Goal: Task Accomplishment & Management: Use online tool/utility

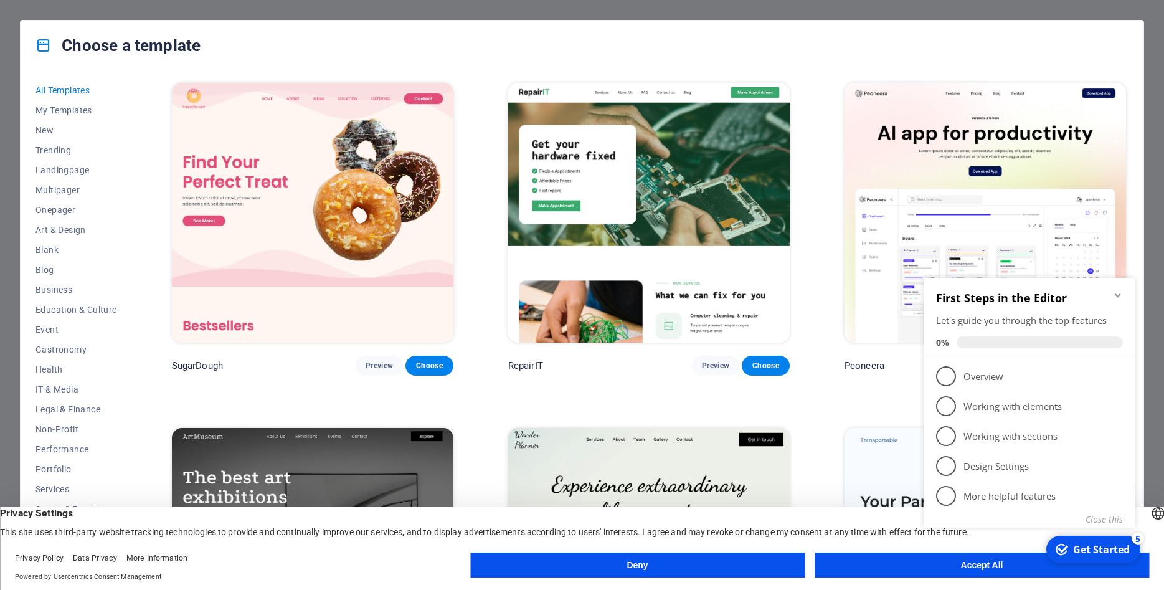
click at [964, 567] on div "checkmark Get Started 5 First Steps in the Editor Let's guide you through the t…" at bounding box center [1032, 416] width 227 height 303
click at [950, 565] on div "checkmark Get Started 5 First Steps in the Editor Let's guide you through the t…" at bounding box center [1032, 416] width 227 height 303
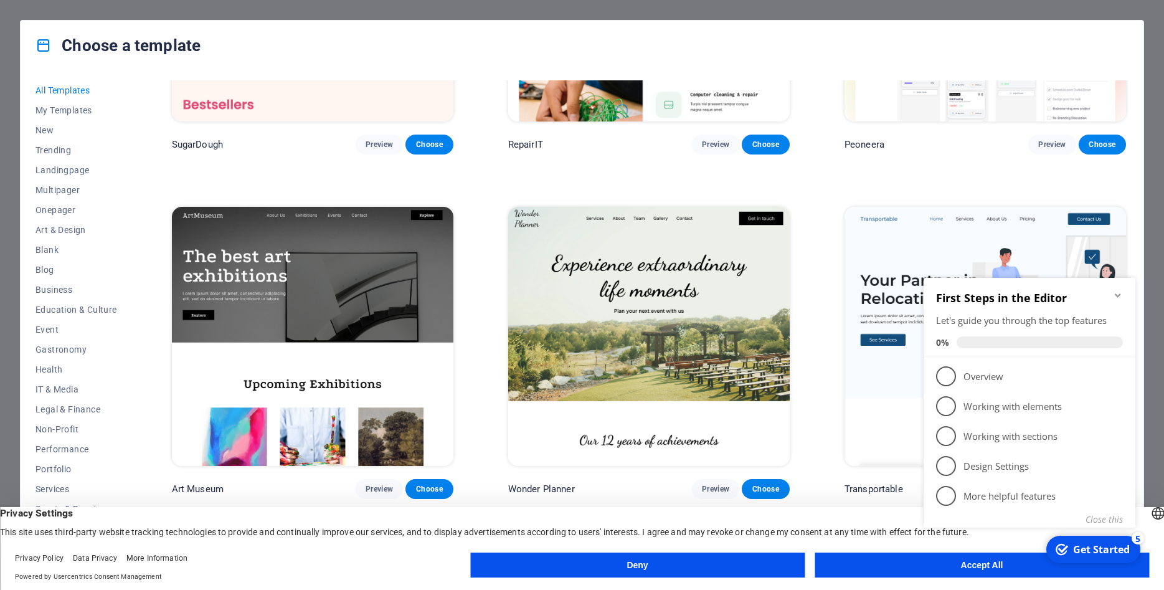
scroll to position [224, 0]
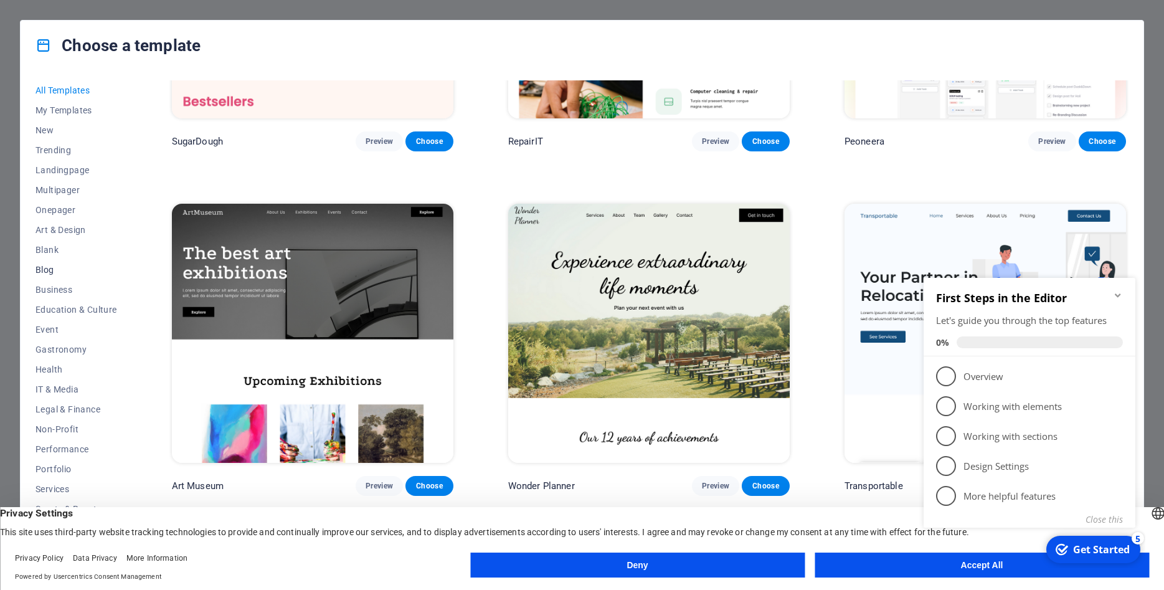
click at [44, 273] on span "Blog" at bounding box center [76, 270] width 82 height 10
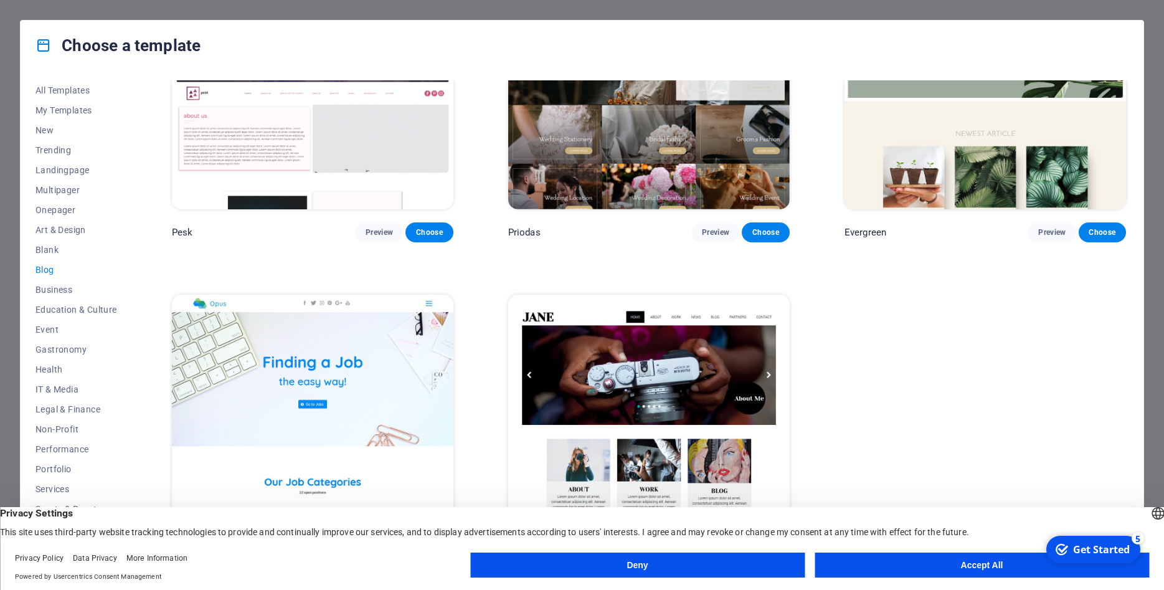
scroll to position [2237, 0]
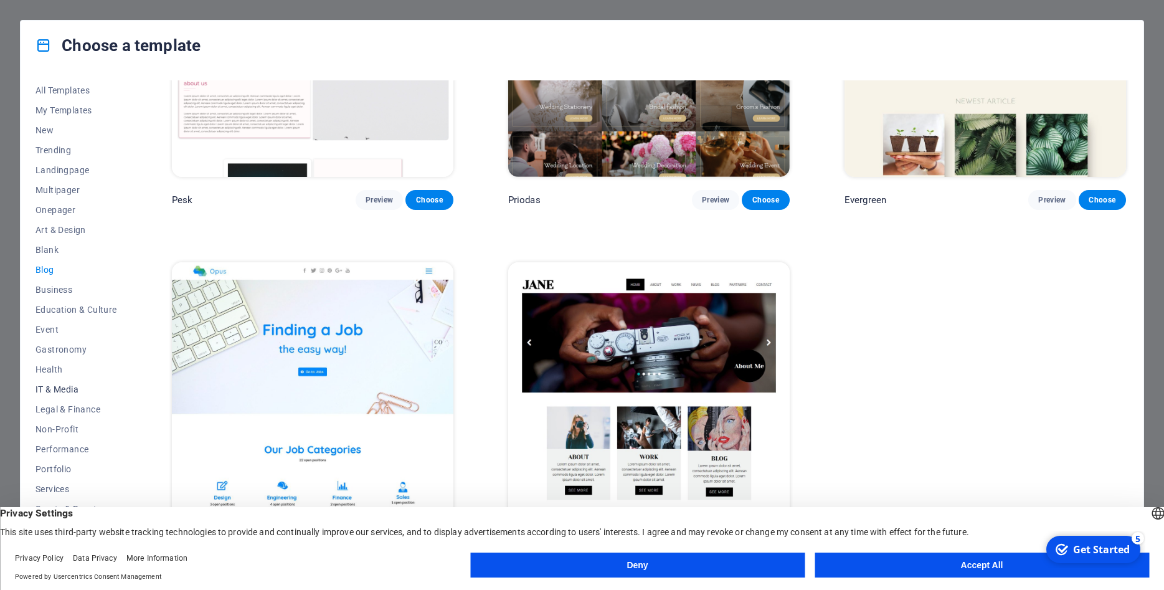
click at [65, 389] on span "IT & Media" at bounding box center [76, 389] width 82 height 10
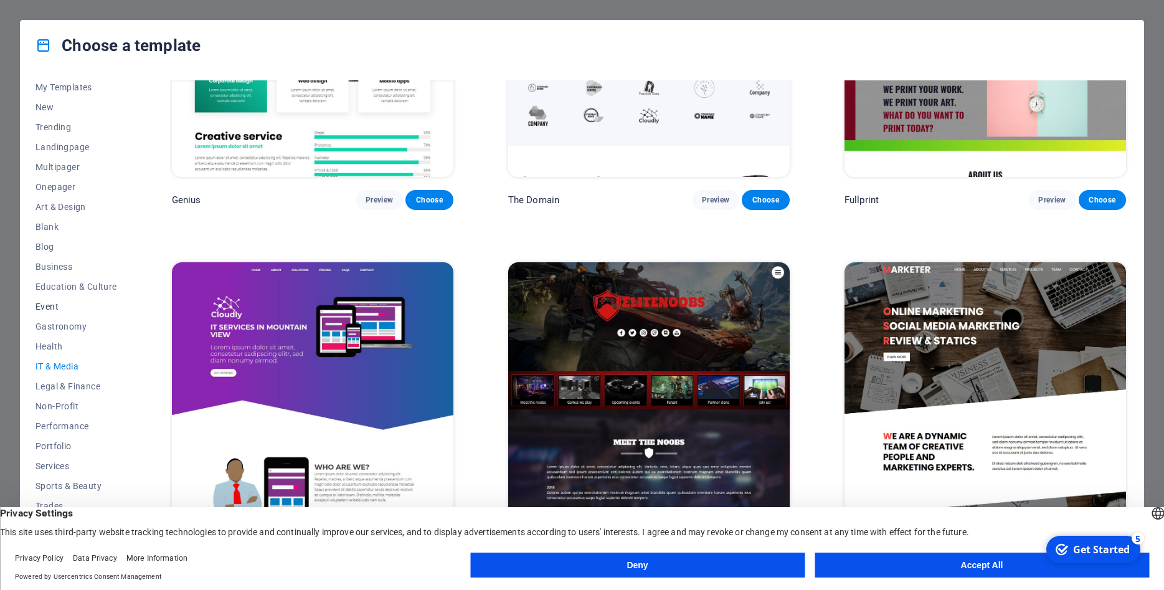
scroll to position [24, 0]
click at [984, 563] on button "Accept All" at bounding box center [982, 564] width 334 height 25
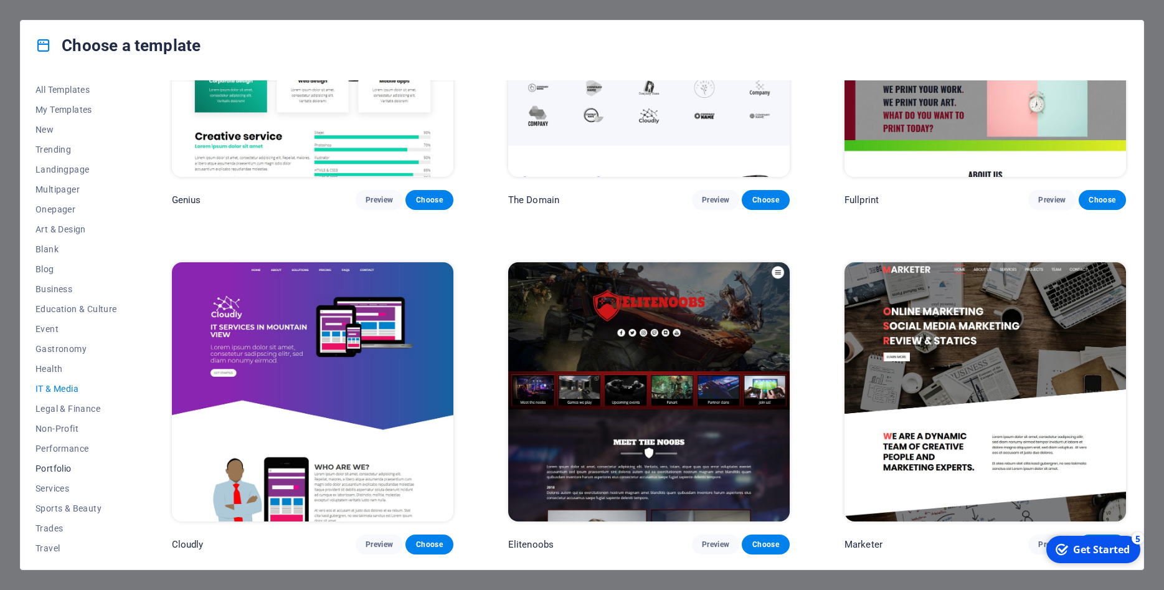
scroll to position [0, 0]
click at [73, 169] on span "Landingpage" at bounding box center [76, 170] width 82 height 10
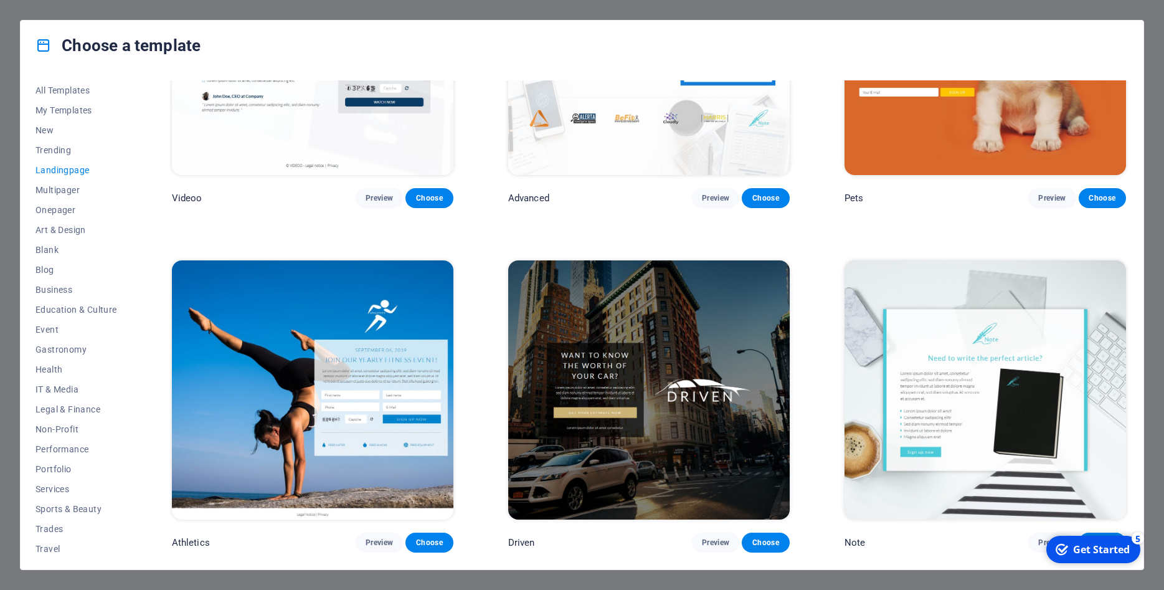
scroll to position [857, 0]
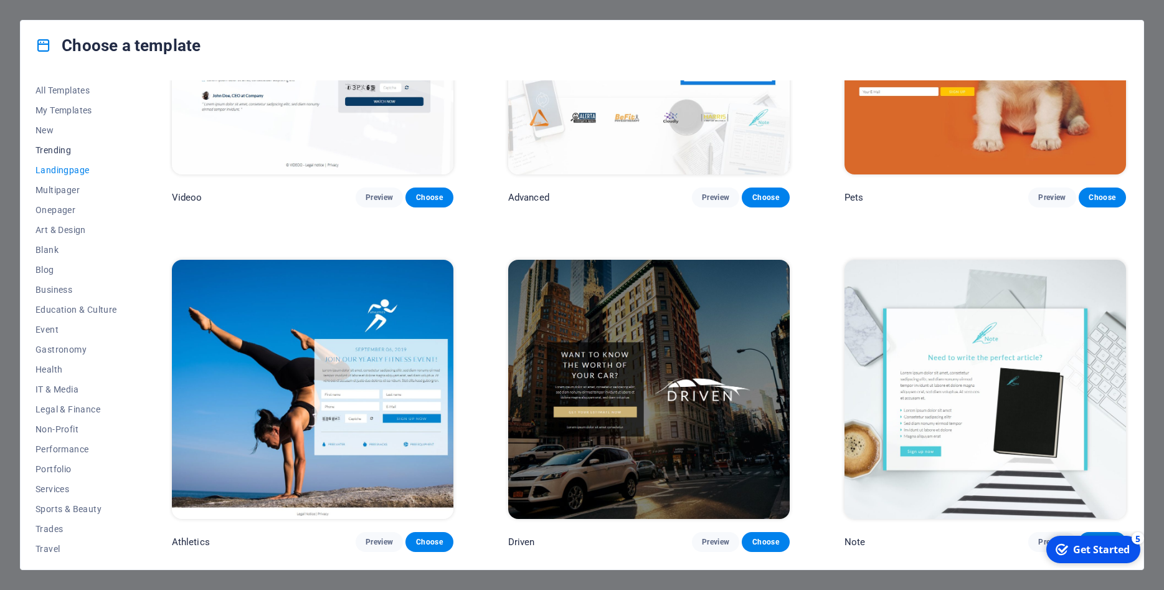
click at [64, 152] on span "Trending" at bounding box center [76, 150] width 82 height 10
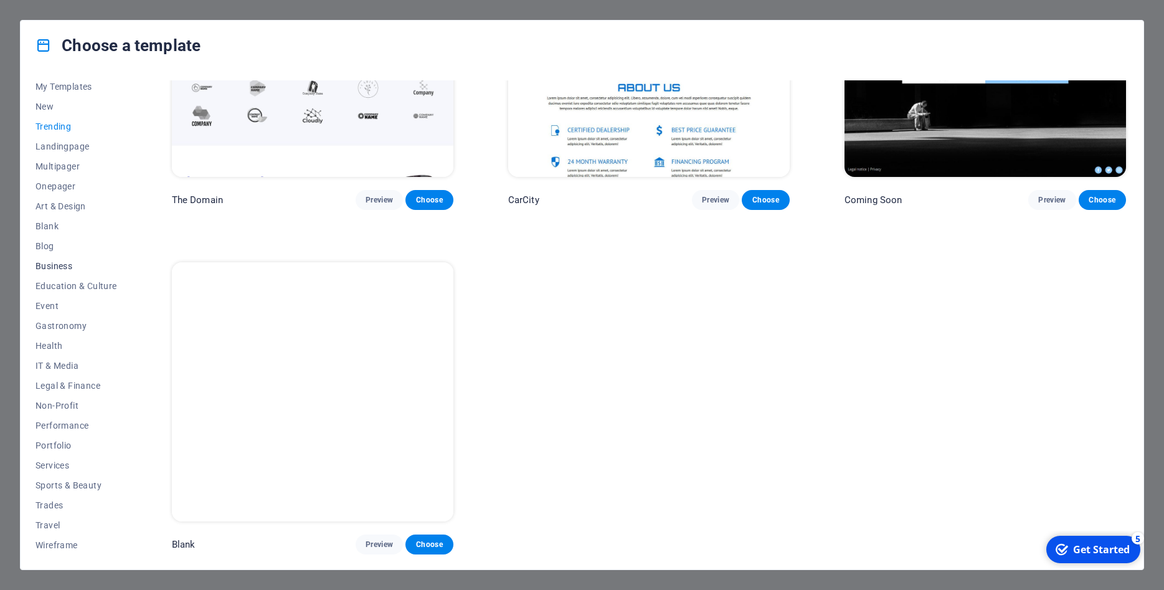
scroll to position [24, 0]
click at [59, 443] on span "Portfolio" at bounding box center [76, 445] width 82 height 10
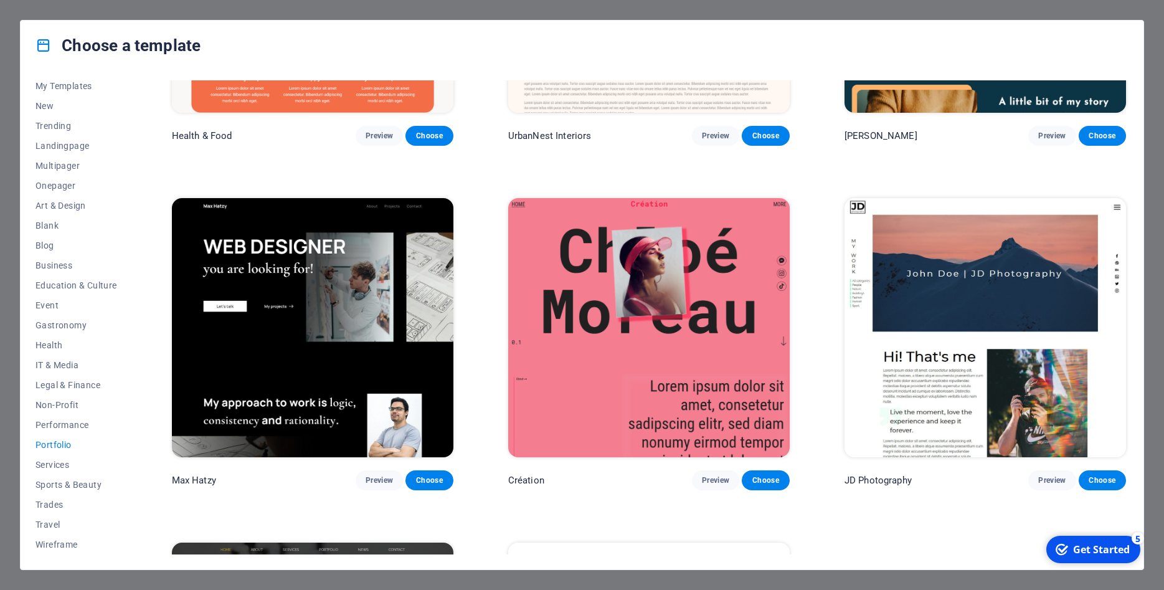
scroll to position [0, 0]
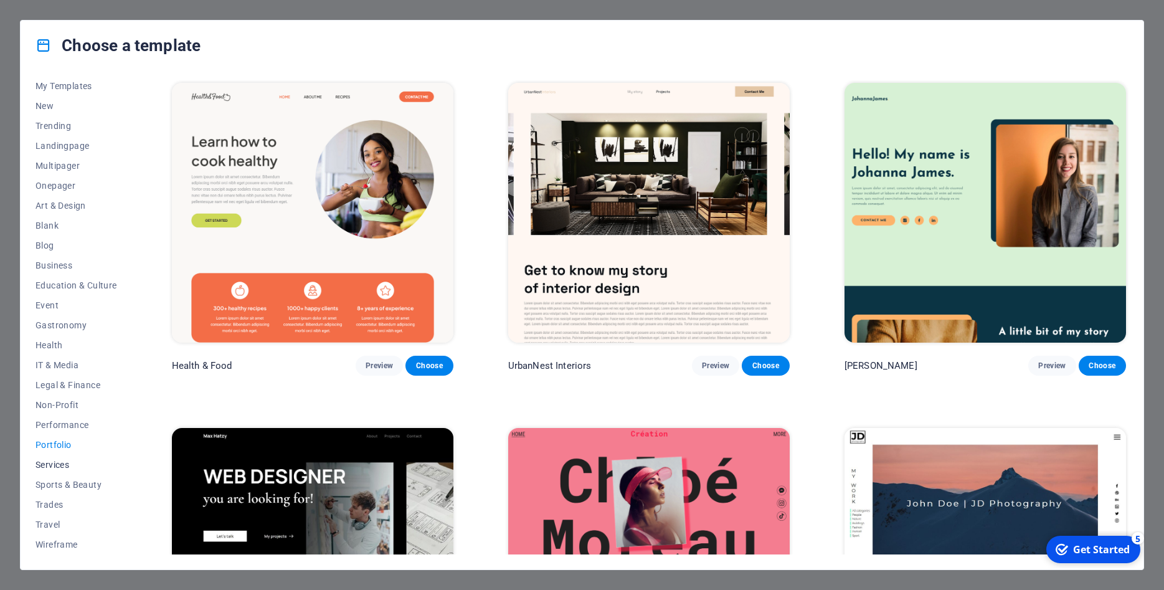
click at [68, 467] on span "Services" at bounding box center [76, 465] width 82 height 10
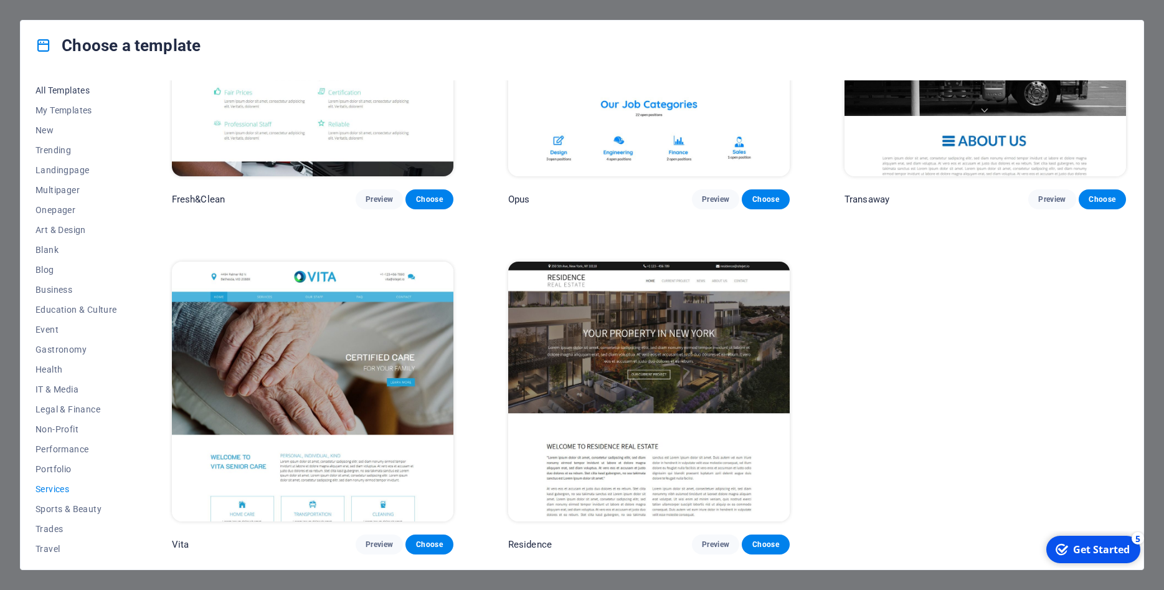
click at [55, 87] on span "All Templates" at bounding box center [76, 90] width 82 height 10
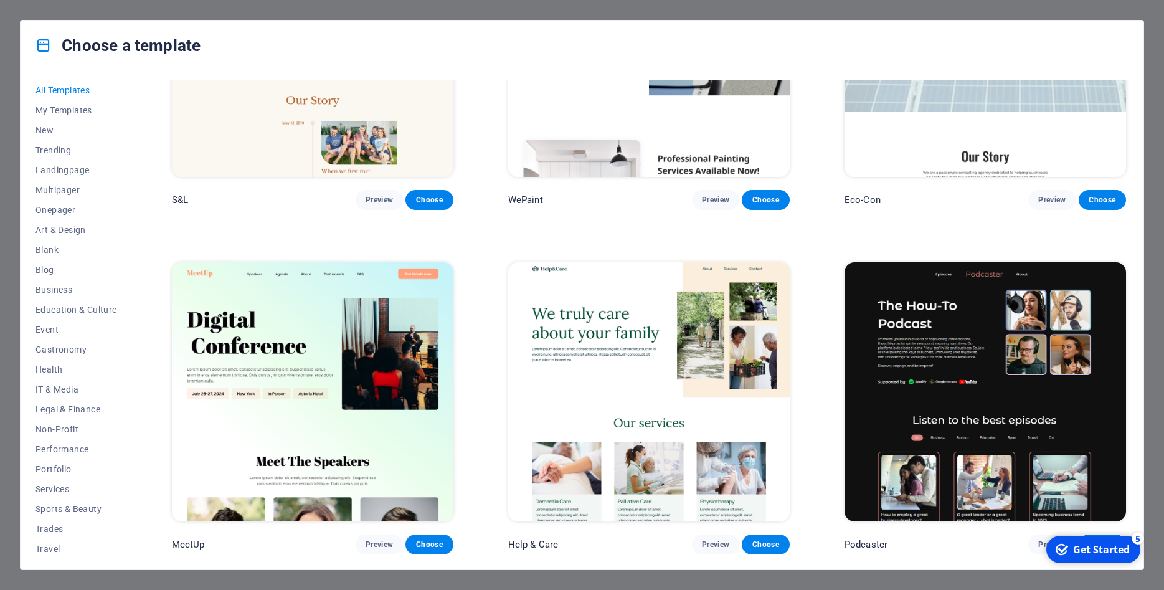
scroll to position [575, 0]
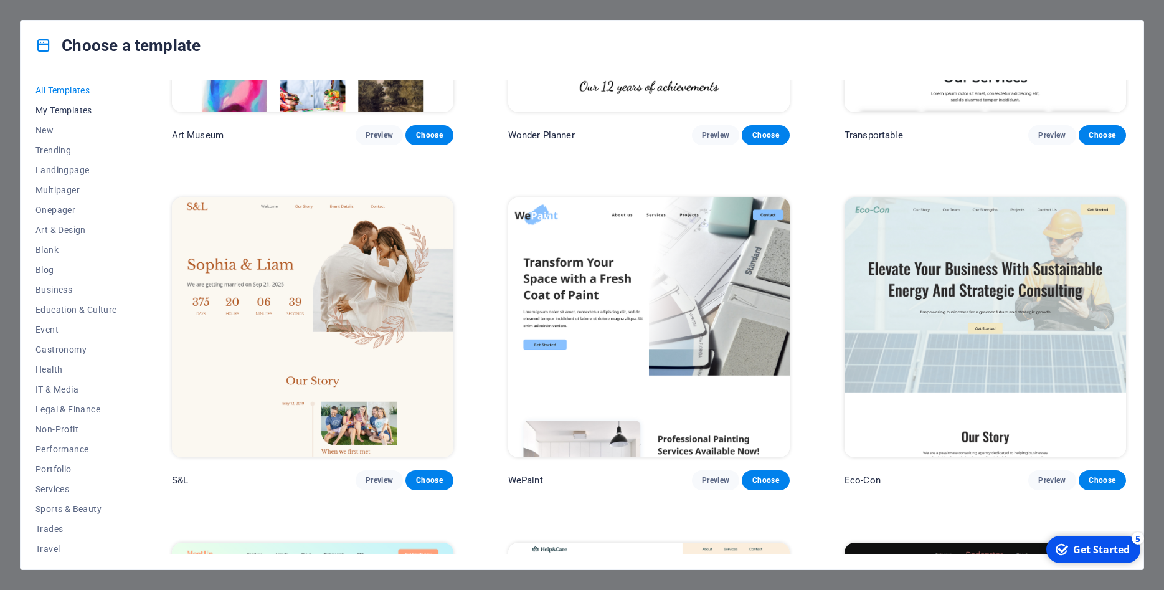
click at [65, 110] on span "My Templates" at bounding box center [76, 110] width 82 height 10
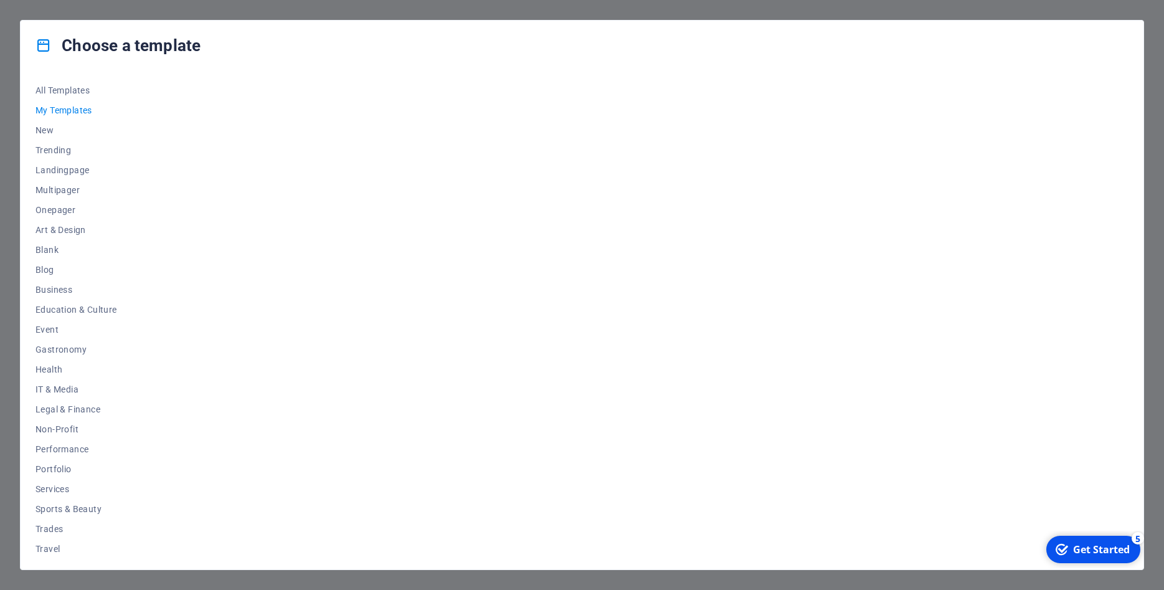
scroll to position [0, 0]
click at [47, 129] on span "New" at bounding box center [76, 130] width 82 height 10
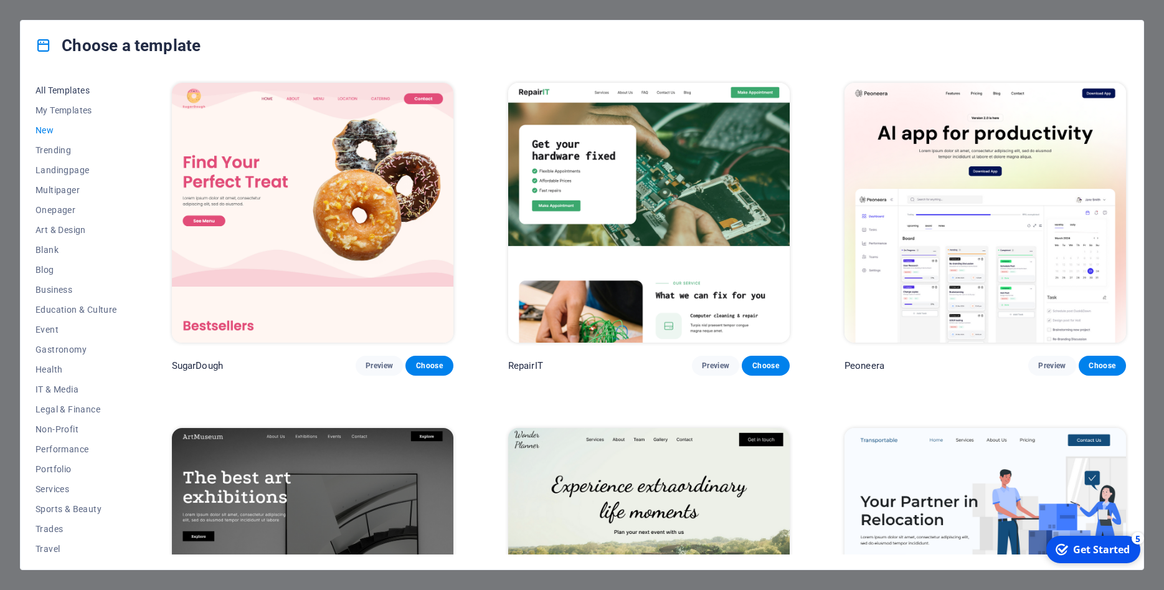
click at [72, 87] on span "All Templates" at bounding box center [76, 90] width 82 height 10
click at [70, 93] on span "All Templates" at bounding box center [76, 90] width 82 height 10
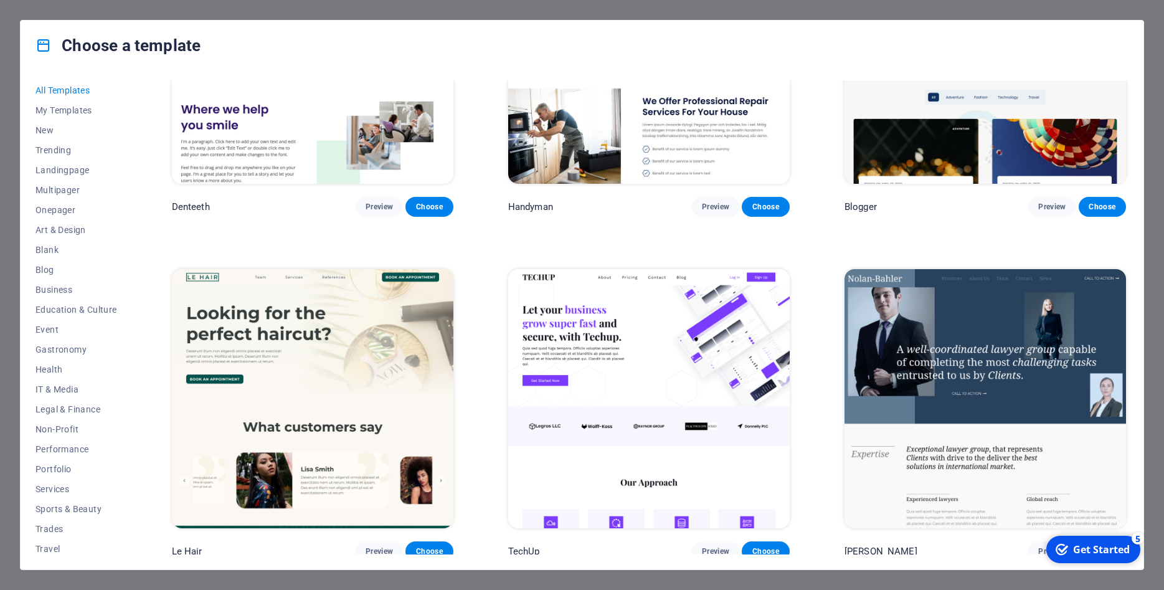
scroll to position [4664, 0]
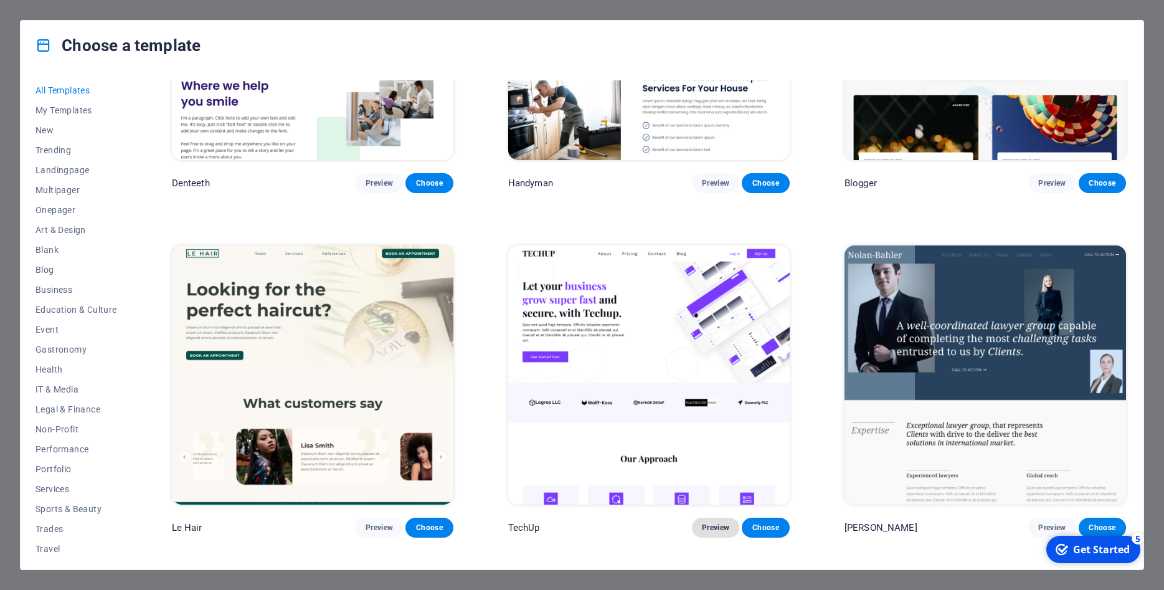
click at [712, 532] on span "Preview" at bounding box center [715, 527] width 27 height 10
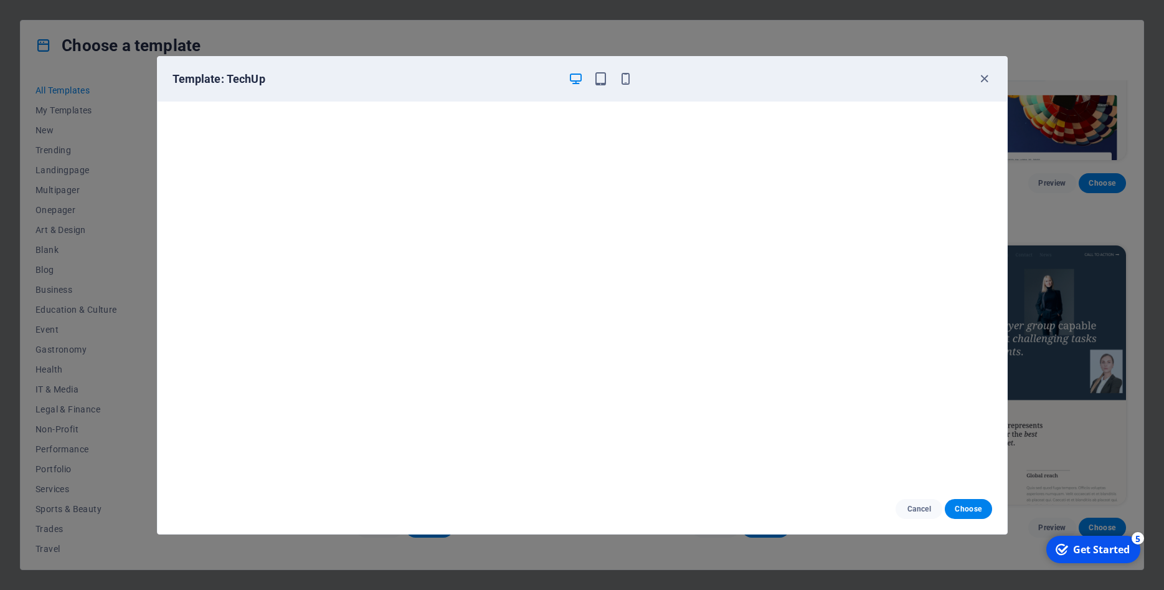
drag, startPoint x: 985, startPoint y: 82, endPoint x: 974, endPoint y: 90, distance: 13.0
click at [985, 82] on icon "button" at bounding box center [984, 79] width 14 height 14
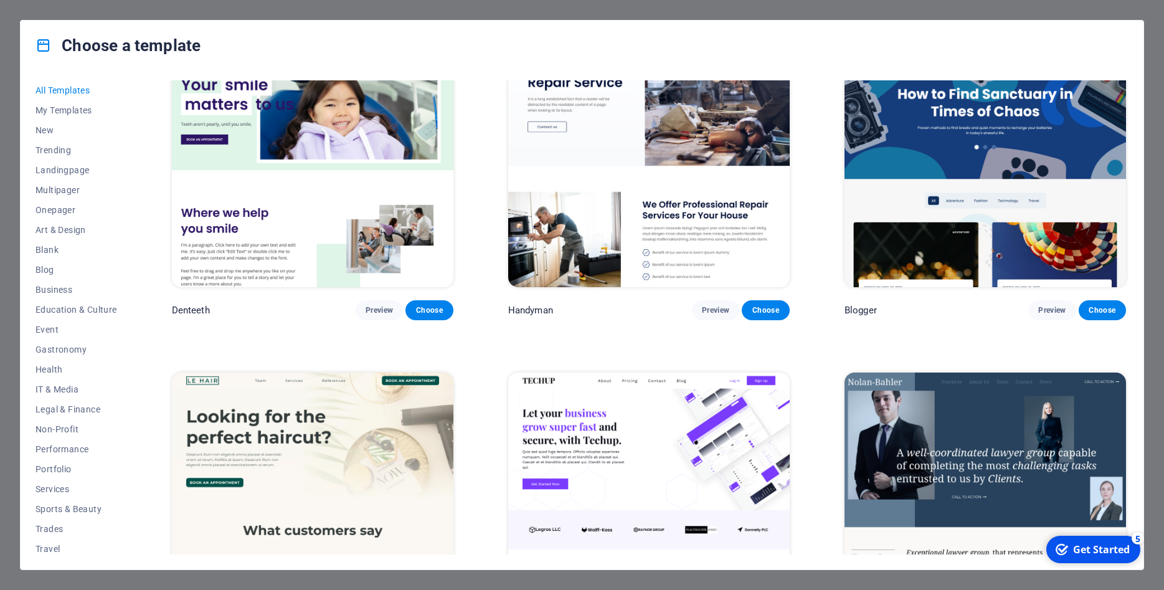
scroll to position [4495, 0]
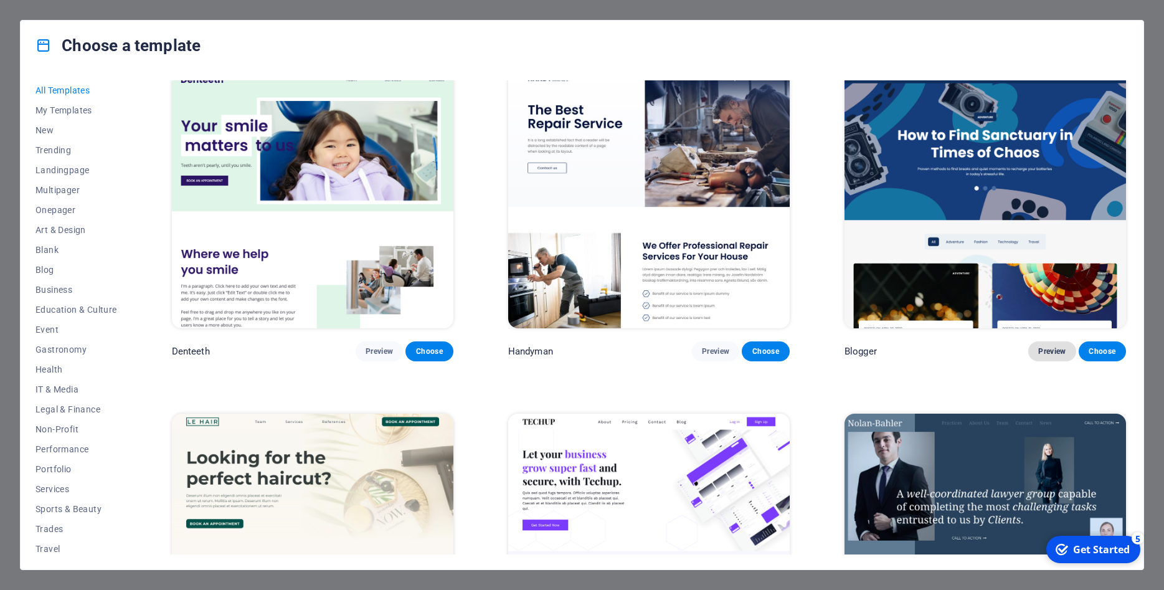
click at [1044, 356] on span "Preview" at bounding box center [1051, 351] width 27 height 10
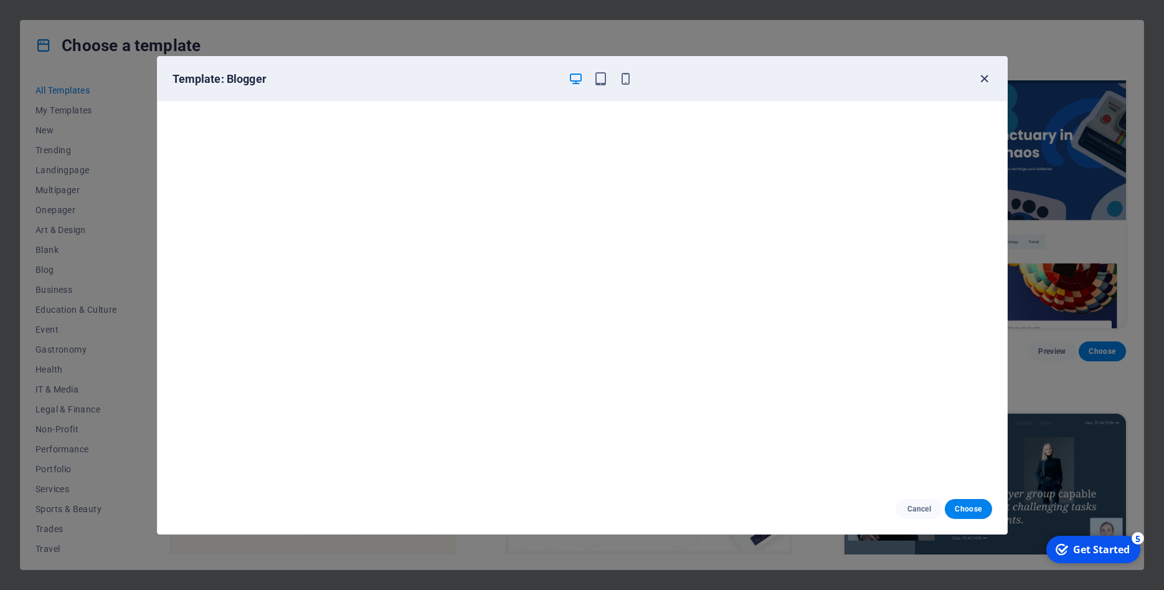
click at [985, 77] on icon "button" at bounding box center [984, 79] width 14 height 14
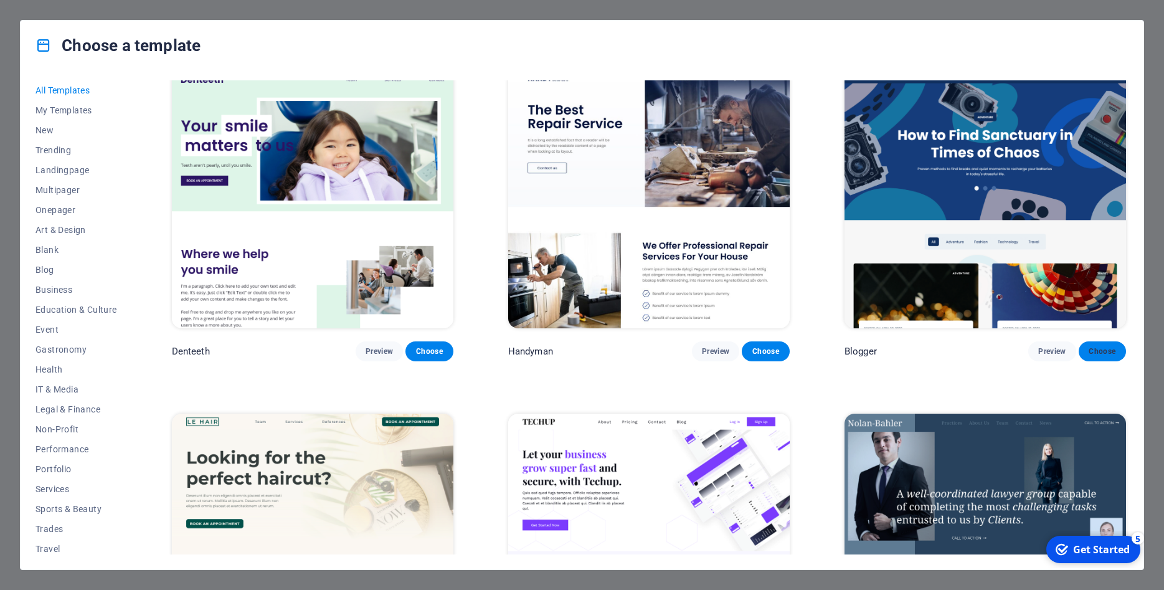
click at [1117, 357] on button "Choose" at bounding box center [1102, 351] width 47 height 20
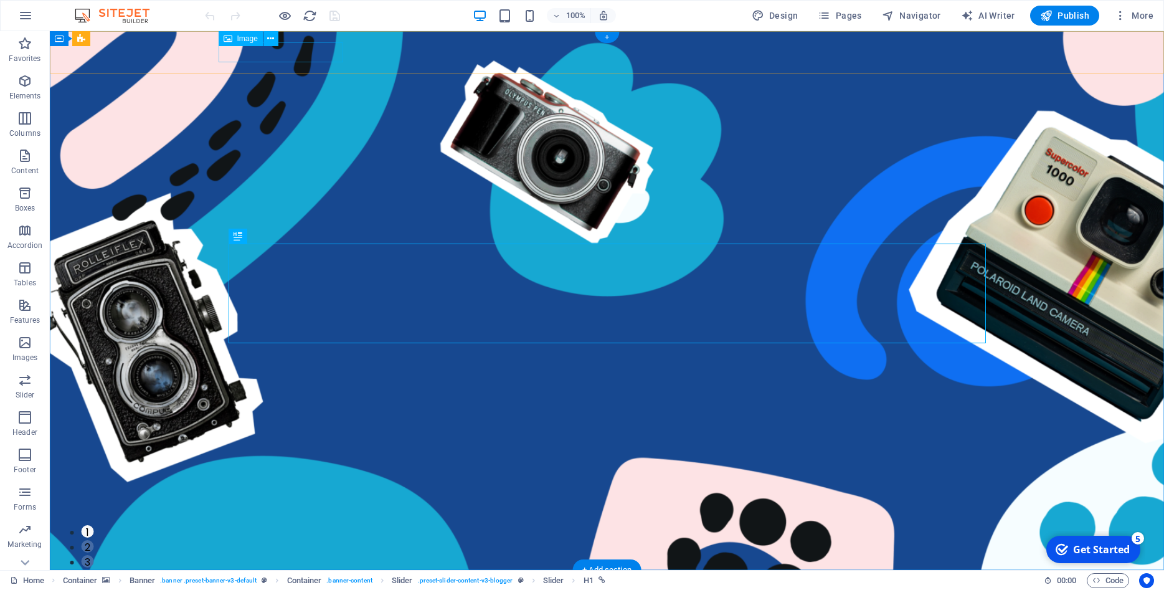
click at [306, 580] on figure at bounding box center [607, 590] width 777 height 20
click at [262, 580] on figure at bounding box center [607, 590] width 777 height 20
select select "px"
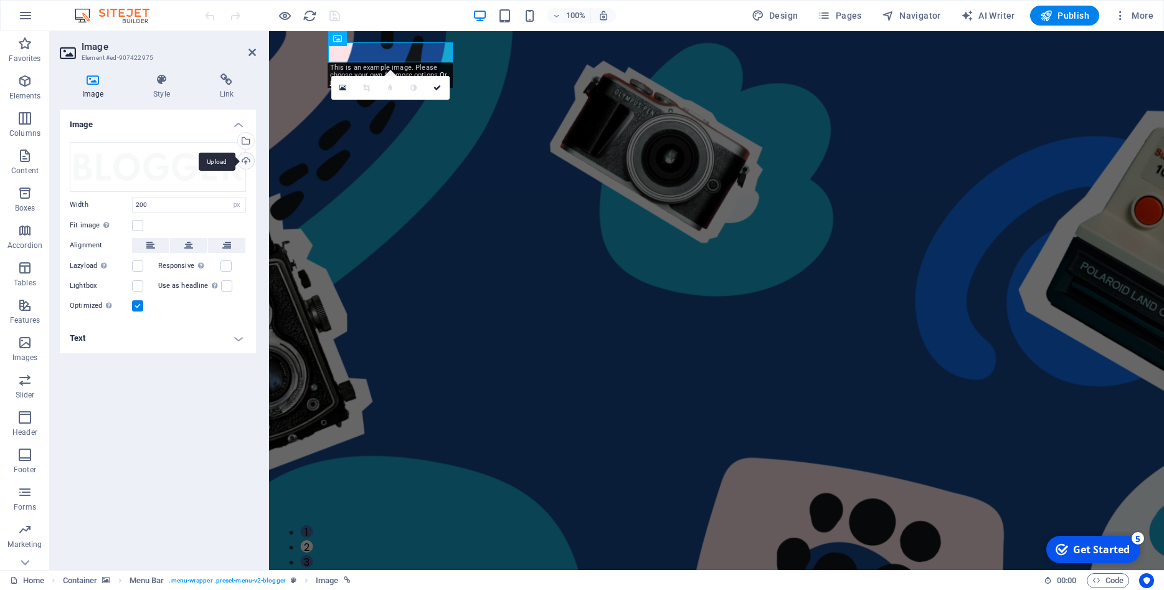
click at [247, 158] on div "Upload" at bounding box center [244, 162] width 19 height 19
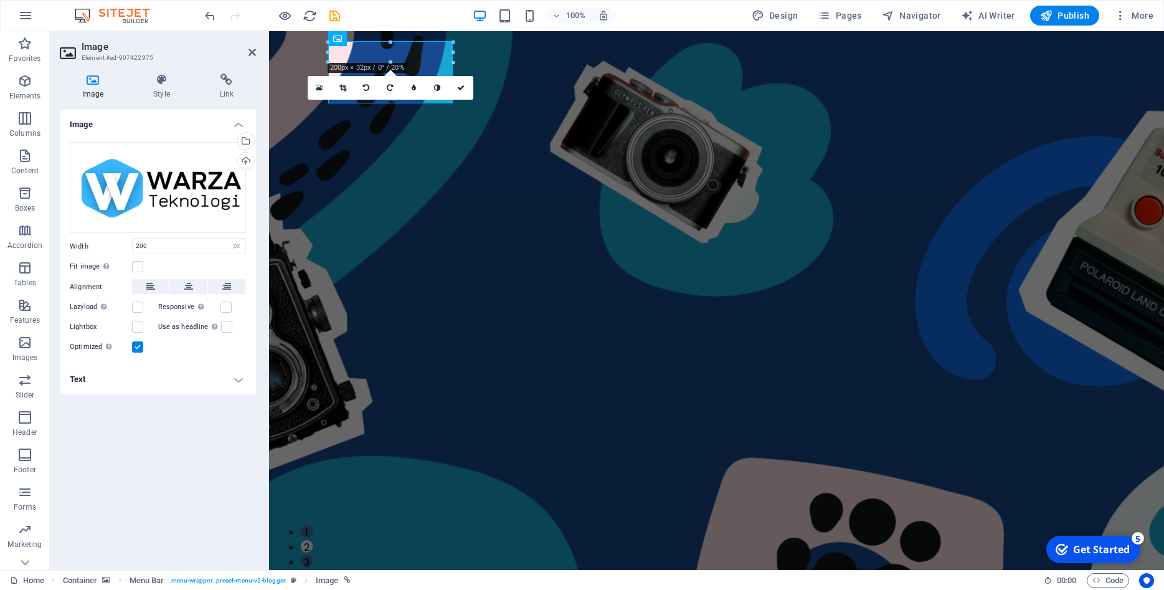
click at [200, 428] on div "Image Drag files here, click to choose files or select files from Files or our …" at bounding box center [158, 335] width 196 height 450
click at [459, 91] on icon at bounding box center [460, 87] width 7 height 7
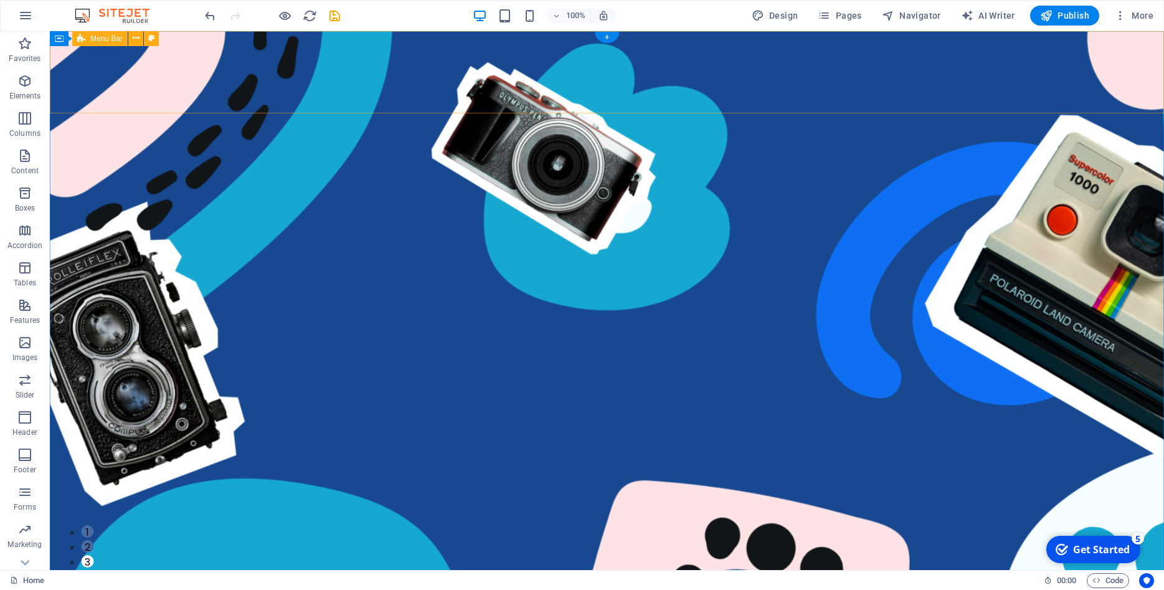
click at [0, 0] on icon at bounding box center [0, 0] width 0 height 0
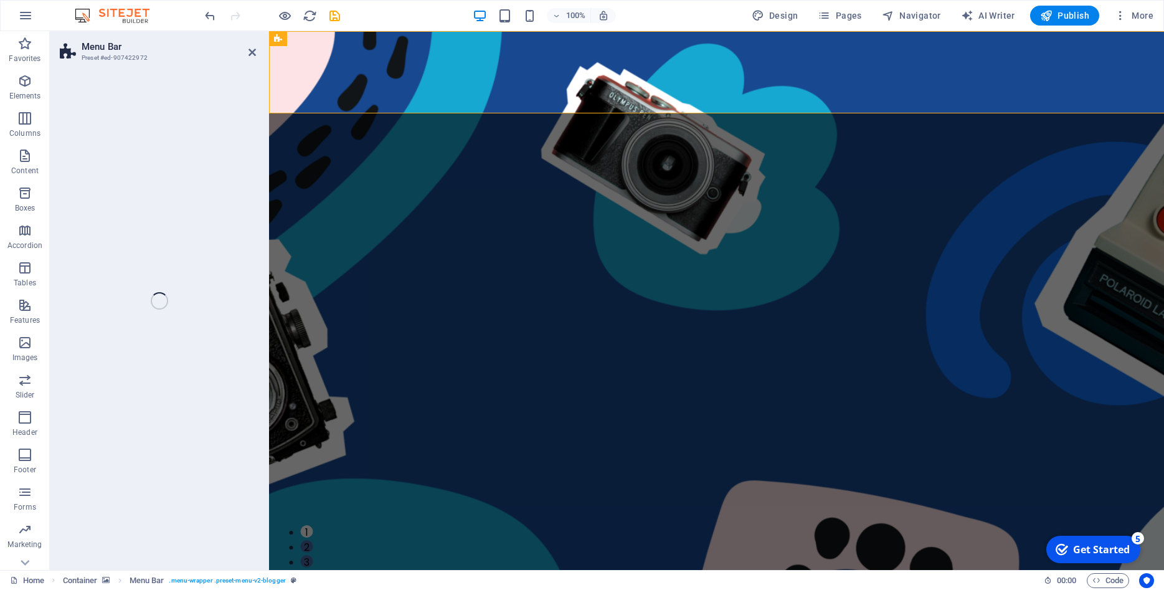
select select "rem"
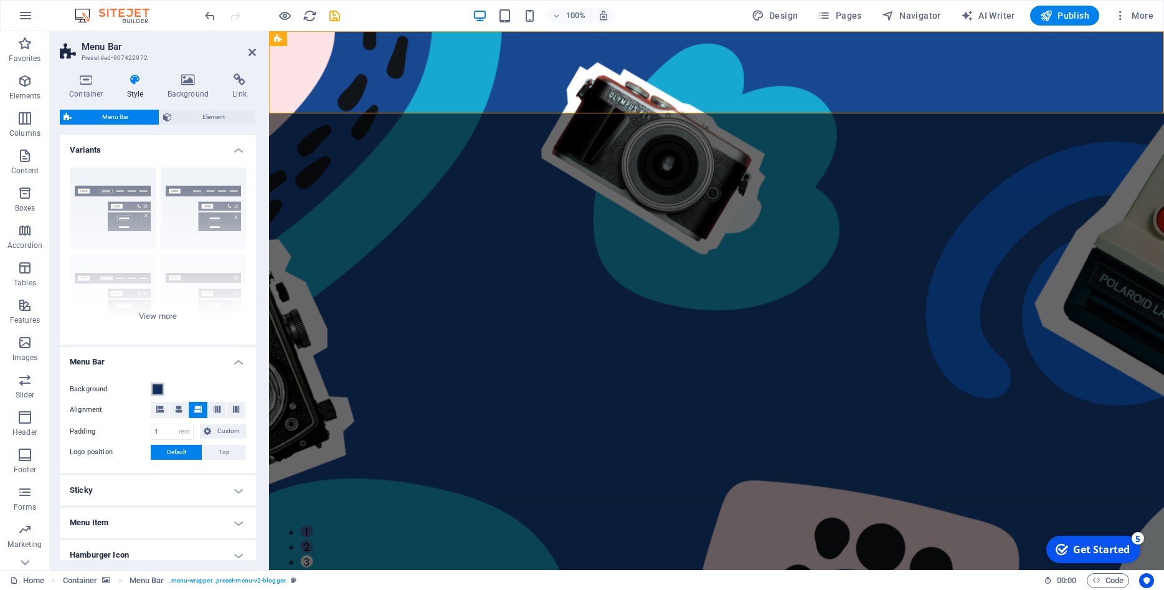
click at [157, 388] on span at bounding box center [158, 389] width 10 height 10
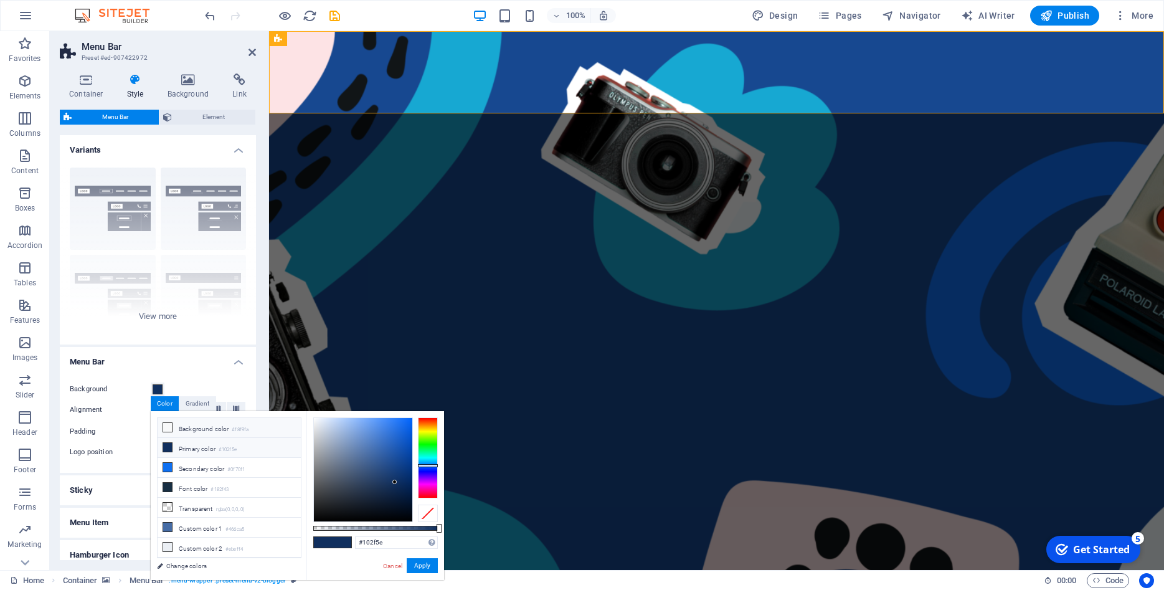
click at [194, 432] on li "Background color #f8f9fa" at bounding box center [229, 428] width 143 height 20
type input "#f8f9fa"
click at [426, 567] on button "Apply" at bounding box center [422, 565] width 31 height 15
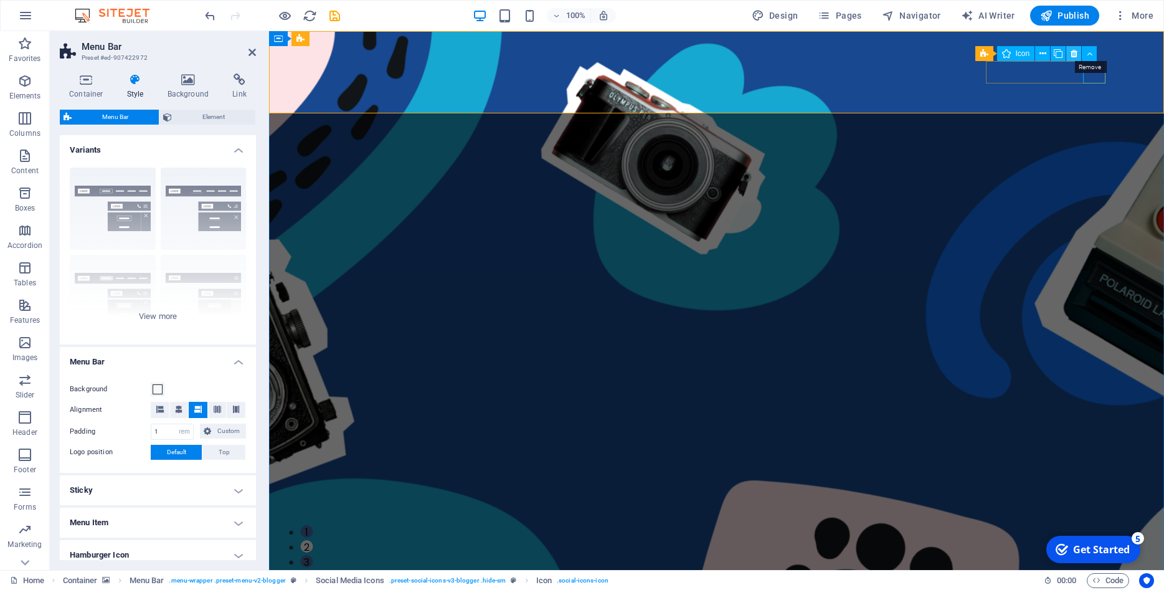
click at [1077, 52] on button at bounding box center [1073, 53] width 15 height 15
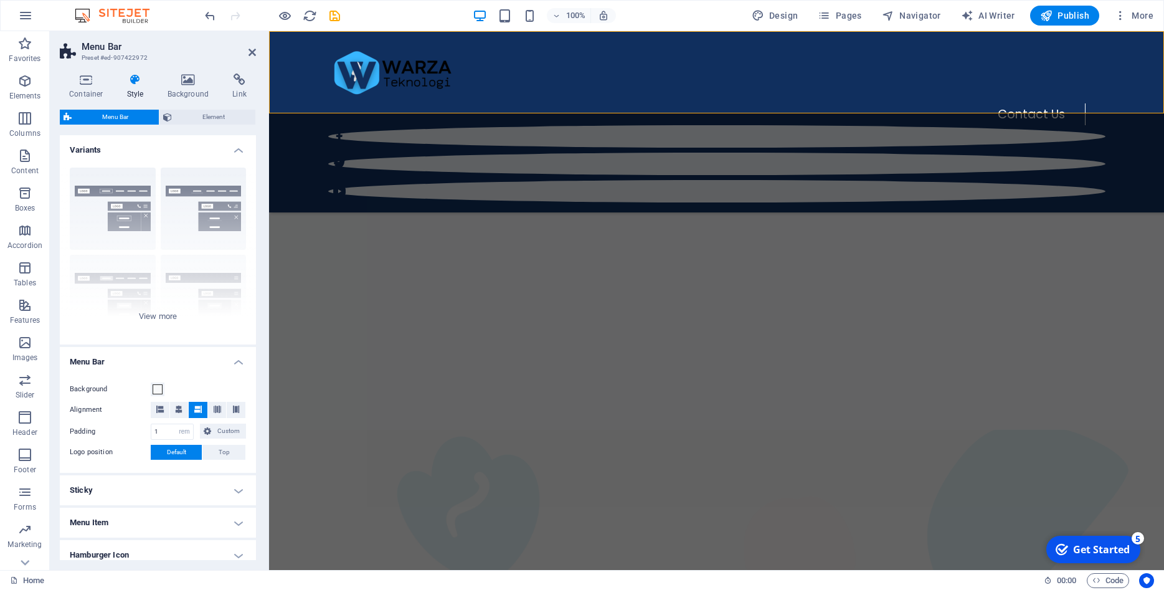
scroll to position [1016, 0]
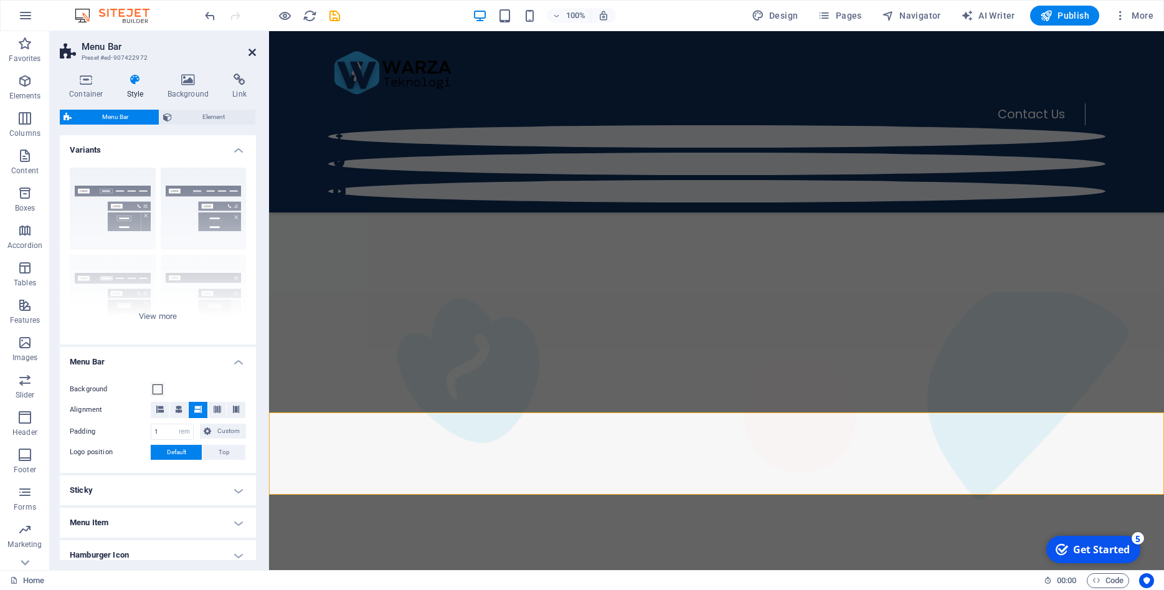
click at [250, 51] on icon at bounding box center [251, 52] width 7 height 10
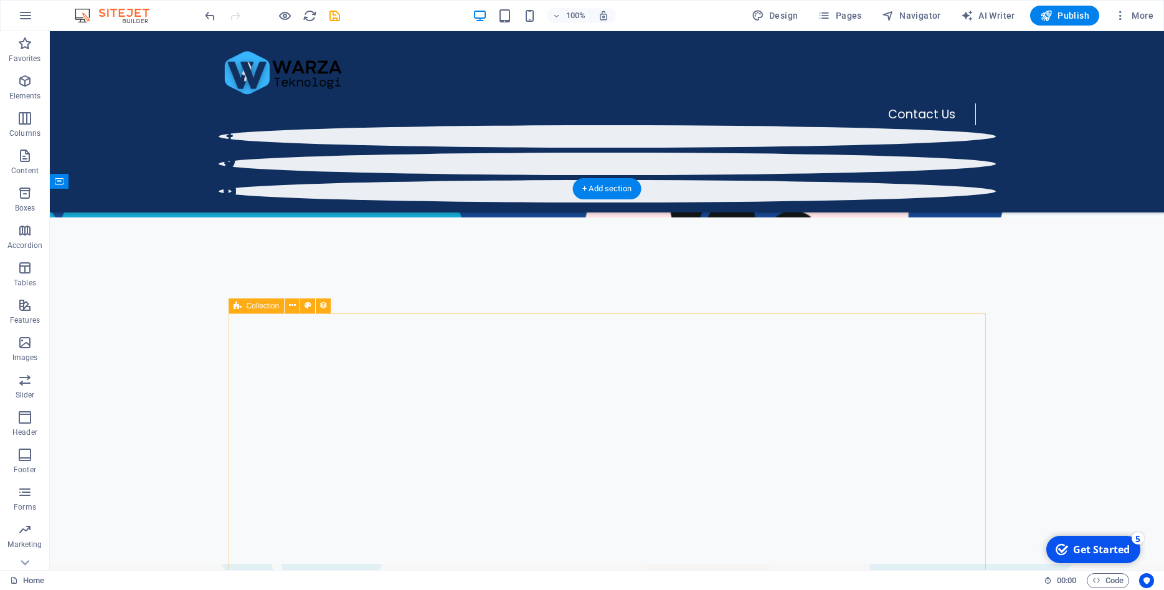
scroll to position [0, 0]
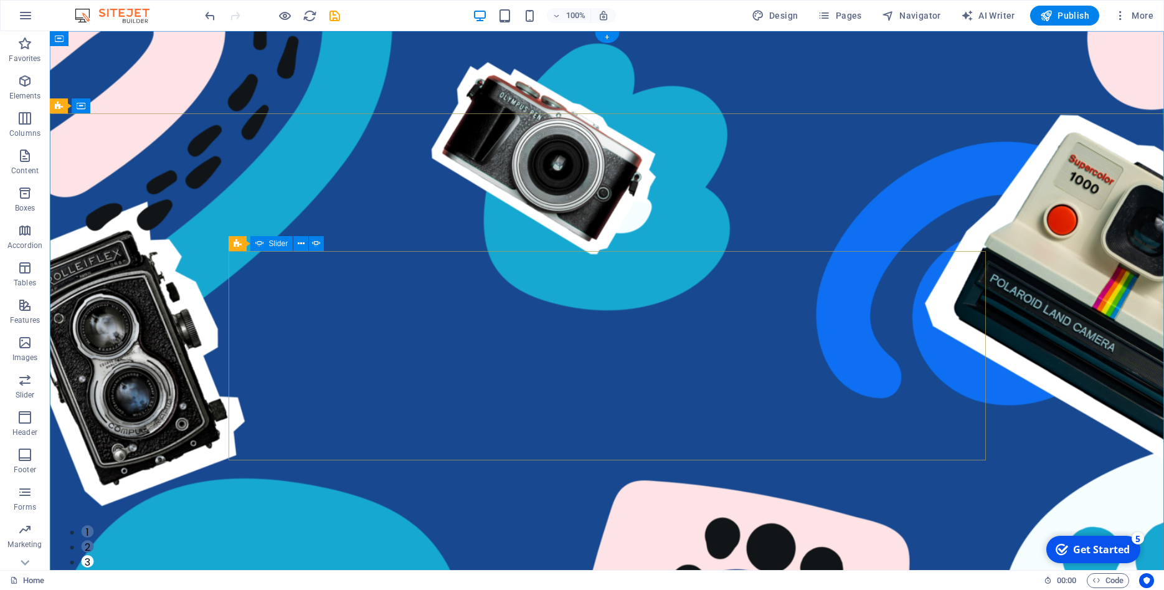
click at [93, 540] on button "2" at bounding box center [87, 546] width 12 height 12
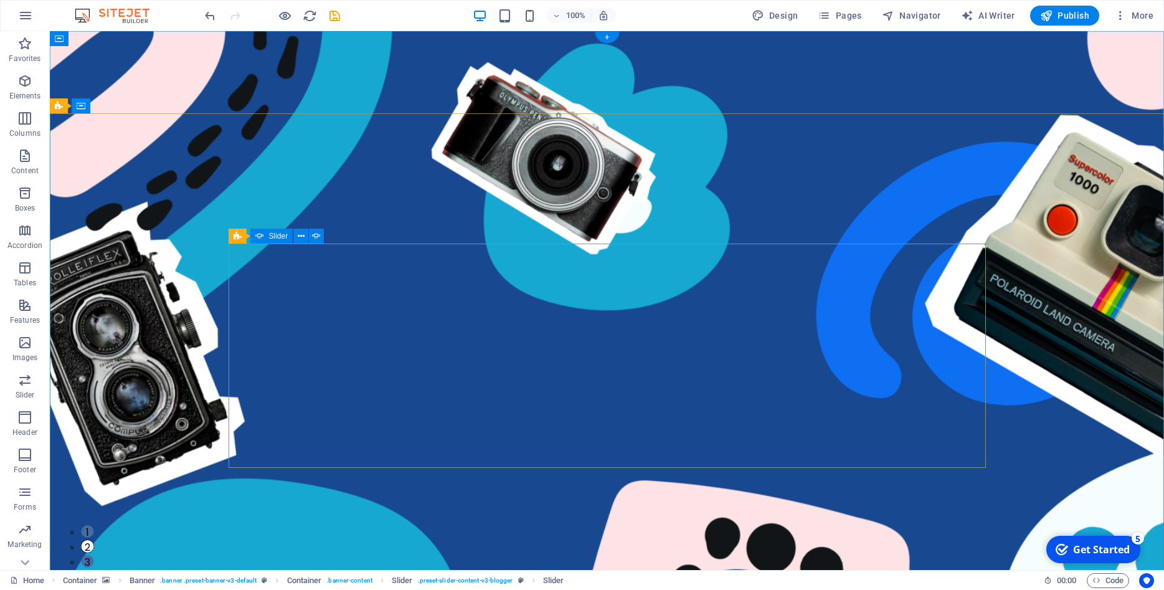
click at [93, 525] on button "1" at bounding box center [87, 531] width 12 height 12
click at [93, 555] on button "3" at bounding box center [87, 561] width 12 height 12
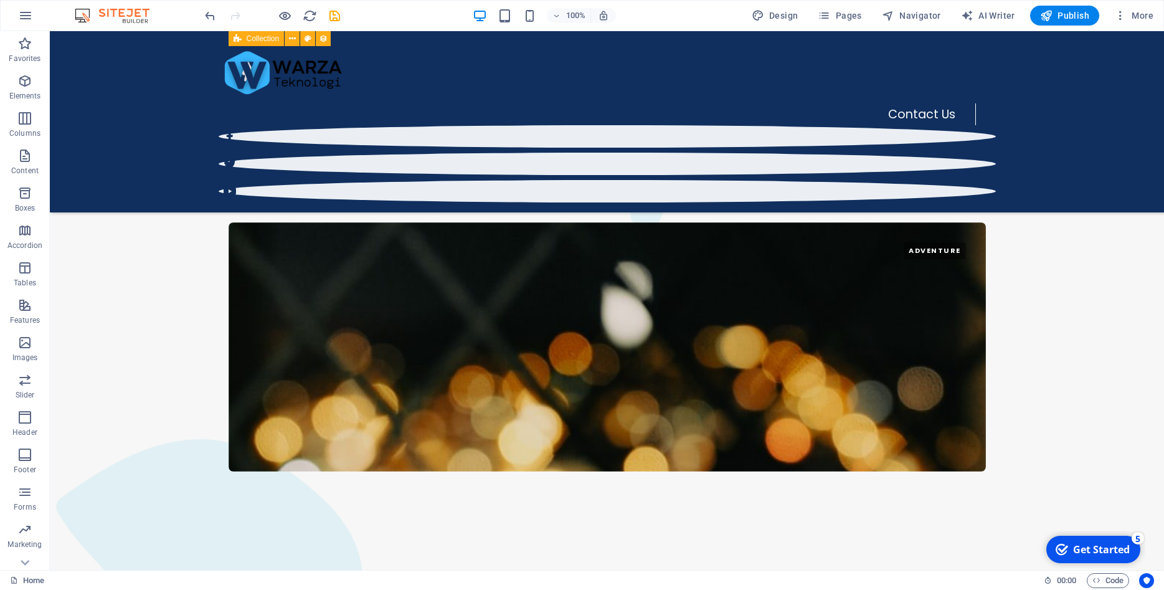
scroll to position [1842, 0]
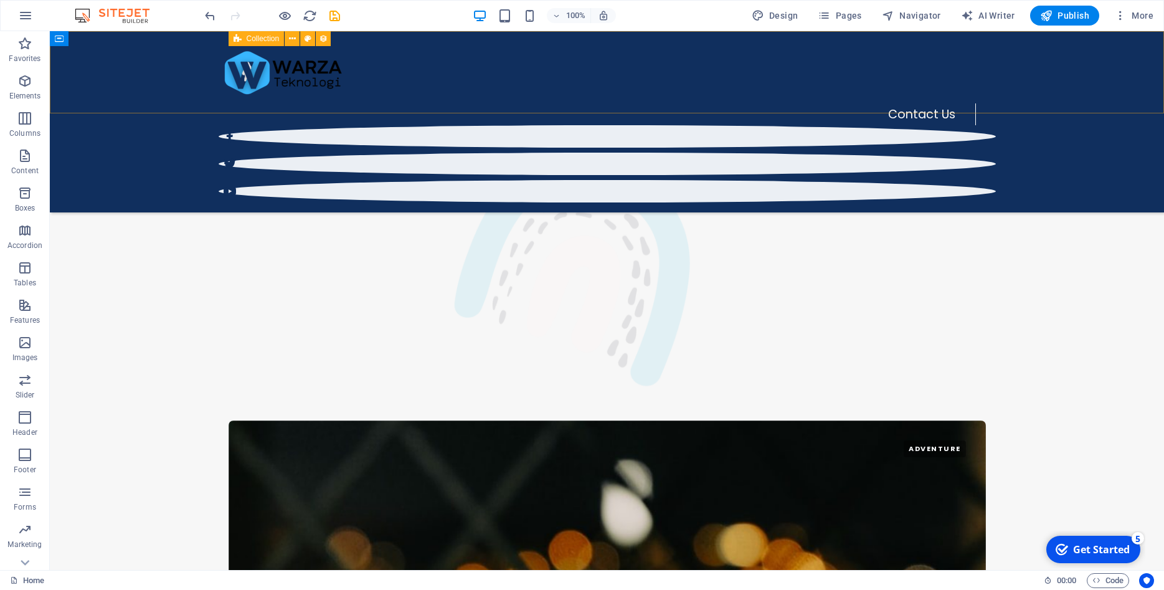
click at [73, 90] on div "Contact Us" at bounding box center [607, 121] width 1114 height 181
click at [308, 40] on icon at bounding box center [308, 38] width 7 height 13
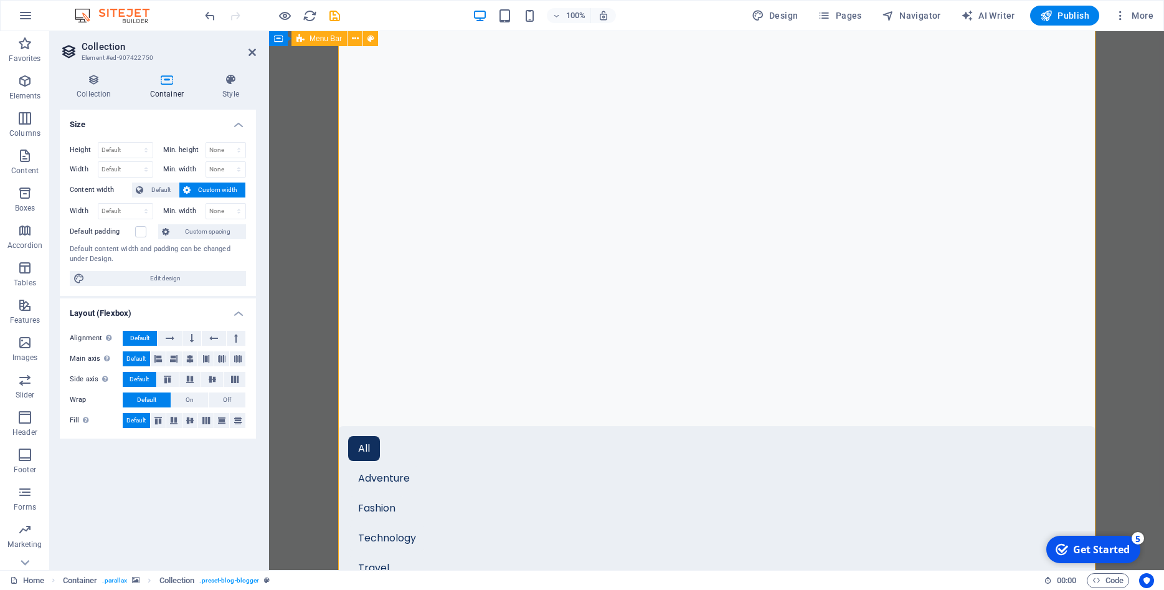
scroll to position [1034, 0]
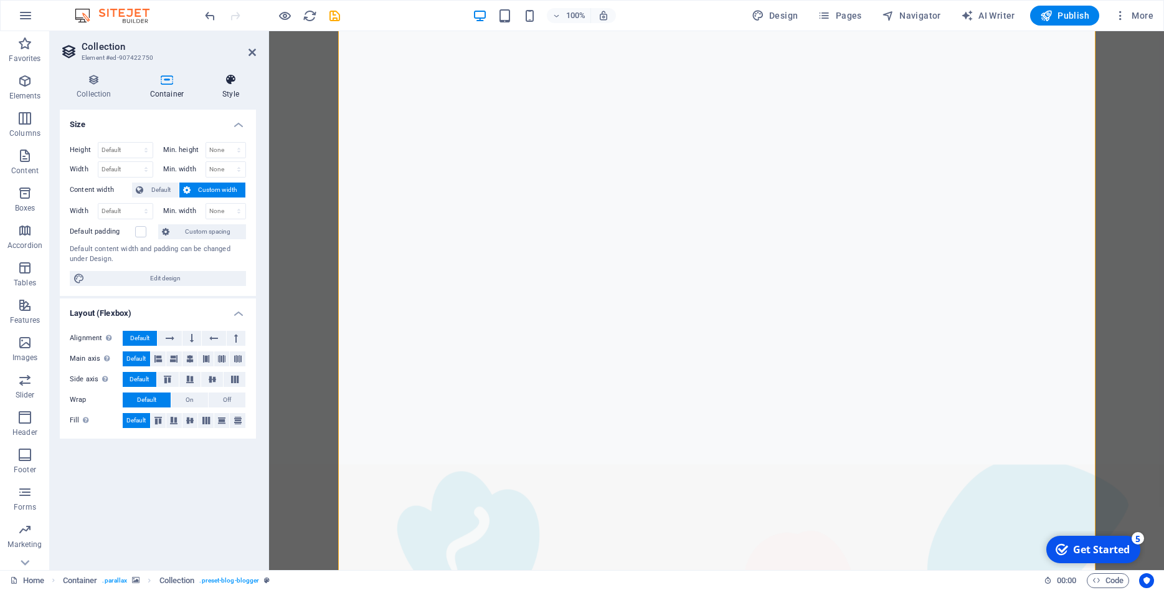
click at [220, 93] on h4 "Style" at bounding box center [230, 86] width 50 height 26
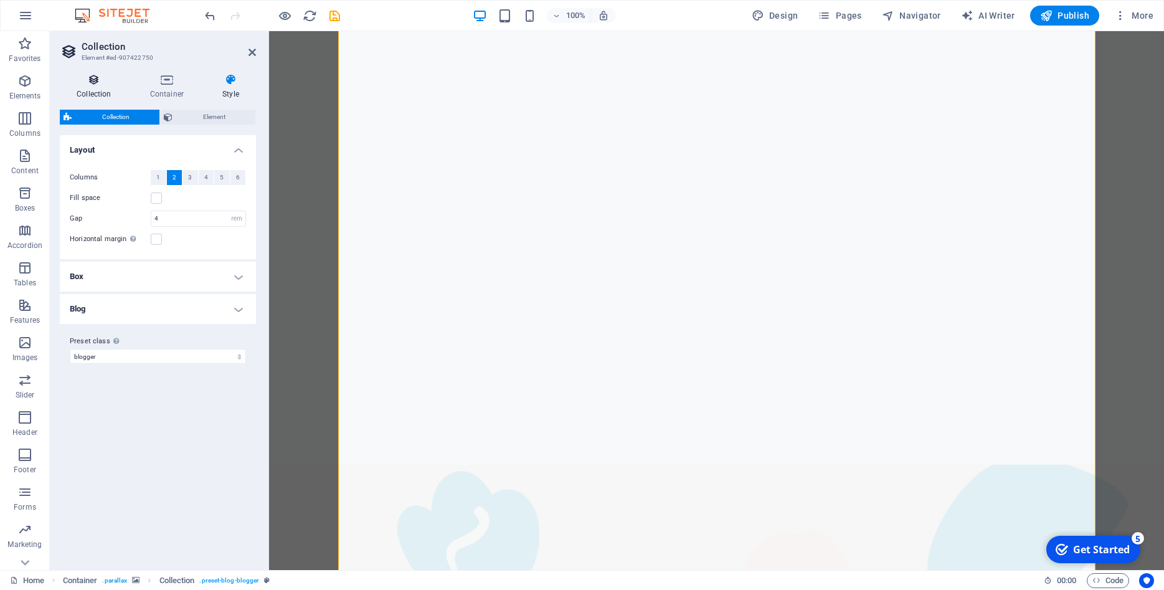
click at [92, 87] on h4 "Collection" at bounding box center [96, 86] width 73 height 26
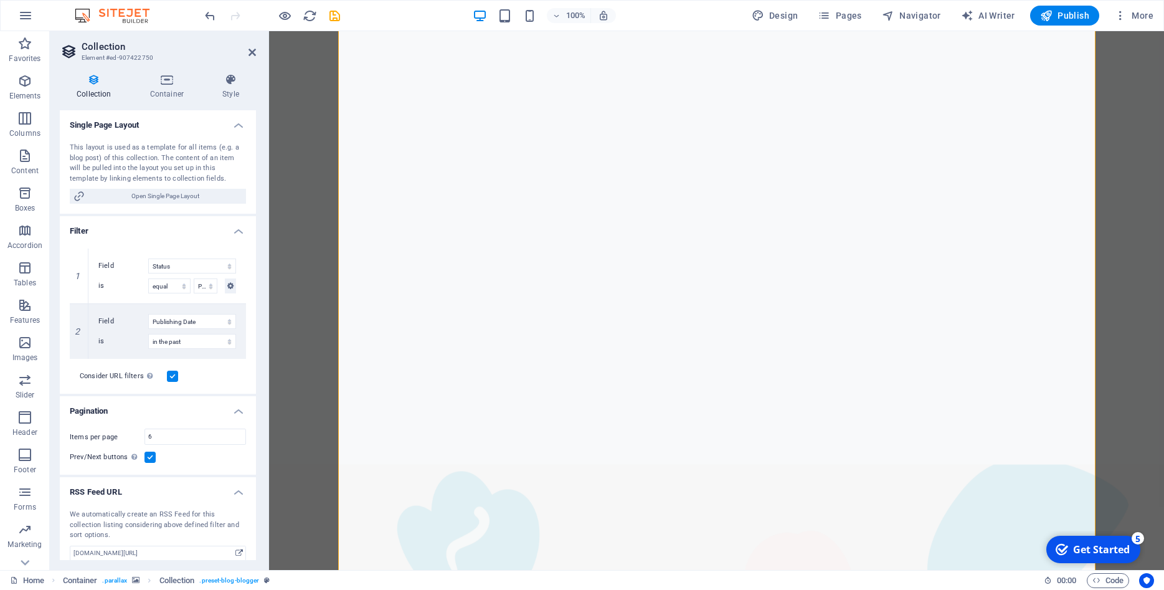
scroll to position [0, 0]
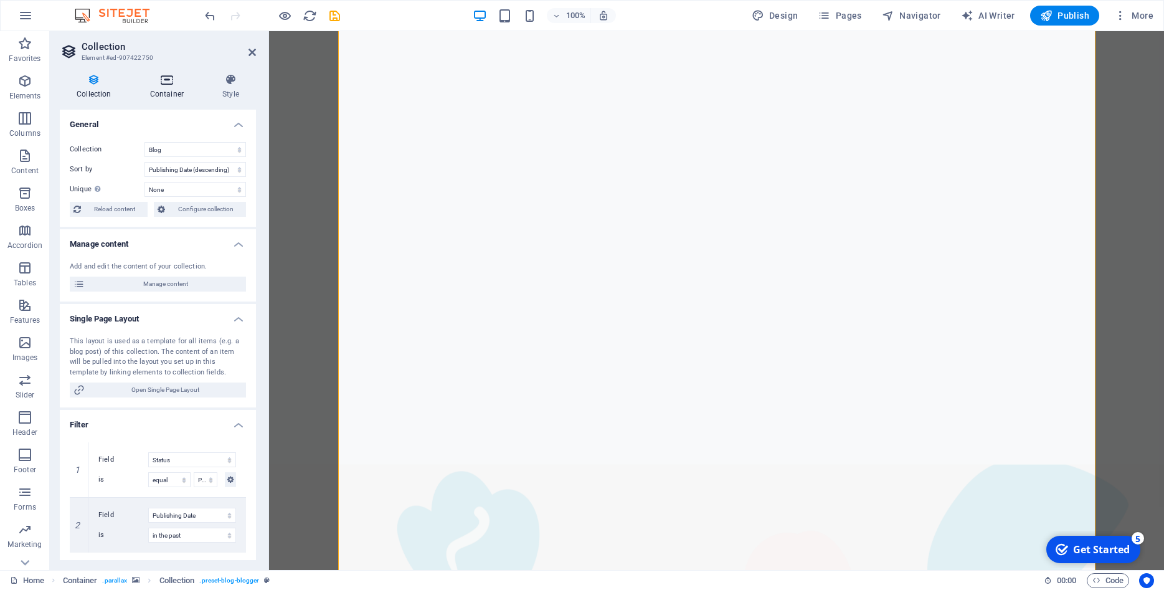
click at [161, 91] on h4 "Container" at bounding box center [169, 86] width 72 height 26
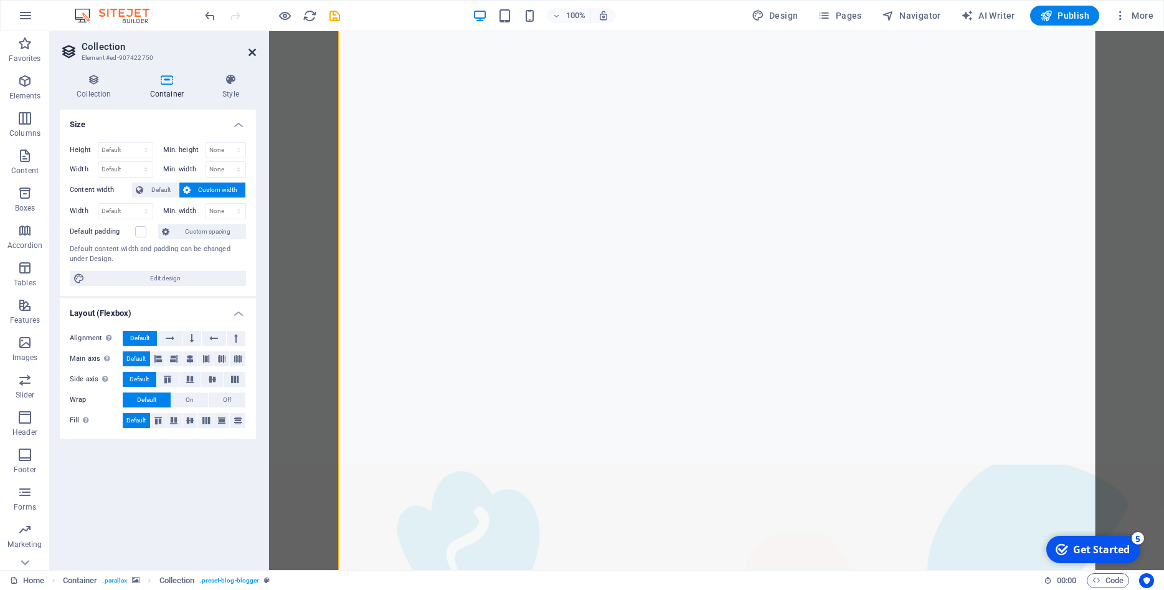
click at [252, 56] on icon at bounding box center [251, 52] width 7 height 10
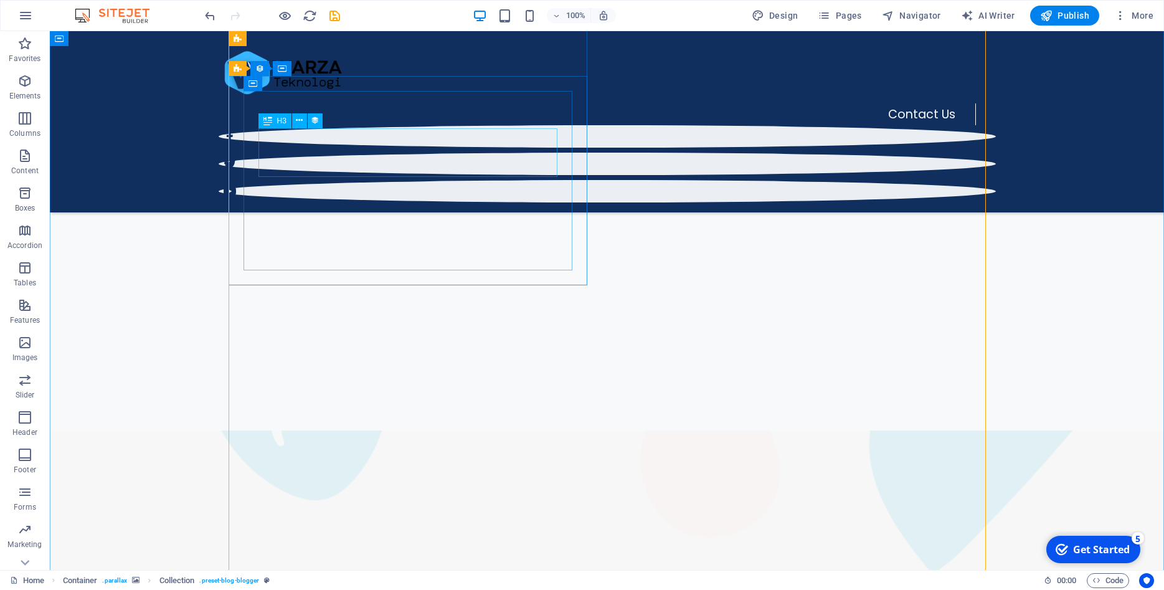
scroll to position [716, 0]
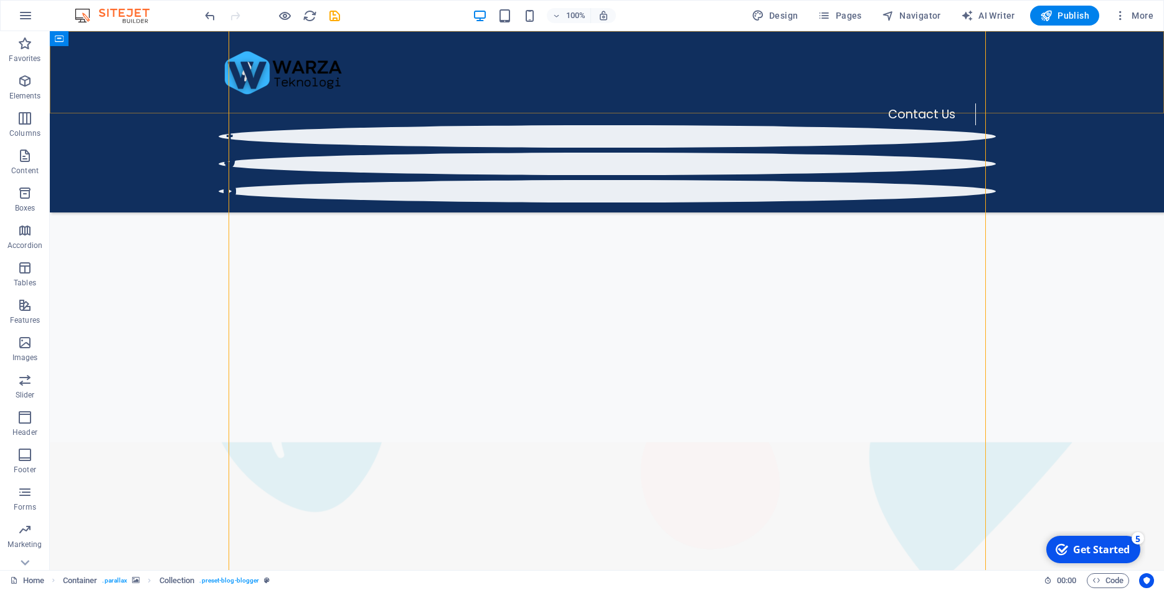
click at [69, 52] on div "Contact Us" at bounding box center [607, 121] width 1114 height 181
click at [101, 92] on div "Contact Us" at bounding box center [607, 121] width 1114 height 181
click at [145, 80] on div "Contact Us" at bounding box center [607, 121] width 1114 height 181
click at [153, 78] on div "Contact Us" at bounding box center [607, 121] width 1114 height 181
click at [93, 39] on span "Container" at bounding box center [84, 38] width 32 height 7
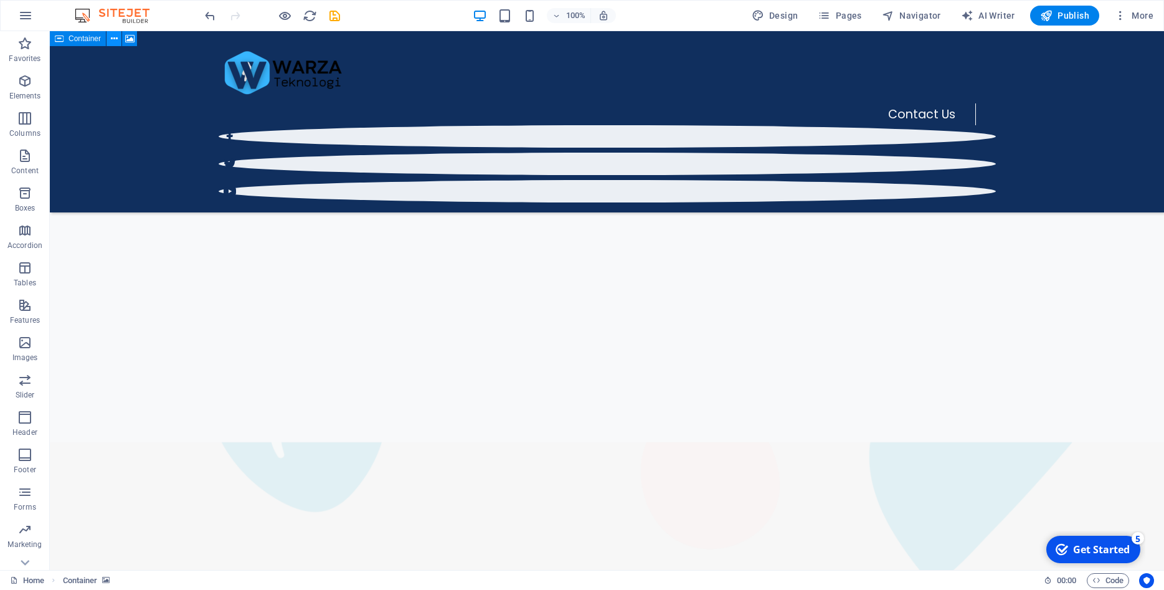
click at [0, 0] on icon at bounding box center [0, 0] width 0 height 0
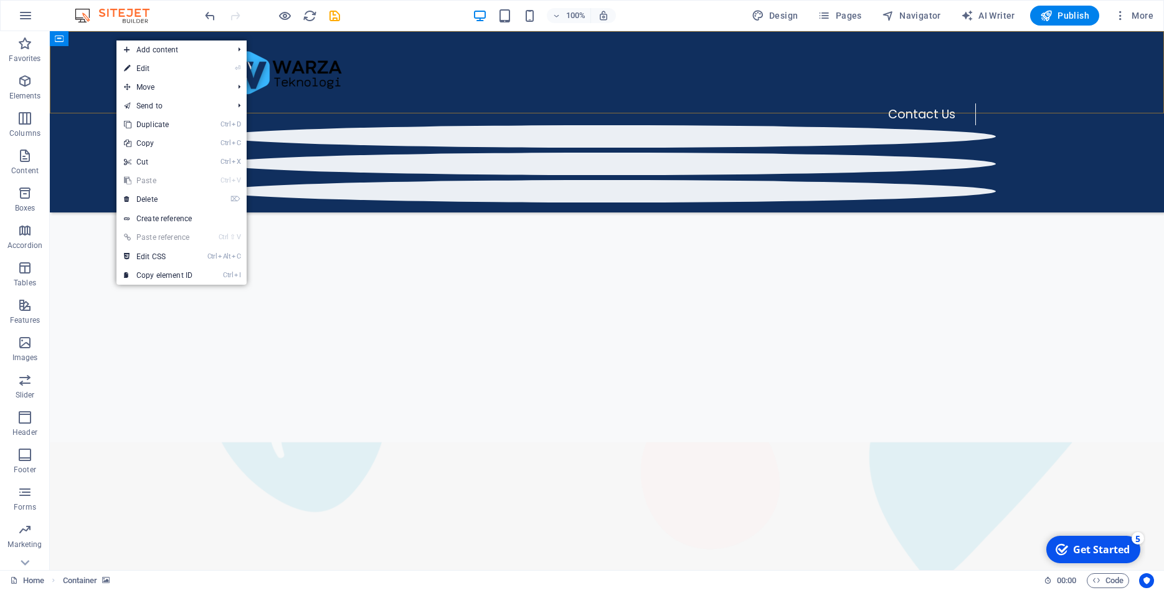
click at [83, 68] on div "Contact Us" at bounding box center [607, 121] width 1114 height 181
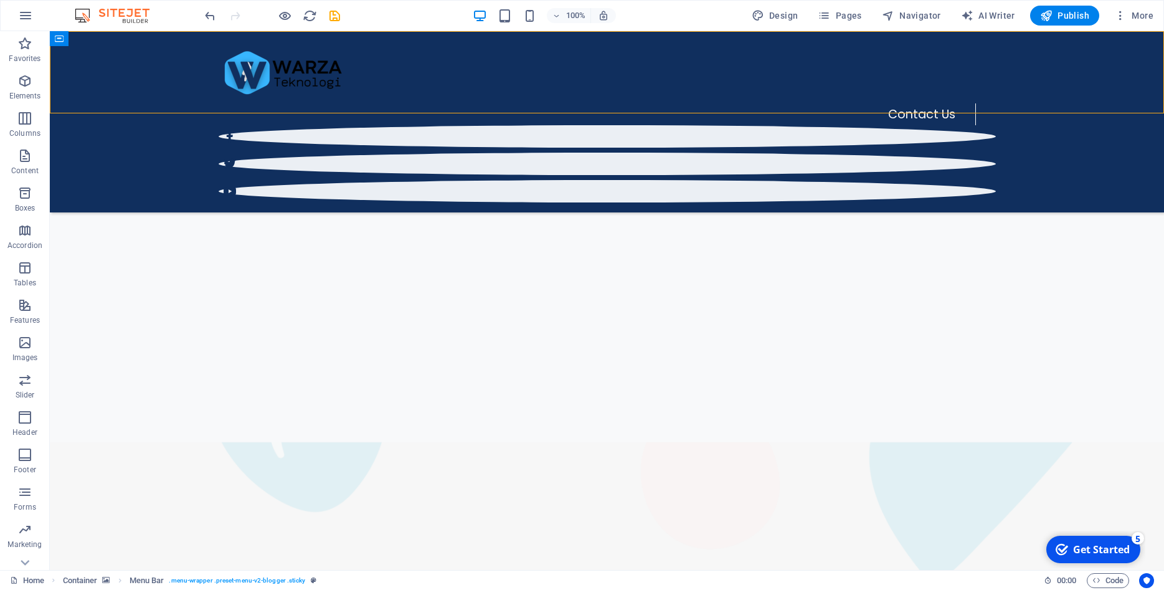
click at [121, 79] on div "Contact Us" at bounding box center [607, 121] width 1114 height 181
click at [763, 12] on icon "button" at bounding box center [758, 15] width 12 height 12
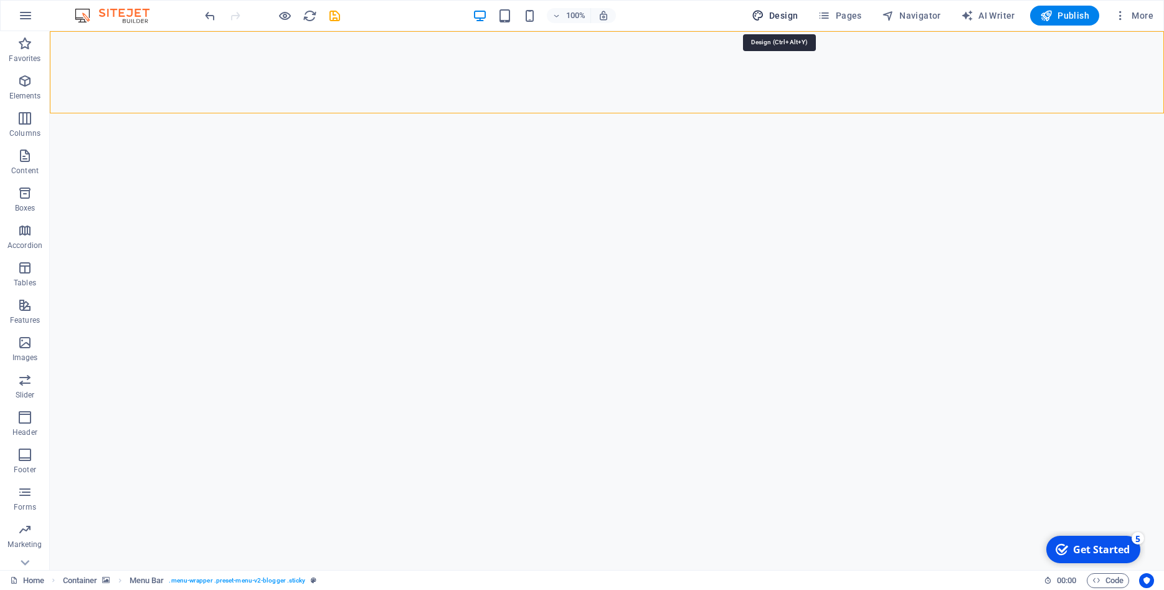
select select "px"
select select "400"
select select "px"
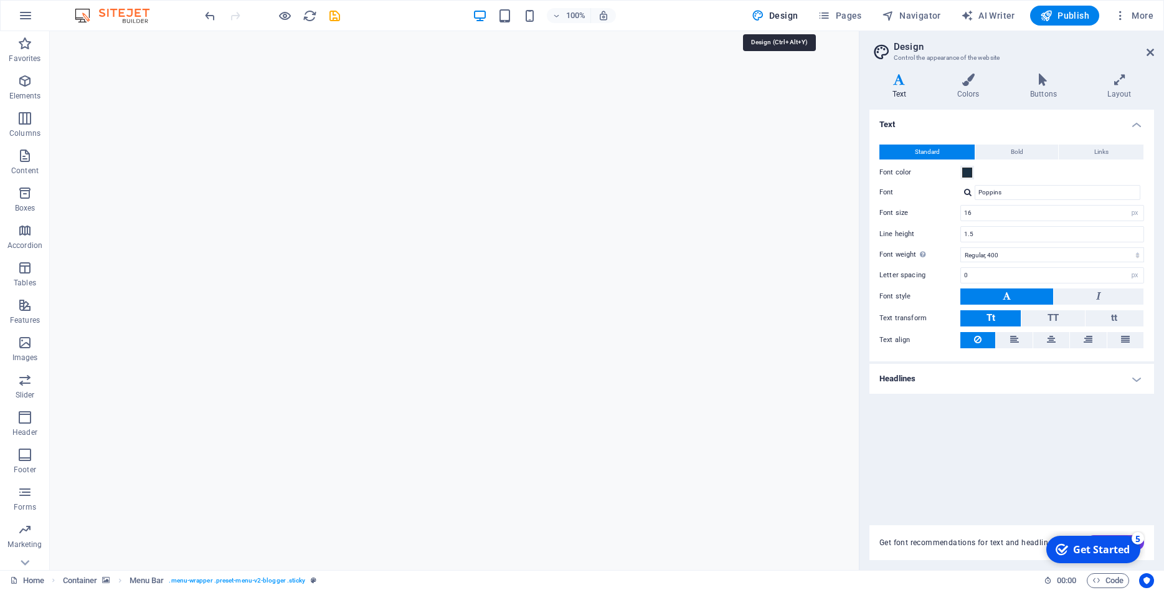
scroll to position [0, 0]
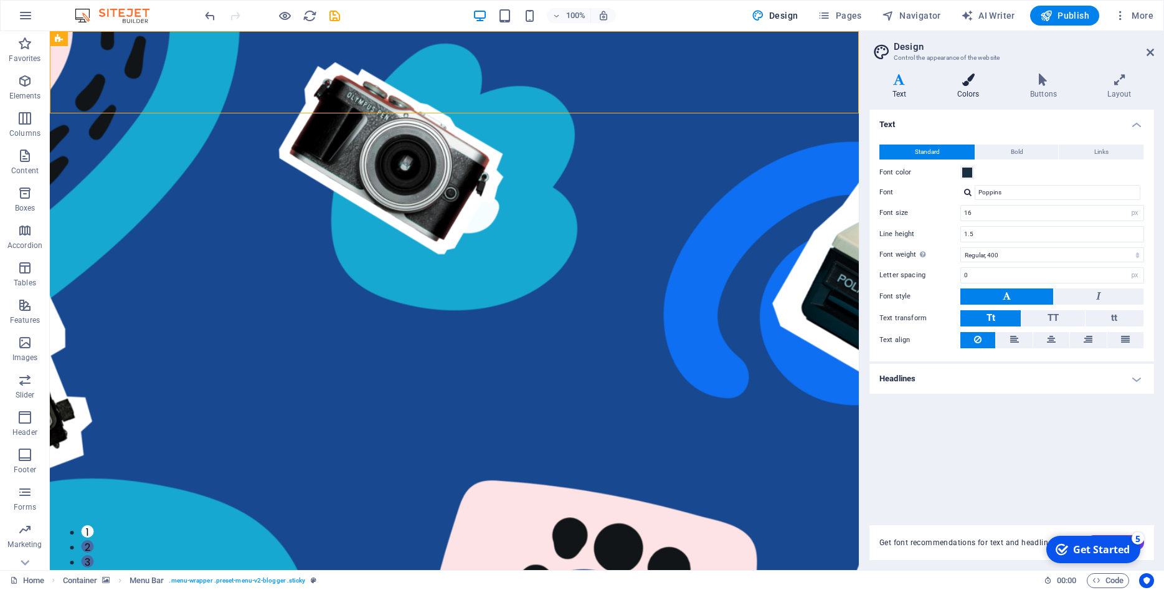
click at [968, 87] on h4 "Colors" at bounding box center [970, 86] width 73 height 26
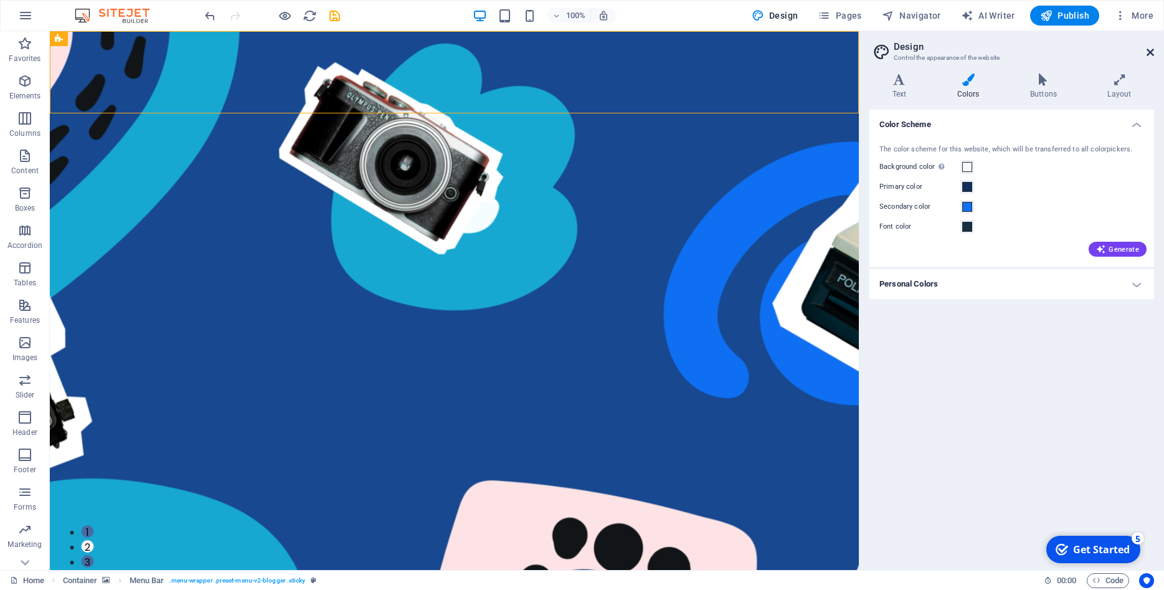
click at [1151, 52] on icon at bounding box center [1149, 52] width 7 height 10
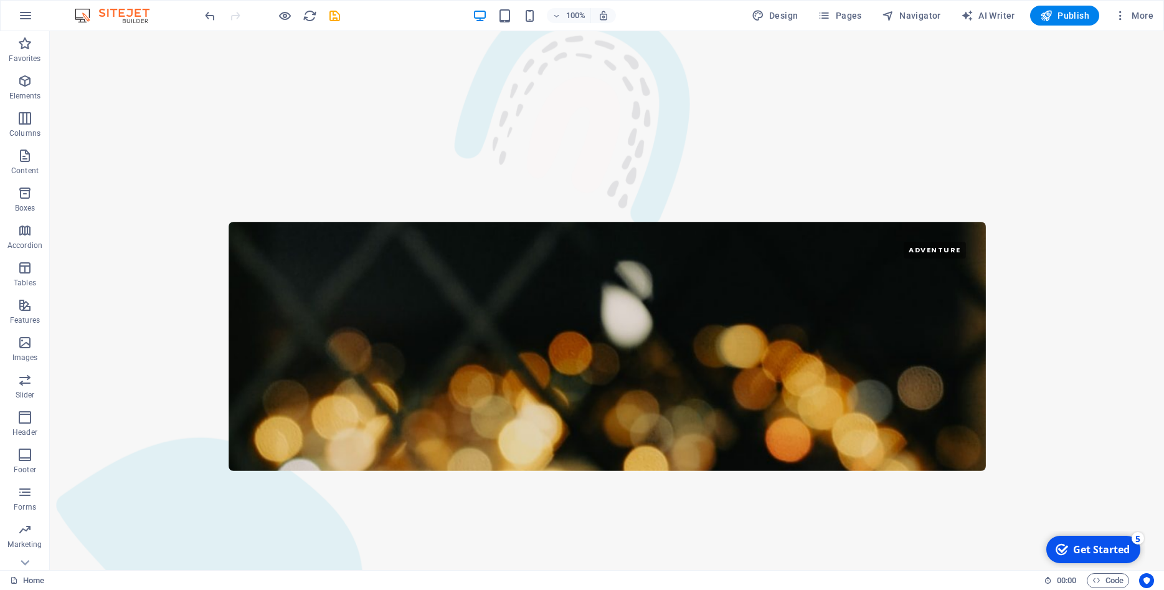
scroll to position [2417, 0]
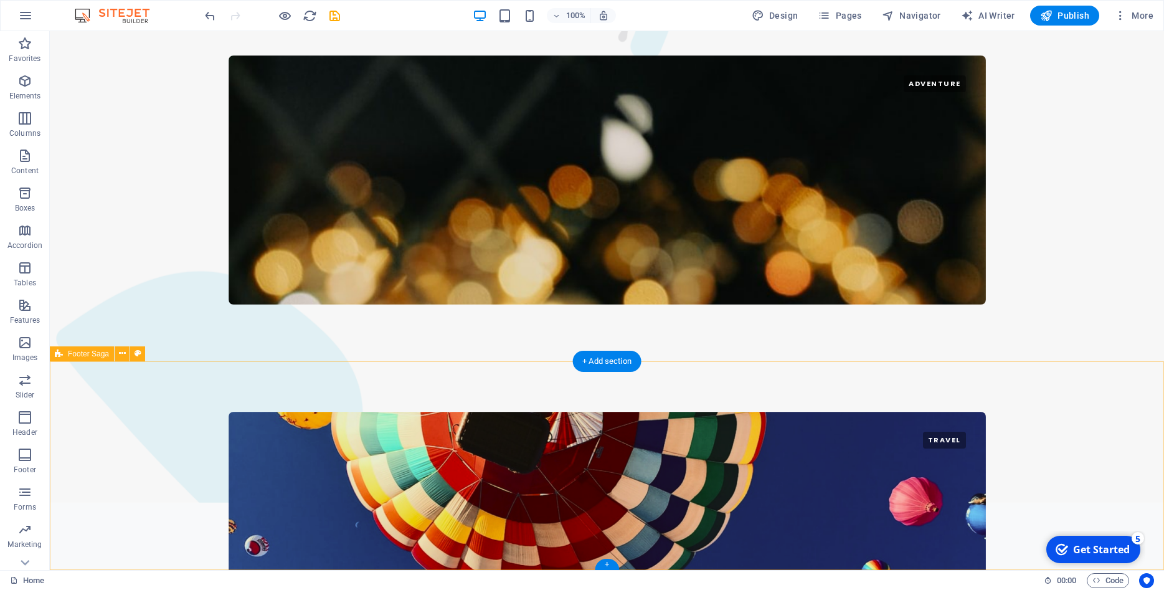
click at [98, 354] on span "Footer Saga" at bounding box center [88, 353] width 41 height 7
click at [97, 350] on span "Footer Saga" at bounding box center [88, 353] width 41 height 7
click at [136, 354] on icon at bounding box center [138, 353] width 7 height 13
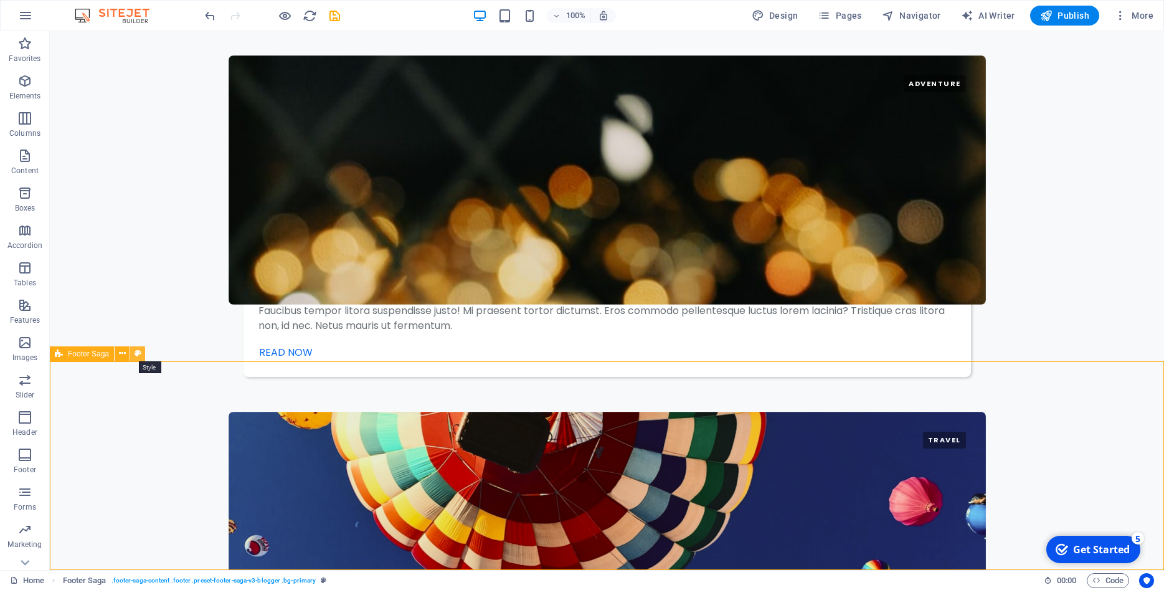
select select "rem"
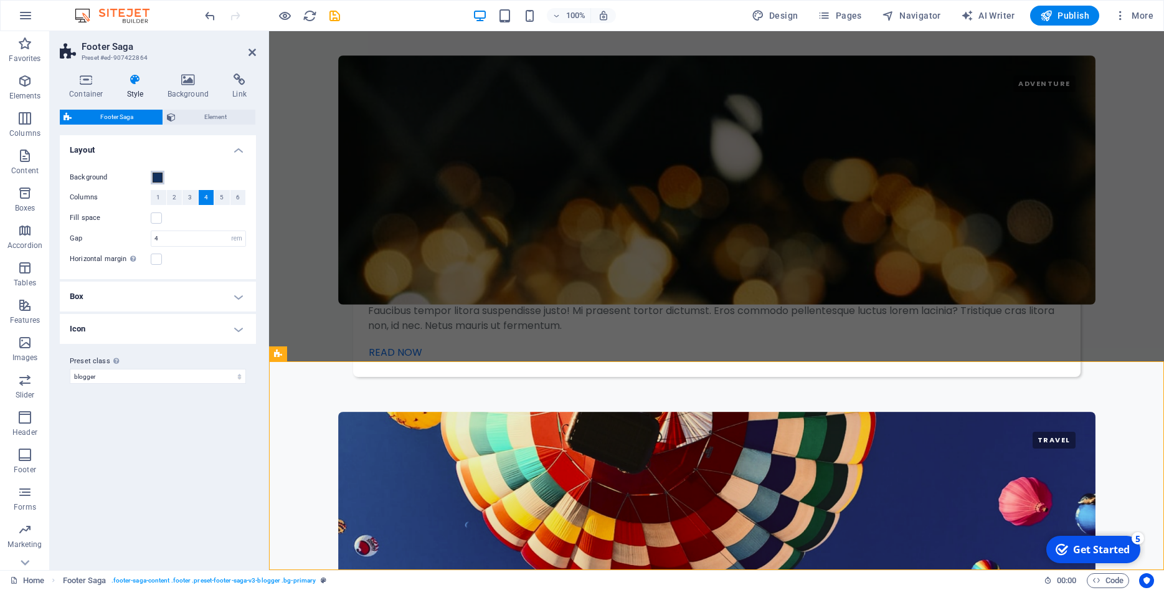
click at [158, 177] on span at bounding box center [158, 177] width 10 height 10
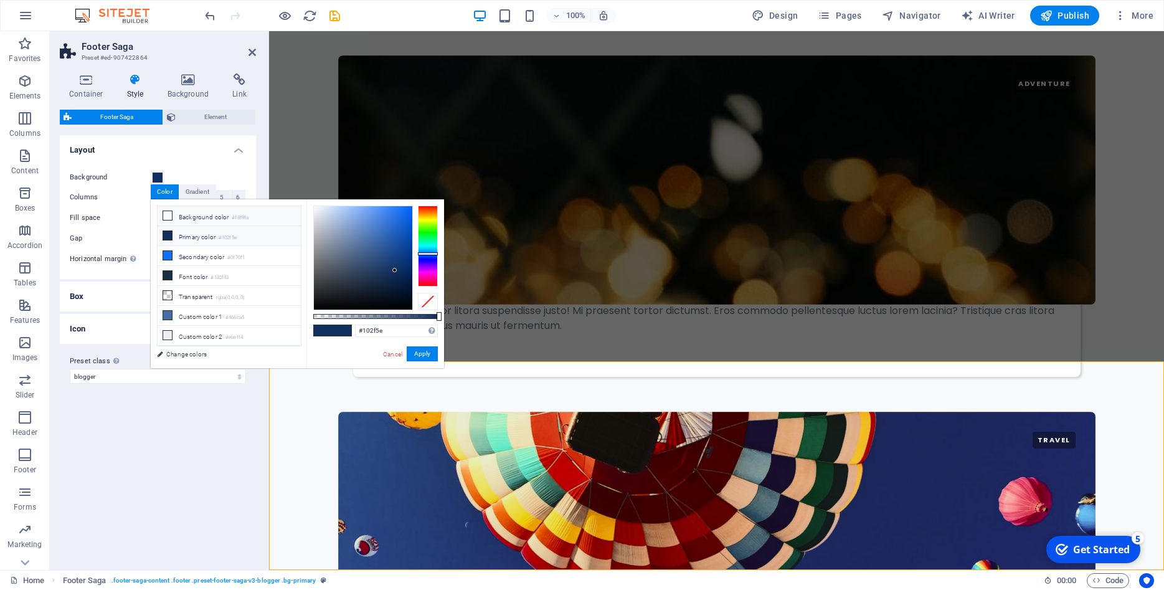
click at [199, 214] on li "Background color #f8f9fa" at bounding box center [229, 216] width 143 height 20
type input "#f8f9fa"
click at [428, 354] on button "Apply" at bounding box center [422, 353] width 31 height 15
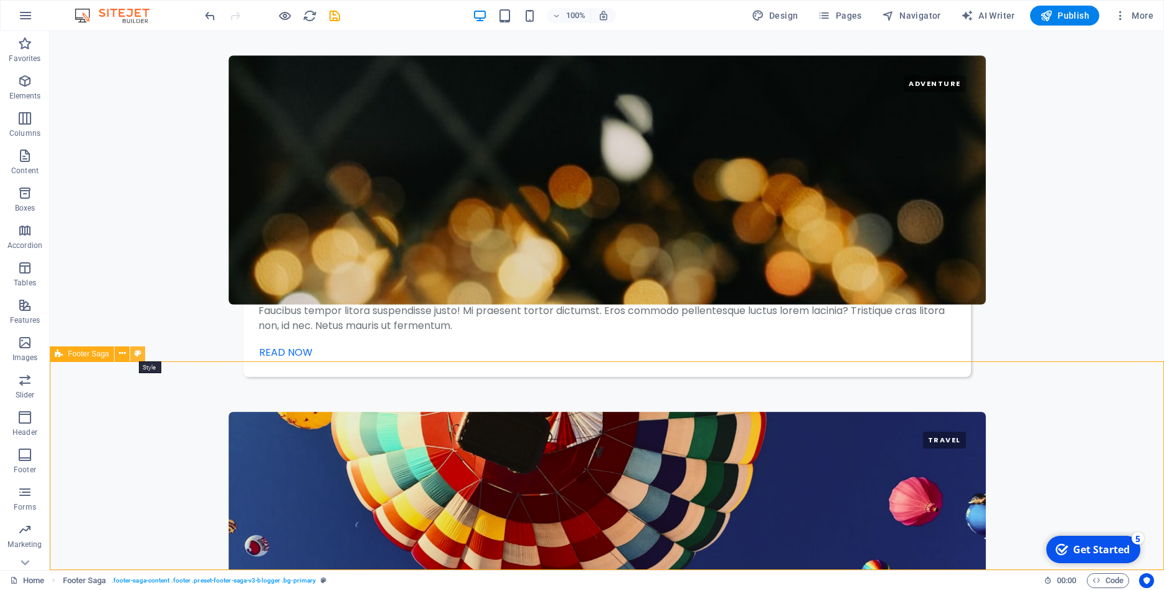
click at [138, 354] on icon at bounding box center [138, 353] width 7 height 13
select select "rem"
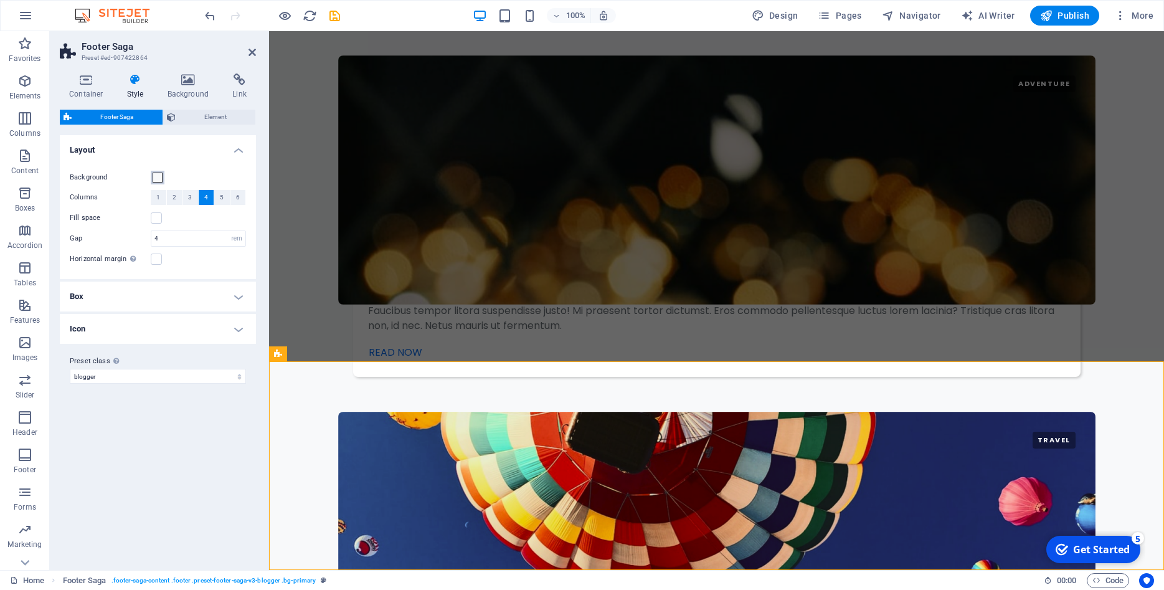
click at [155, 176] on span at bounding box center [158, 177] width 10 height 10
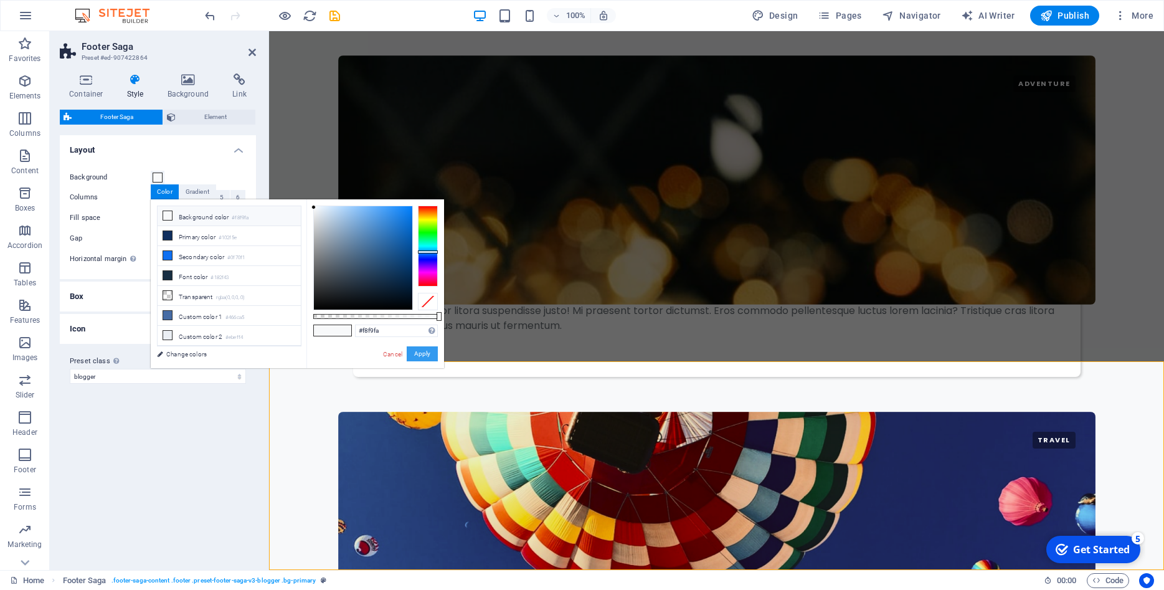
click at [424, 356] on button "Apply" at bounding box center [422, 353] width 31 height 15
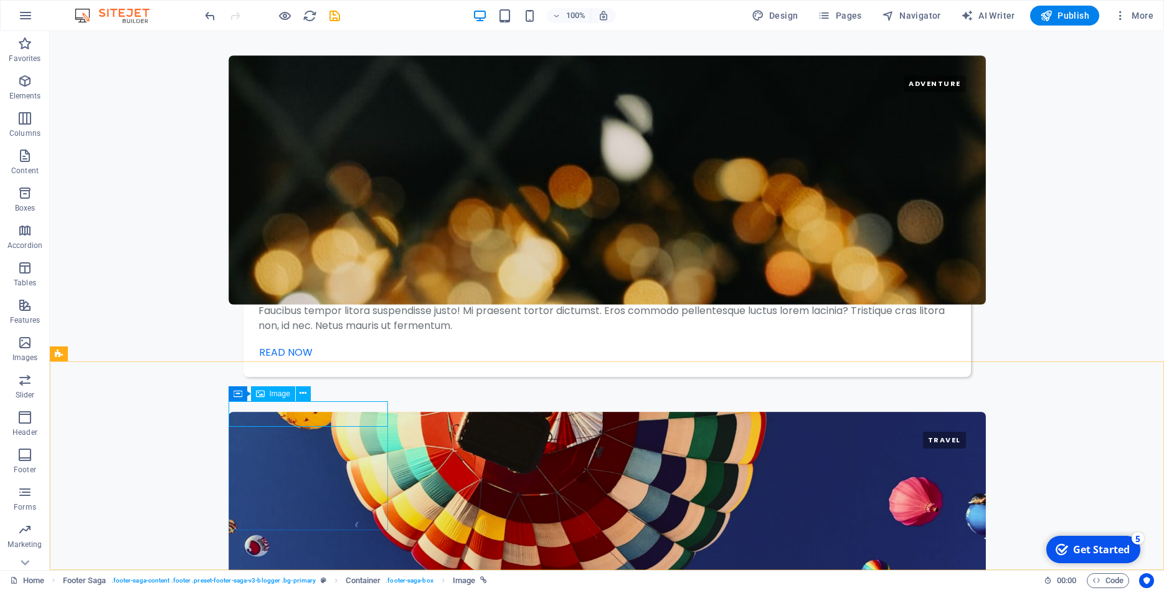
click at [278, 394] on span "Image" at bounding box center [280, 393] width 21 height 7
click at [300, 392] on icon at bounding box center [303, 393] width 7 height 13
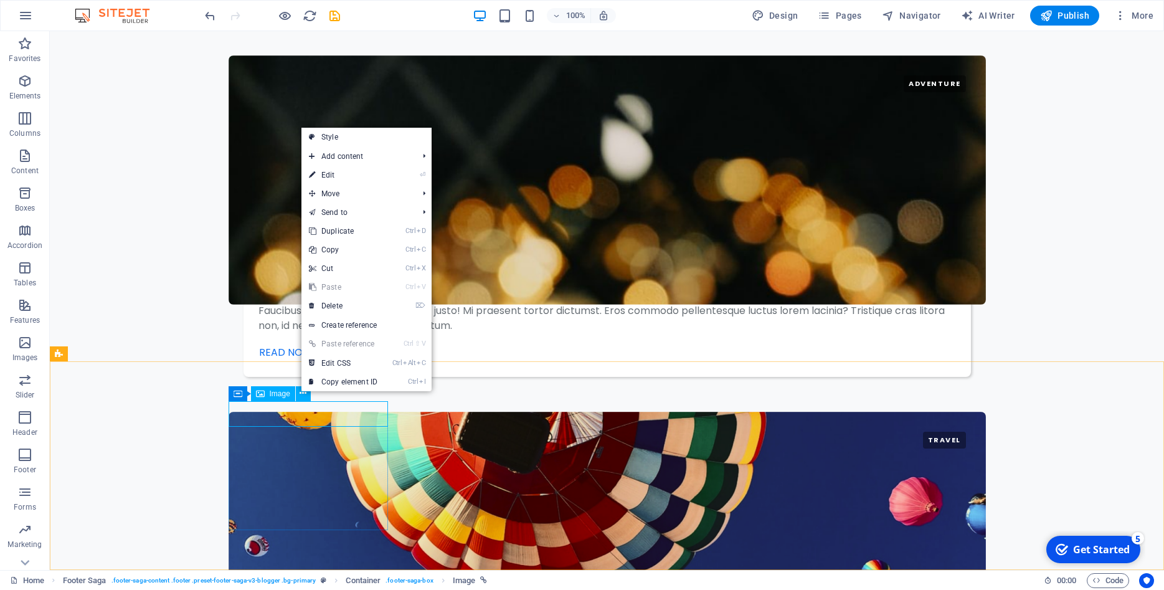
click at [278, 392] on span "Image" at bounding box center [280, 393] width 21 height 7
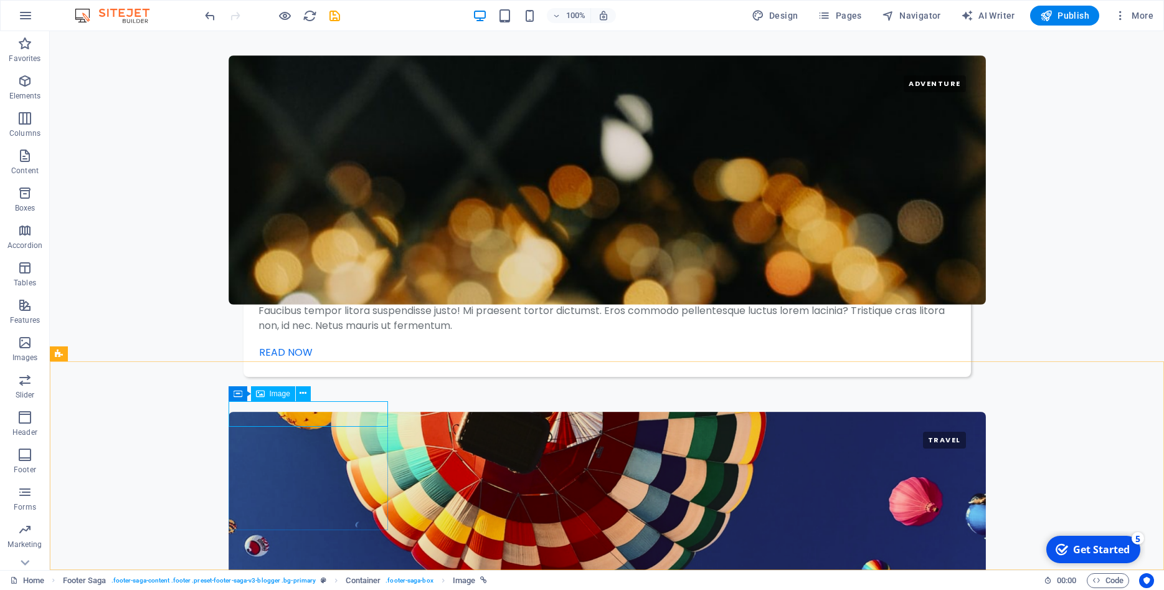
click at [258, 392] on icon at bounding box center [260, 393] width 9 height 15
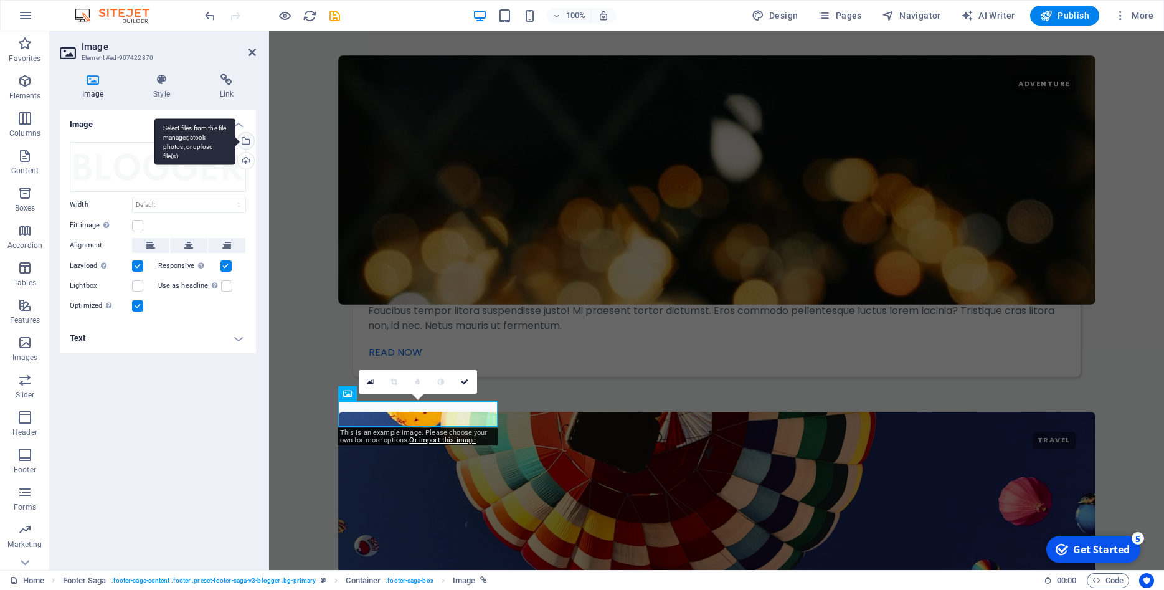
click at [235, 143] on div "Select files from the file manager, stock photos, or upload file(s)" at bounding box center [194, 141] width 81 height 47
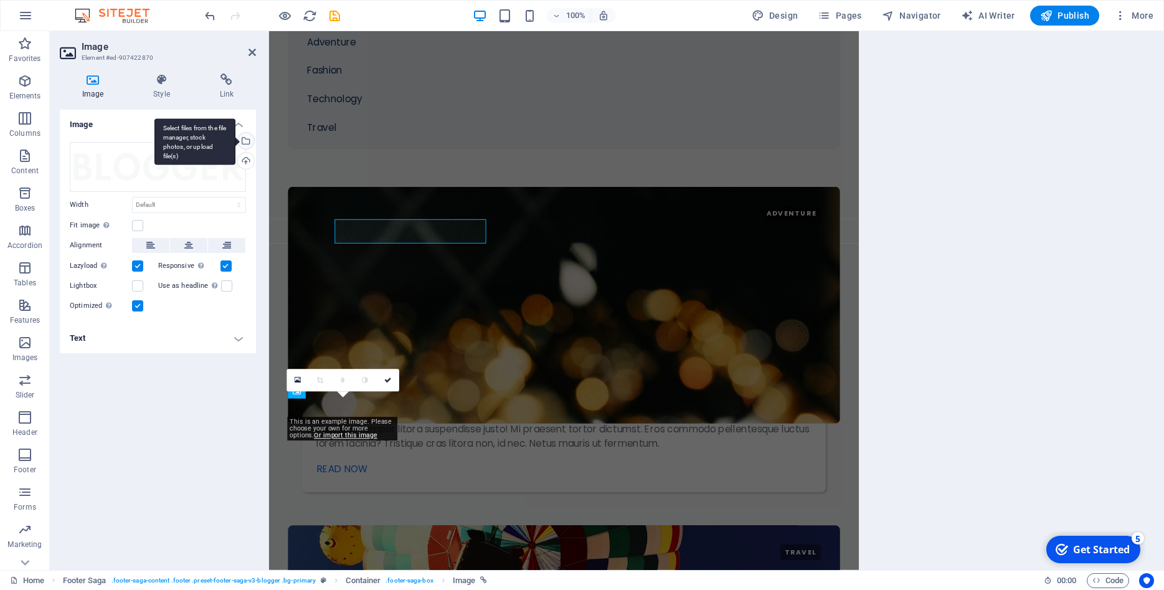
scroll to position [2589, 0]
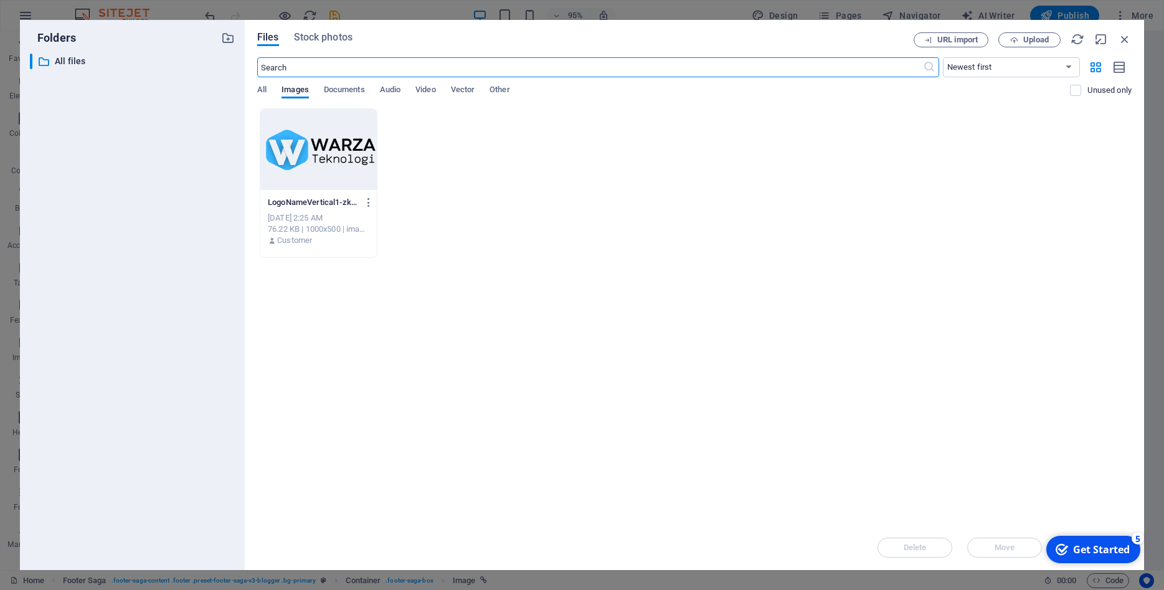
click at [309, 153] on div at bounding box center [318, 149] width 116 height 81
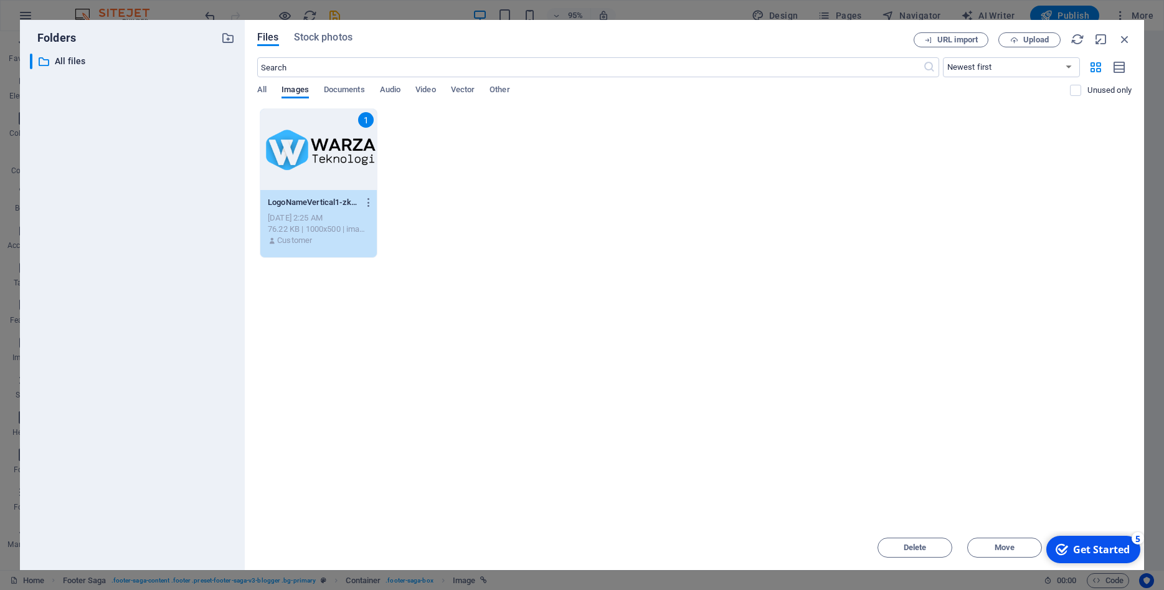
click at [300, 159] on div "1" at bounding box center [318, 149] width 116 height 81
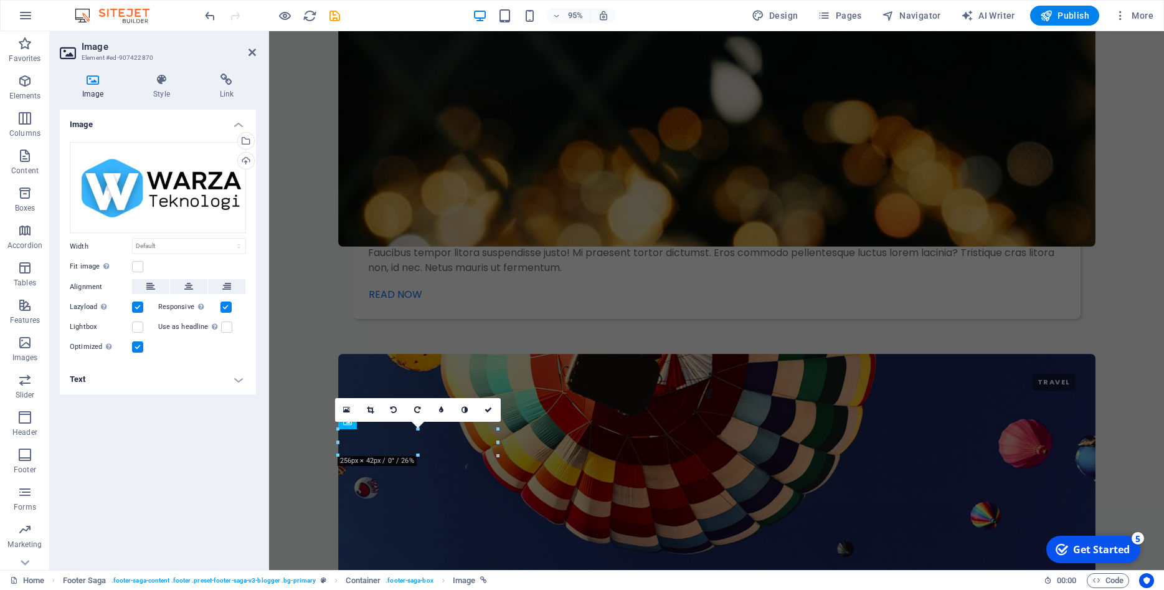
scroll to position [2389, 0]
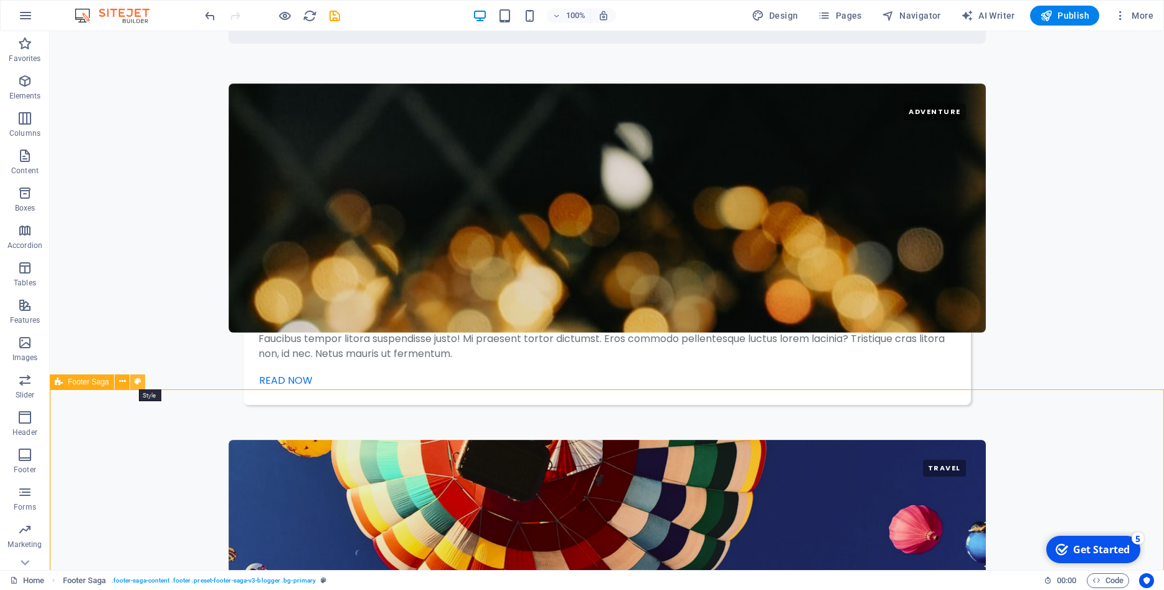
click at [135, 379] on icon at bounding box center [138, 381] width 7 height 13
select select "rem"
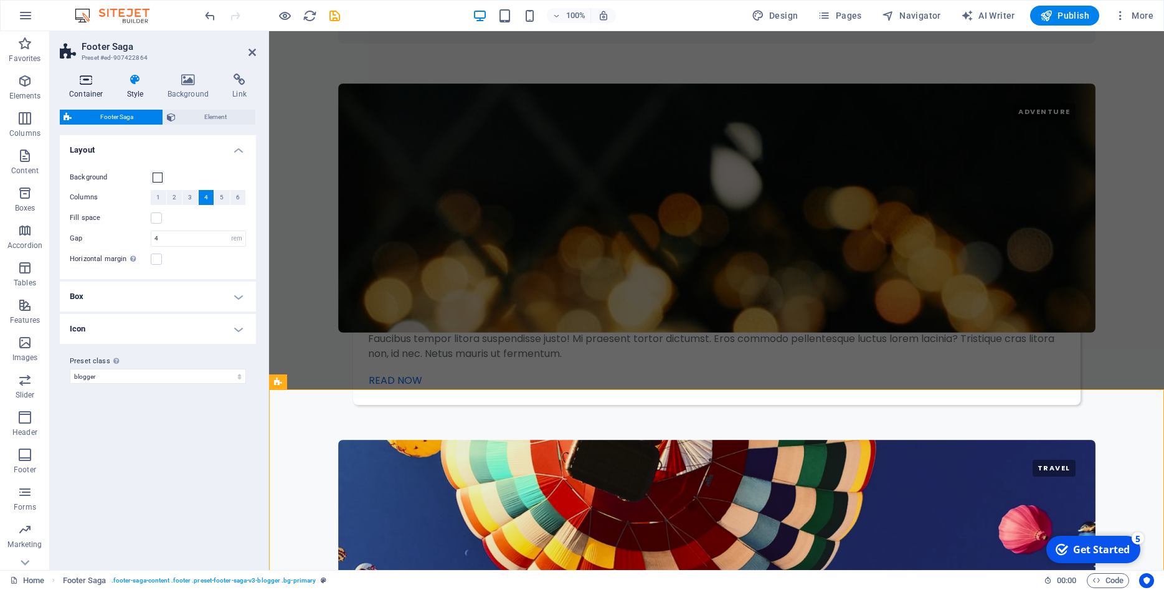
click at [92, 85] on icon at bounding box center [86, 79] width 53 height 12
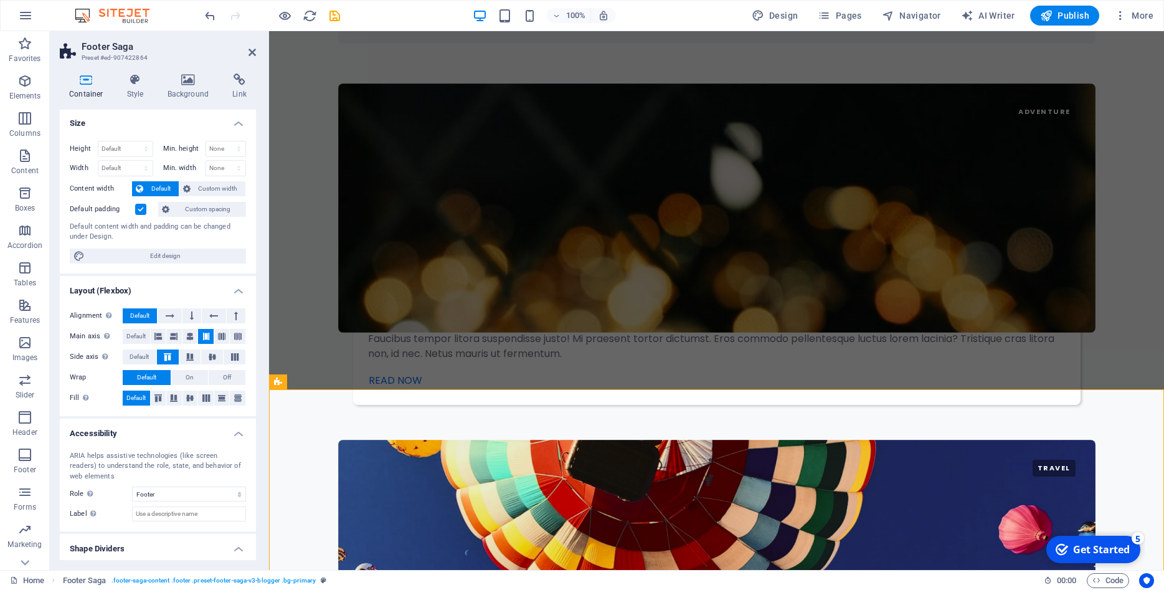
scroll to position [0, 0]
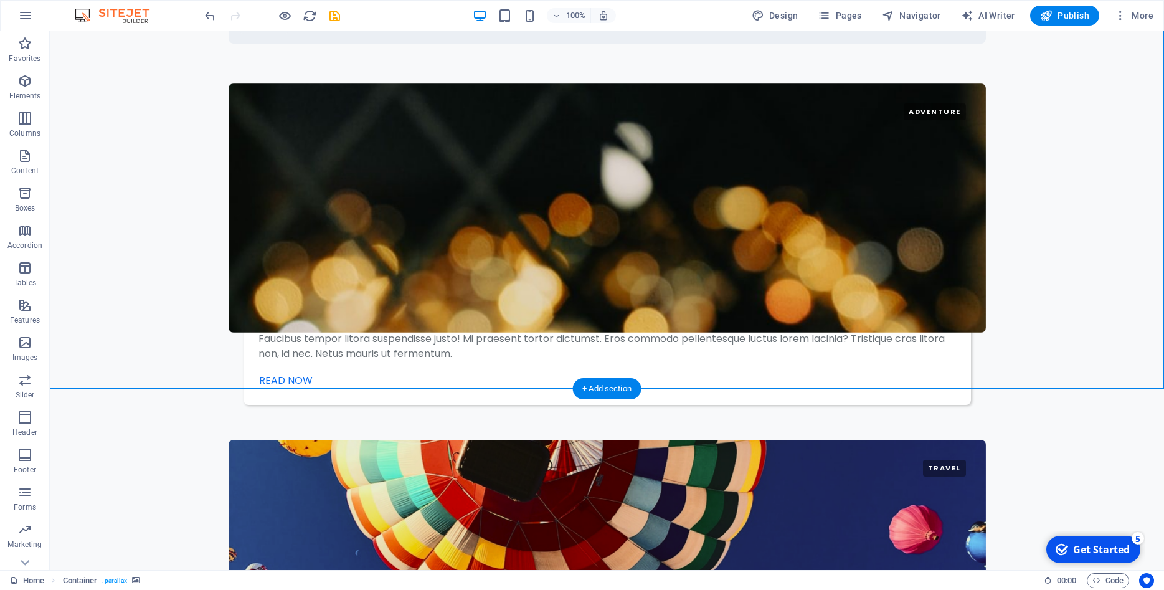
scroll to position [2471, 0]
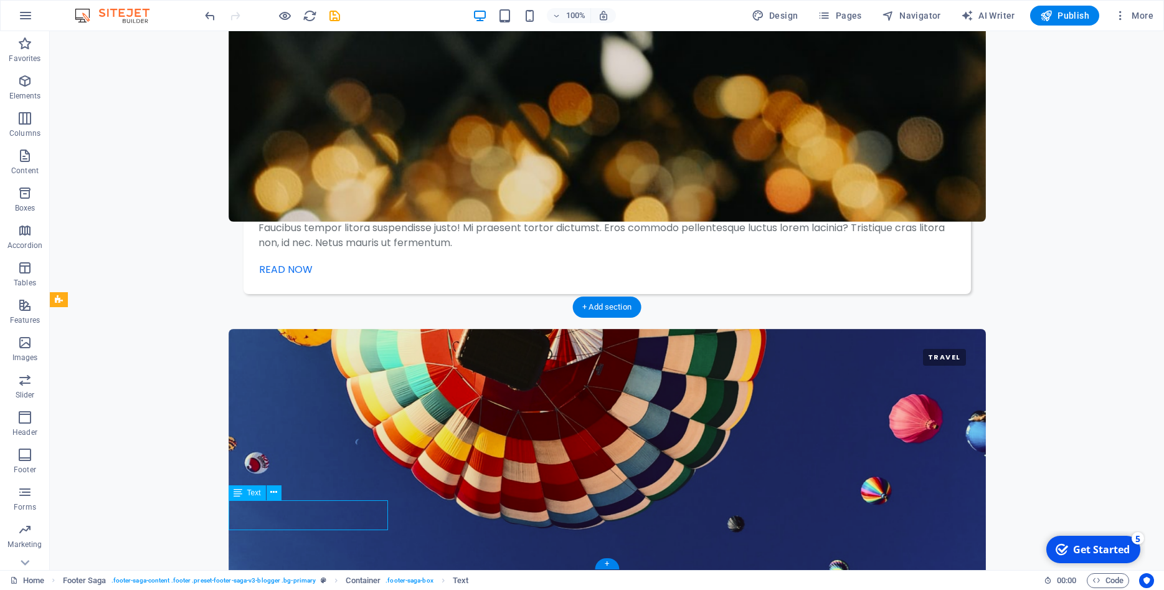
scroll to position [2412, 0]
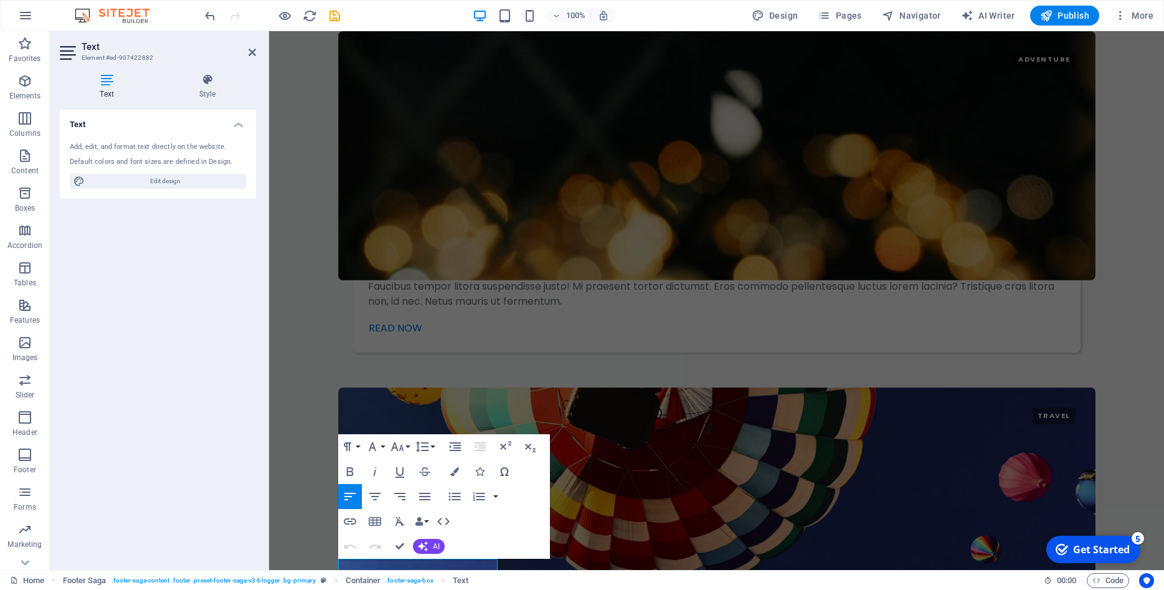
click at [109, 87] on h4 "Text" at bounding box center [109, 86] width 99 height 26
click at [210, 87] on h4 "Style" at bounding box center [207, 86] width 97 height 26
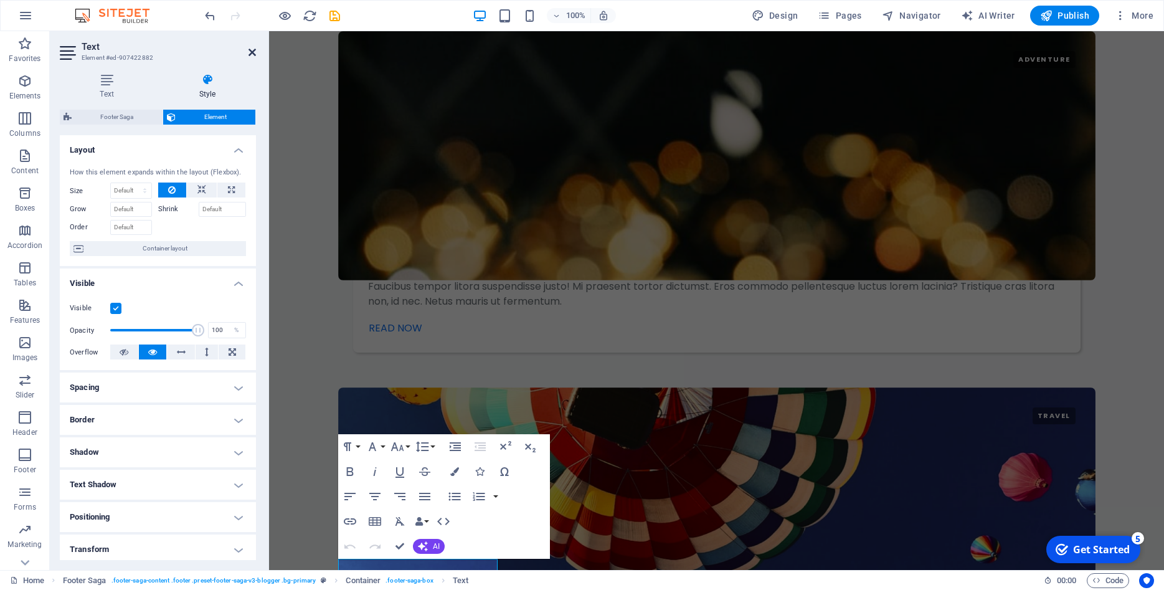
click at [252, 53] on icon at bounding box center [251, 52] width 7 height 10
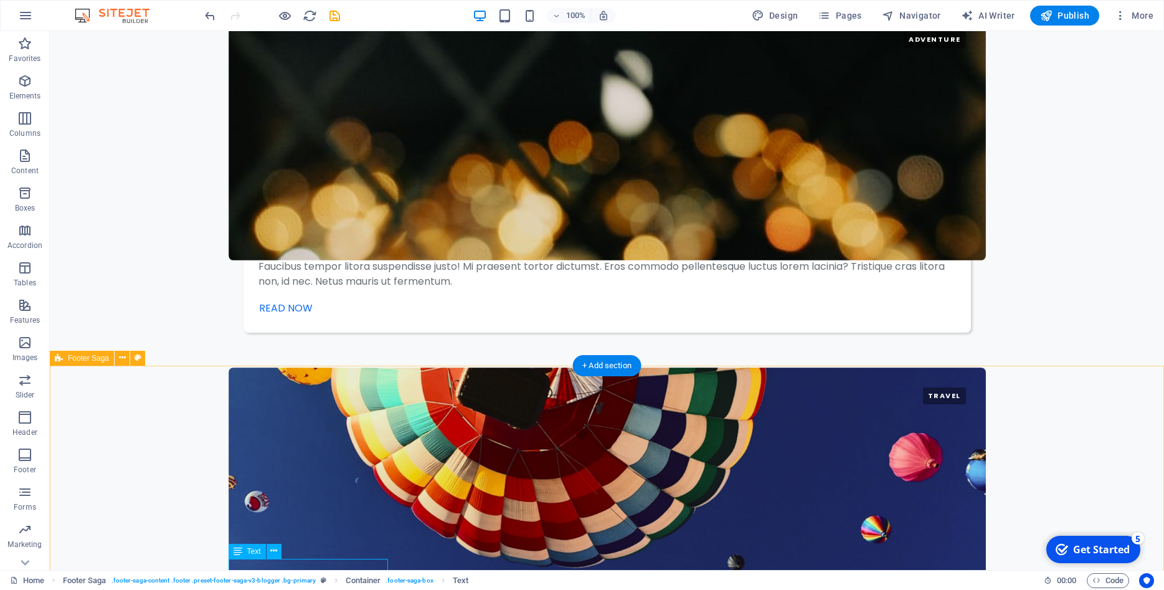
scroll to position [2471, 0]
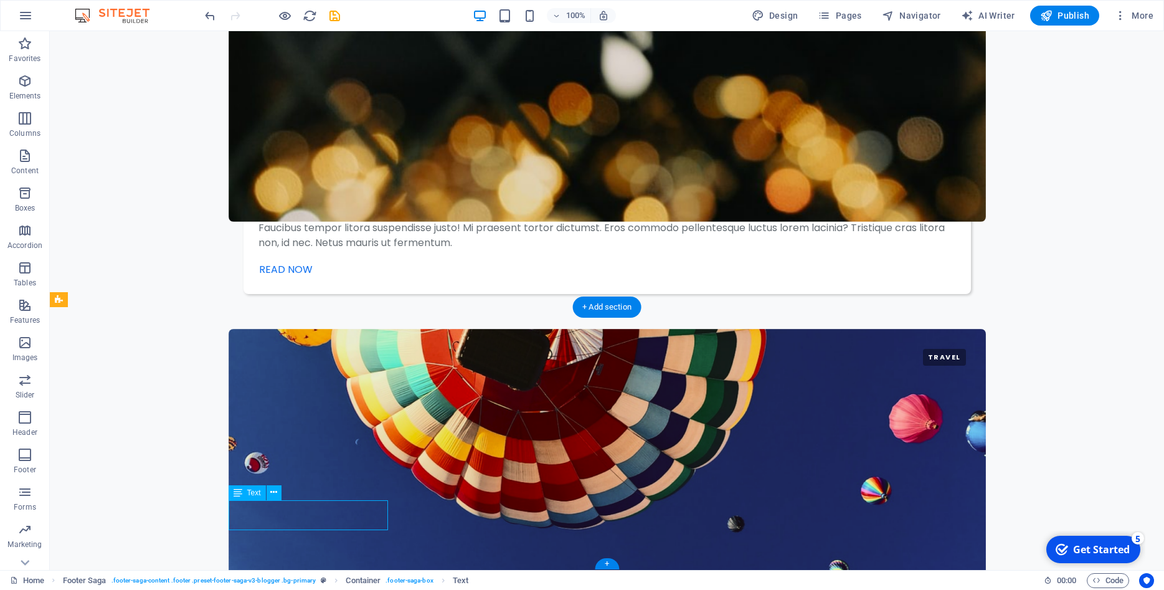
scroll to position [2412, 0]
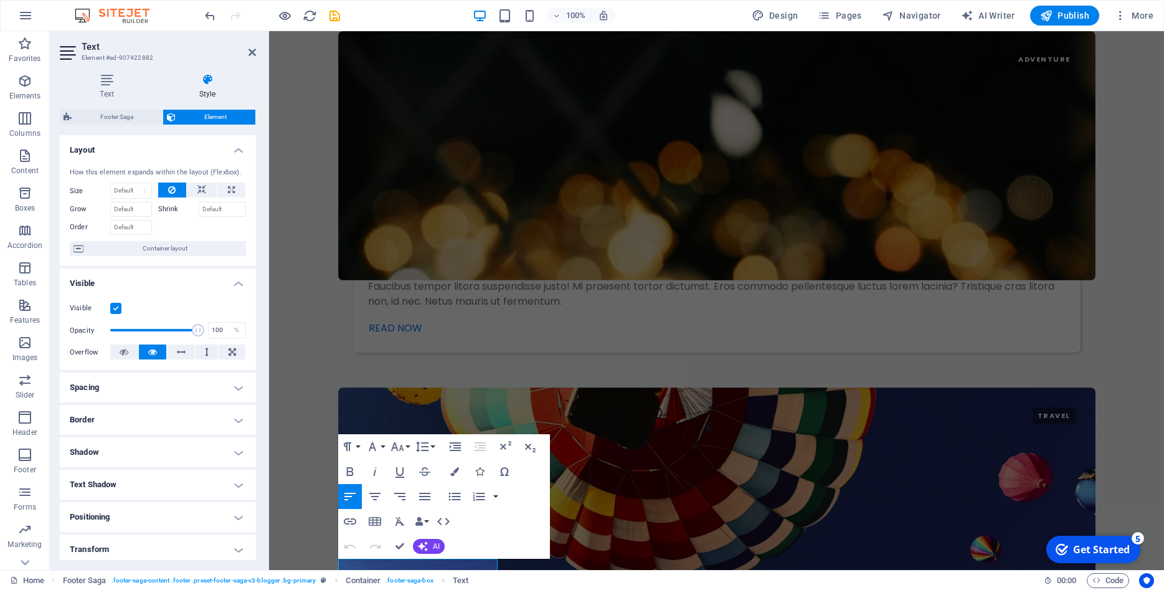
click at [128, 56] on h3 "Element #ed-907422882" at bounding box center [156, 57] width 149 height 11
click at [252, 48] on icon at bounding box center [251, 52] width 7 height 10
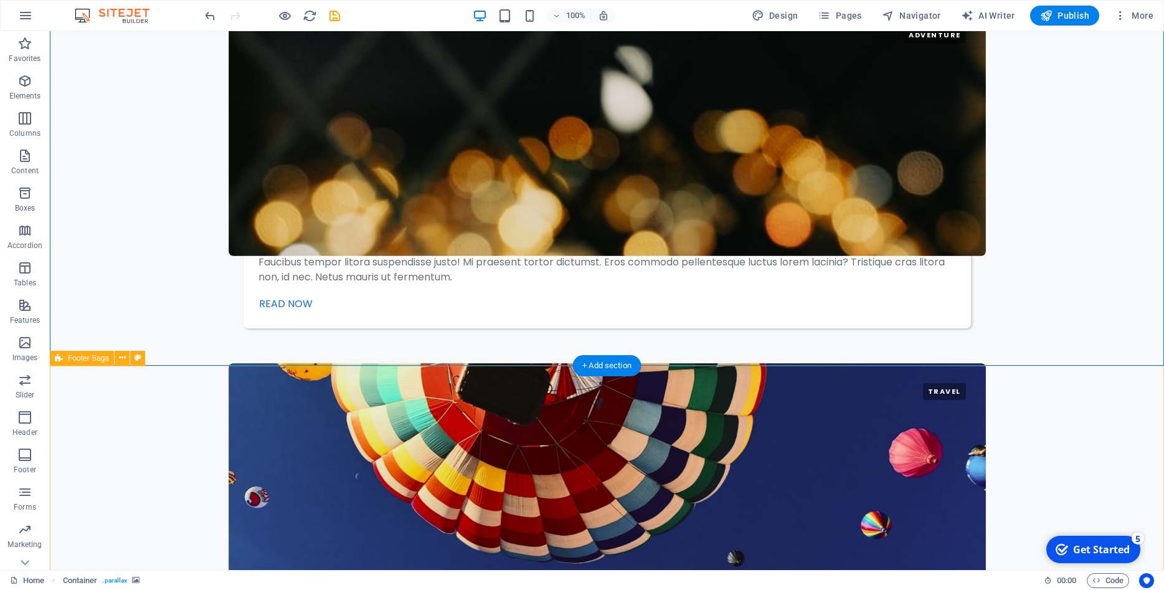
scroll to position [2471, 0]
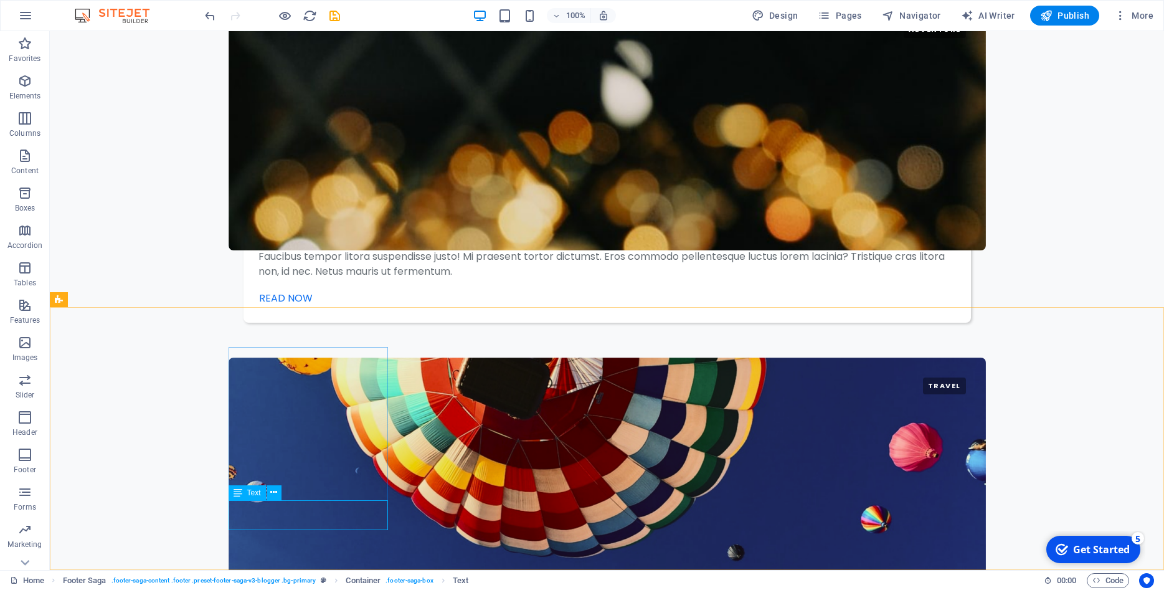
click at [255, 491] on span "Text" at bounding box center [254, 492] width 14 height 7
click at [272, 491] on icon at bounding box center [273, 492] width 7 height 13
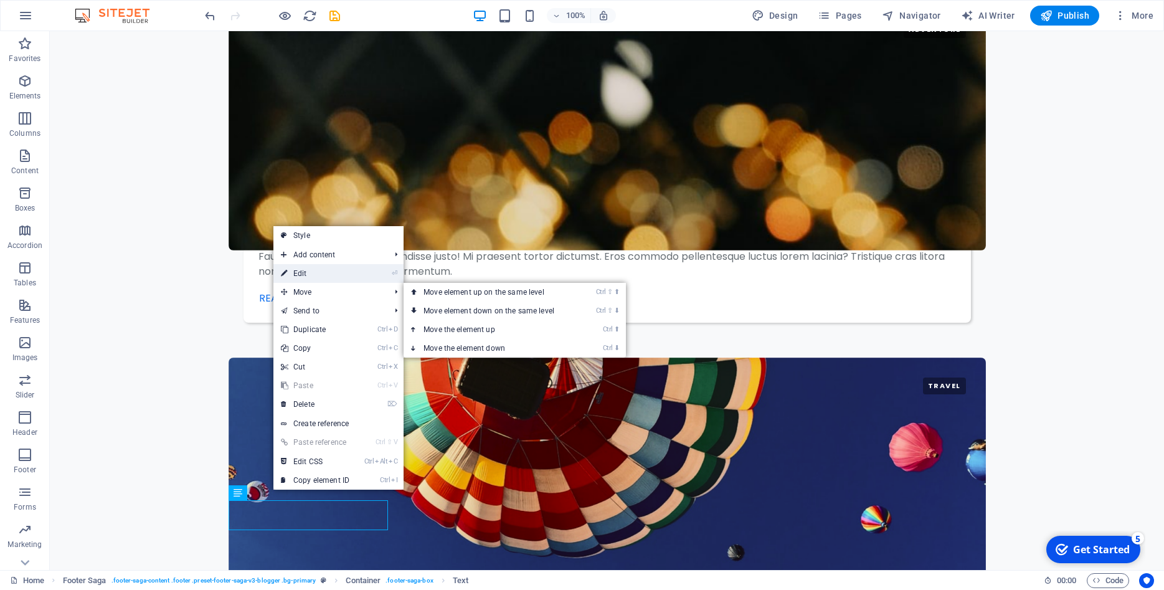
click at [332, 276] on link "⏎ Edit" at bounding box center [314, 273] width 83 height 19
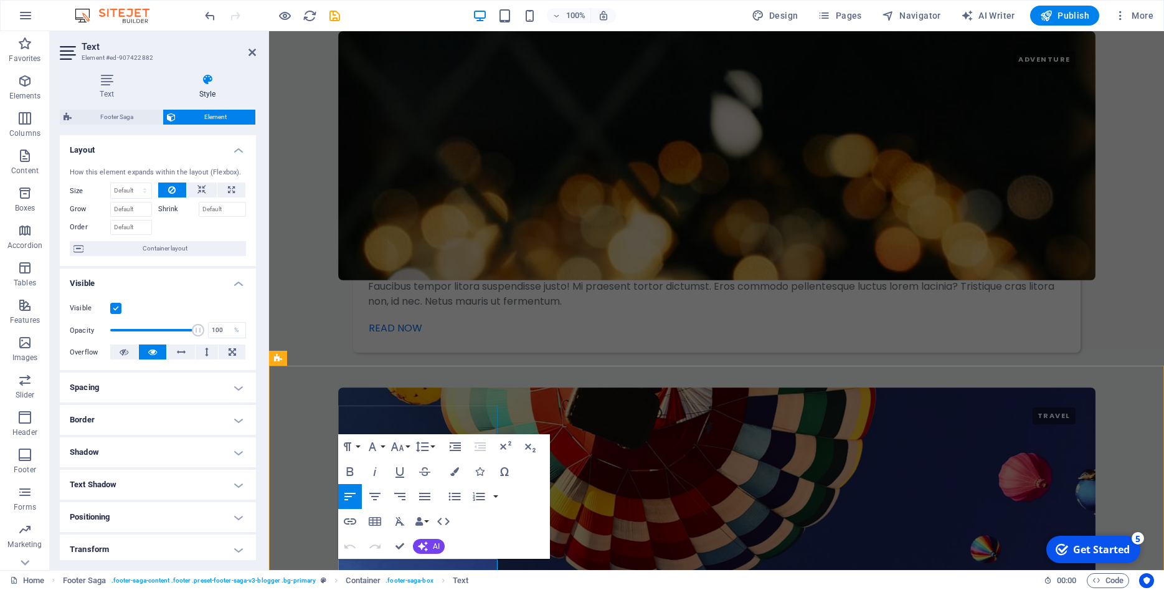
scroll to position [2416, 0]
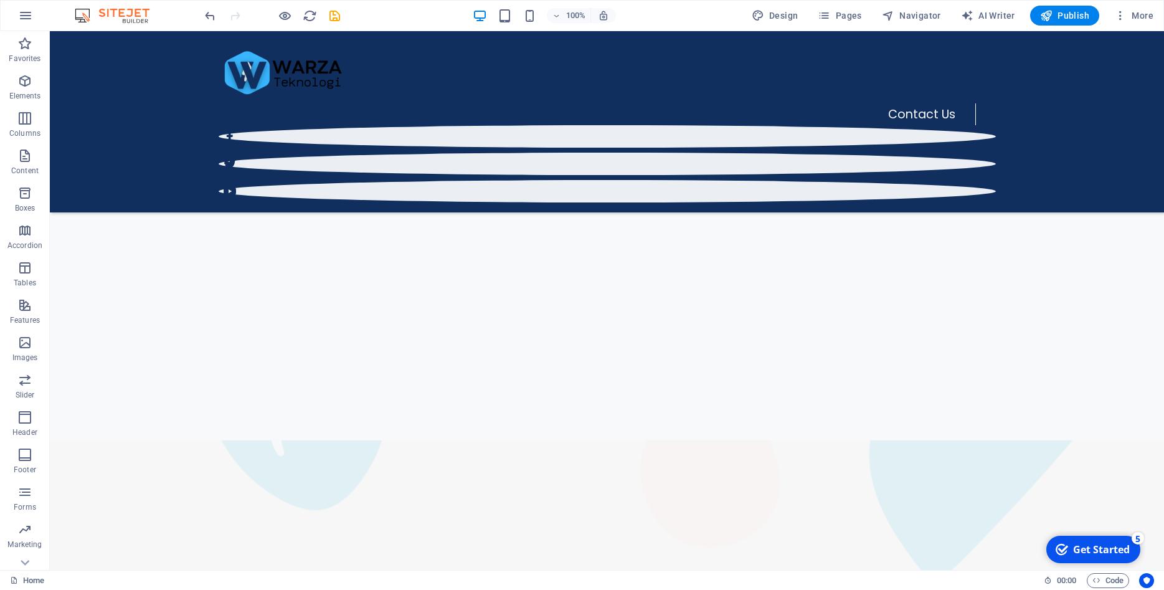
scroll to position [1016, 0]
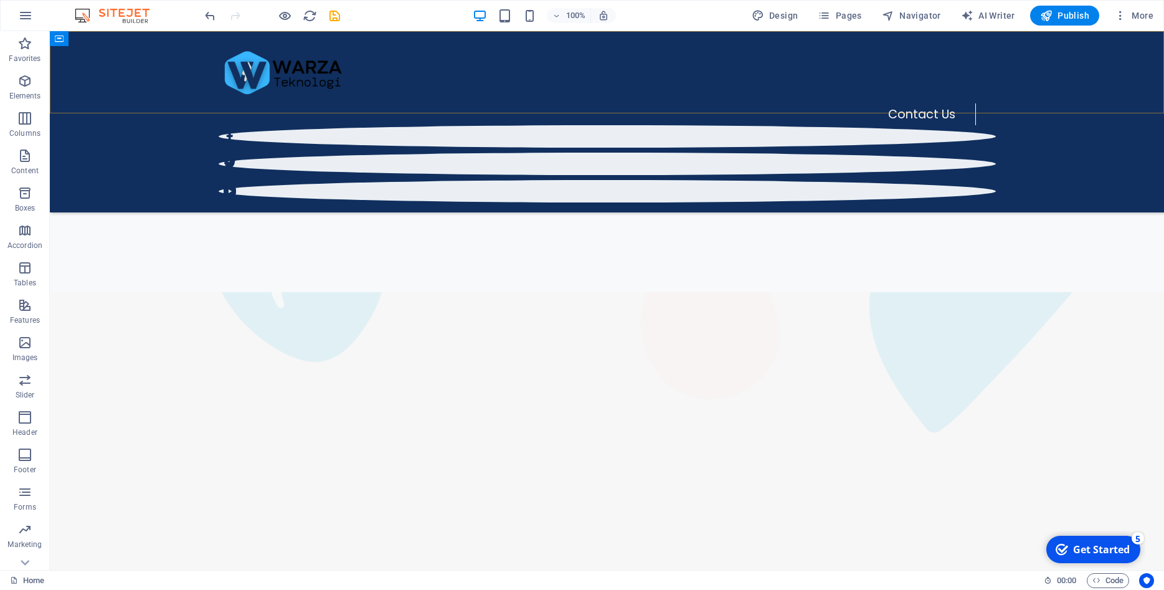
click at [806, 101] on div "Contact Us" at bounding box center [607, 121] width 1114 height 181
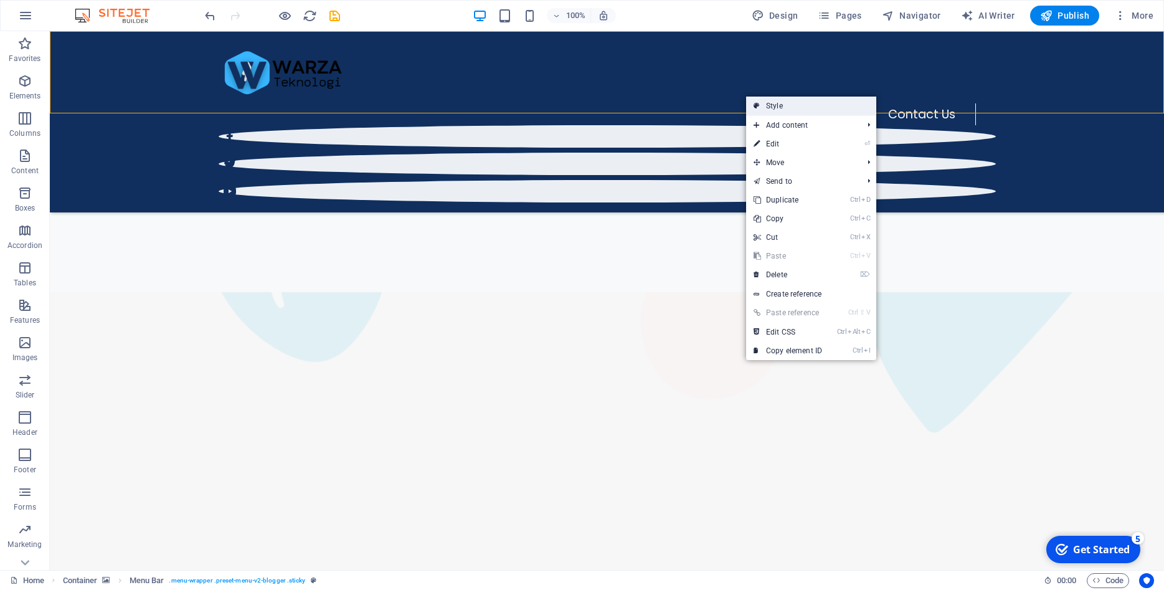
click at [775, 111] on link "Style" at bounding box center [811, 106] width 130 height 19
select select "rem"
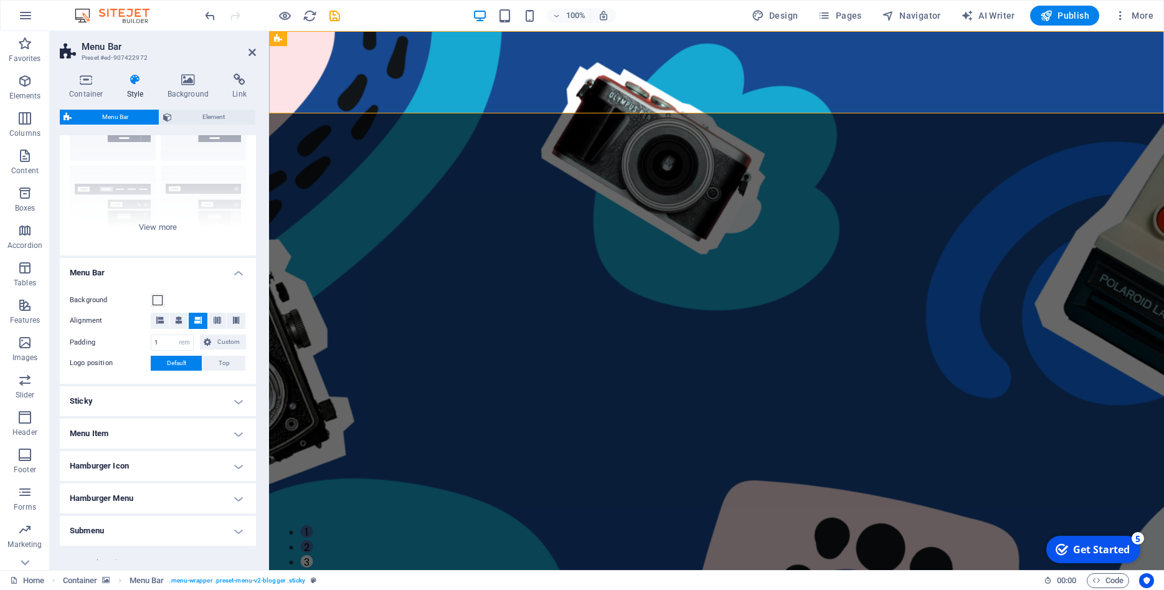
scroll to position [112, 0]
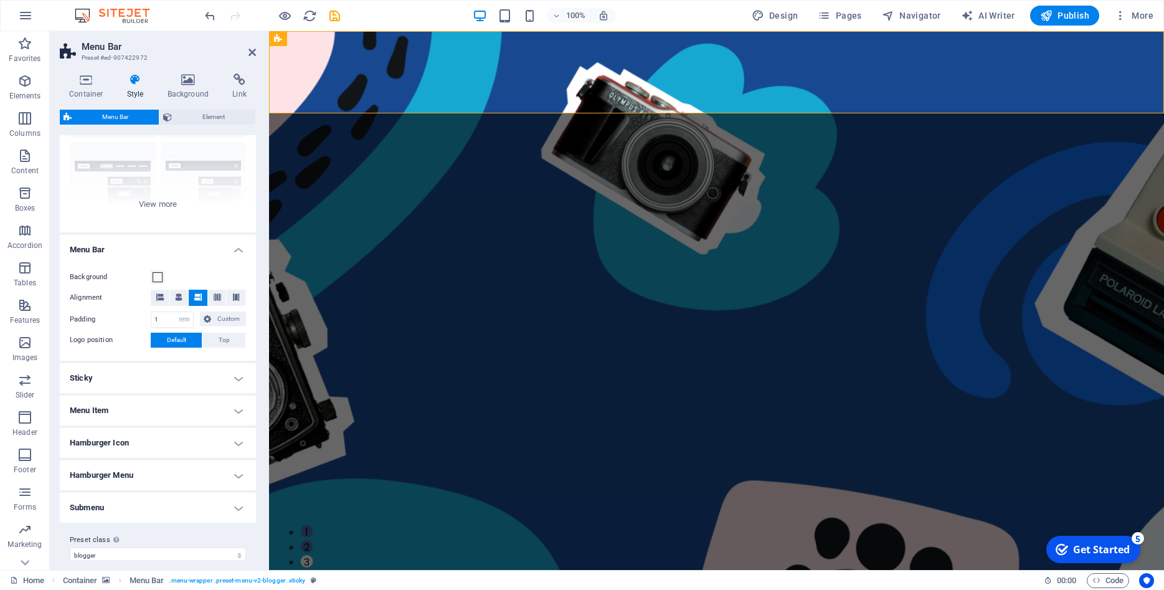
click at [144, 376] on h4 "Sticky" at bounding box center [158, 378] width 196 height 30
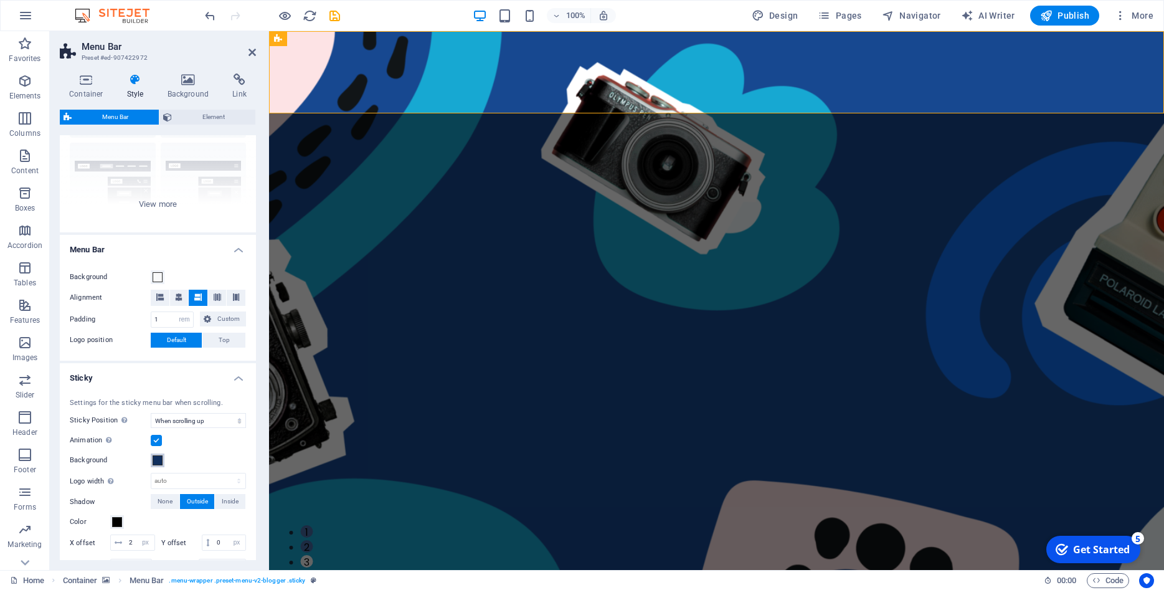
click at [158, 458] on span at bounding box center [158, 460] width 10 height 10
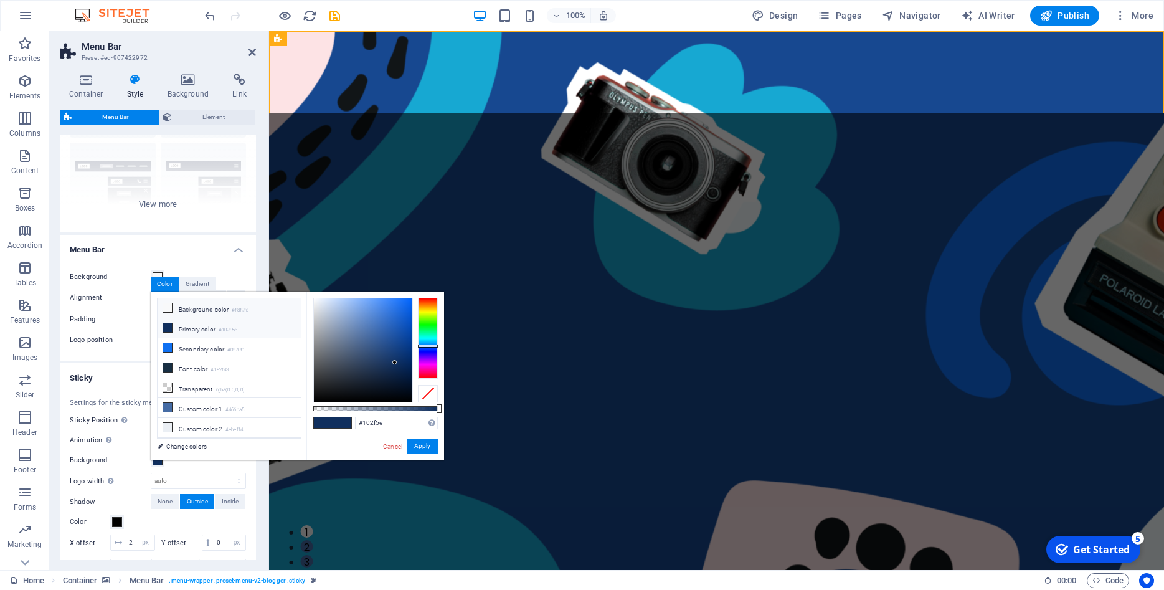
click at [205, 306] on li "Background color #f8f9fa" at bounding box center [229, 308] width 143 height 20
type input "#f8f9fa"
click at [415, 447] on button "Apply" at bounding box center [422, 445] width 31 height 15
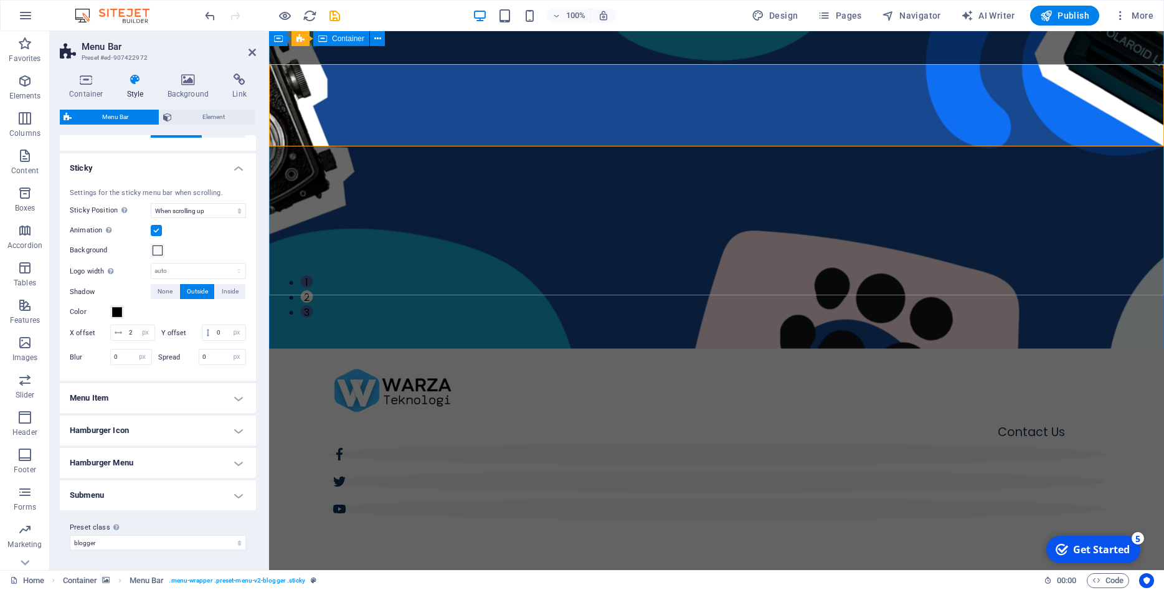
scroll to position [254, 0]
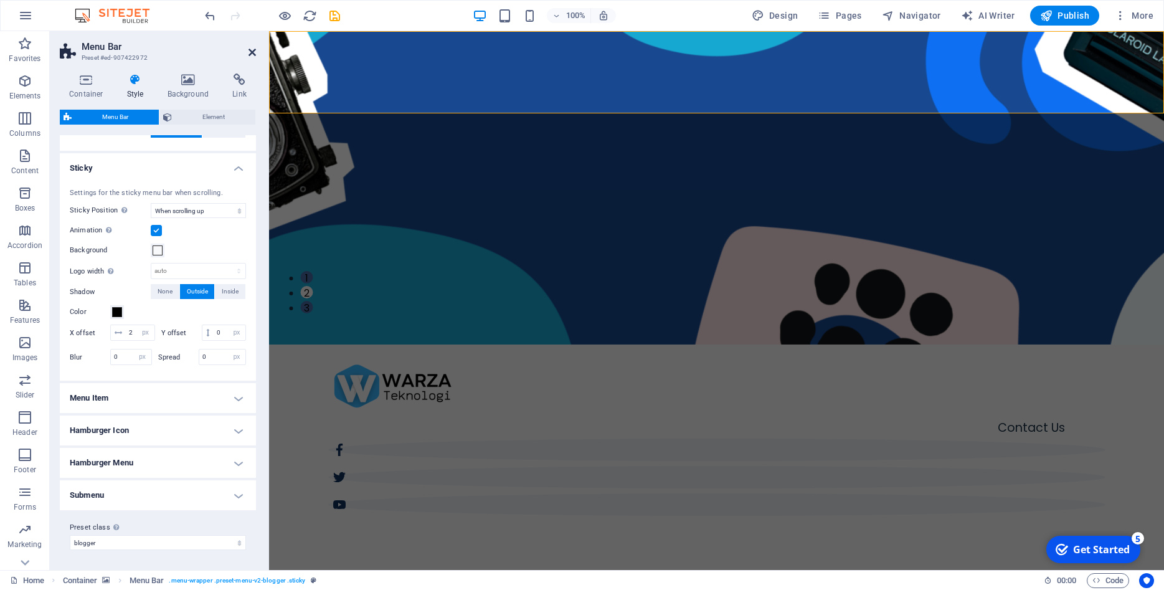
drag, startPoint x: 250, startPoint y: 54, endPoint x: 224, endPoint y: 53, distance: 26.2
click at [250, 54] on icon at bounding box center [251, 52] width 7 height 10
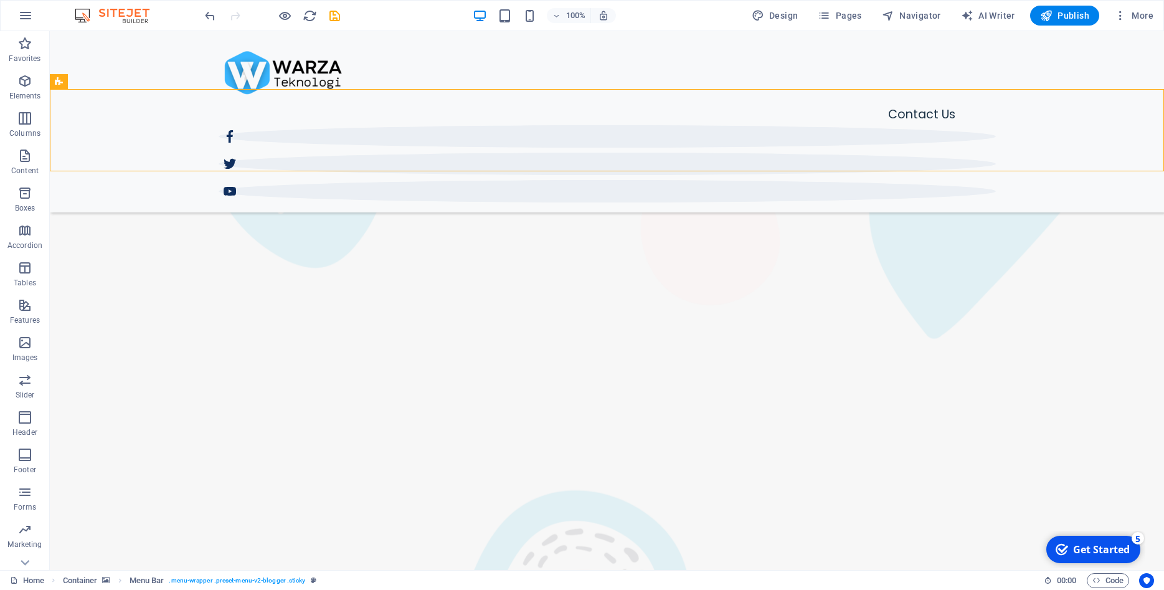
scroll to position [1207, 0]
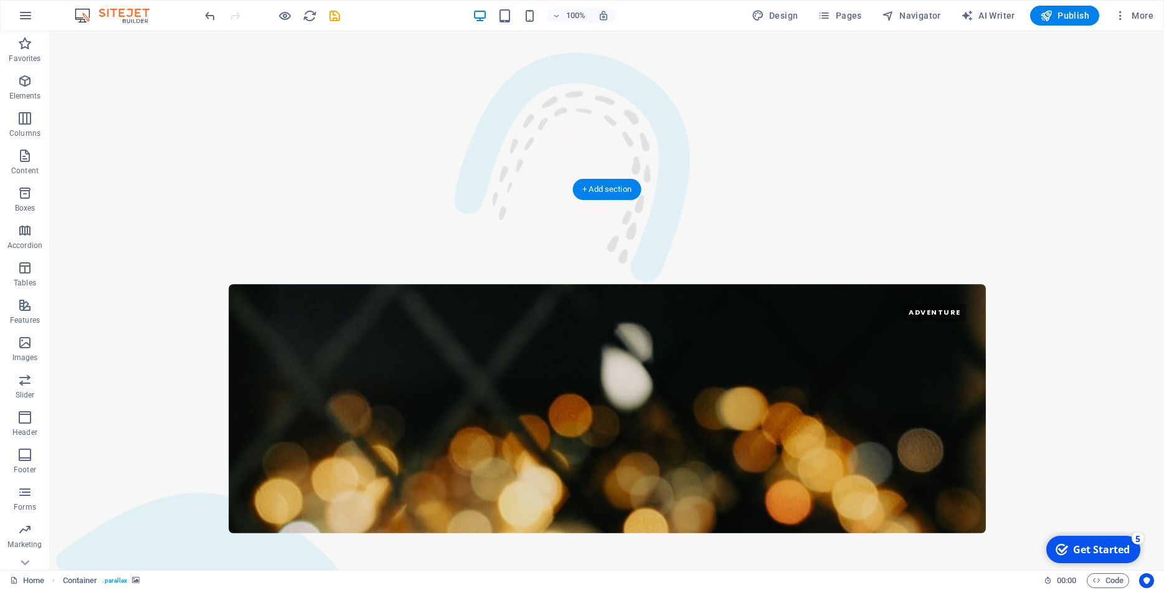
scroll to position [2471, 0]
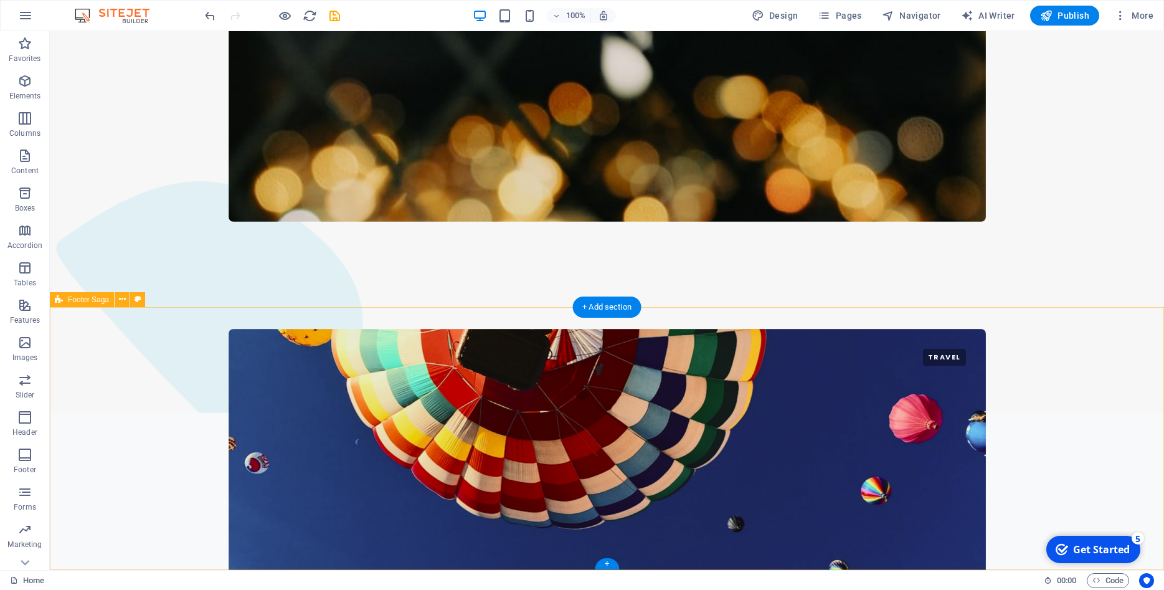
click at [140, 301] on icon at bounding box center [138, 299] width 7 height 13
select select "rem"
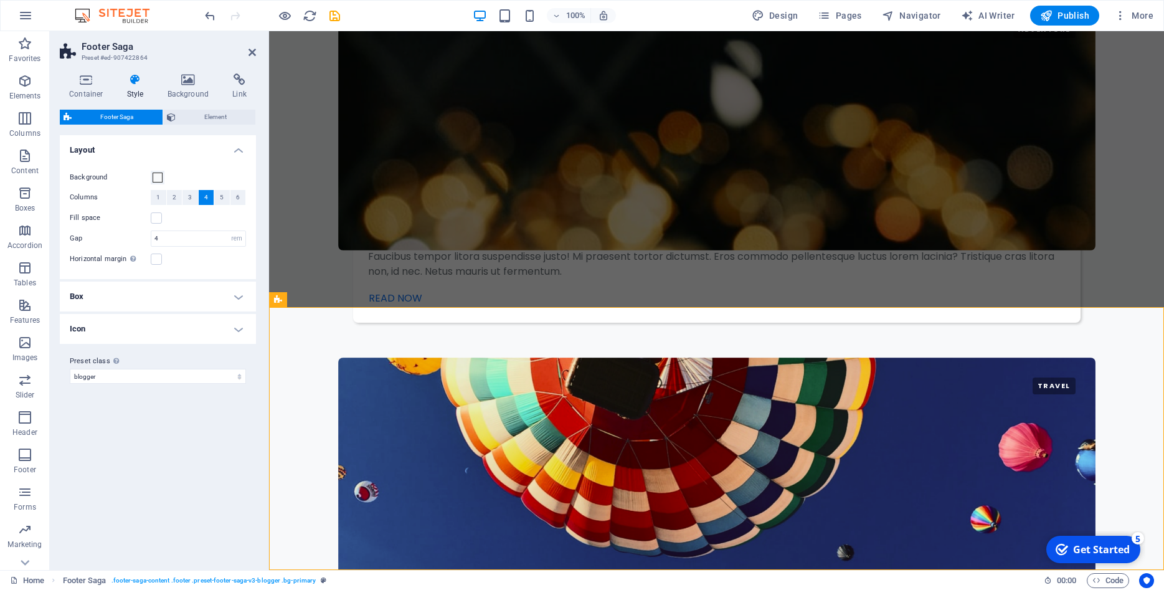
click at [158, 301] on h4 "Box" at bounding box center [158, 296] width 196 height 30
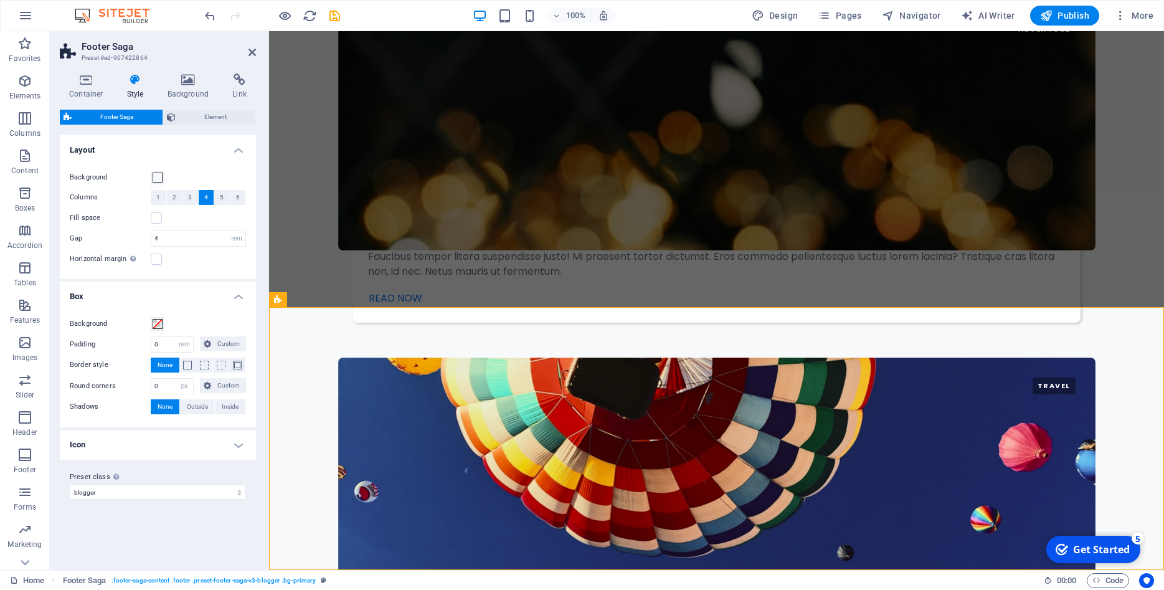
click at [153, 442] on h4 "Icon" at bounding box center [158, 445] width 196 height 30
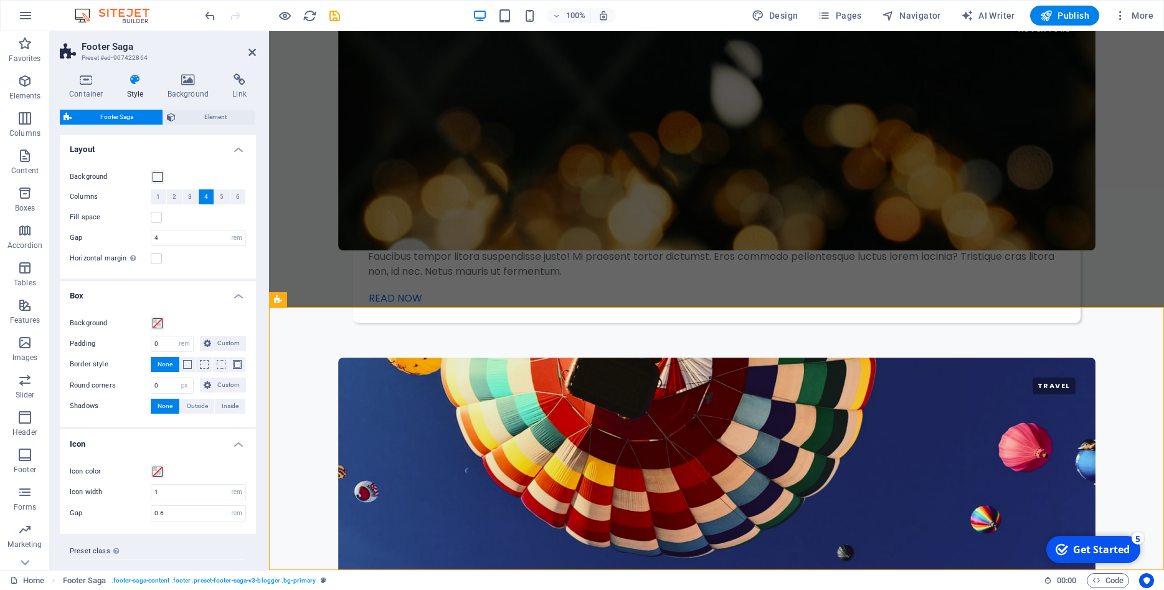
scroll to position [0, 0]
click at [179, 113] on button "Element" at bounding box center [209, 117] width 93 height 15
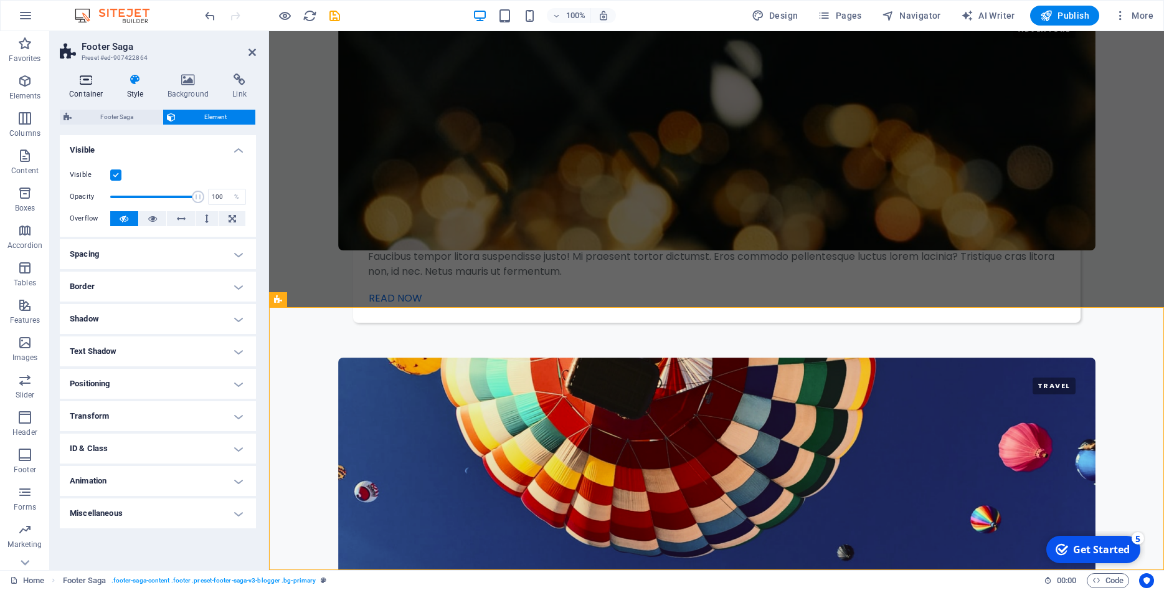
click at [76, 82] on icon at bounding box center [86, 79] width 53 height 12
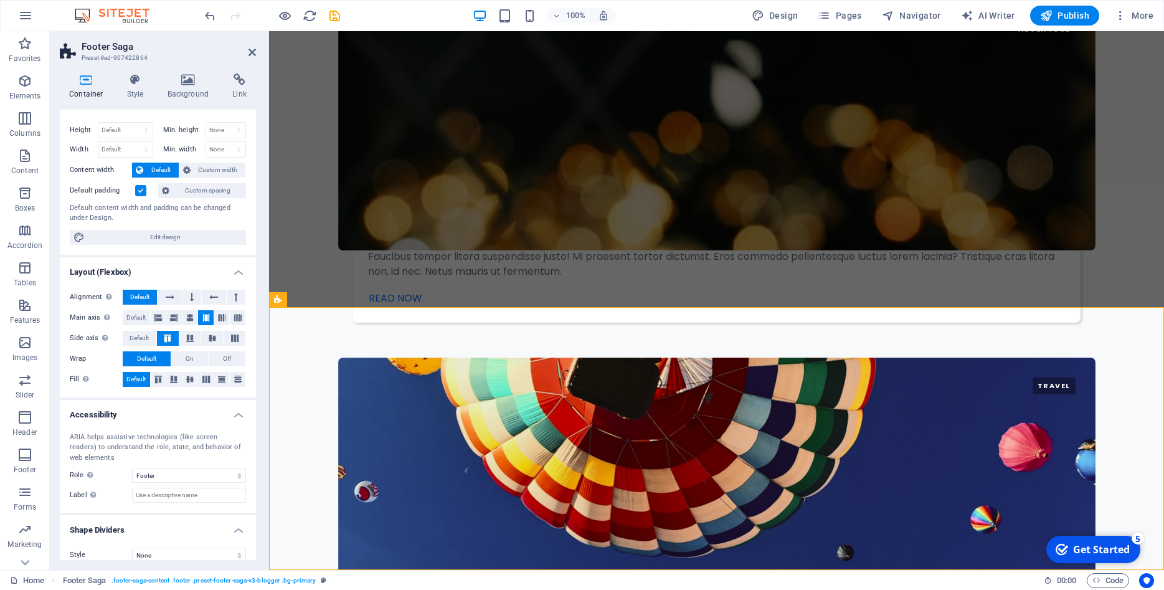
scroll to position [32, 0]
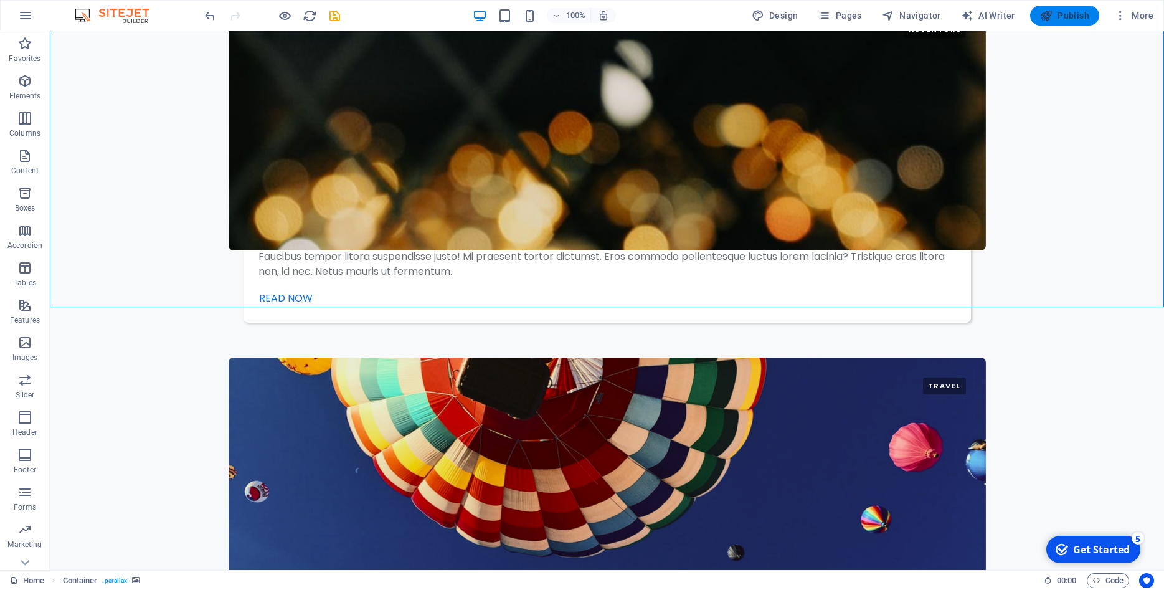
click at [0, 0] on span "Publish" at bounding box center [0, 0] width 0 height 0
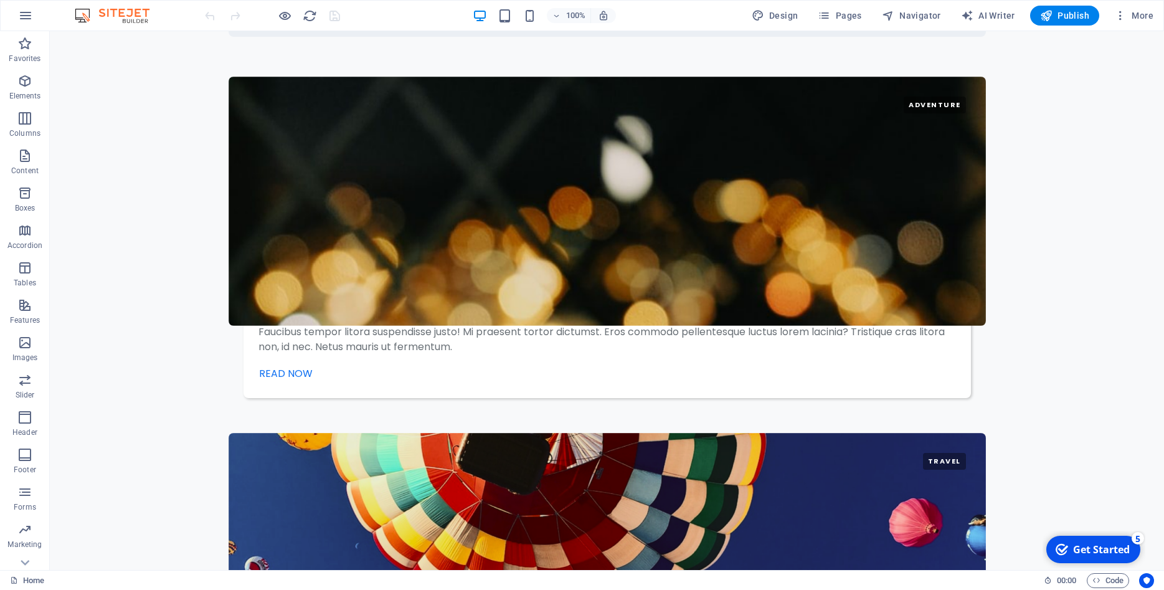
scroll to position [2471, 0]
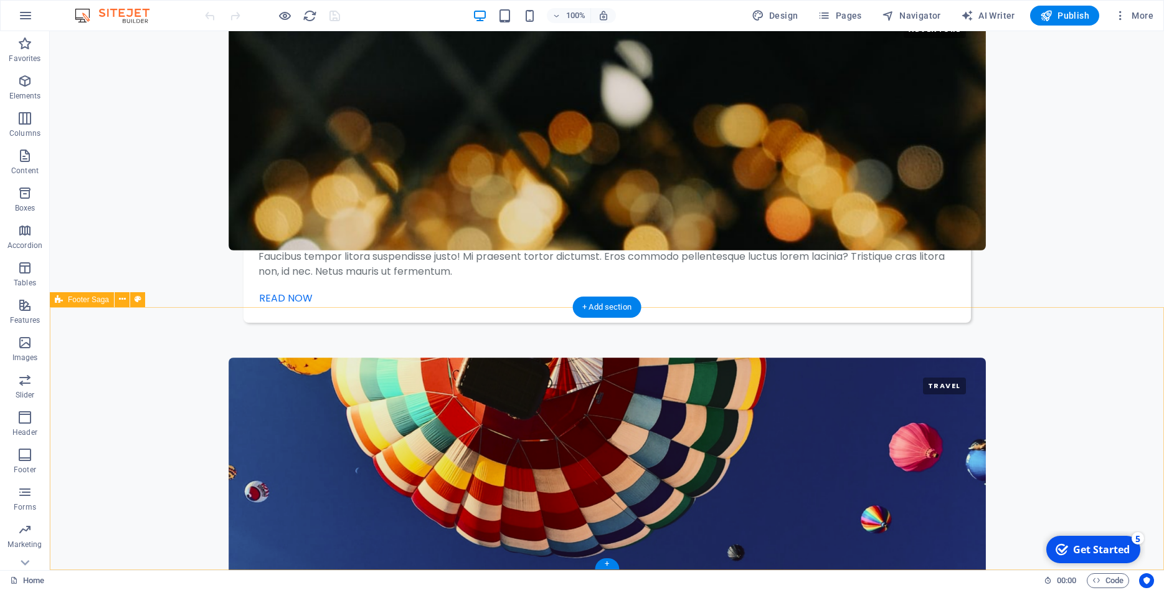
select select "footer"
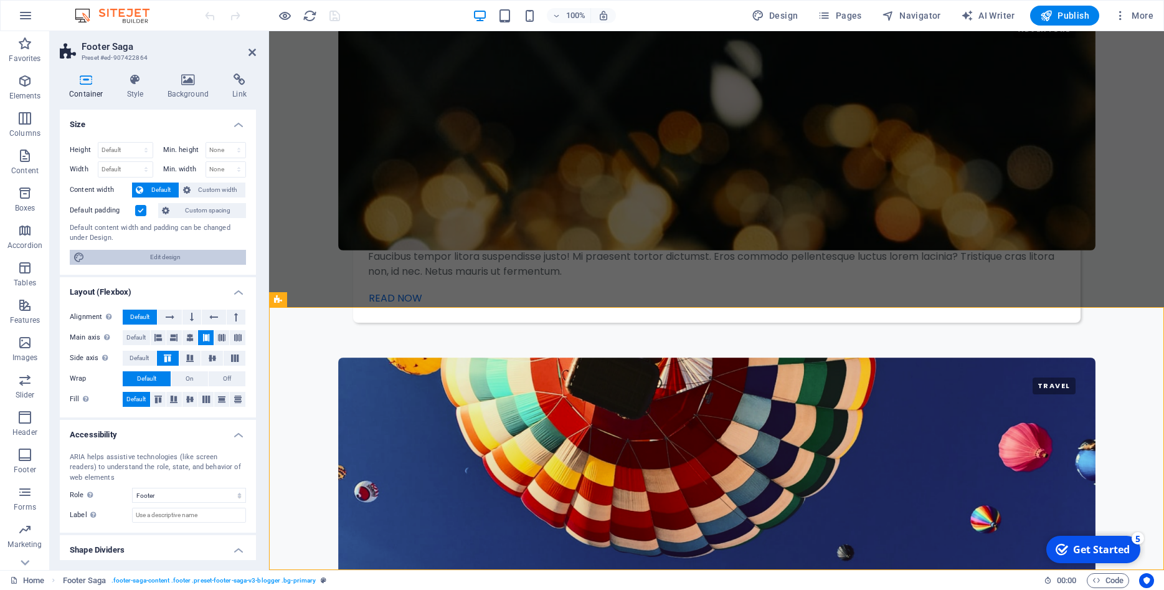
click at [163, 255] on span "Edit design" at bounding box center [165, 257] width 154 height 15
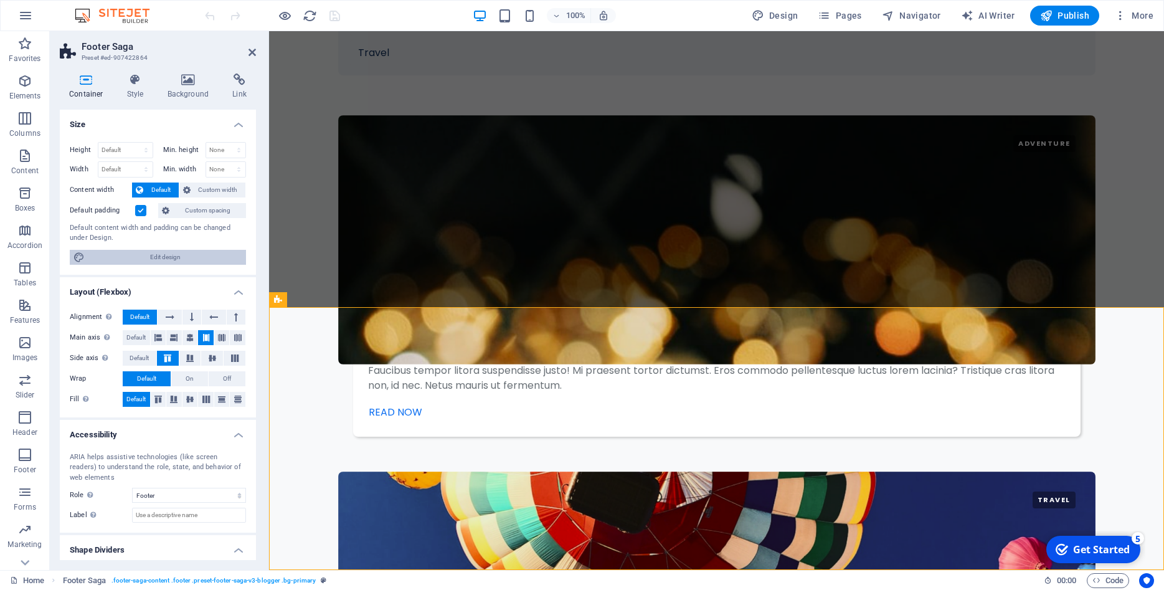
select select "px"
select select "400"
select select "px"
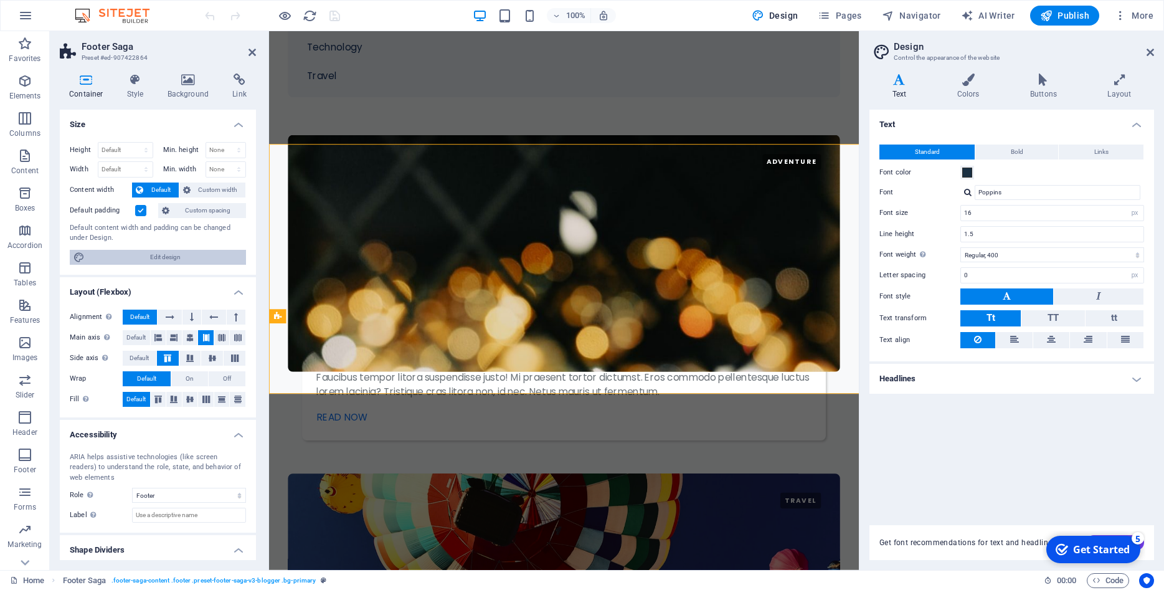
scroll to position [2628, 0]
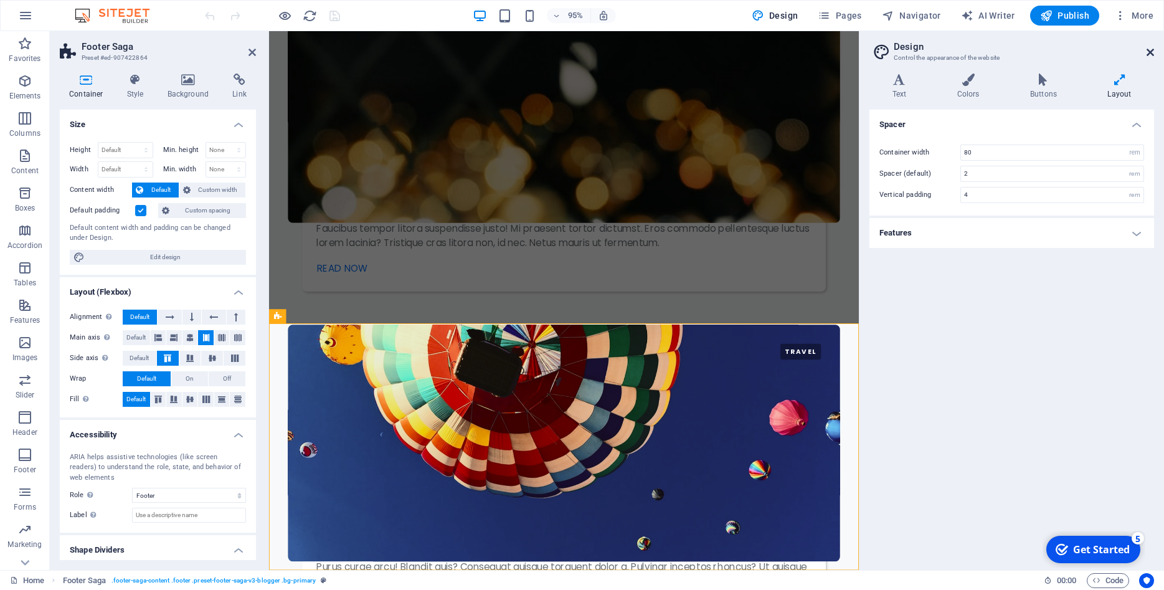
drag, startPoint x: 1151, startPoint y: 50, endPoint x: 880, endPoint y: 20, distance: 273.2
click at [1151, 50] on icon at bounding box center [1149, 52] width 7 height 10
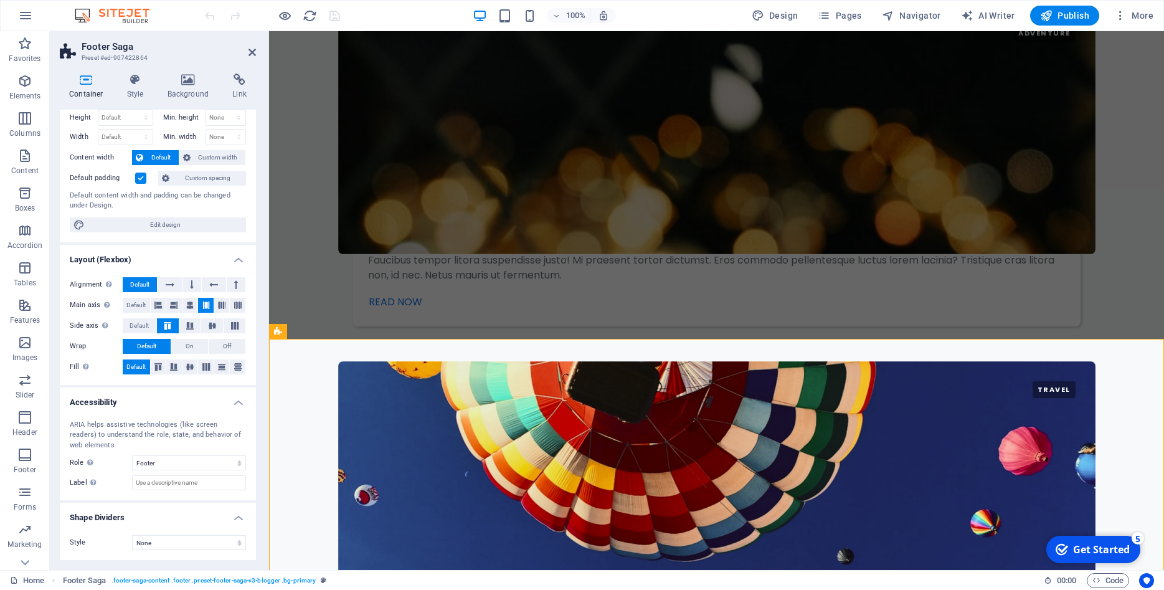
scroll to position [0, 0]
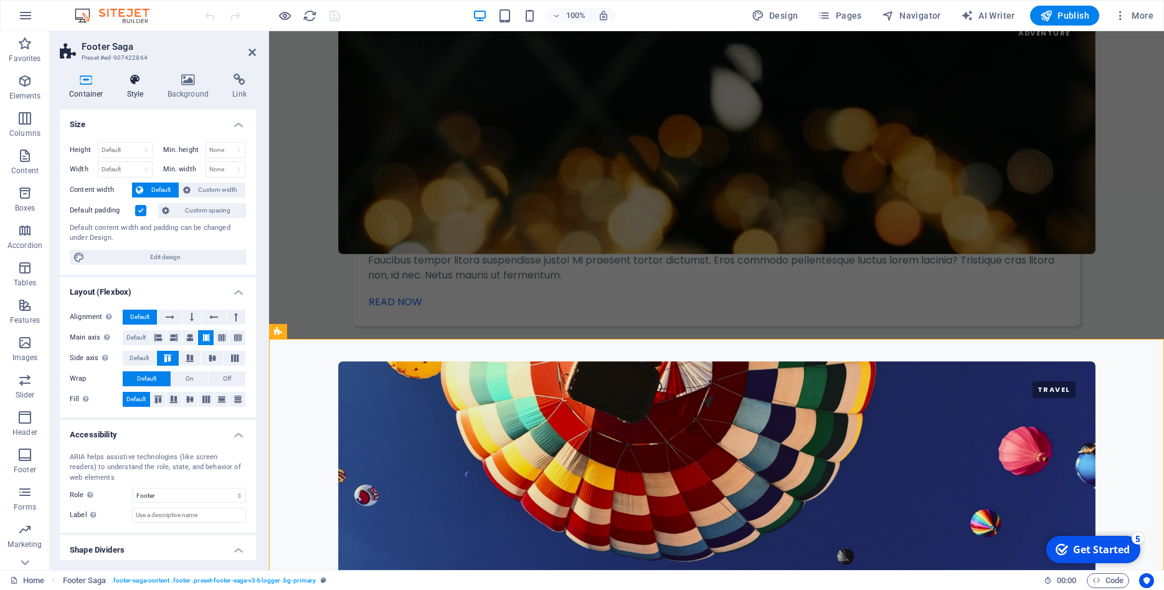
click at [123, 91] on h4 "Style" at bounding box center [138, 86] width 40 height 26
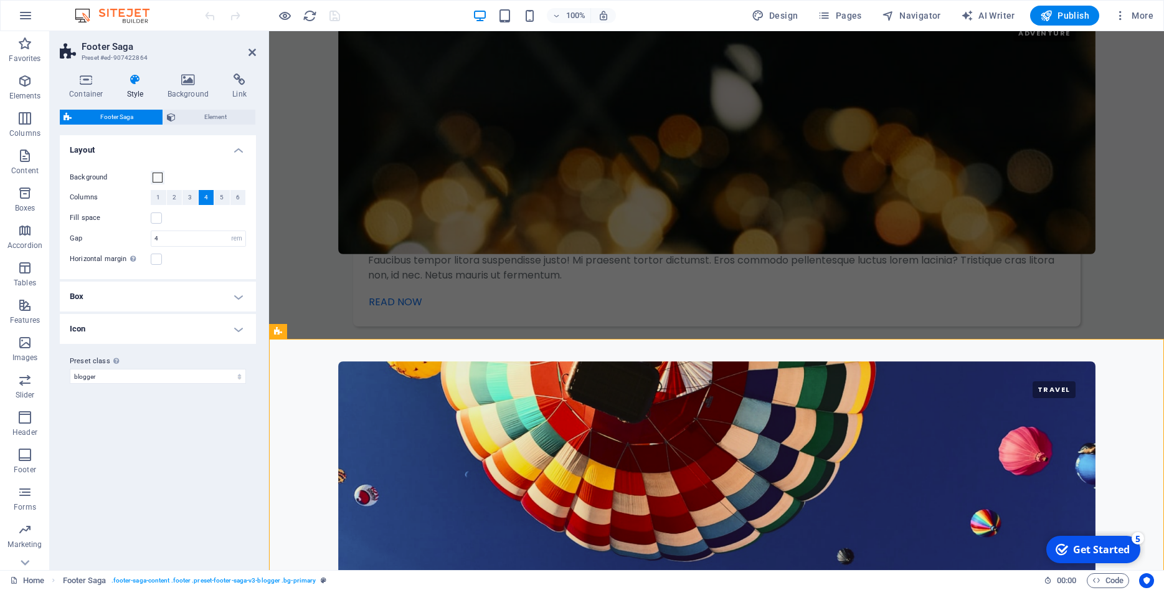
click at [159, 296] on h4 "Box" at bounding box center [158, 296] width 196 height 30
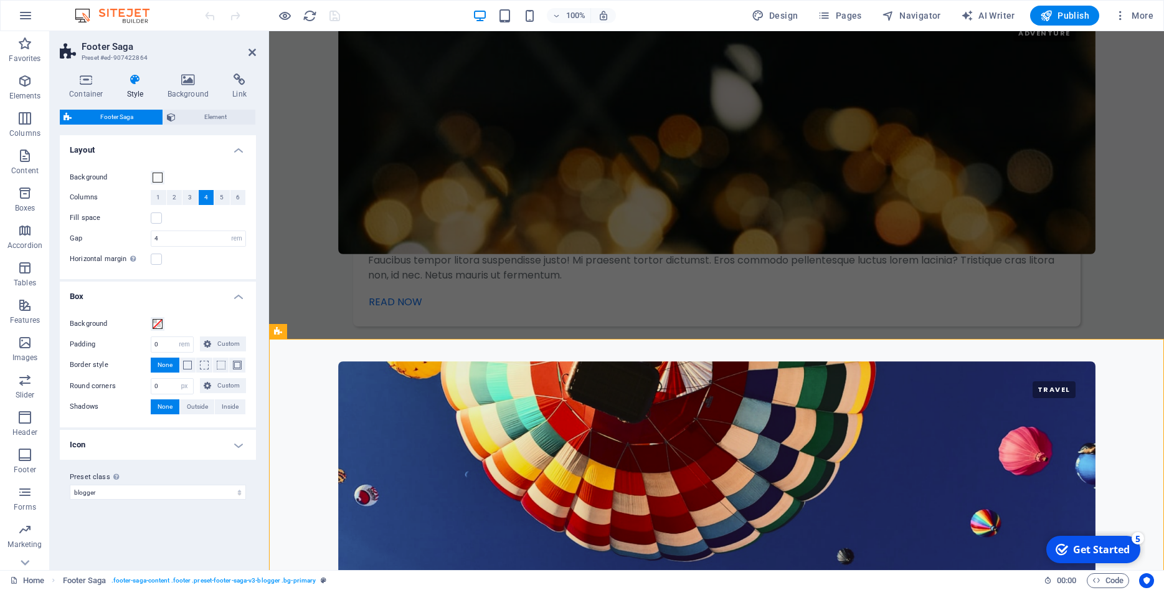
click at [158, 442] on h4 "Icon" at bounding box center [158, 445] width 196 height 30
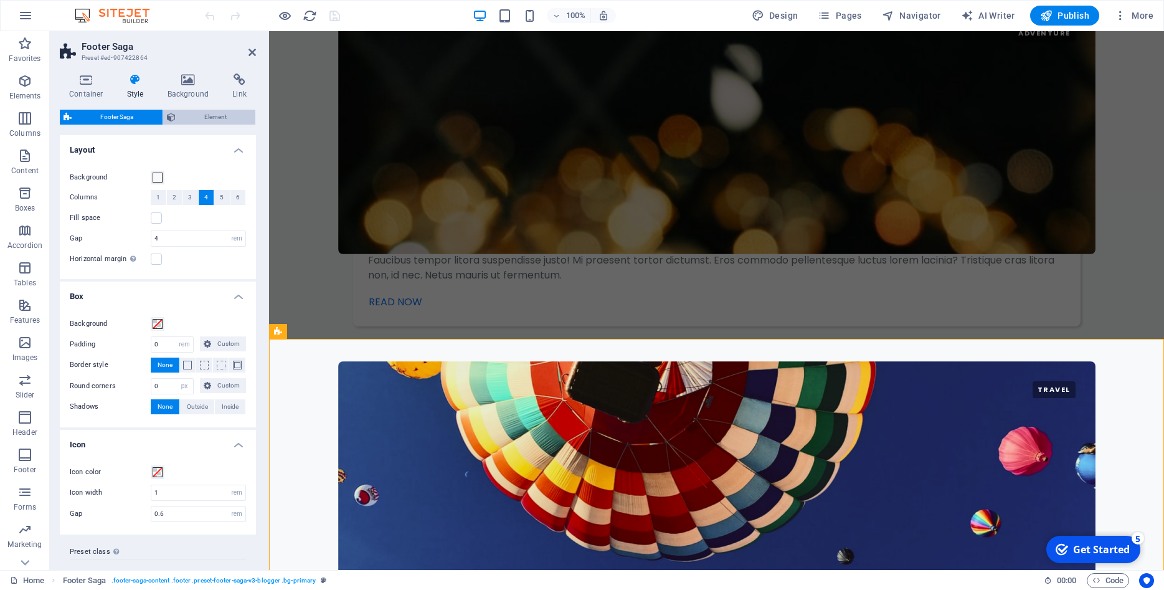
click at [181, 112] on span "Element" at bounding box center [215, 117] width 73 height 15
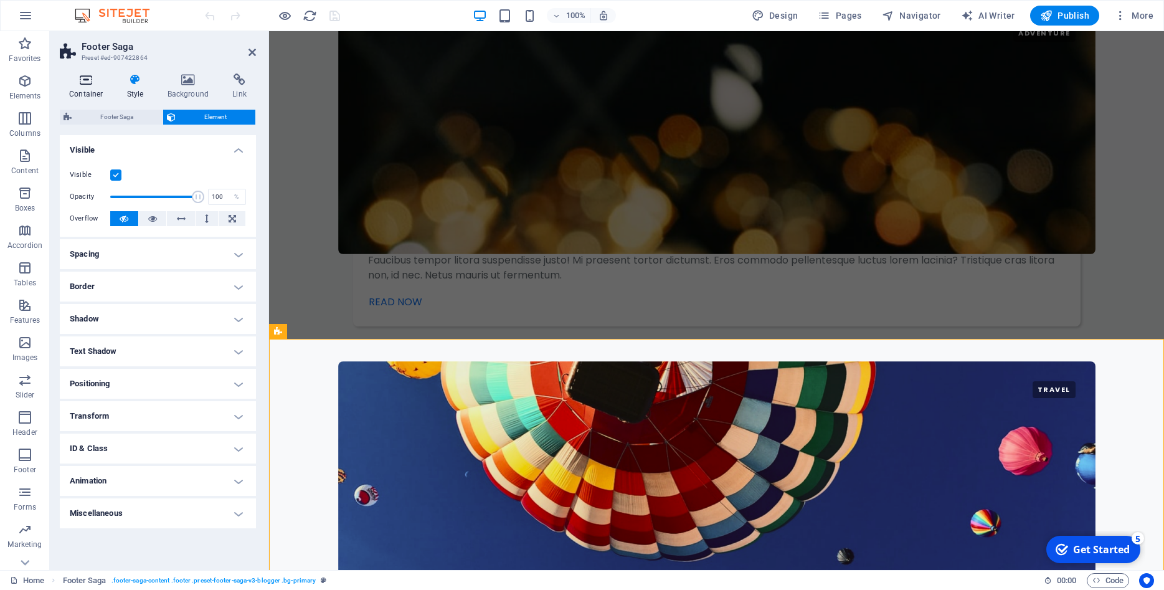
click at [77, 83] on icon at bounding box center [86, 79] width 53 height 12
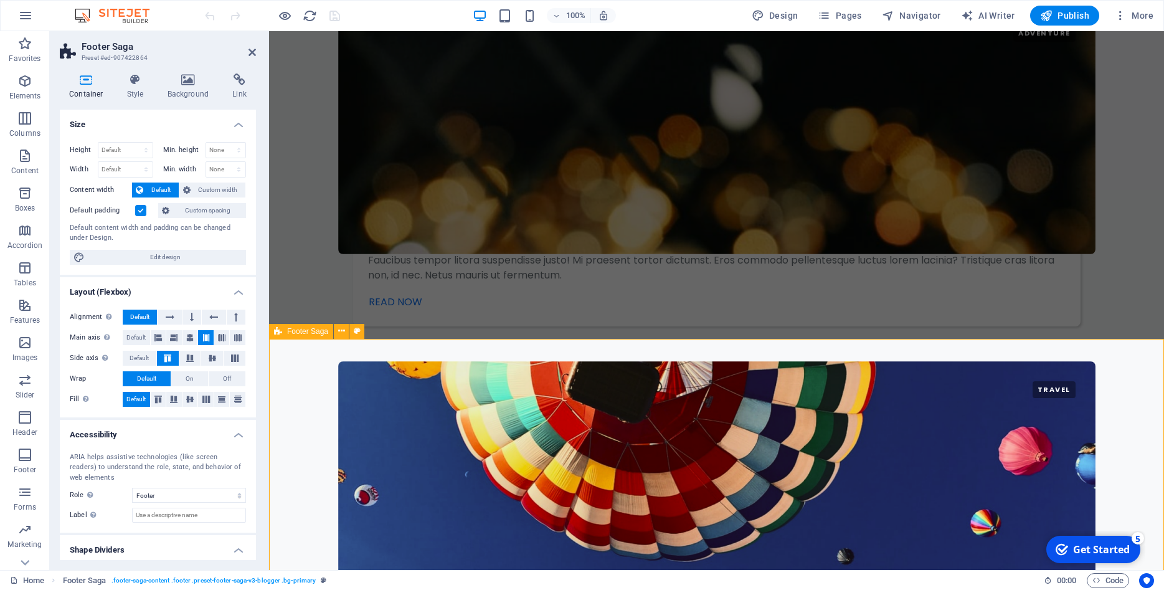
click at [345, 332] on button at bounding box center [341, 331] width 15 height 15
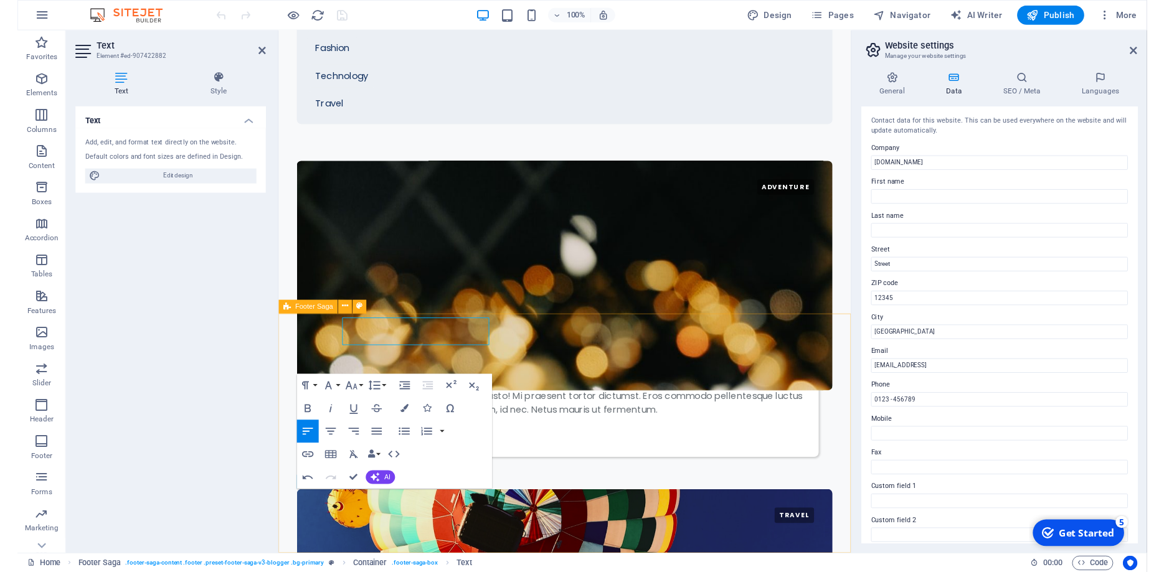
scroll to position [2628, 0]
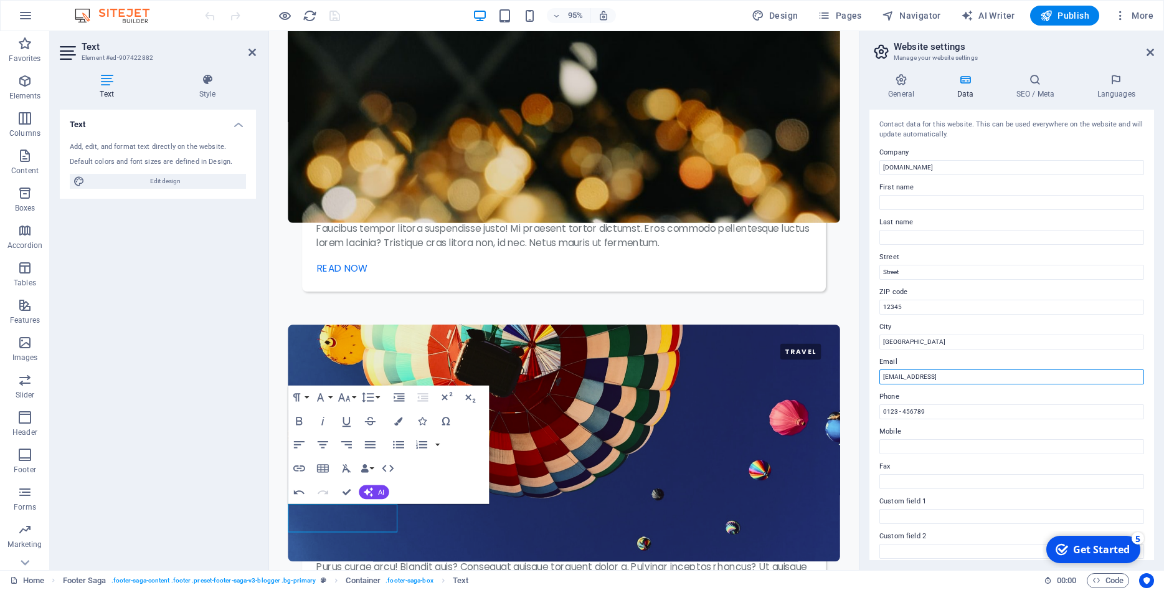
drag, startPoint x: 1034, startPoint y: 375, endPoint x: 972, endPoint y: 375, distance: 61.6
click at [892, 374] on input "[EMAIL_ADDRESS]" at bounding box center [1011, 376] width 265 height 15
drag, startPoint x: 1031, startPoint y: 377, endPoint x: 869, endPoint y: 379, distance: 161.9
click at [879, 379] on input "[EMAIL_ADDRESS]" at bounding box center [1011, 376] width 265 height 15
type input "help@warza.id"
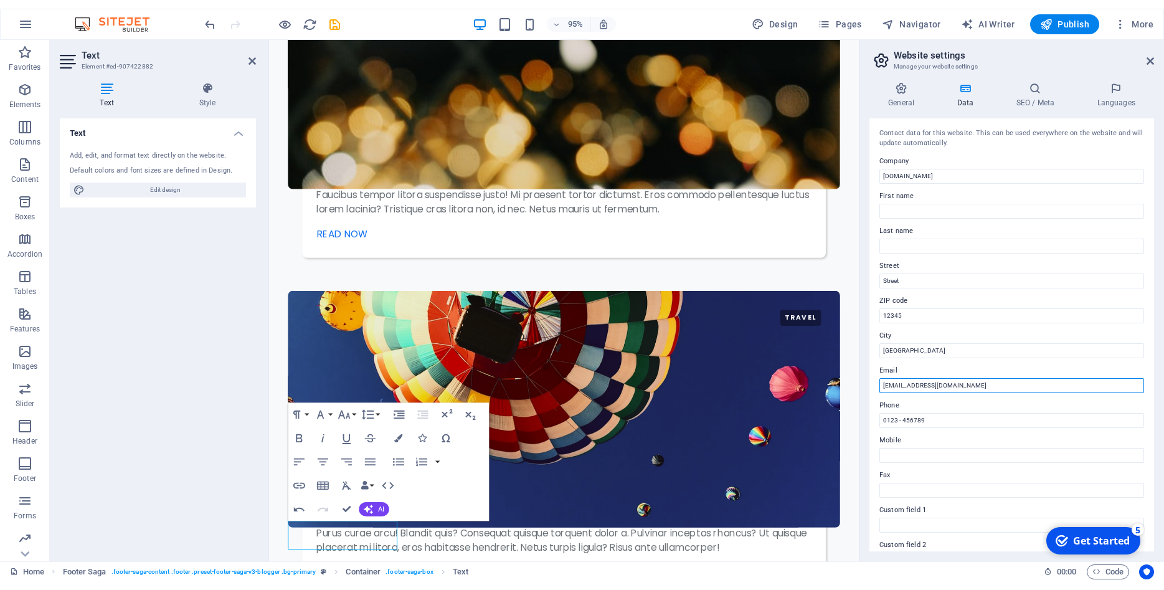
scroll to position [2619, 0]
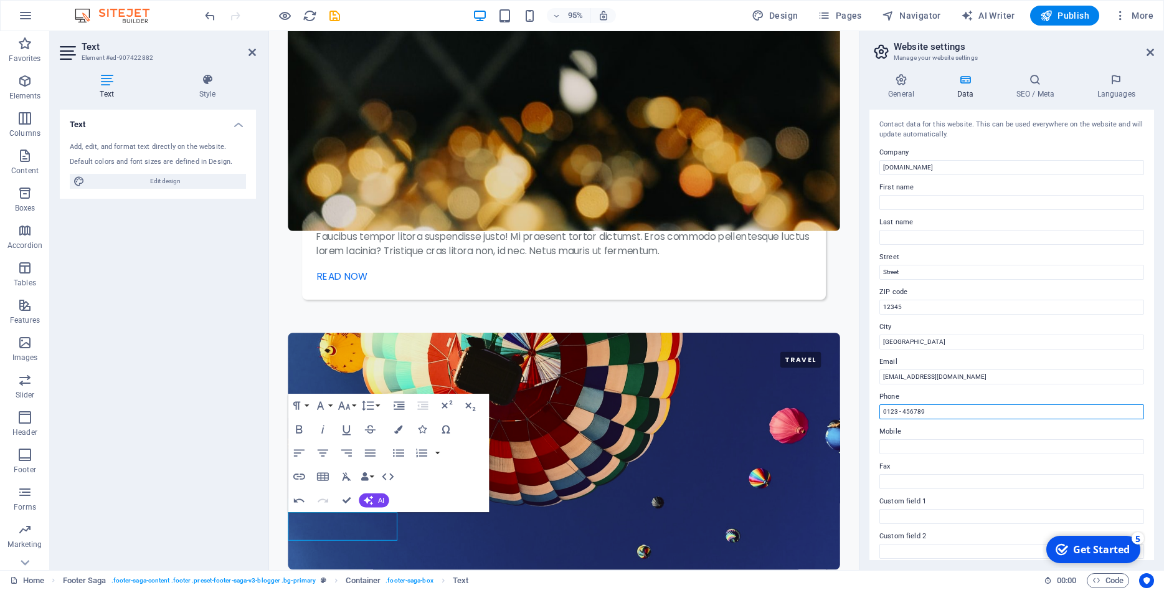
drag, startPoint x: 942, startPoint y: 411, endPoint x: 867, endPoint y: 412, distance: 74.7
click at [879, 412] on input "0123 - 456789" at bounding box center [1011, 411] width 265 height 15
paste input "851 7106 4406"
type input "0851 7106 4406"
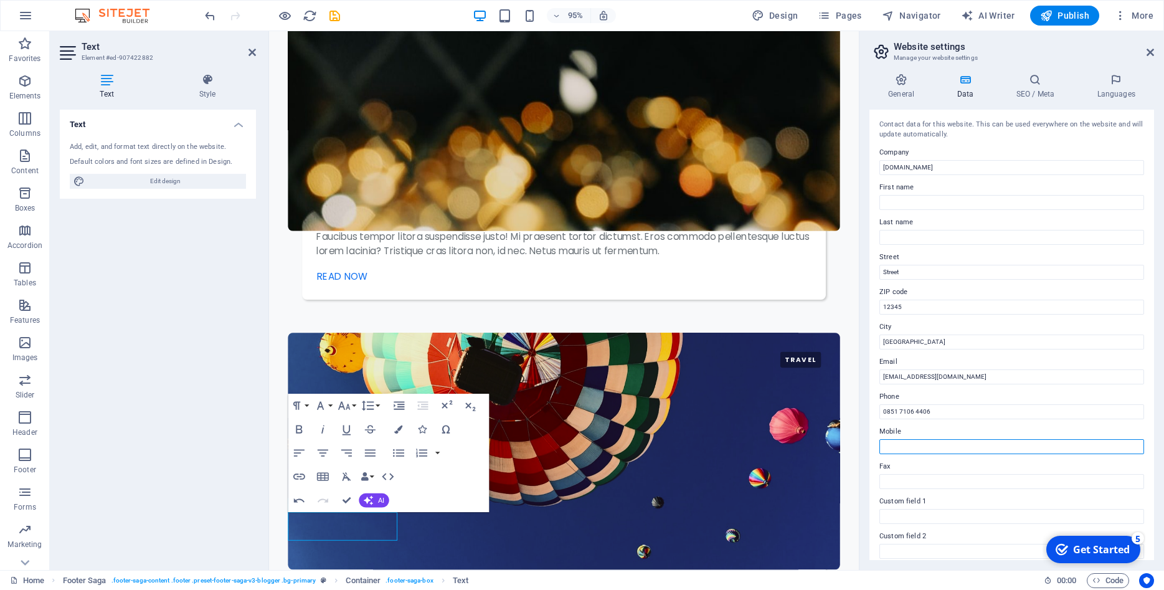
click at [914, 443] on input "Mobile" at bounding box center [1011, 446] width 265 height 15
paste input "0851 7106 4406"
type input "0851 7106 4406"
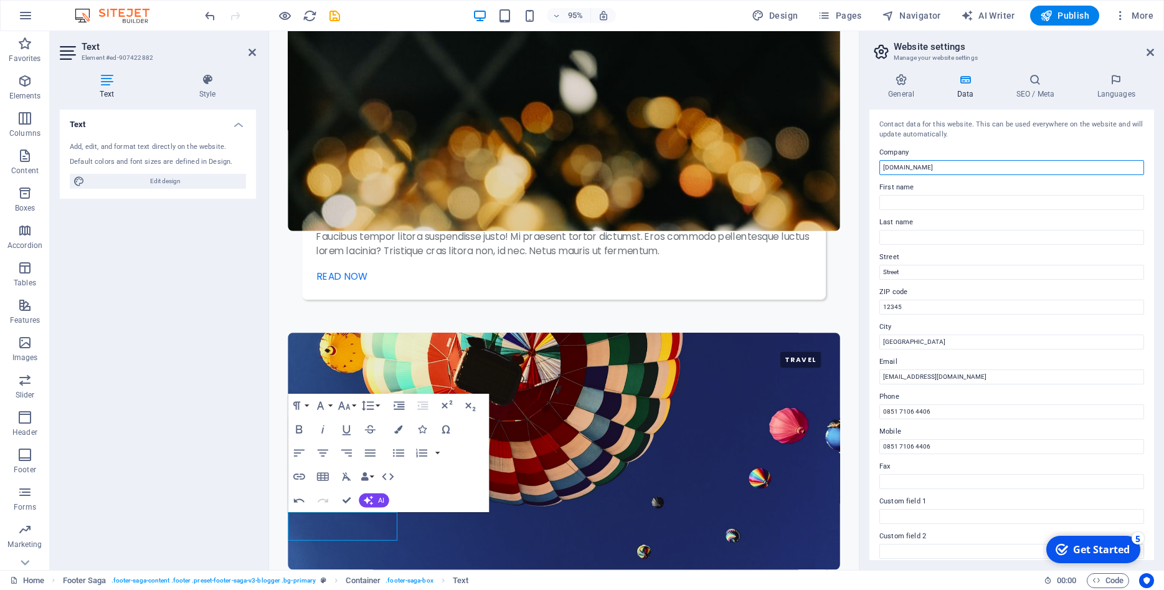
drag, startPoint x: 930, startPoint y: 166, endPoint x: 881, endPoint y: 166, distance: 48.6
click at [881, 166] on input "[DOMAIN_NAME]" at bounding box center [1011, 167] width 265 height 15
type input "Warza Teknologi Indonesia"
drag, startPoint x: 907, startPoint y: 269, endPoint x: 880, endPoint y: 270, distance: 27.4
click at [880, 270] on input "Street" at bounding box center [1011, 272] width 265 height 15
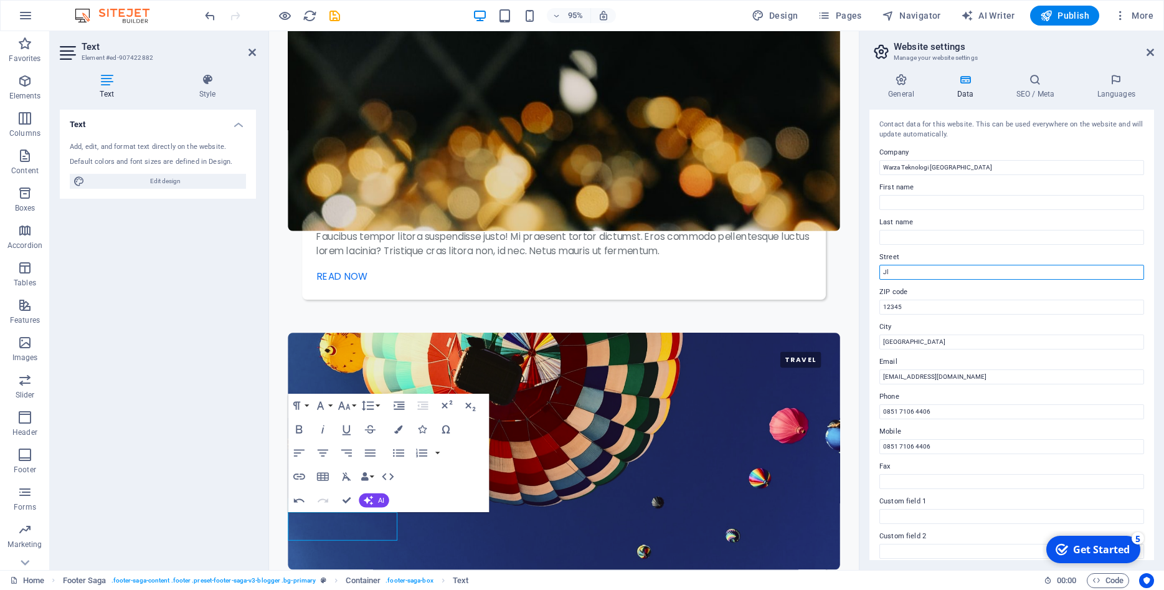
type input "J"
click at [884, 268] on input "Jl. Sumbawa, Sukahaji, Majalengka, Jawa Barat" at bounding box center [1011, 272] width 265 height 15
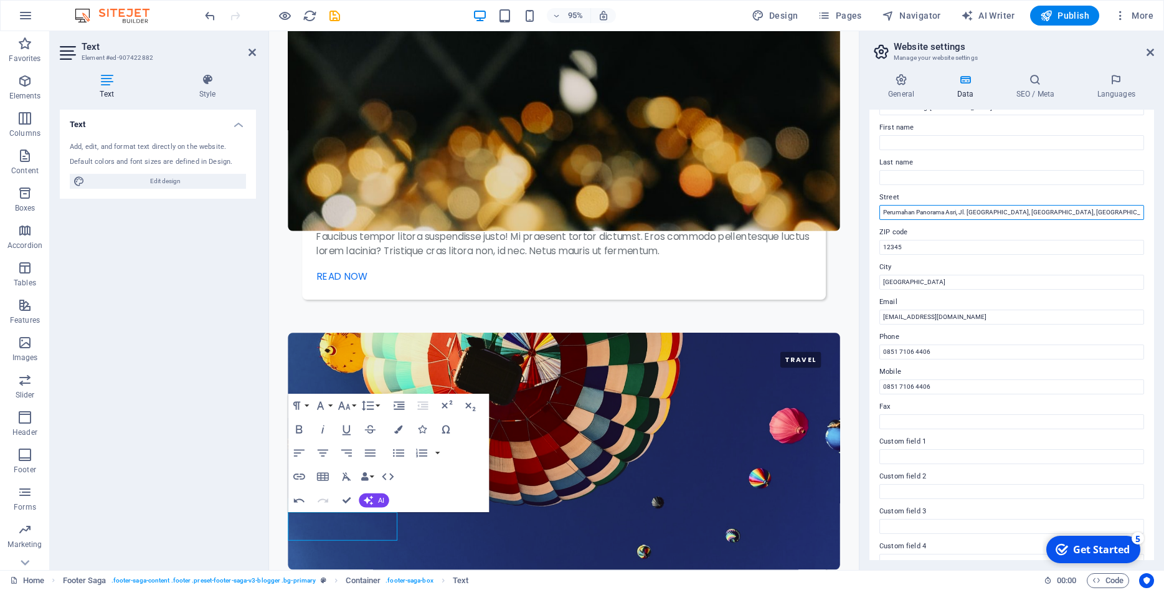
scroll to position [148, 0]
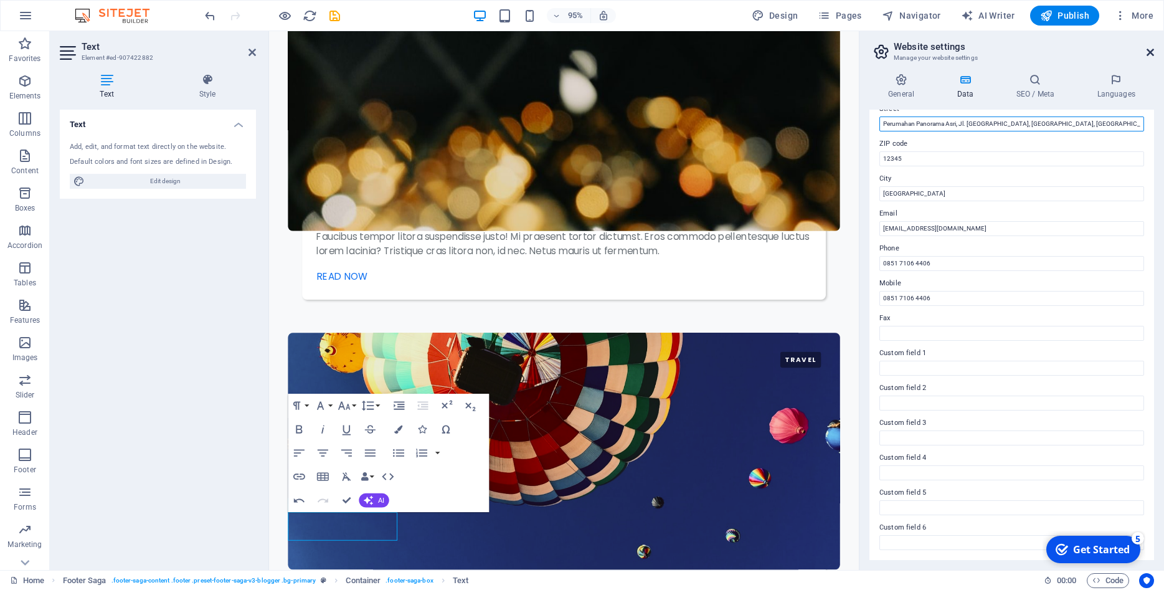
type input "Perumahan Panorama Asri, Jl. Sumbawa, Sukahaji, Majalengka, Jawa Barat"
click at [1153, 54] on icon at bounding box center [1149, 52] width 7 height 10
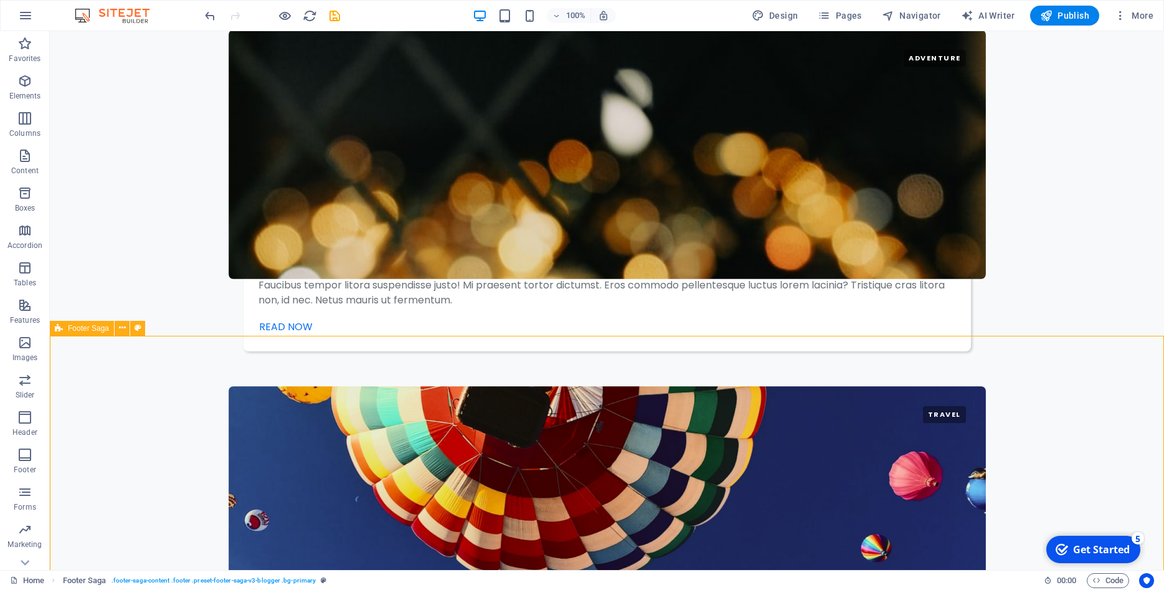
select select "footer"
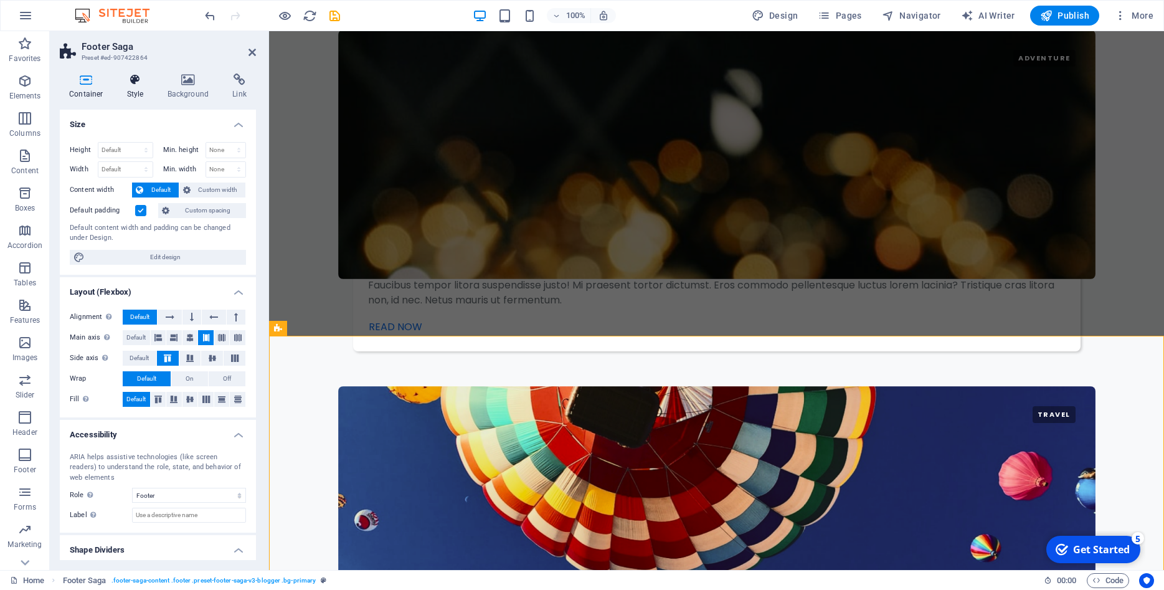
click at [130, 83] on icon at bounding box center [135, 79] width 35 height 12
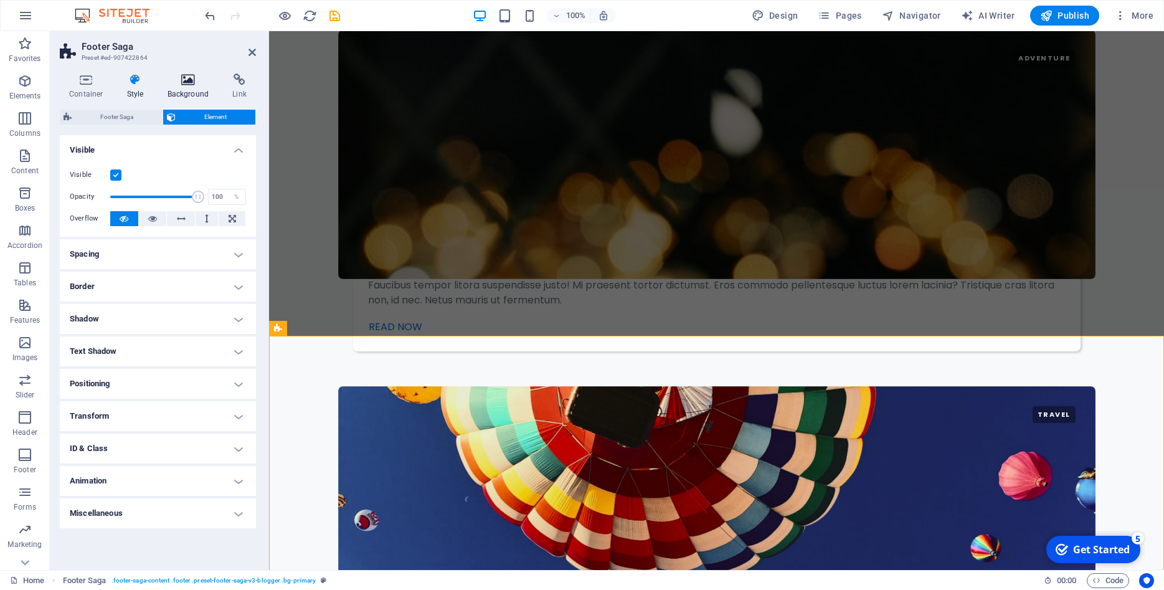
click at [189, 83] on icon at bounding box center [188, 79] width 60 height 12
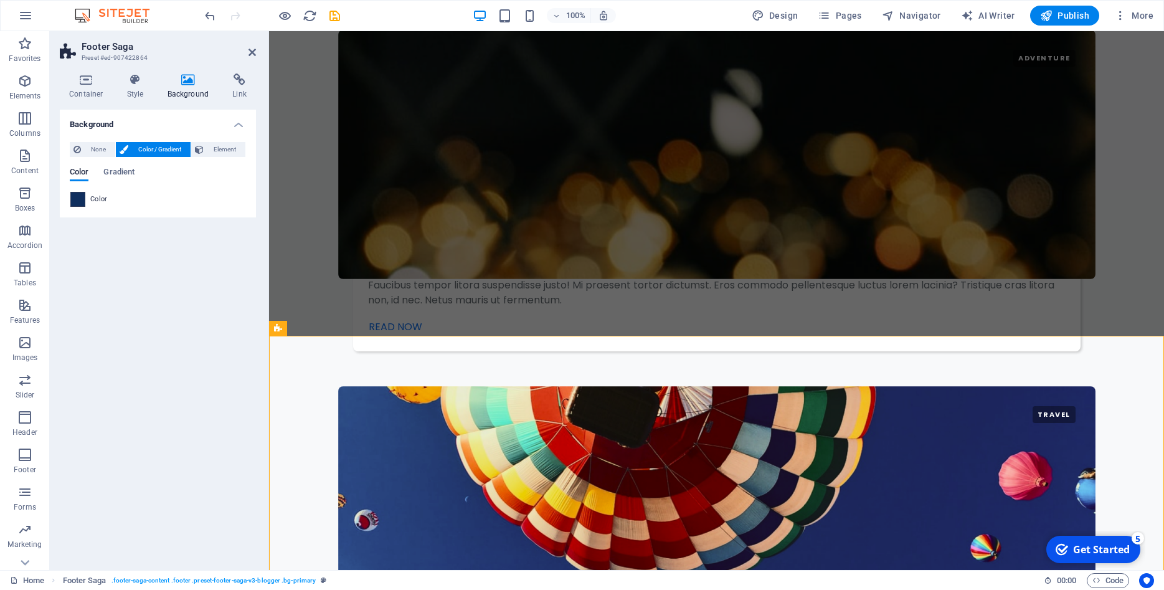
click at [77, 197] on span at bounding box center [78, 199] width 14 height 14
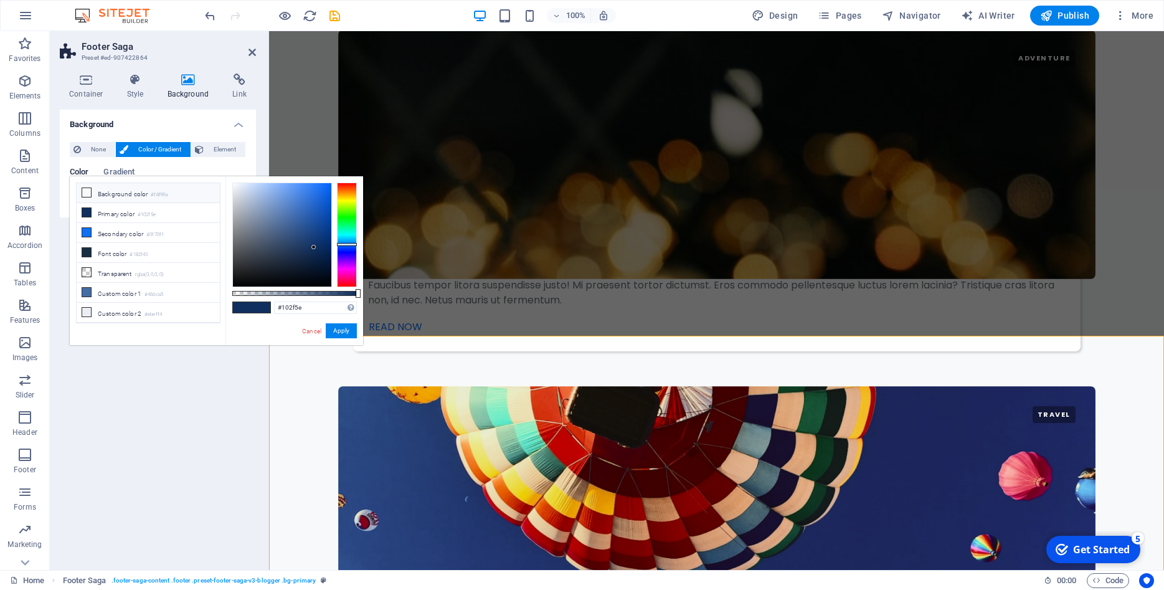
type input "#f8f9fa"
click at [344, 331] on button "Apply" at bounding box center [341, 330] width 31 height 15
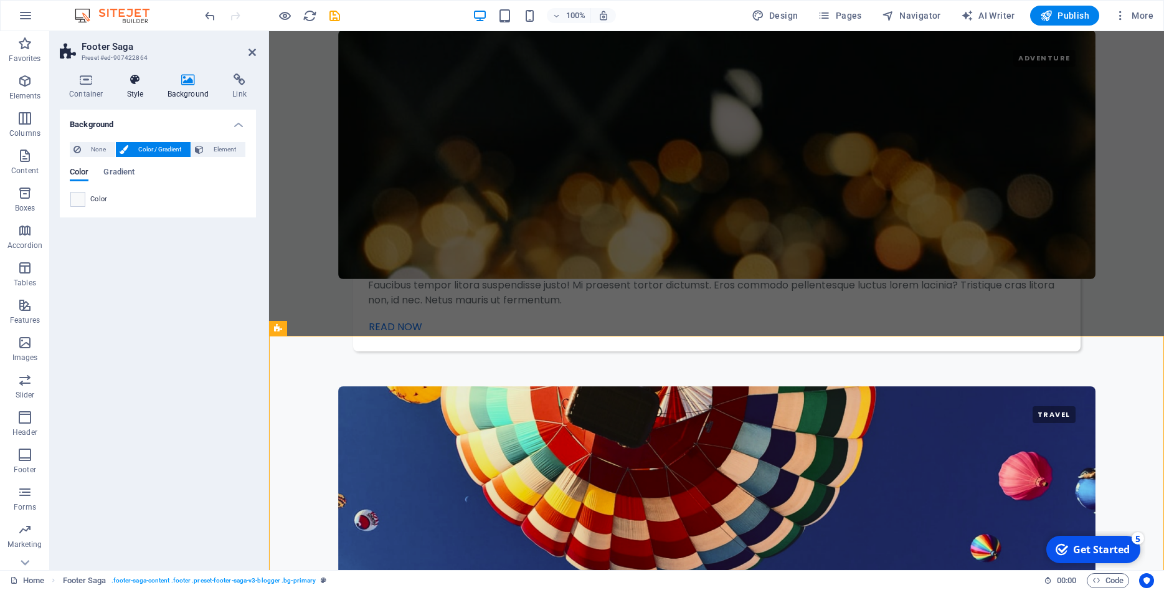
click at [140, 93] on h4 "Style" at bounding box center [138, 86] width 40 height 26
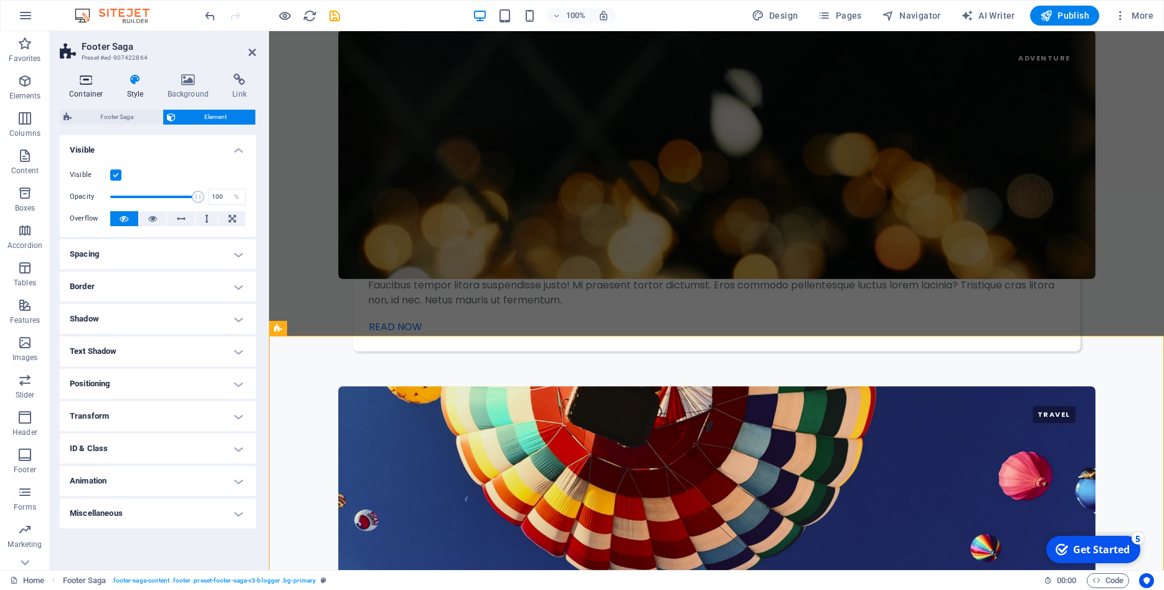
click at [85, 82] on icon at bounding box center [86, 79] width 53 height 12
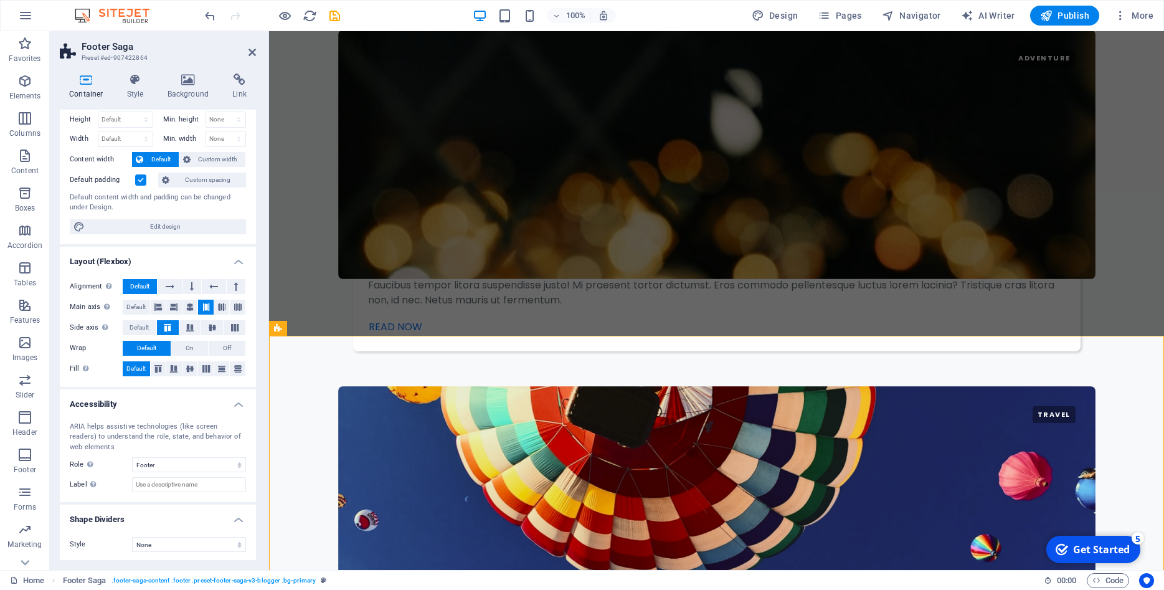
scroll to position [32, 0]
click at [135, 92] on h4 "Style" at bounding box center [138, 86] width 40 height 26
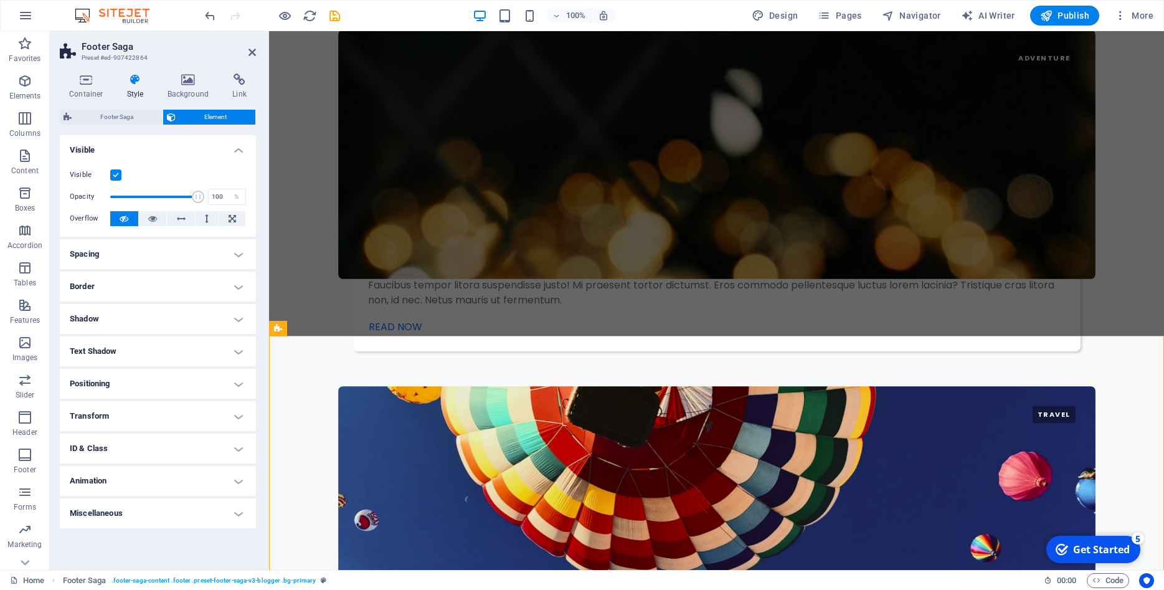
click at [135, 352] on h4 "Text Shadow" at bounding box center [158, 351] width 196 height 30
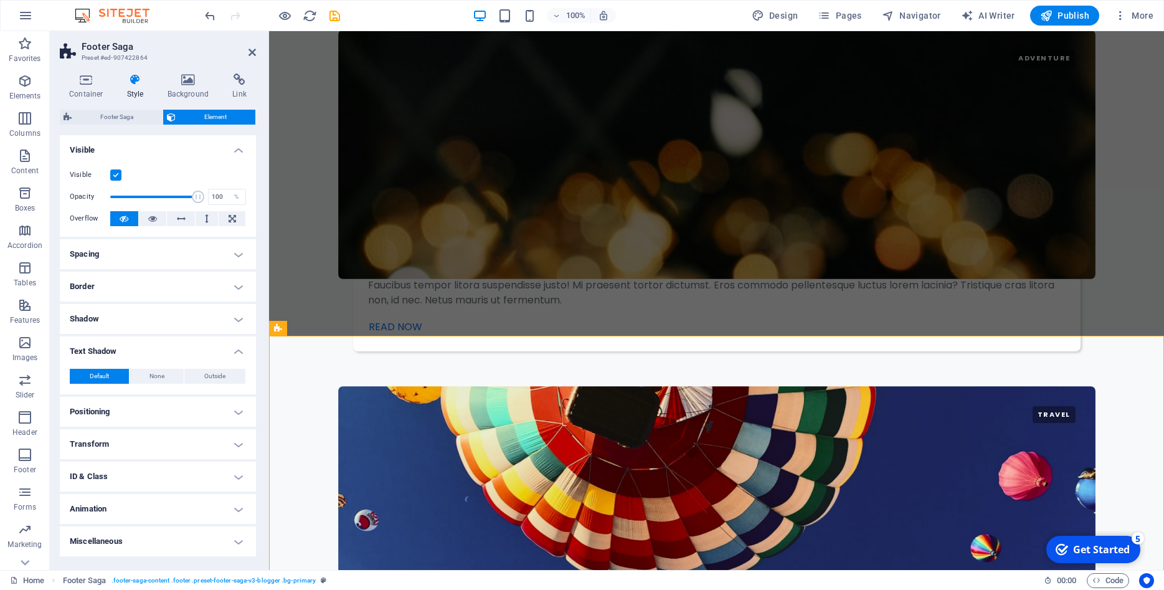
click at [135, 352] on h4 "Text Shadow" at bounding box center [158, 347] width 196 height 22
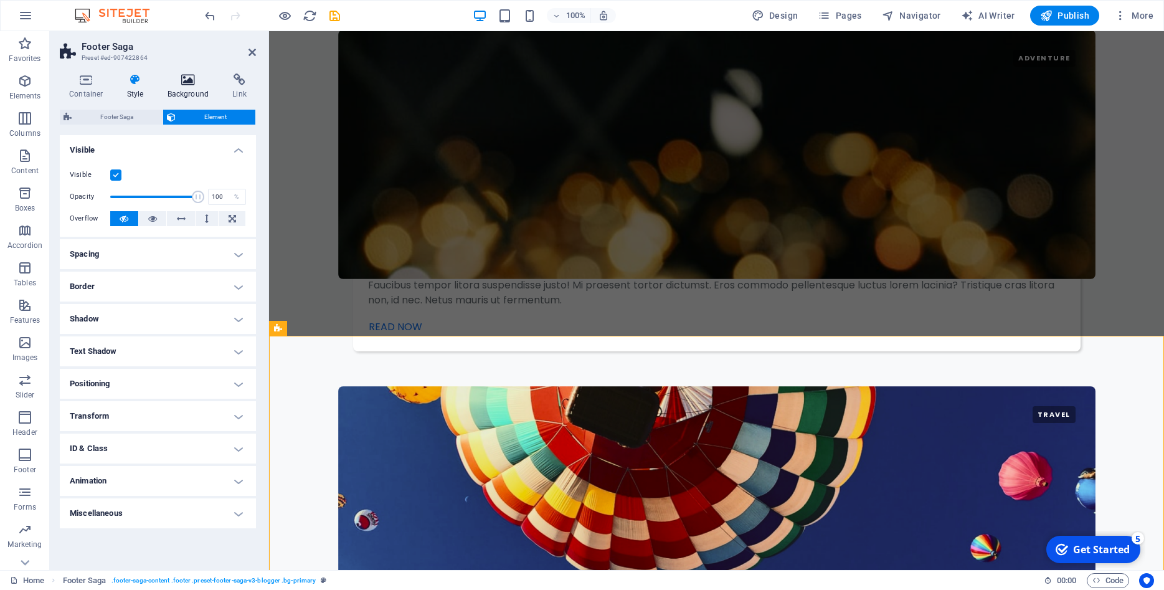
click at [179, 85] on icon at bounding box center [188, 79] width 60 height 12
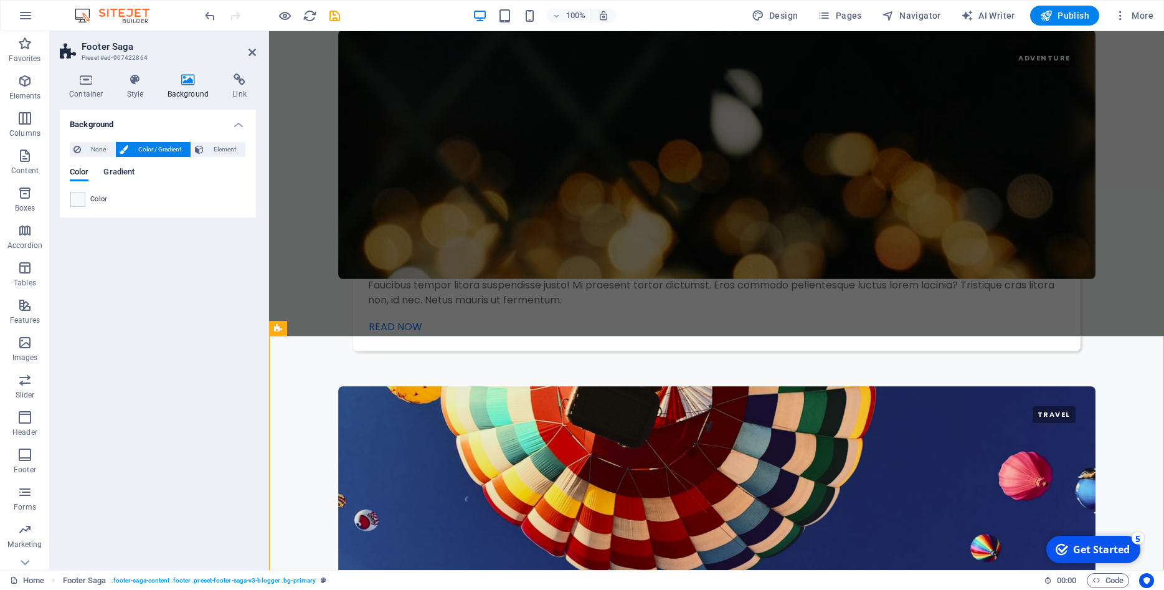
click at [115, 172] on span "Gradient" at bounding box center [118, 172] width 31 height 17
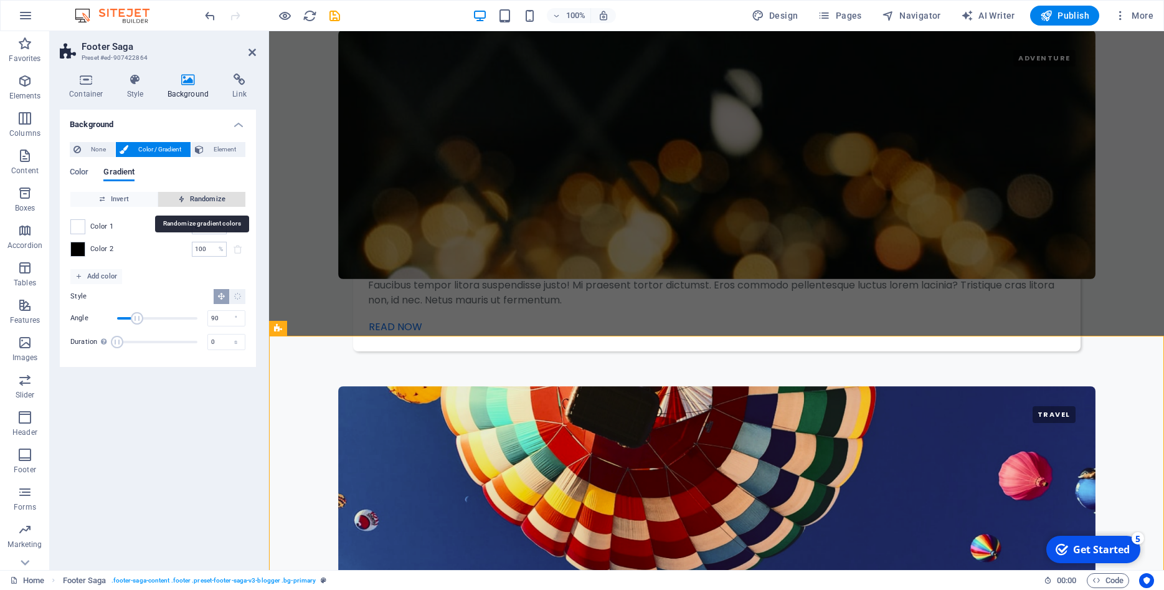
click at [205, 196] on span "Randomize" at bounding box center [201, 199] width 77 height 15
type input "57"
type input "353"
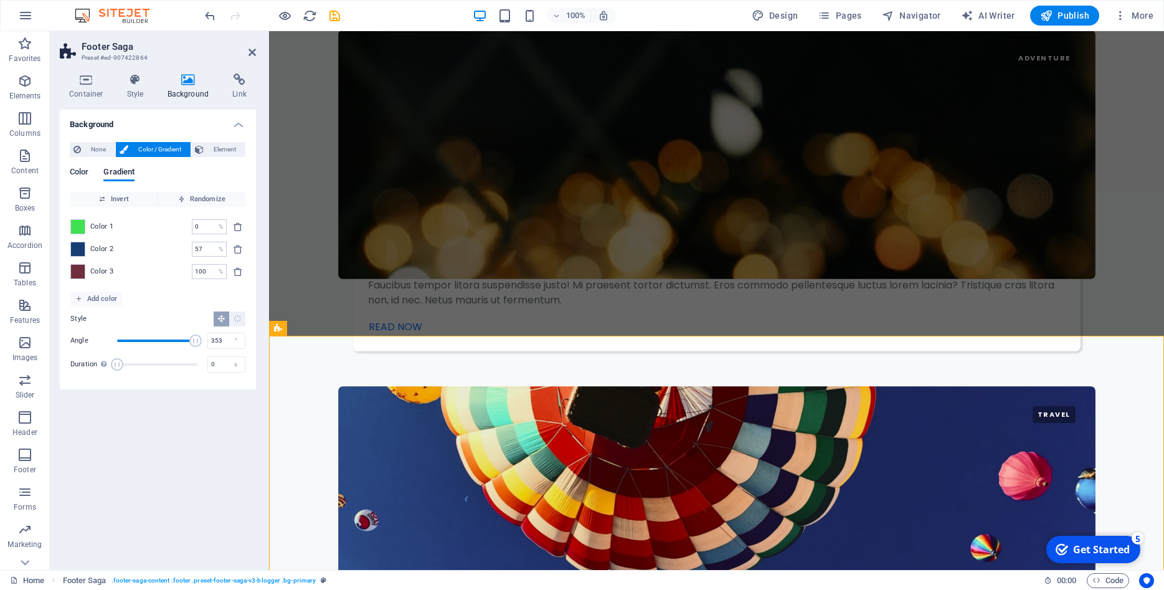
click at [85, 174] on span "Color" at bounding box center [79, 172] width 19 height 17
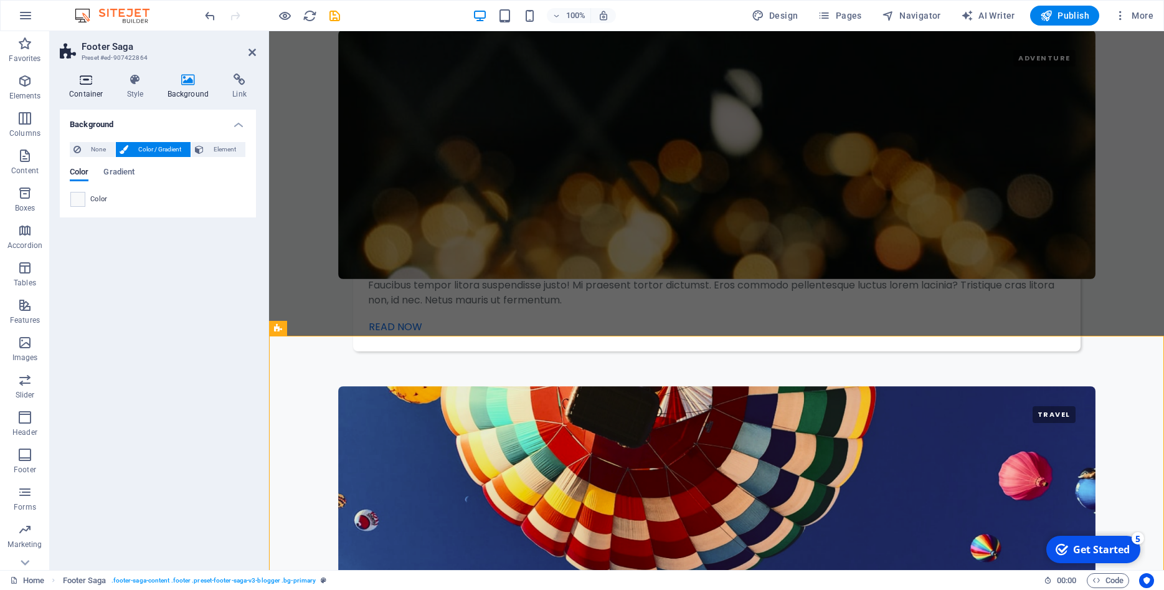
click at [88, 93] on h4 "Container" at bounding box center [89, 86] width 58 height 26
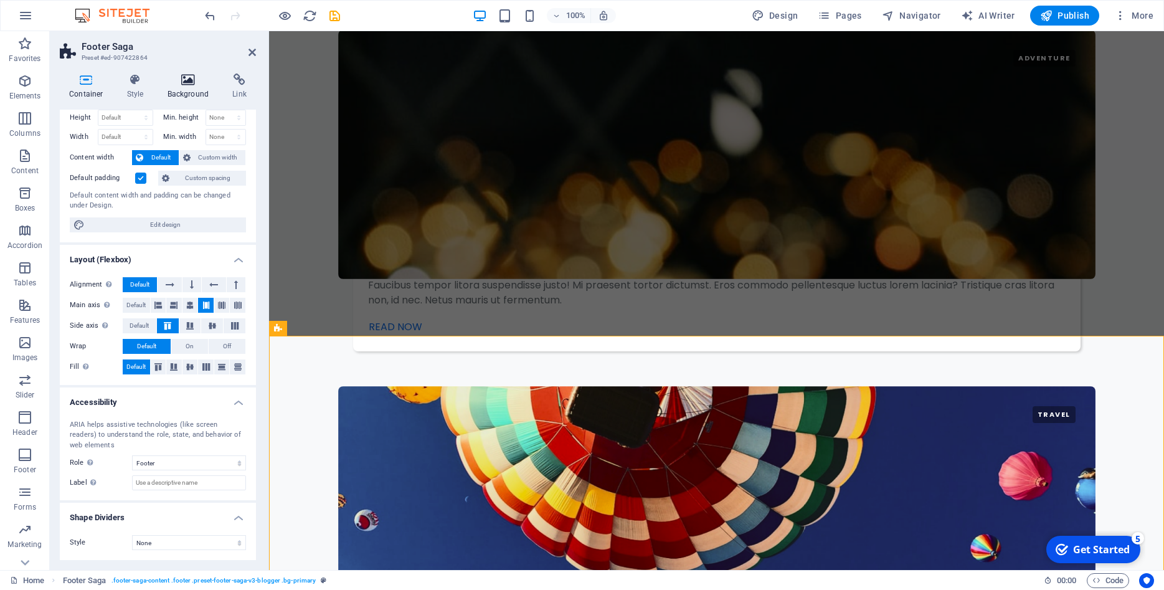
click at [189, 92] on h4 "Background" at bounding box center [190, 86] width 65 height 26
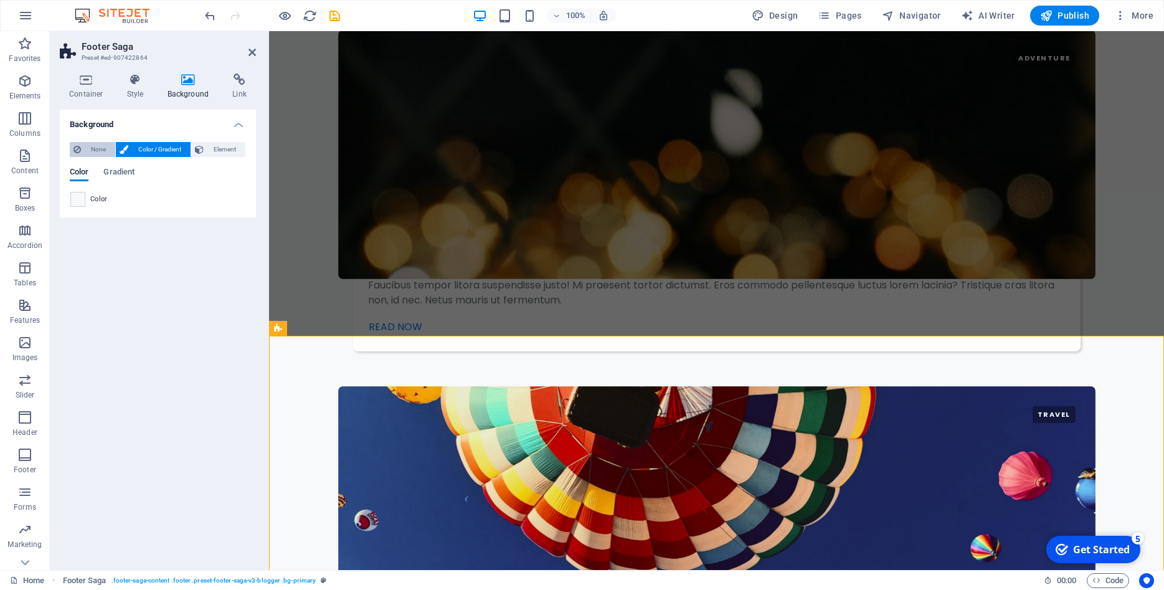
click at [91, 153] on span "None" at bounding box center [98, 149] width 27 height 15
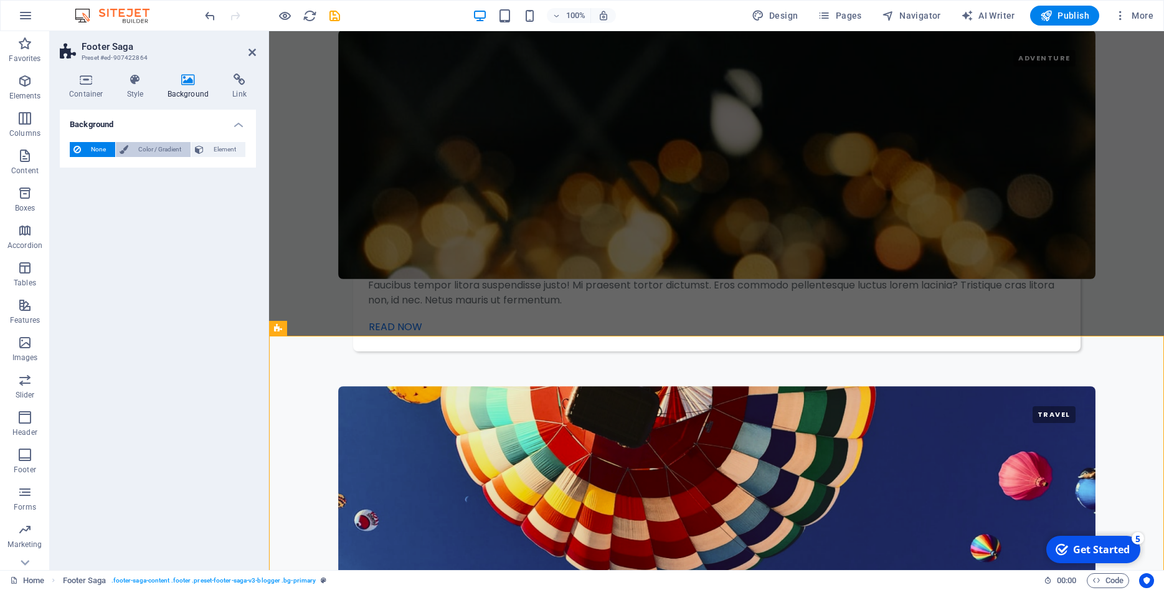
click at [158, 149] on span "Color / Gradient" at bounding box center [159, 149] width 55 height 15
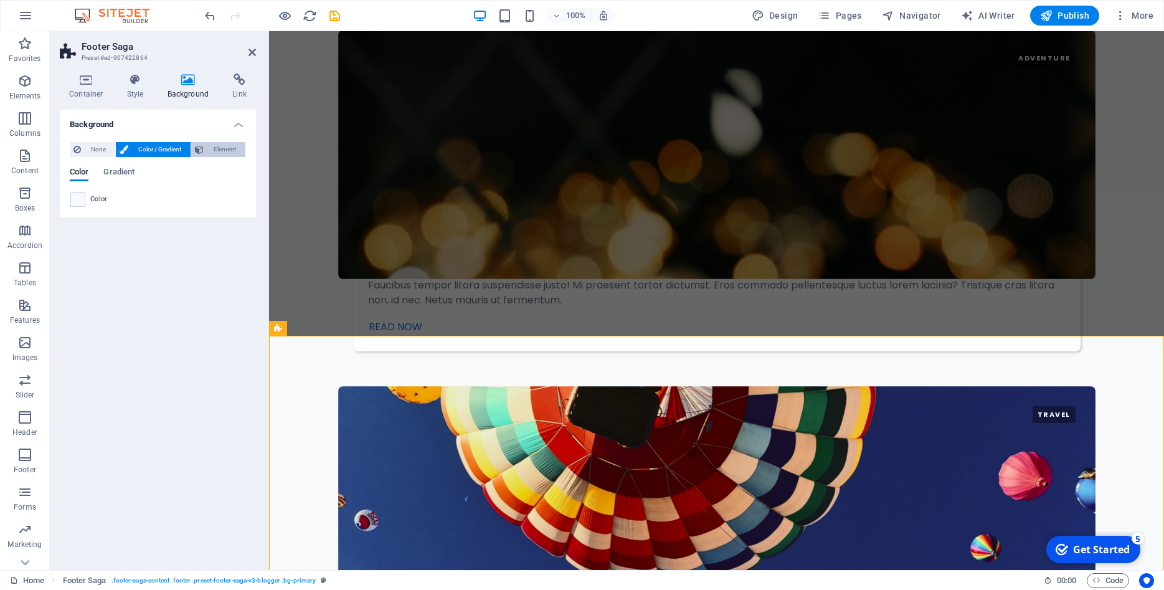
click at [215, 148] on span "Element" at bounding box center [224, 149] width 34 height 15
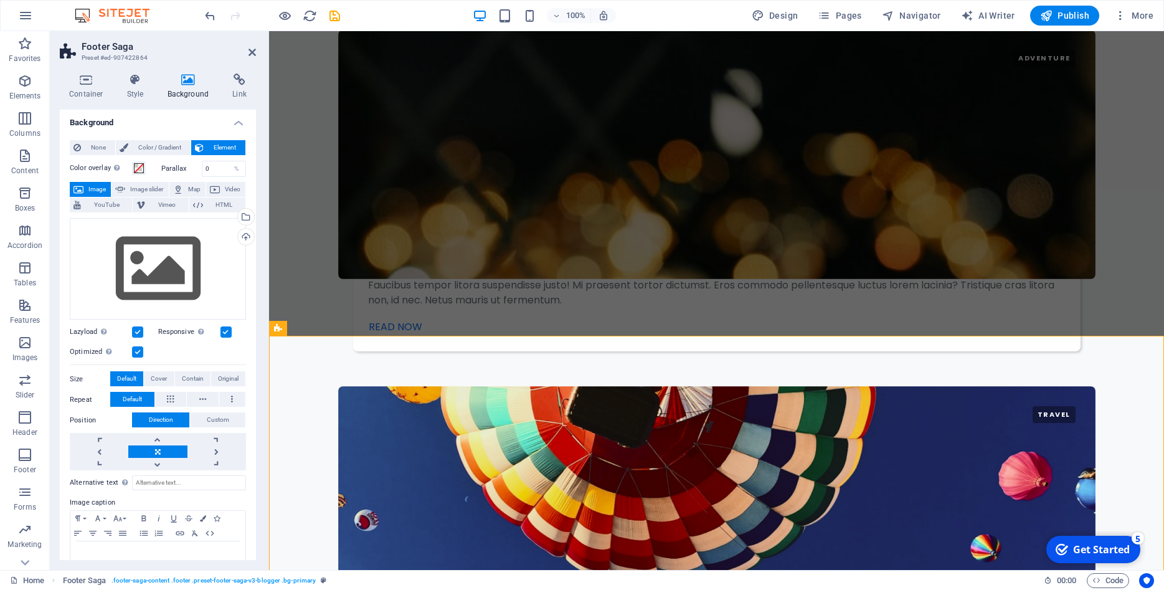
scroll to position [0, 0]
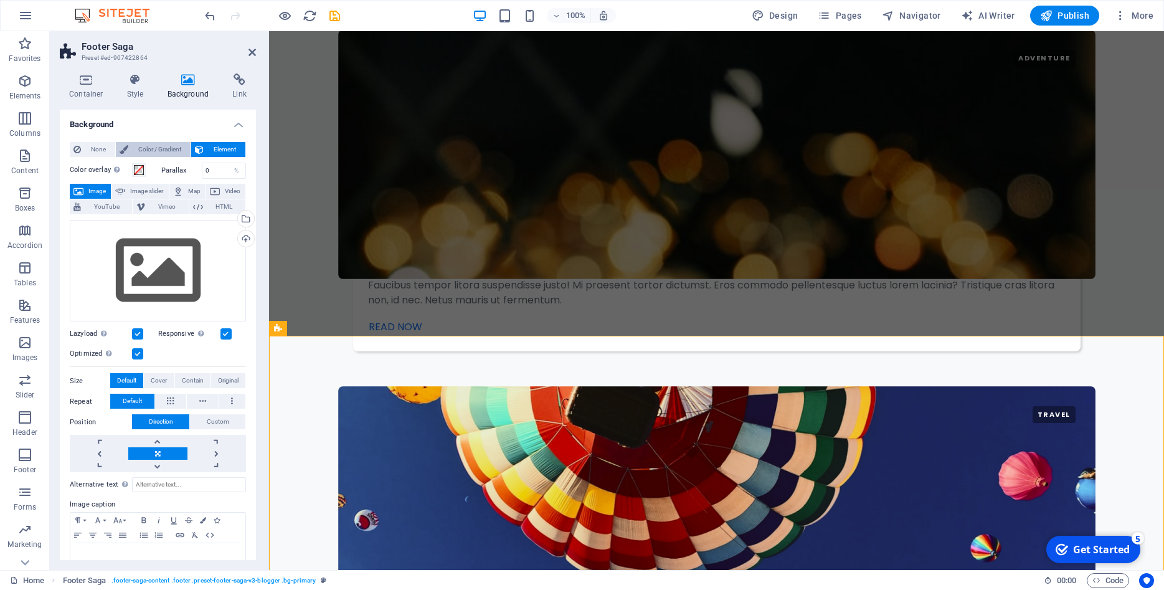
click at [156, 143] on span "Color / Gradient" at bounding box center [159, 149] width 55 height 15
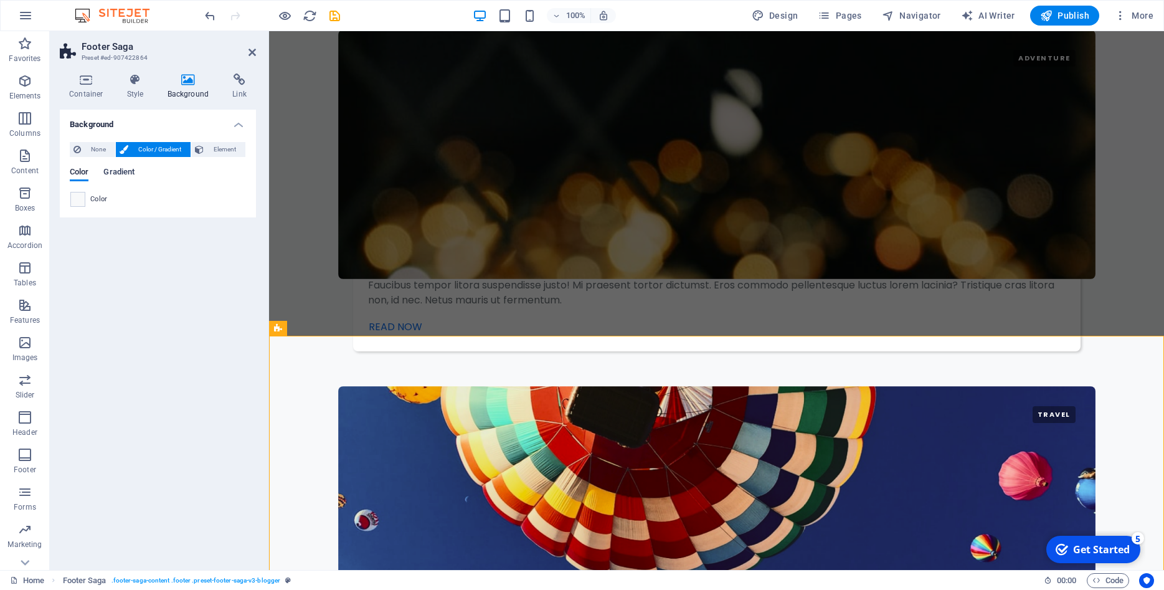
click at [113, 173] on span "Gradient" at bounding box center [118, 172] width 31 height 17
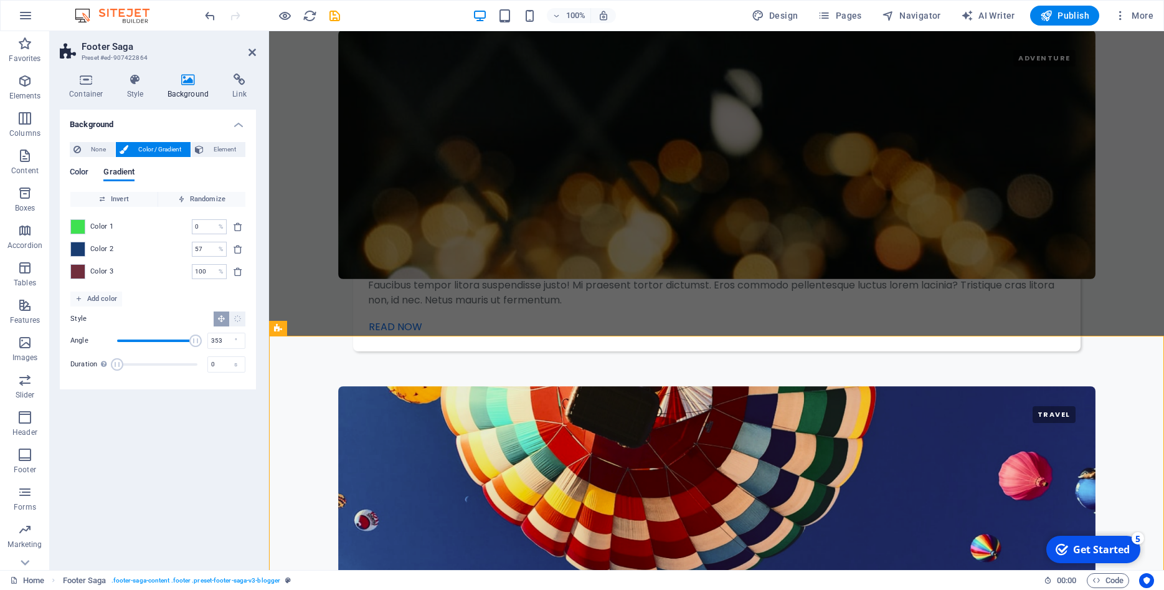
click at [82, 173] on span "Color" at bounding box center [79, 172] width 19 height 17
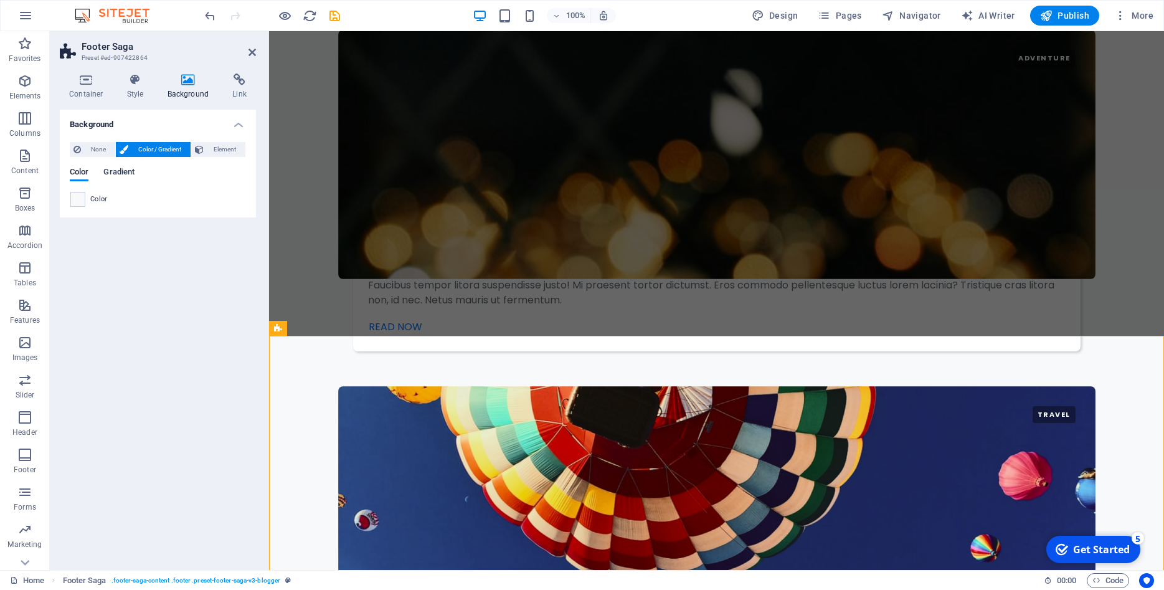
click at [111, 177] on span "Gradient" at bounding box center [118, 172] width 31 height 17
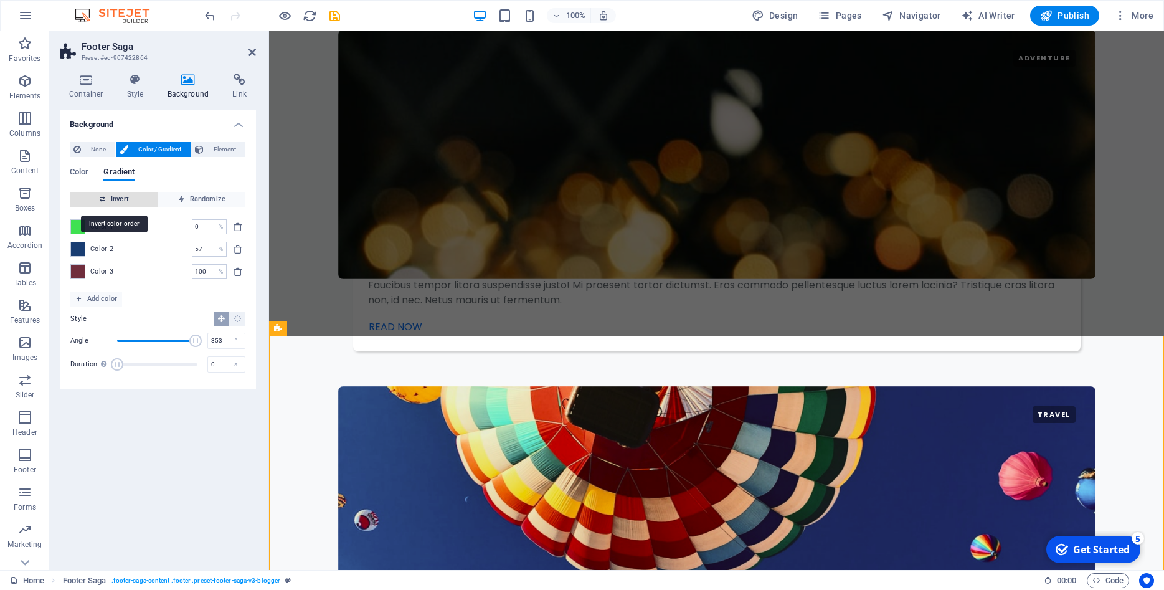
click at [141, 197] on span "Invert" at bounding box center [113, 199] width 77 height 15
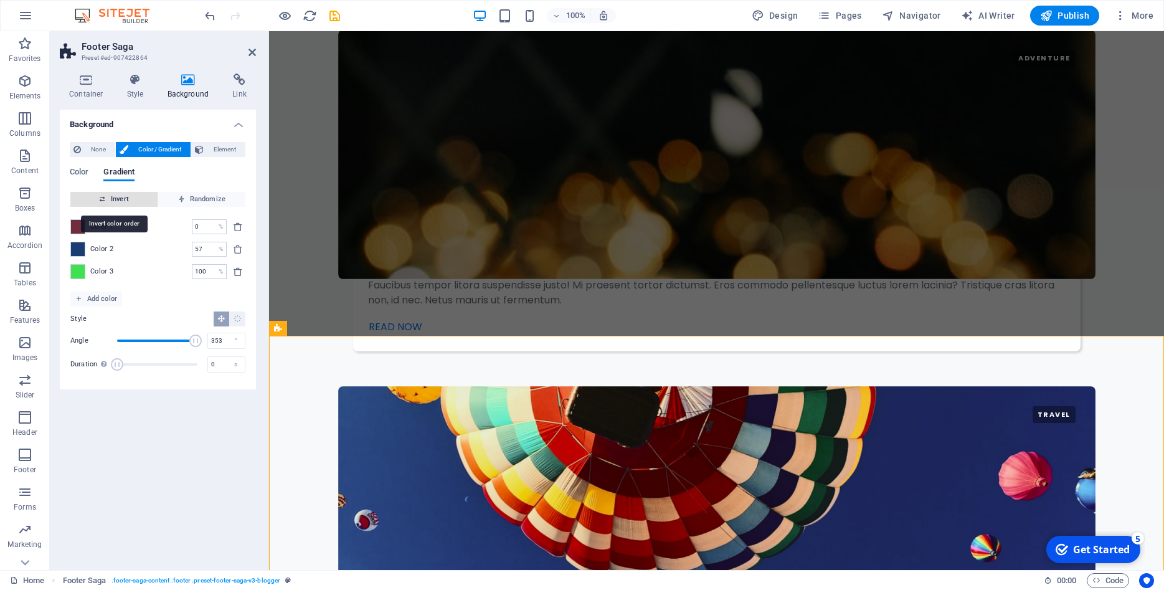
click at [141, 197] on span "Invert" at bounding box center [113, 199] width 77 height 15
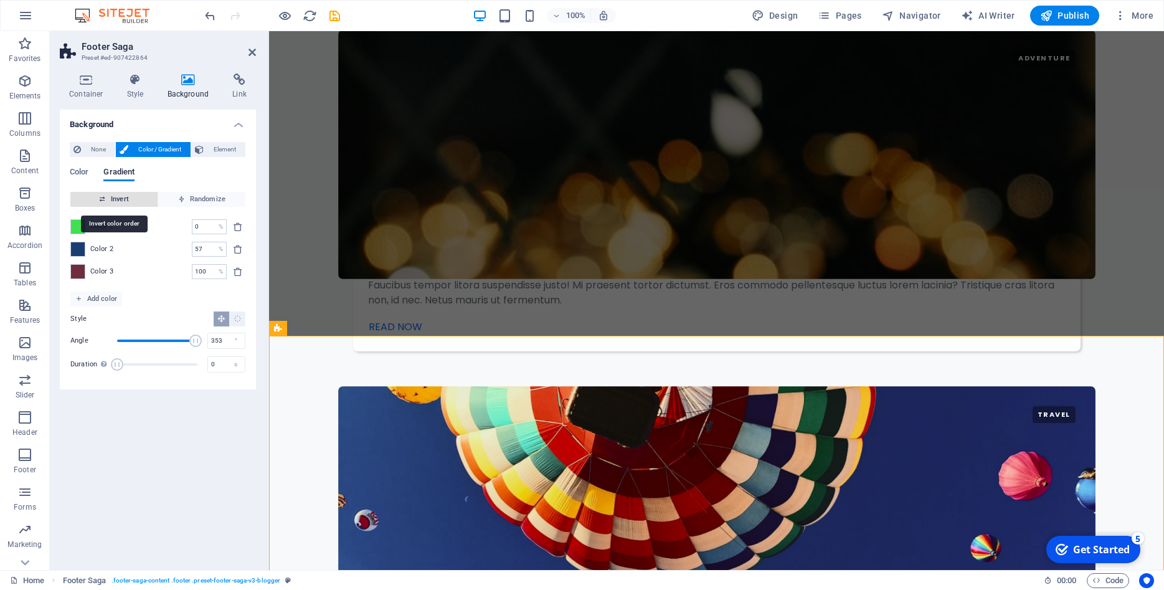
click at [141, 197] on span "Invert" at bounding box center [113, 199] width 77 height 15
click at [189, 193] on span "Randomize" at bounding box center [201, 199] width 77 height 15
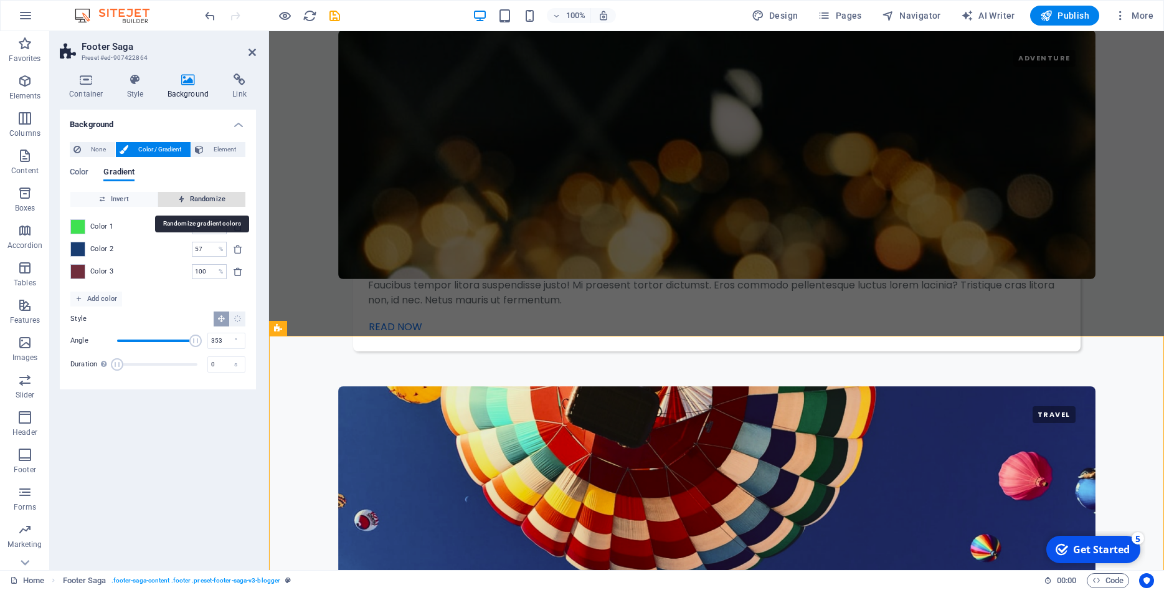
type input "4"
type input "310"
click at [189, 193] on span "Randomize" at bounding box center [201, 199] width 77 height 15
type input "100"
type input "232"
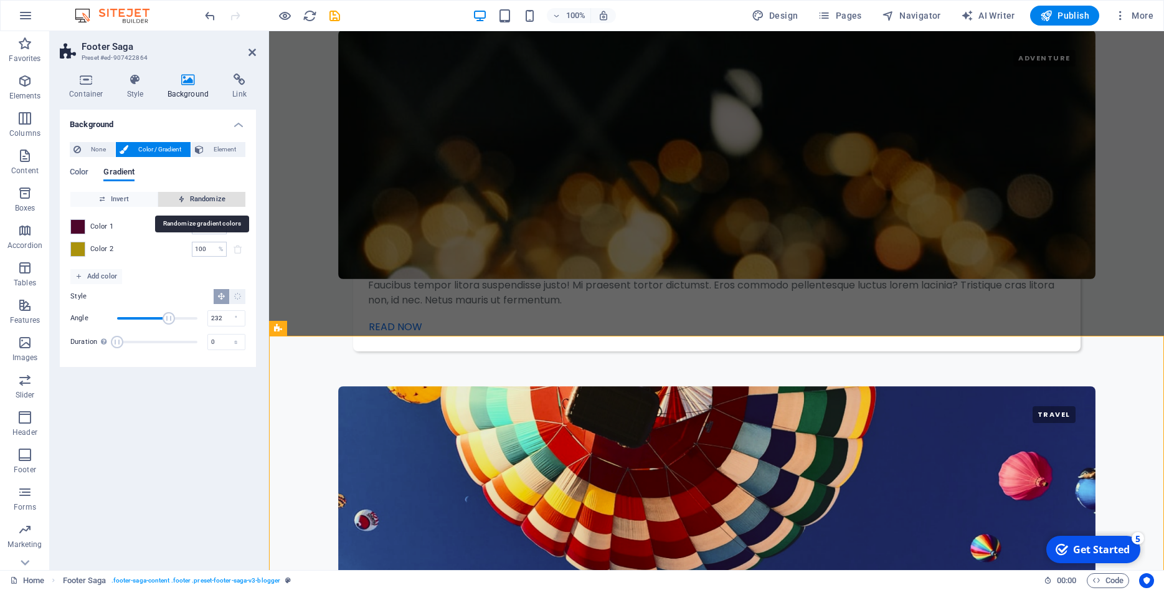
click at [189, 193] on span "Randomize" at bounding box center [201, 199] width 77 height 15
type input "94"
type input "138"
click at [189, 193] on span "Randomize" at bounding box center [201, 199] width 77 height 15
type input "100"
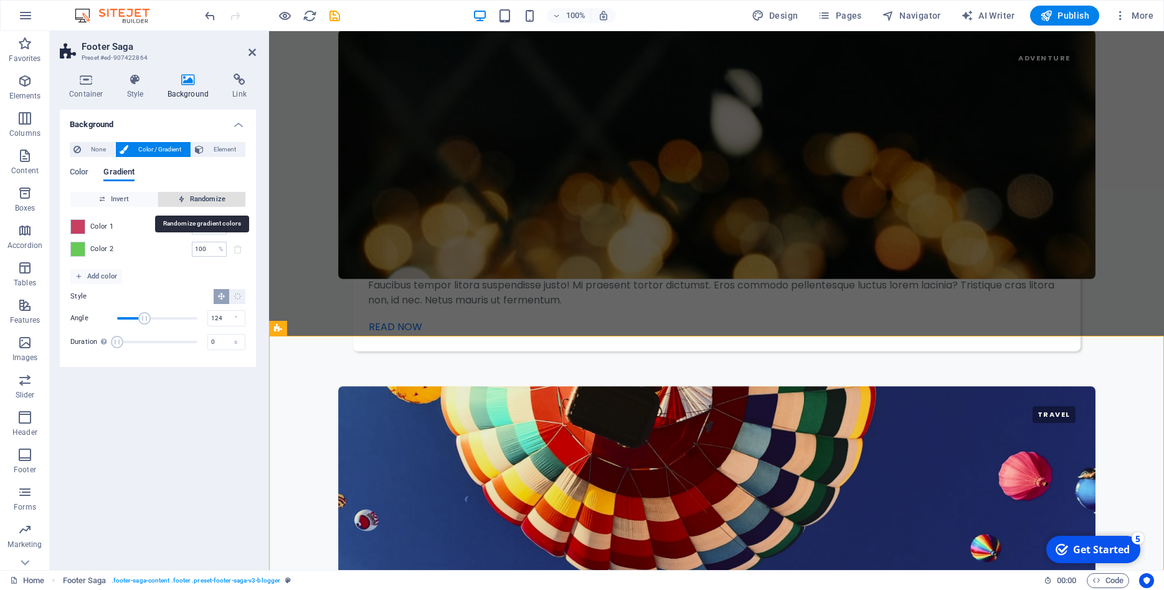
click at [189, 193] on span "Randomize" at bounding box center [201, 199] width 77 height 15
type input "258"
click at [189, 193] on span "Randomize" at bounding box center [201, 199] width 77 height 15
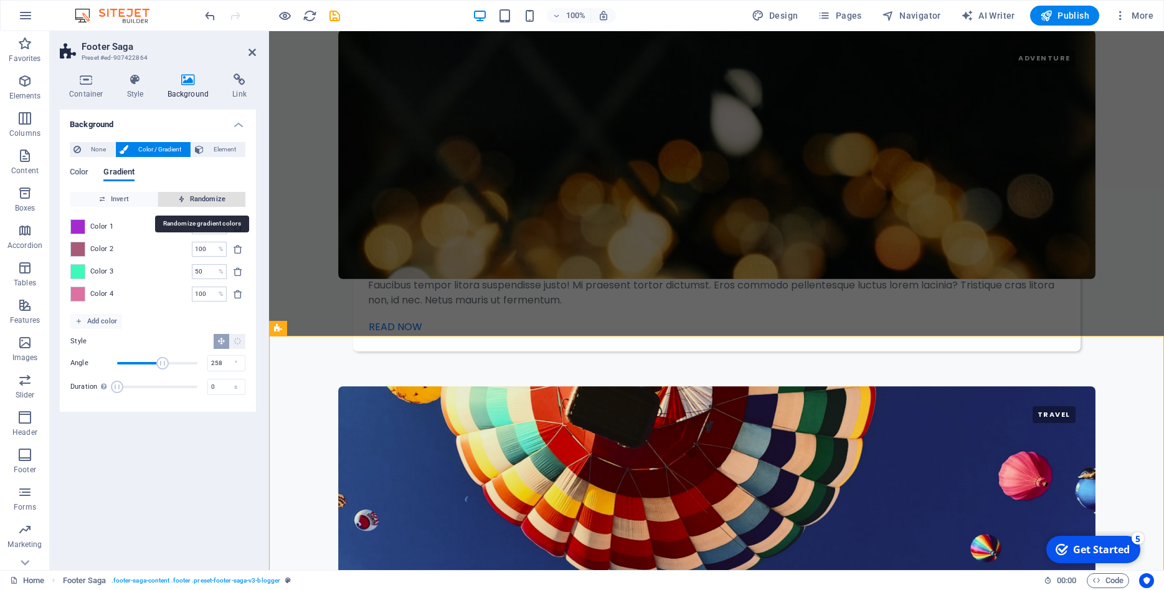
type input "5"
type input "203"
click at [189, 193] on span "Randomize" at bounding box center [201, 199] width 77 height 15
type input "91"
type input "241"
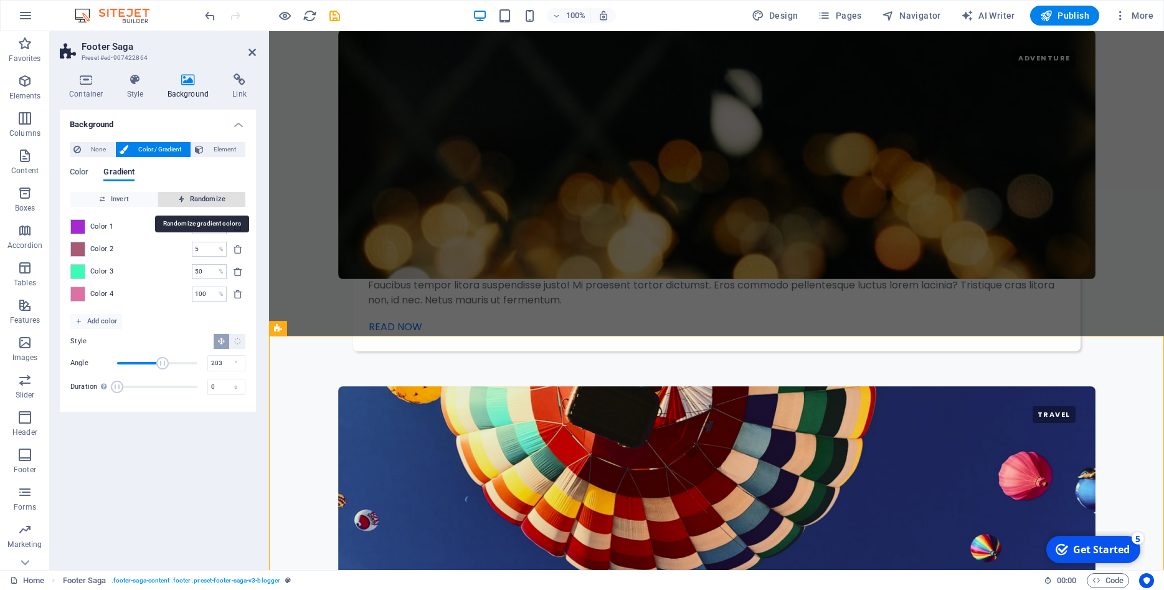
type input "100"
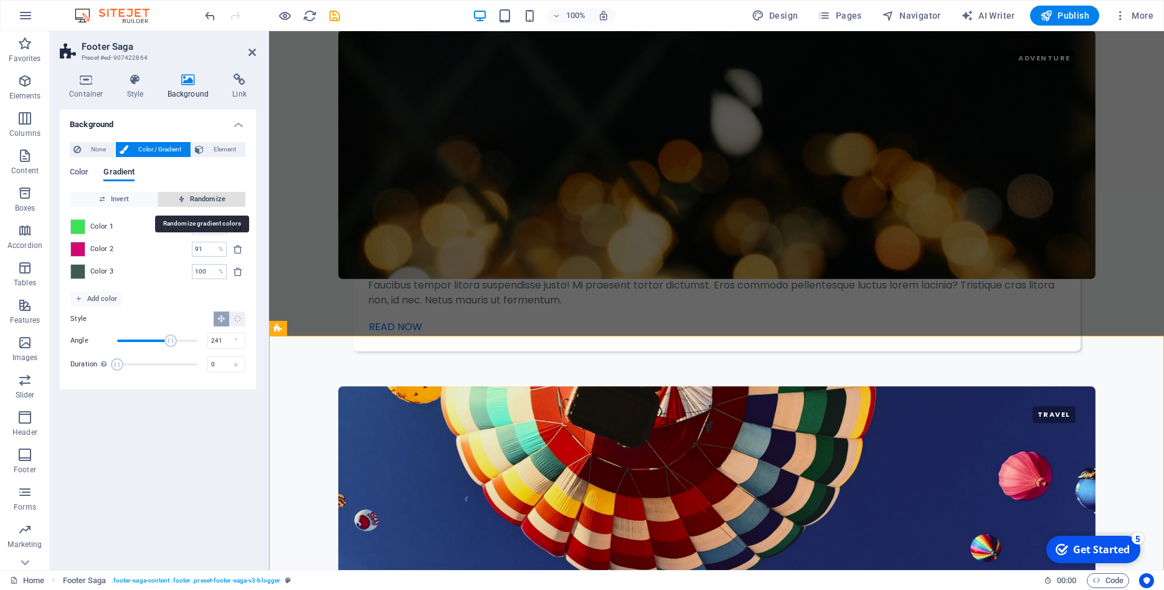
click at [189, 193] on span "Randomize" at bounding box center [201, 199] width 77 height 15
type input "74"
type input "102"
click at [189, 193] on span "Randomize" at bounding box center [201, 199] width 77 height 15
type input "99"
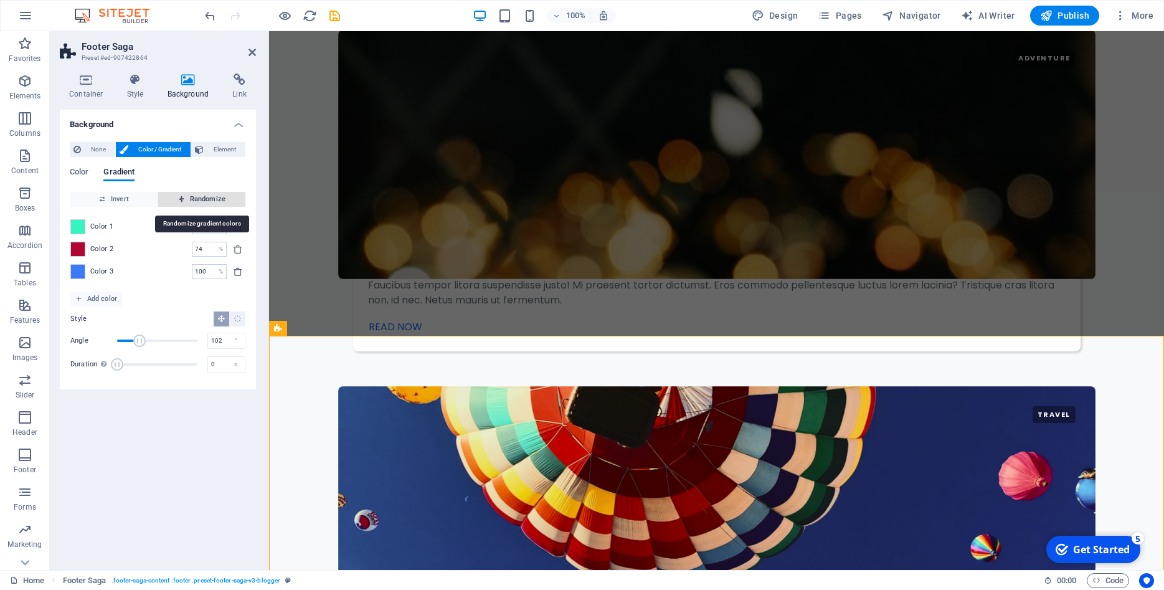
type input "352"
click at [189, 193] on span "Randomize" at bounding box center [201, 199] width 77 height 15
type input "100"
click at [189, 193] on span "Randomize" at bounding box center [201, 199] width 77 height 15
type input "28"
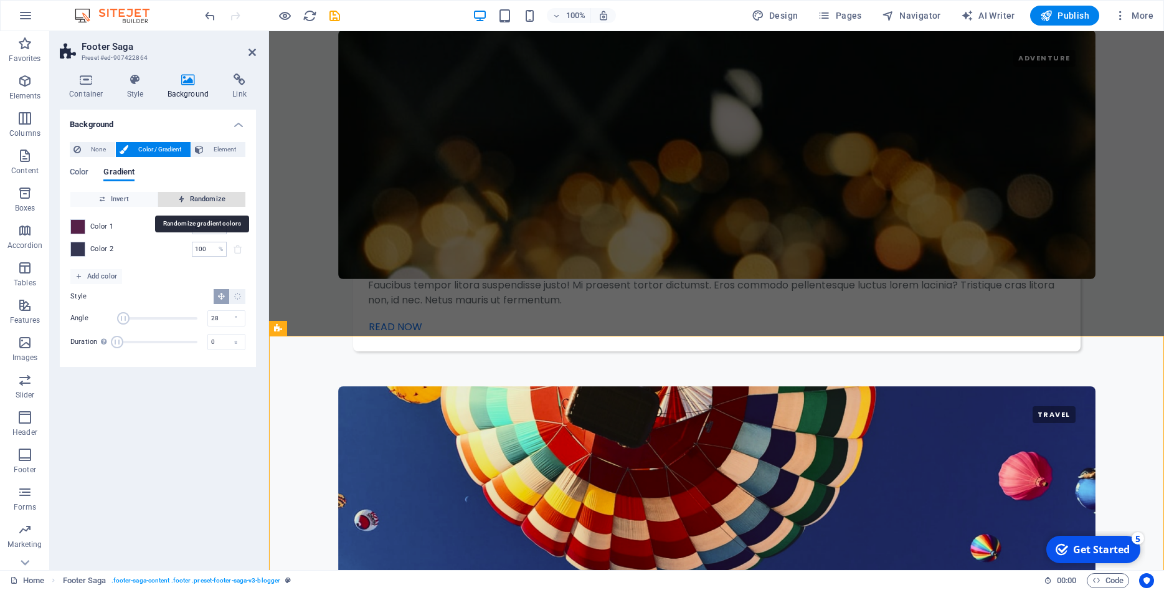
click at [189, 193] on span "Randomize" at bounding box center [201, 199] width 77 height 15
type input "29"
type input "230"
click at [189, 193] on span "Randomize" at bounding box center [201, 199] width 77 height 15
type input "60"
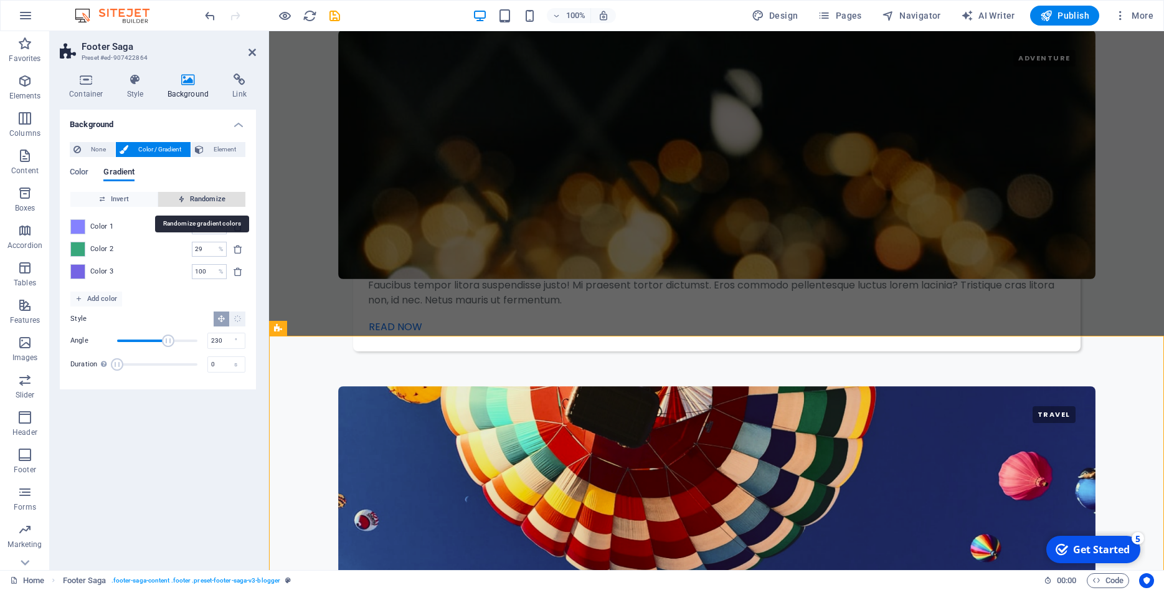
type input "327"
click at [189, 193] on span "Randomize" at bounding box center [201, 199] width 77 height 15
type input "85"
type input "245"
click at [189, 193] on span "Randomize" at bounding box center [201, 199] width 77 height 15
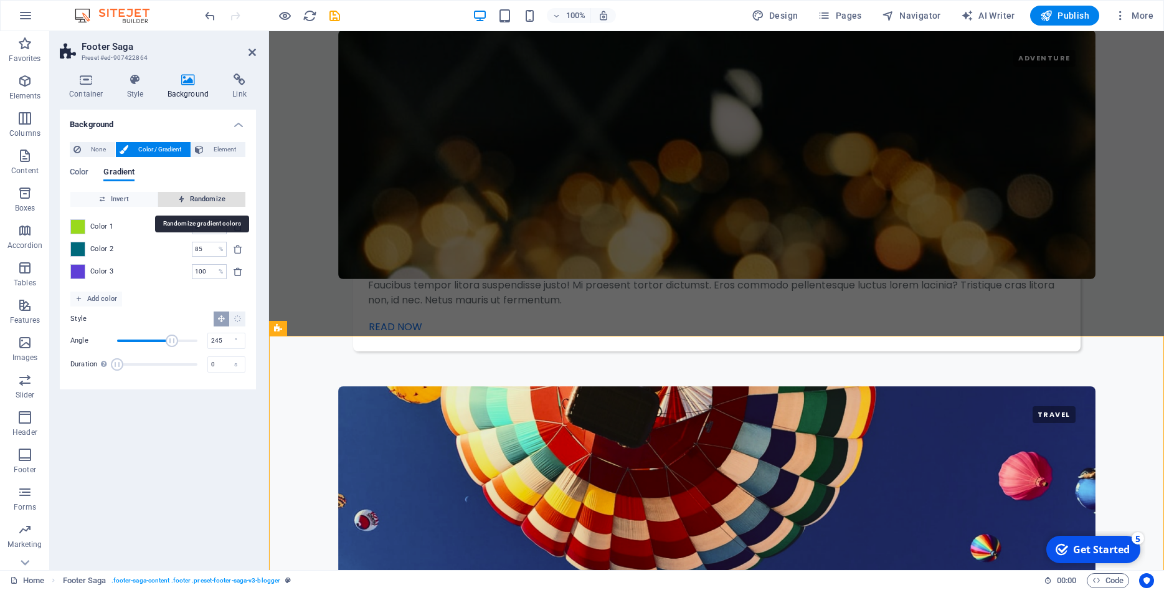
type input "100"
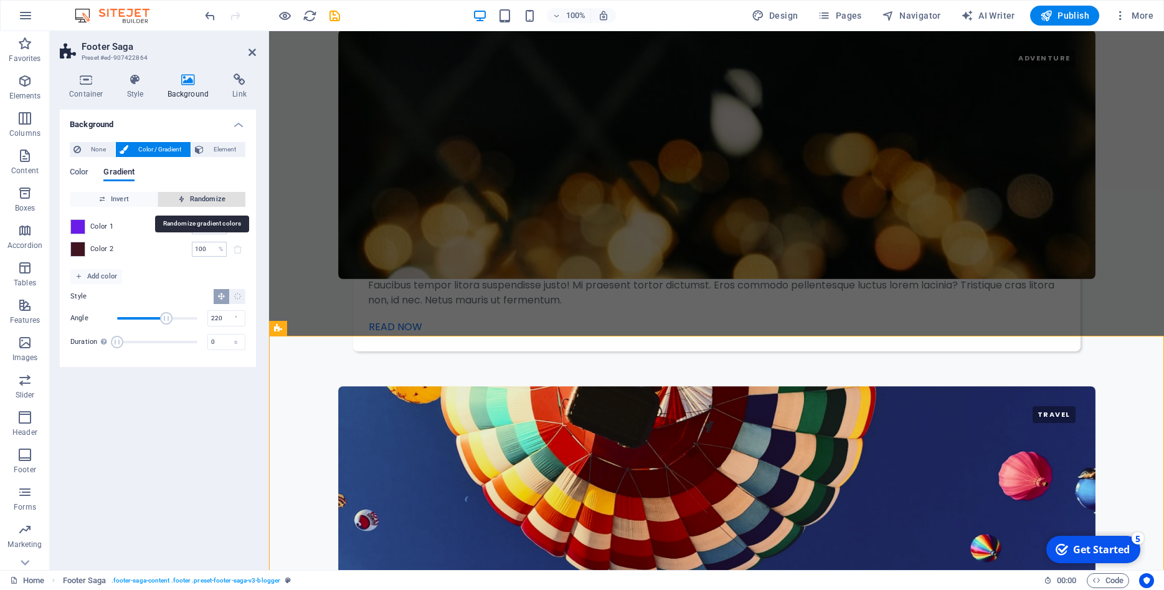
click at [189, 193] on span "Randomize" at bounding box center [201, 199] width 77 height 15
type input "25"
click at [189, 193] on span "Randomize" at bounding box center [201, 199] width 77 height 15
type input "17"
type input "22"
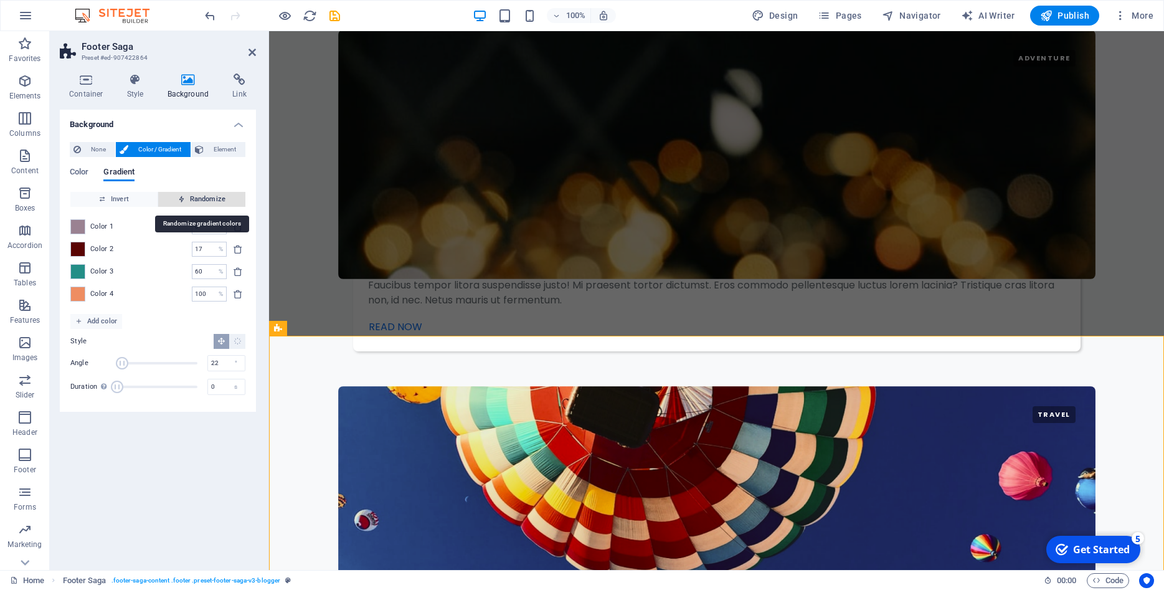
click at [189, 193] on span "Randomize" at bounding box center [201, 199] width 77 height 15
type input "6"
type input "338"
type input "95"
click at [189, 193] on span "Randomize" at bounding box center [201, 199] width 77 height 15
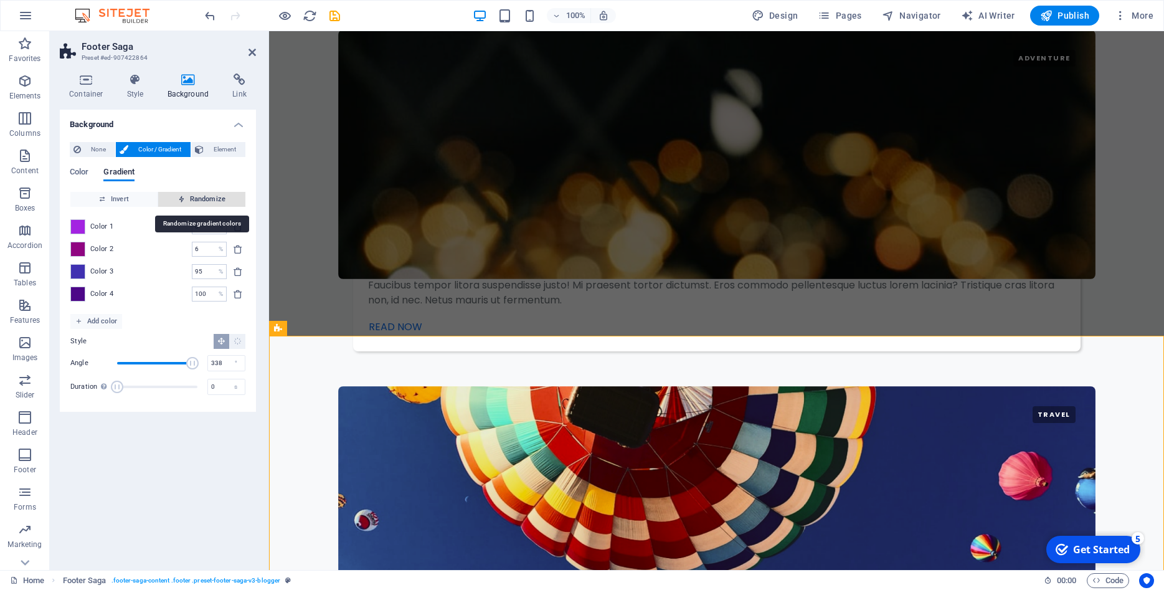
type input "100"
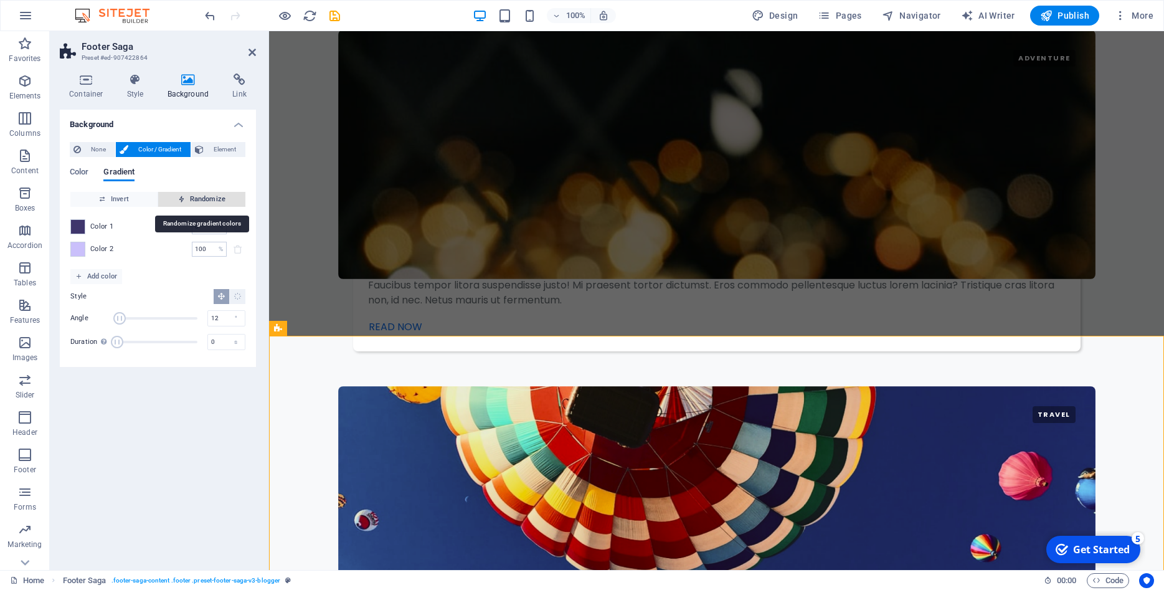
click at [189, 193] on span "Randomize" at bounding box center [201, 199] width 77 height 15
type input "257"
click at [189, 193] on span "Randomize" at bounding box center [201, 199] width 77 height 15
type input "8"
type input "306"
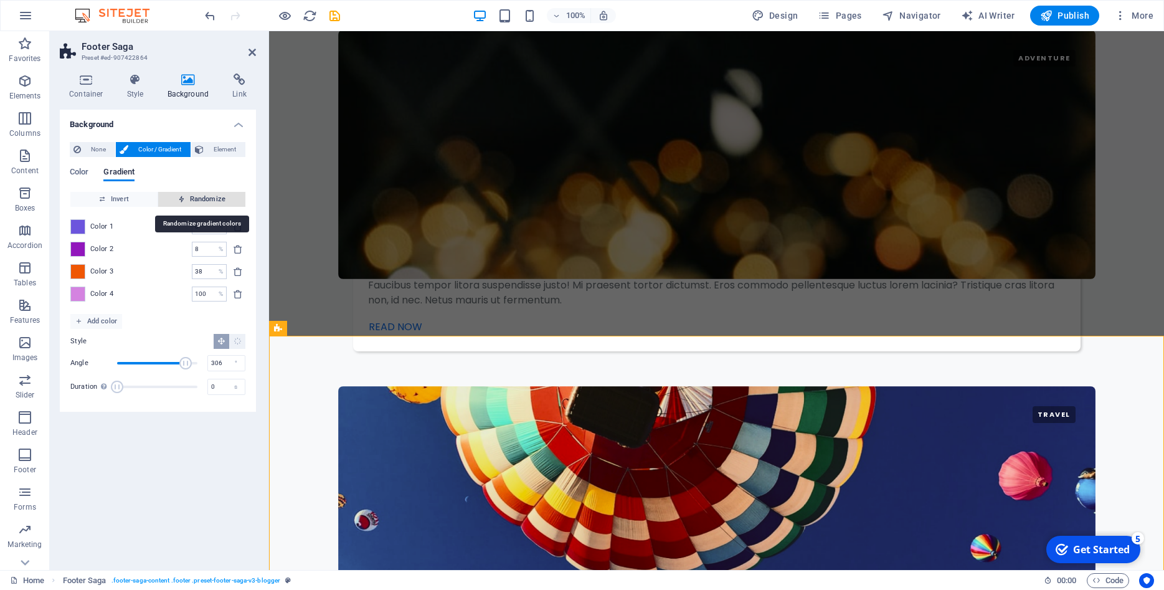
click at [189, 193] on span "Randomize" at bounding box center [201, 199] width 77 height 15
type input "83"
type input "9"
type input "100"
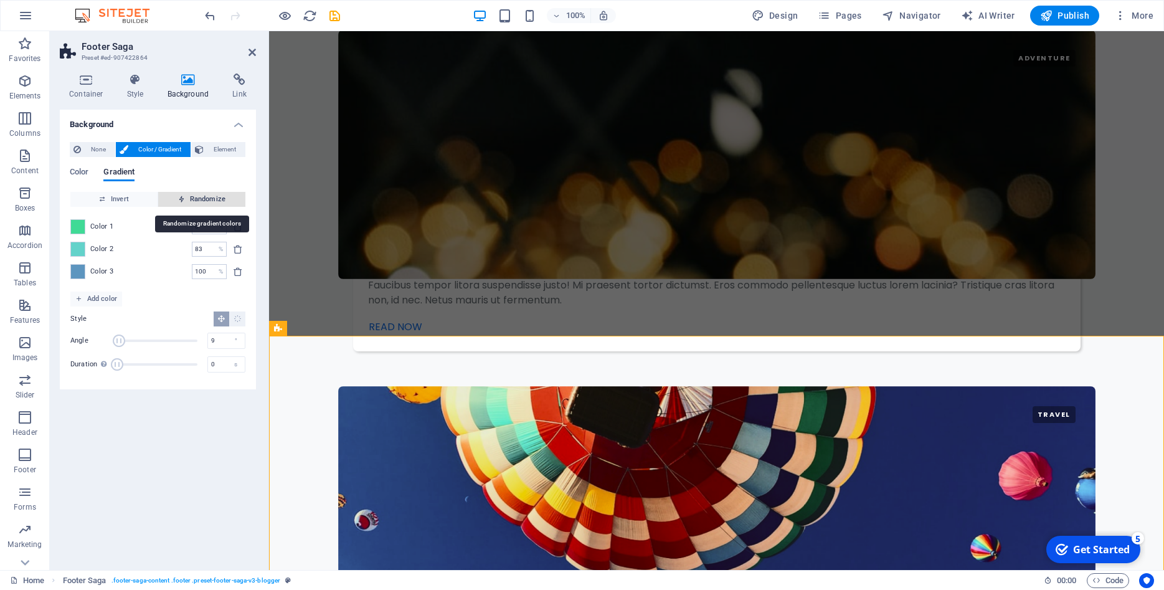
click at [189, 193] on span "Randomize" at bounding box center [201, 199] width 77 height 15
type input "86"
type input "211"
click at [189, 193] on span "Randomize" at bounding box center [201, 199] width 77 height 15
type input "82"
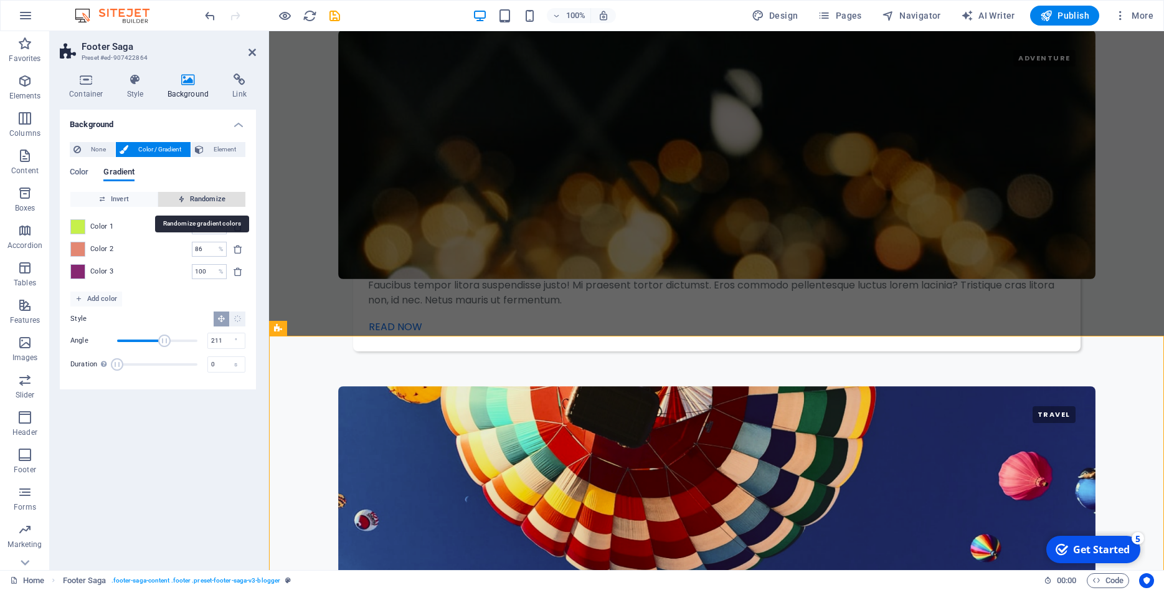
type input "234"
click at [189, 193] on span "Randomize" at bounding box center [201, 199] width 77 height 15
type input "100"
type input "287"
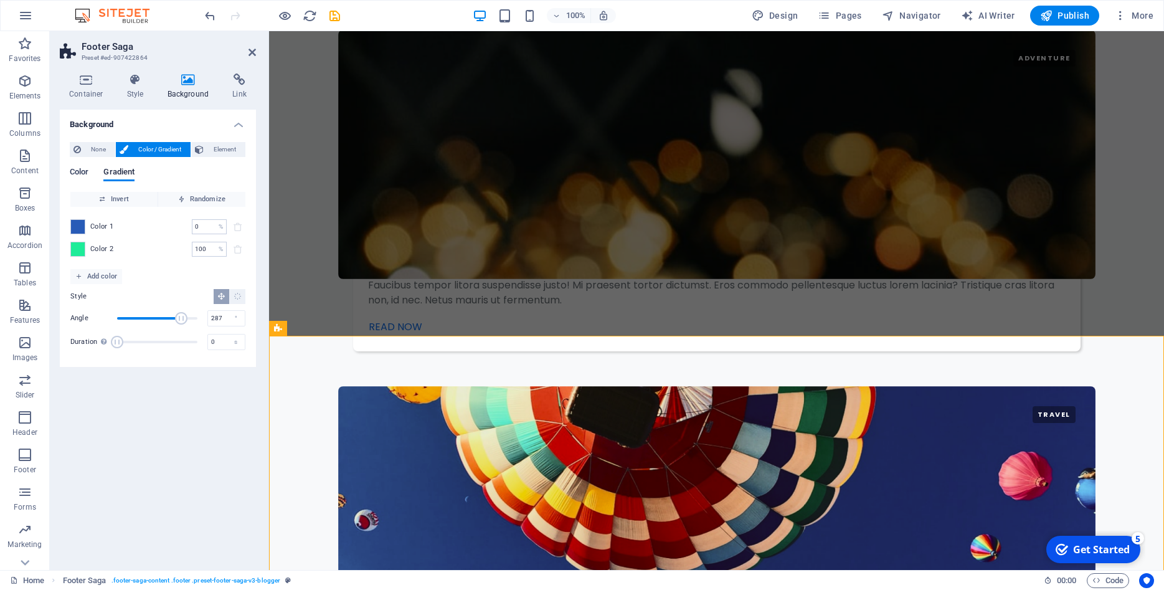
click at [82, 174] on span "Color" at bounding box center [79, 172] width 19 height 17
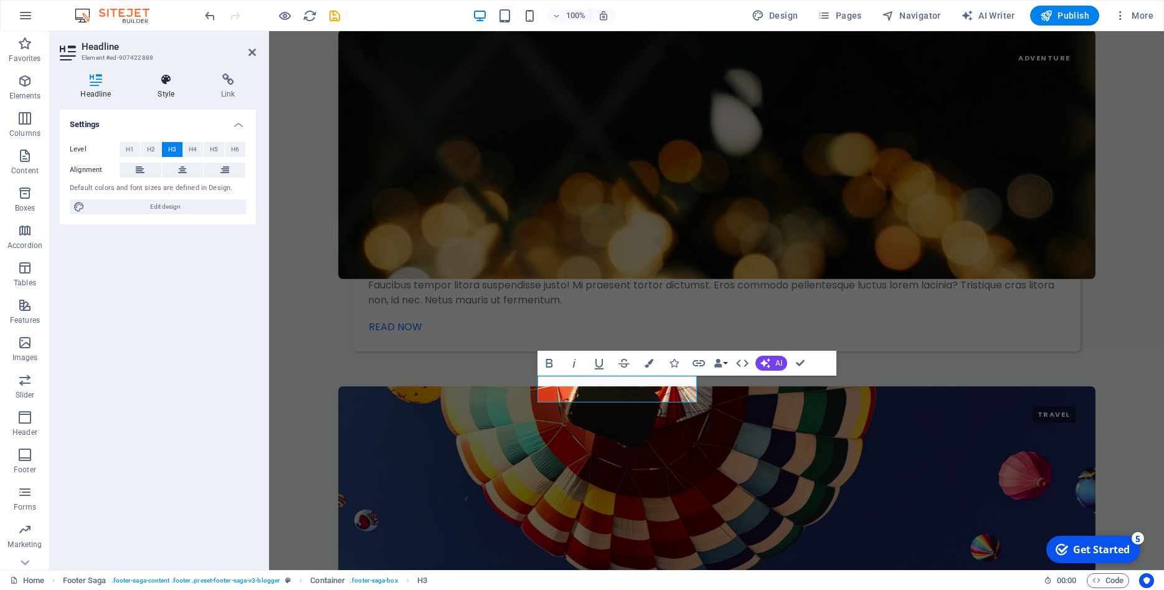
click at [166, 91] on h4 "Style" at bounding box center [169, 86] width 64 height 26
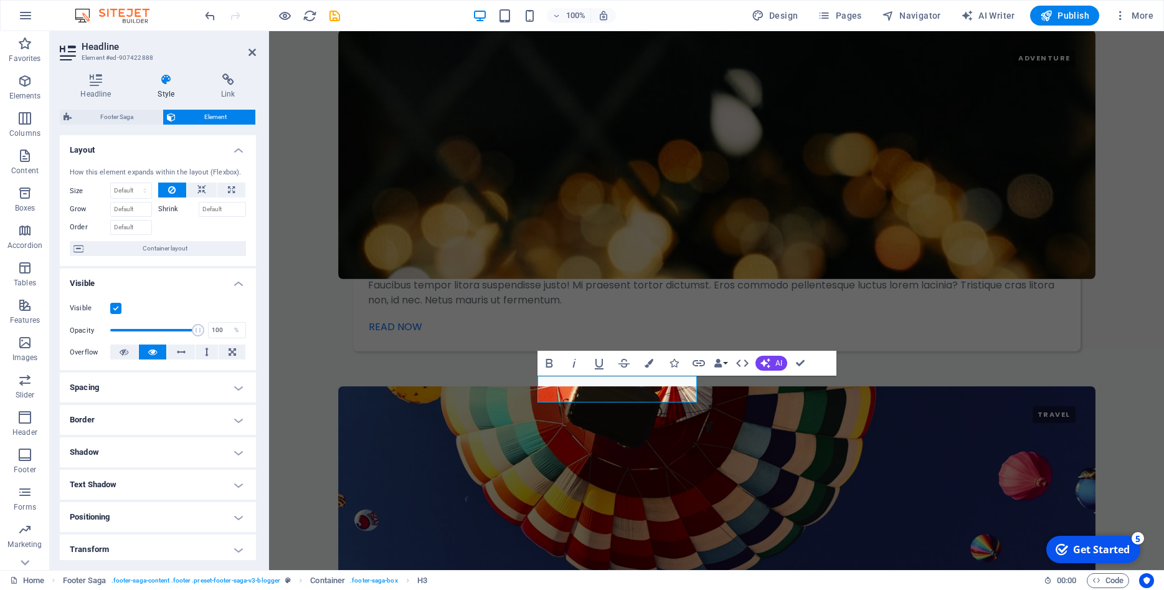
click at [176, 116] on button "Element" at bounding box center [209, 117] width 93 height 15
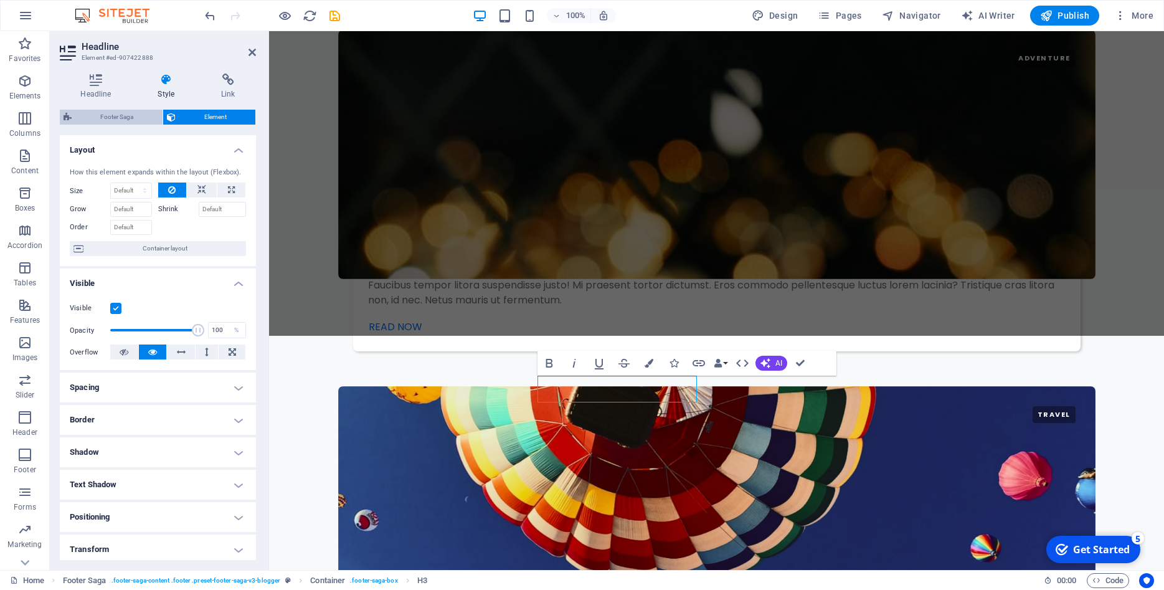
click at [126, 120] on span "Footer Saga" at bounding box center [116, 117] width 83 height 15
select select "rem"
select select "px"
select select "rem"
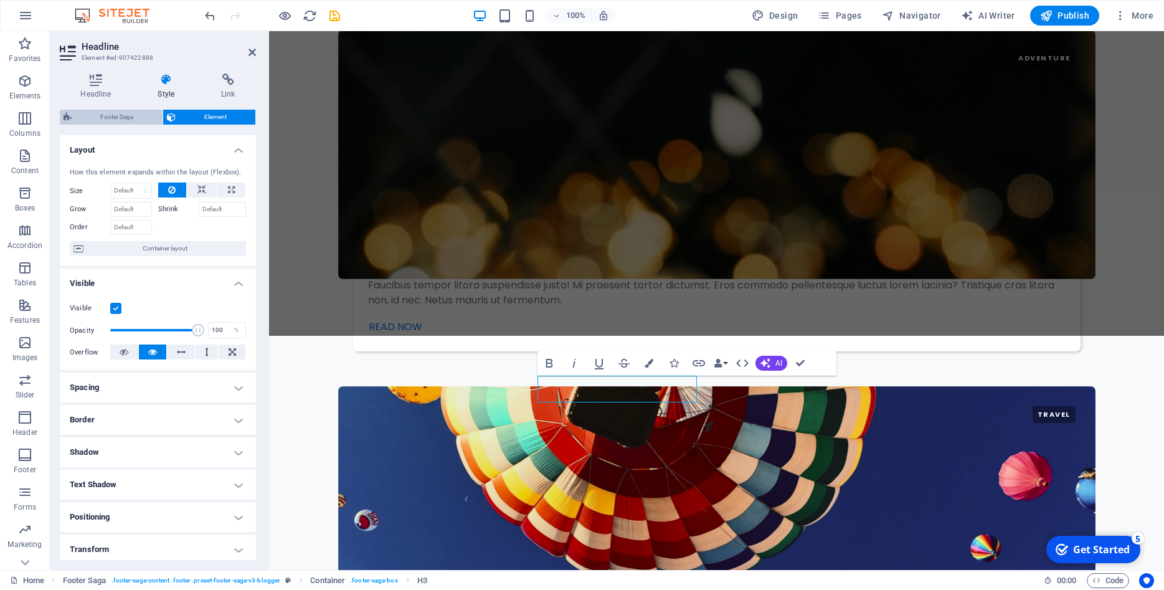
select select "rem"
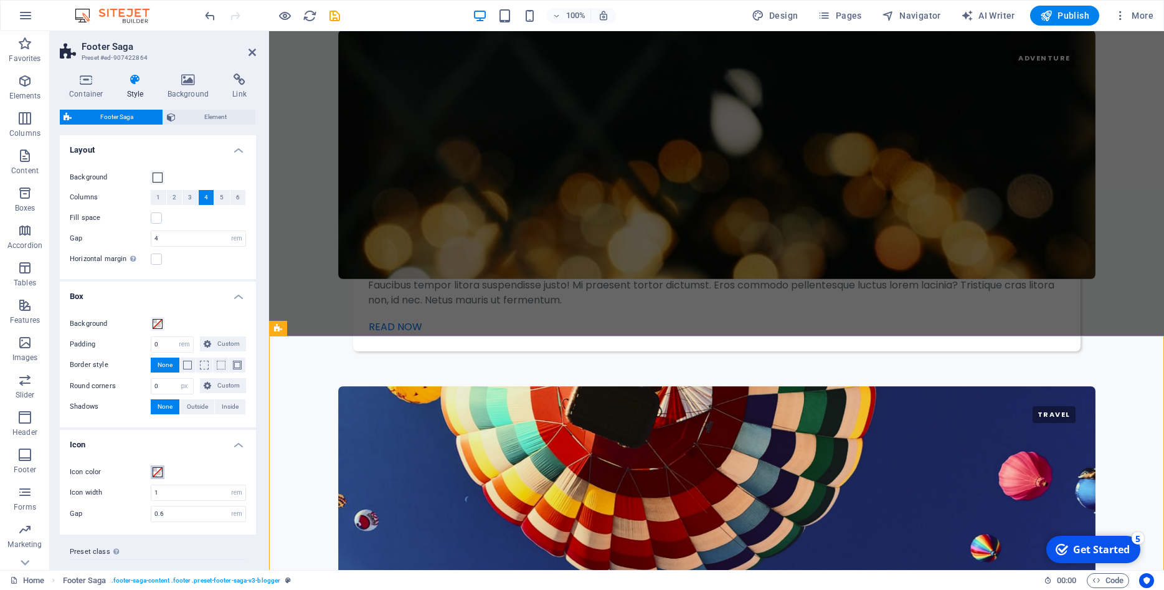
click at [154, 471] on span at bounding box center [158, 472] width 10 height 10
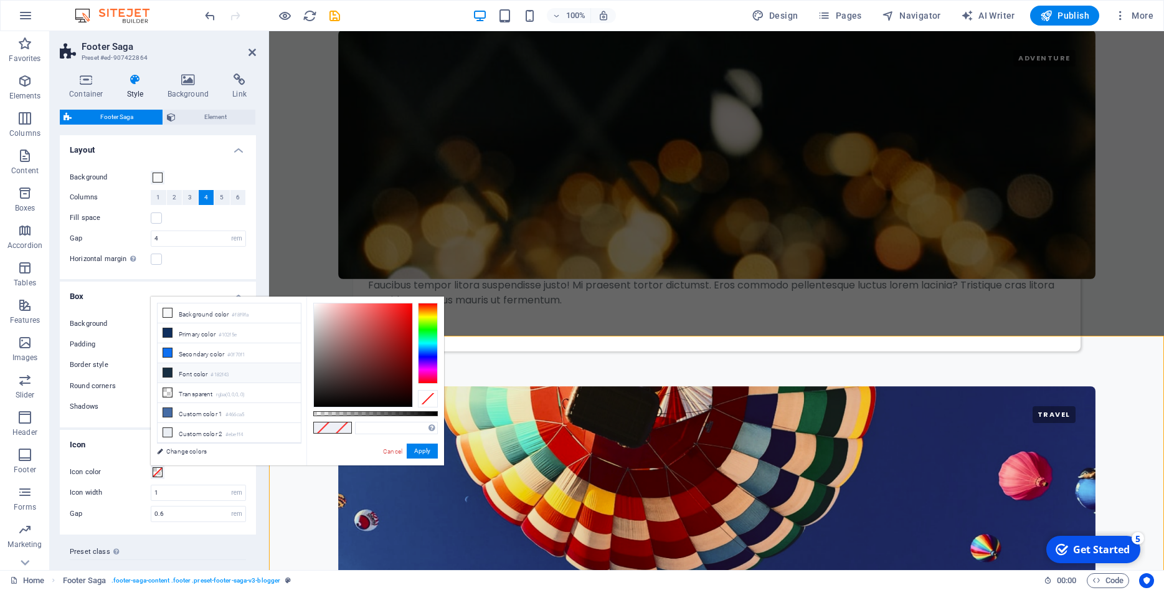
click at [203, 372] on li "Font color #182f43" at bounding box center [229, 373] width 143 height 20
type input "#182f43"
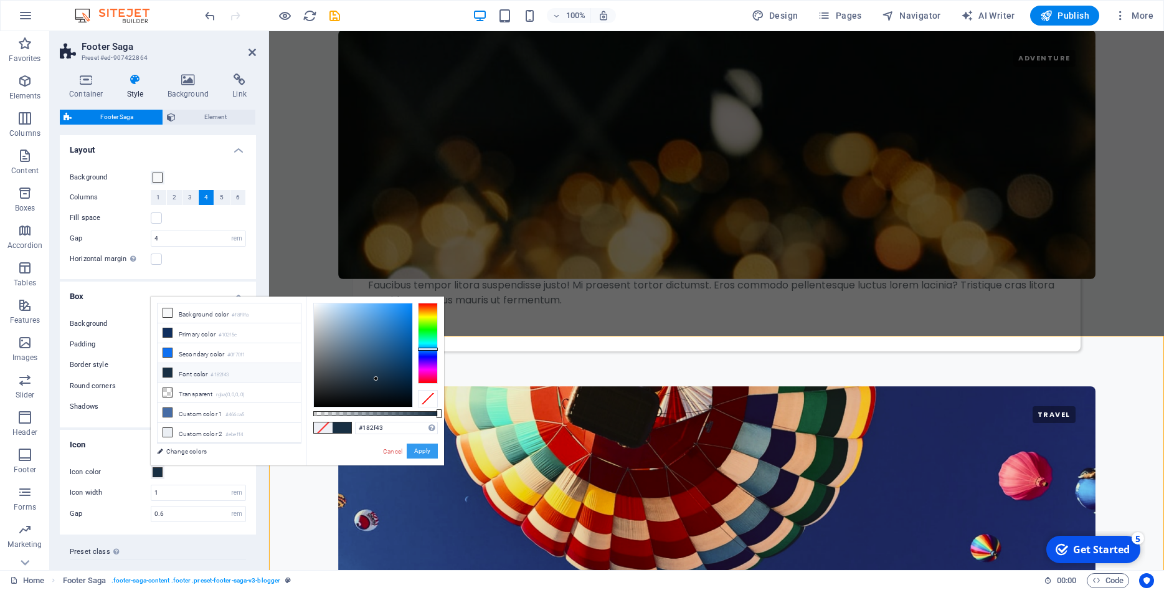
click at [421, 450] on button "Apply" at bounding box center [422, 450] width 31 height 15
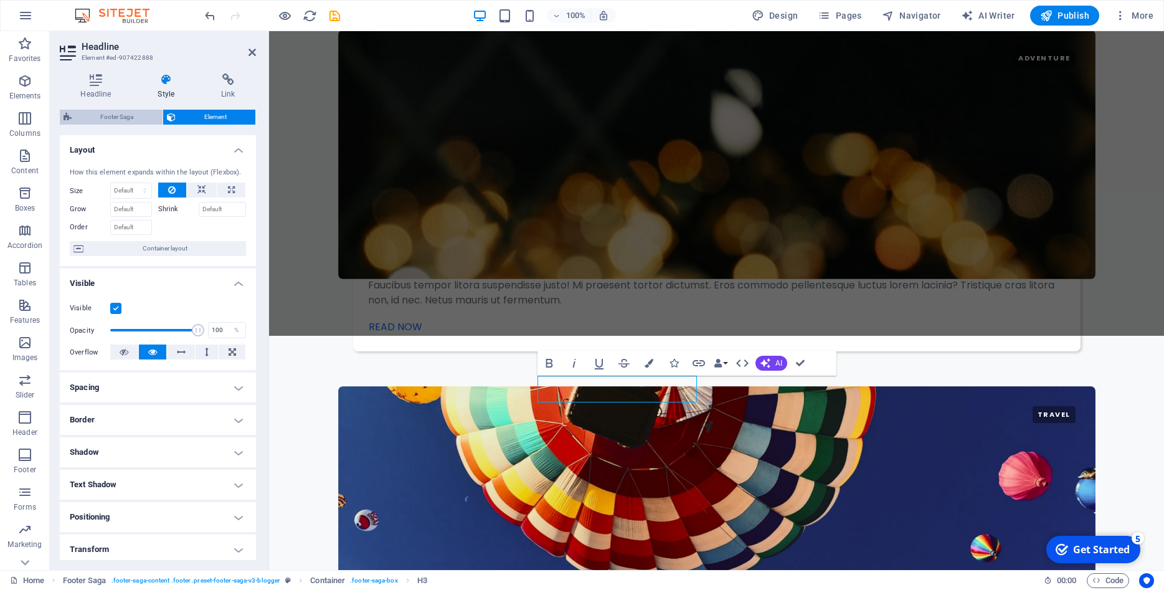
click at [92, 116] on span "Footer Saga" at bounding box center [116, 117] width 83 height 15
select select "rem"
select select "px"
select select "rem"
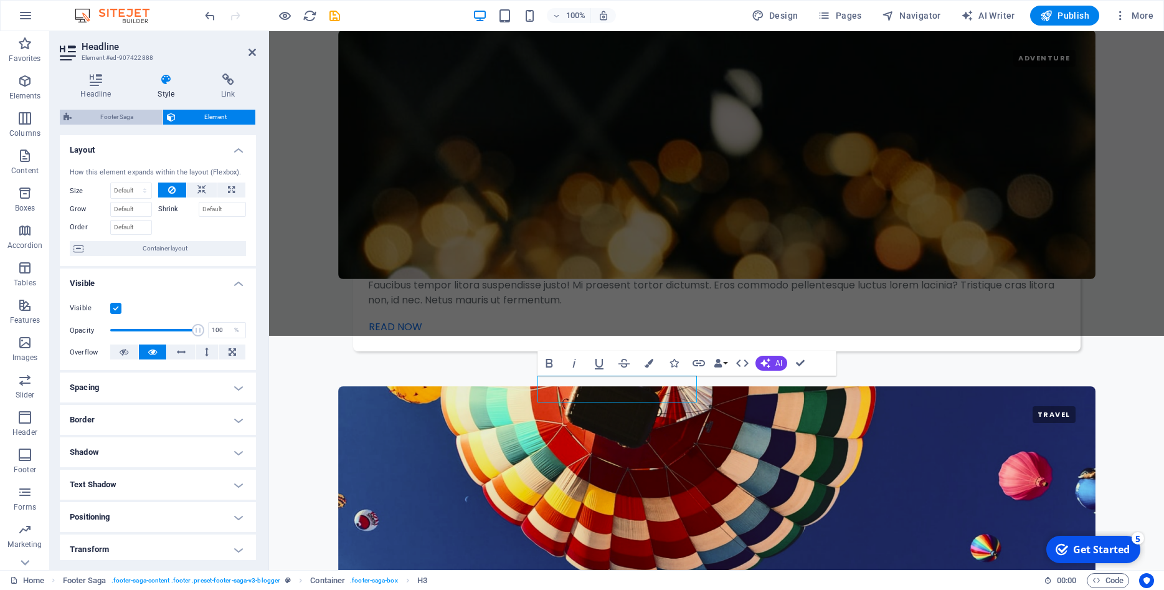
select select "rem"
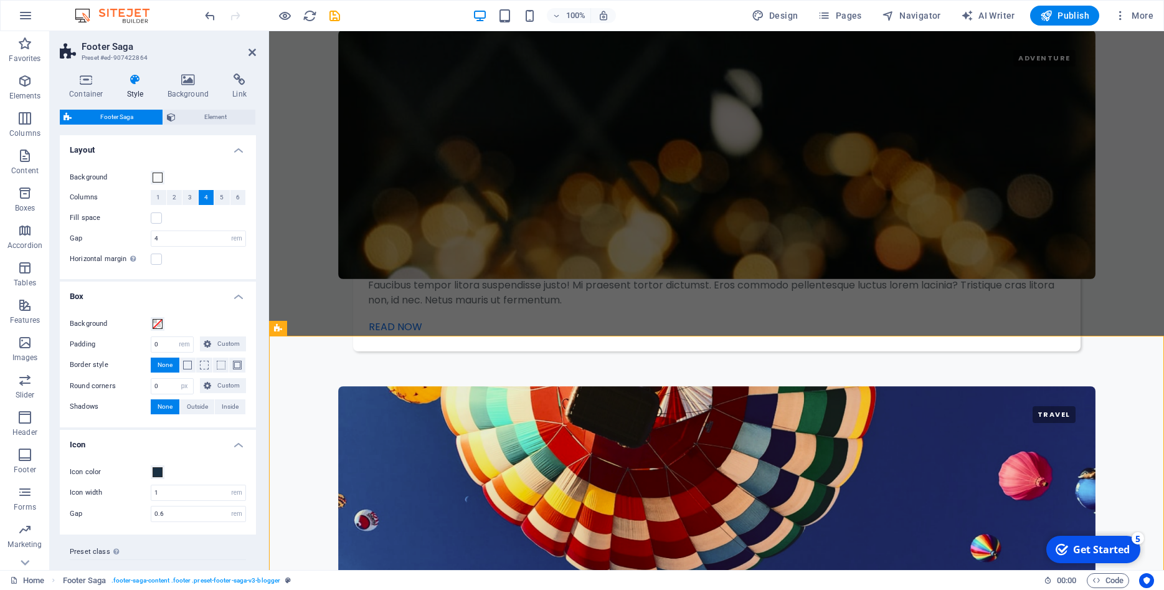
scroll to position [24, 0]
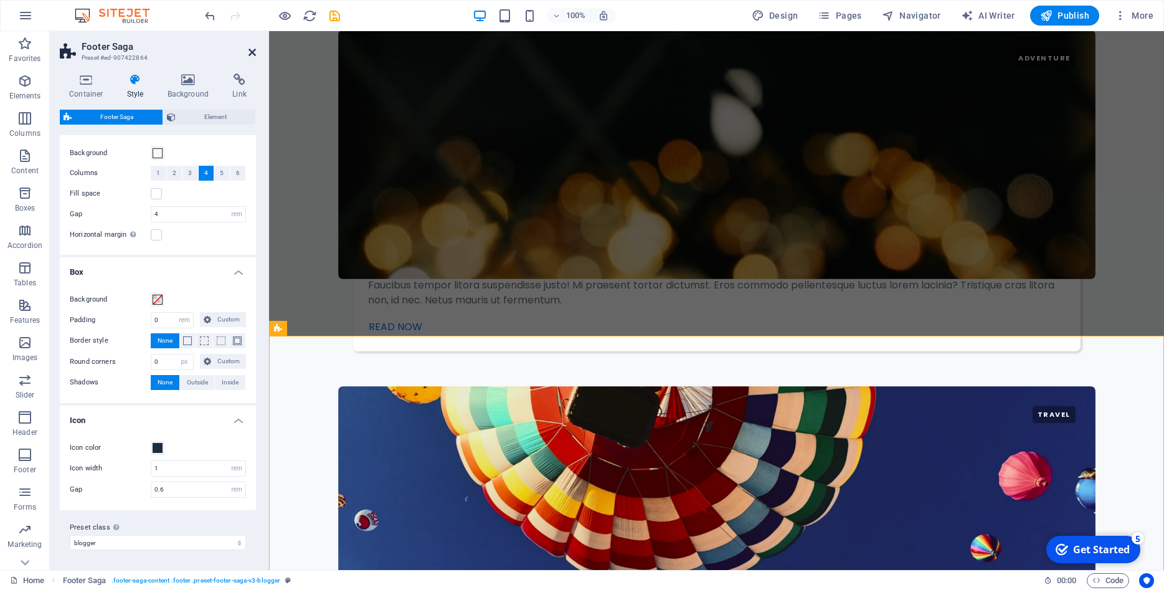
click at [250, 50] on icon at bounding box center [251, 52] width 7 height 10
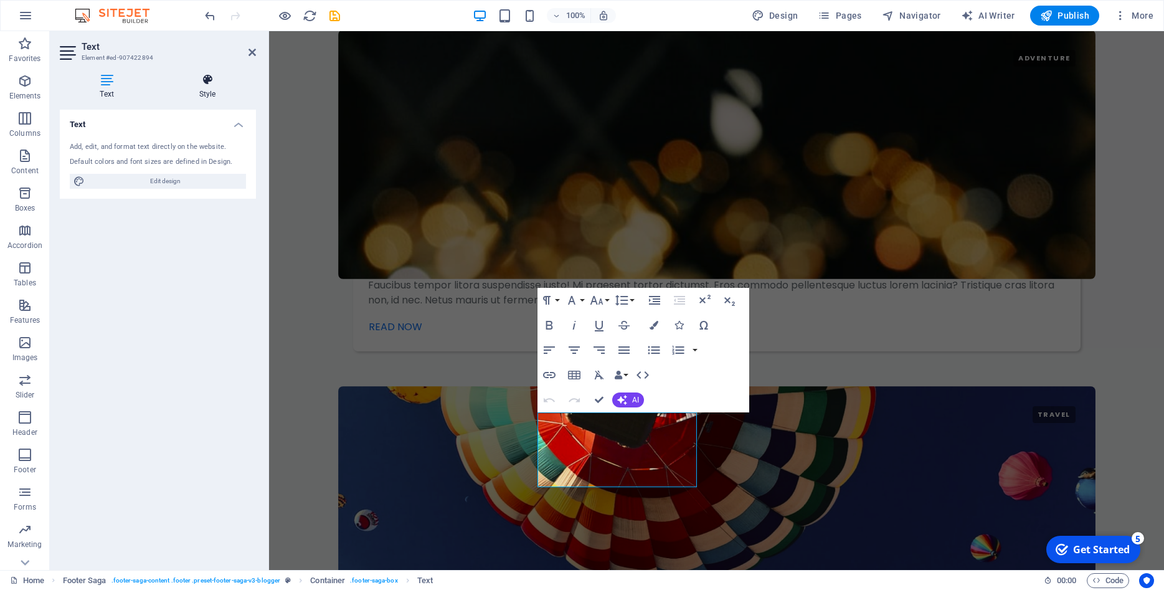
click at [202, 87] on h4 "Style" at bounding box center [207, 86] width 97 height 26
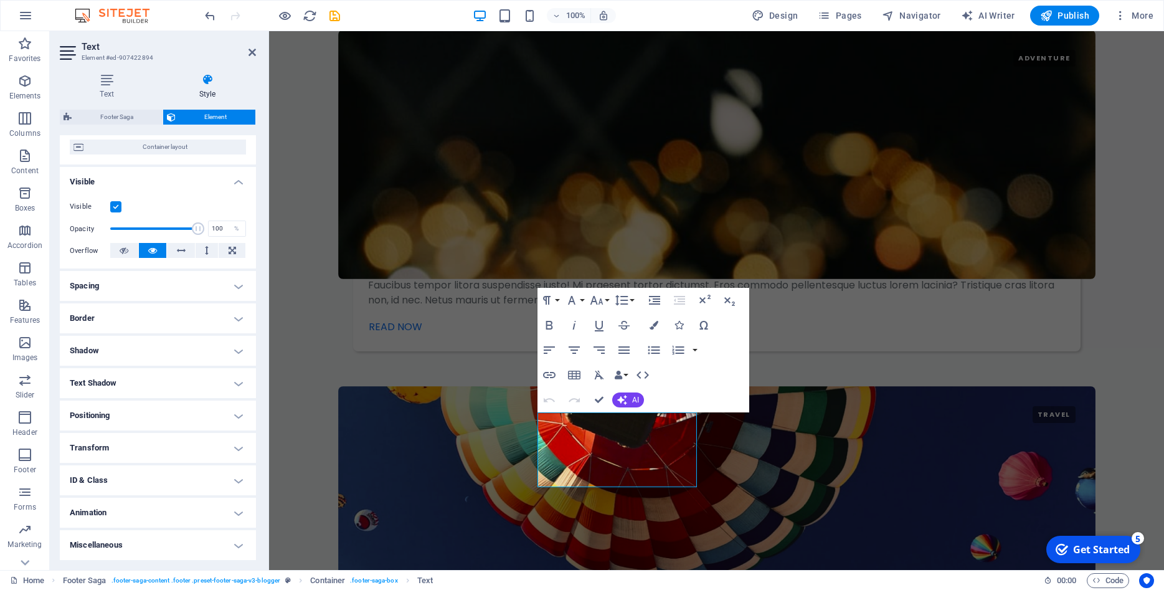
scroll to position [0, 0]
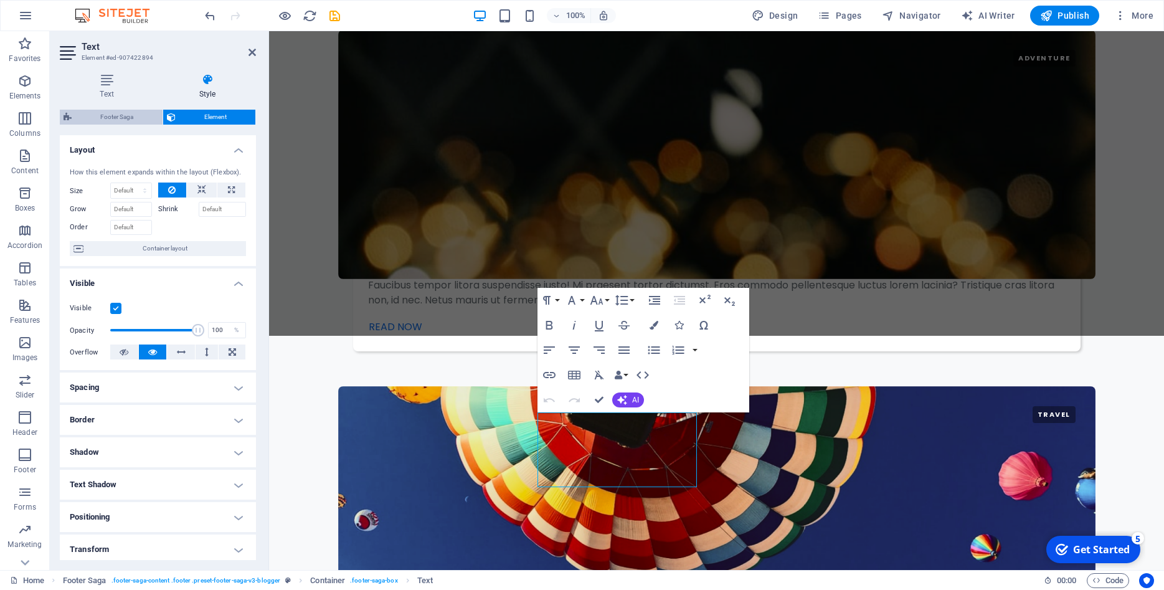
click at [118, 120] on span "Footer Saga" at bounding box center [116, 117] width 83 height 15
select select "rem"
select select "px"
select select "rem"
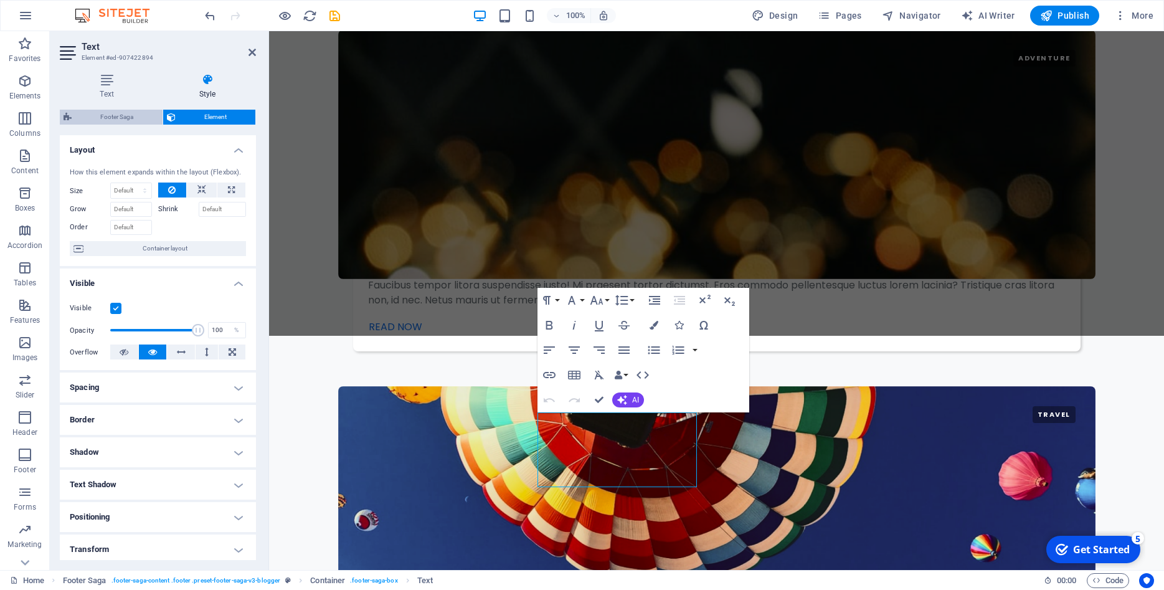
select select "rem"
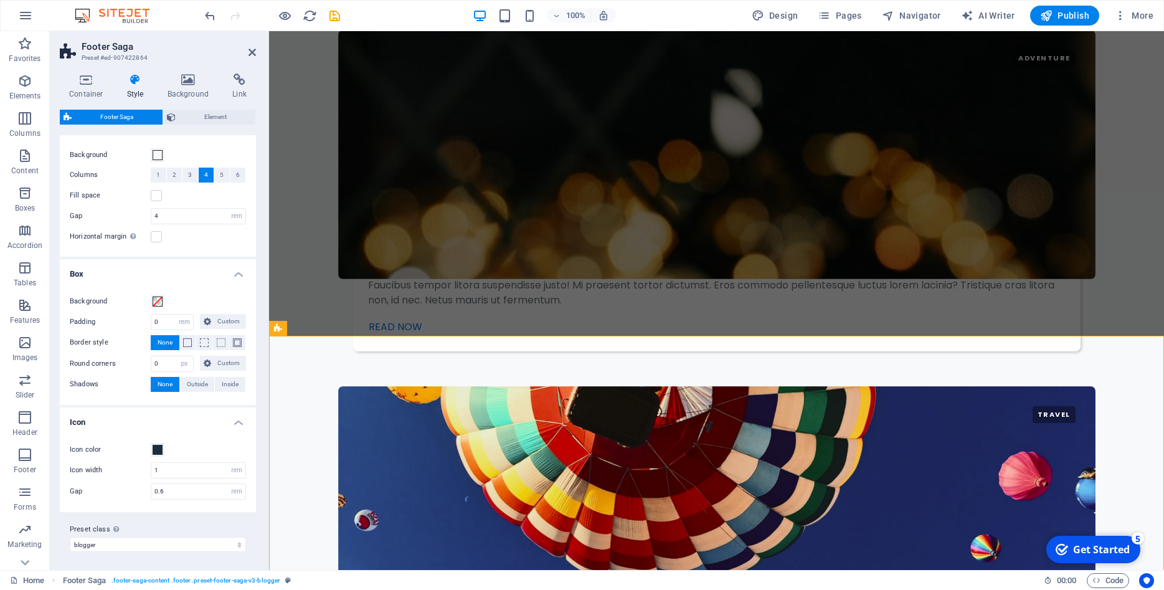
scroll to position [24, 0]
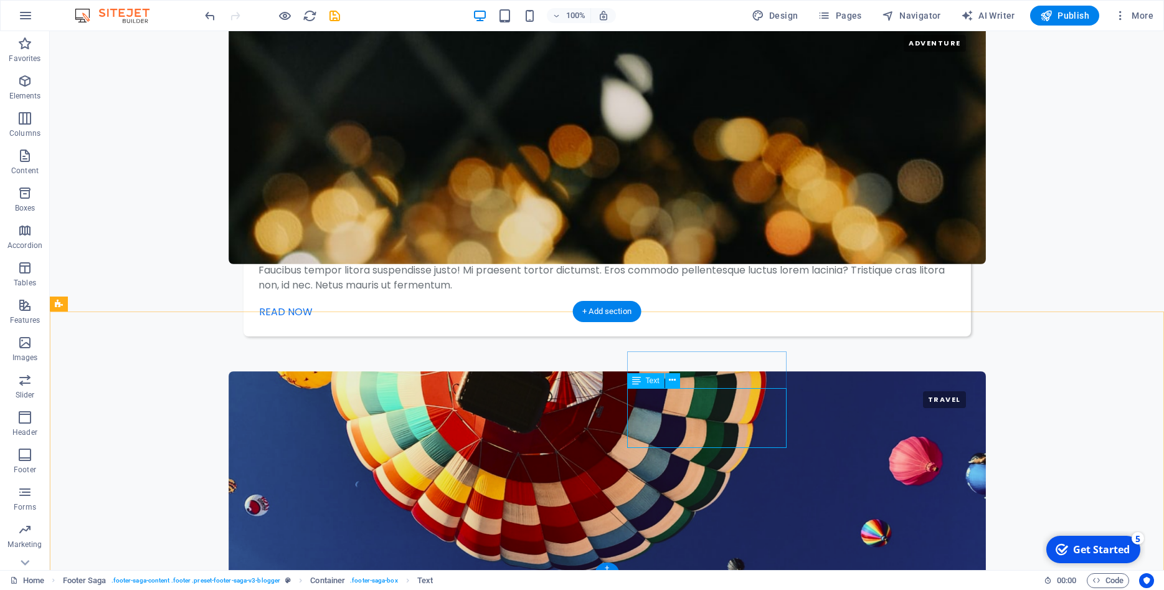
scroll to position [2471, 0]
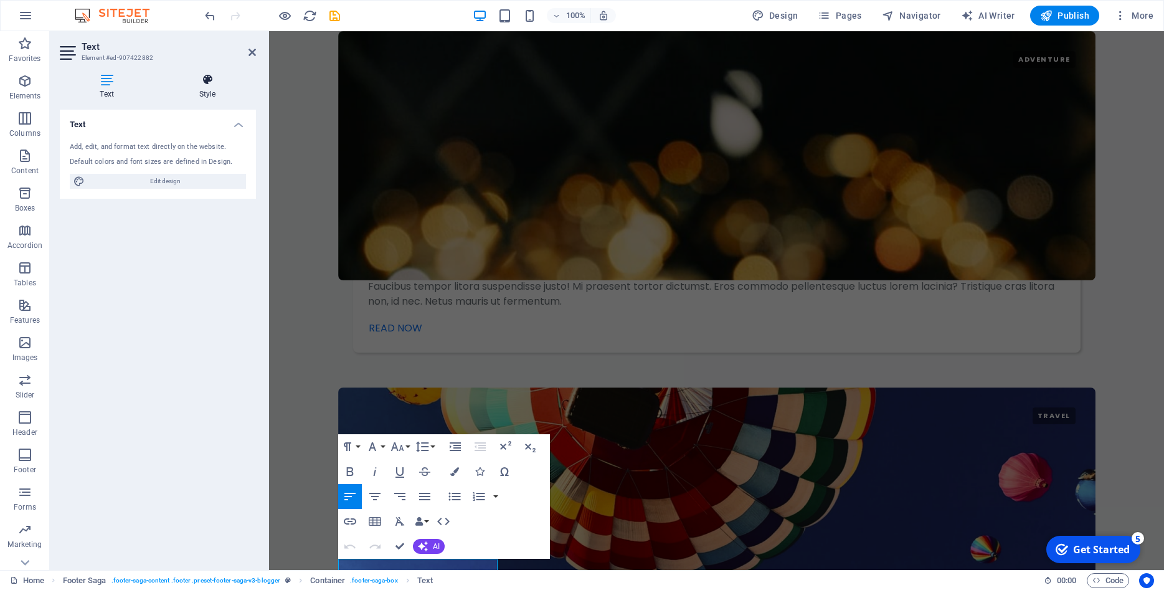
click at [209, 80] on icon at bounding box center [207, 79] width 97 height 12
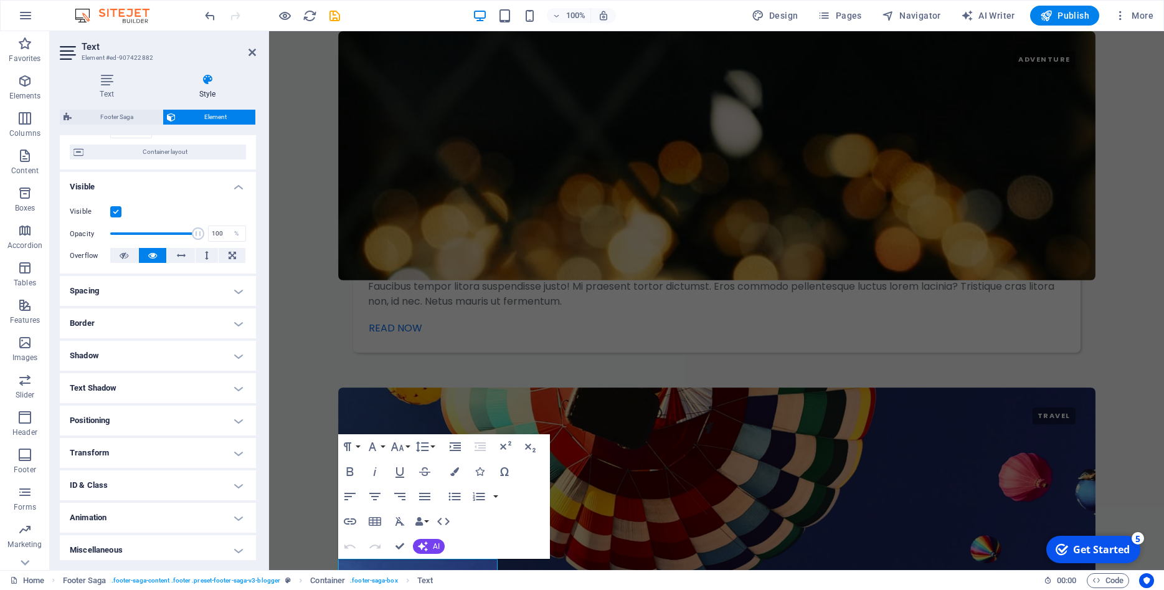
scroll to position [102, 0]
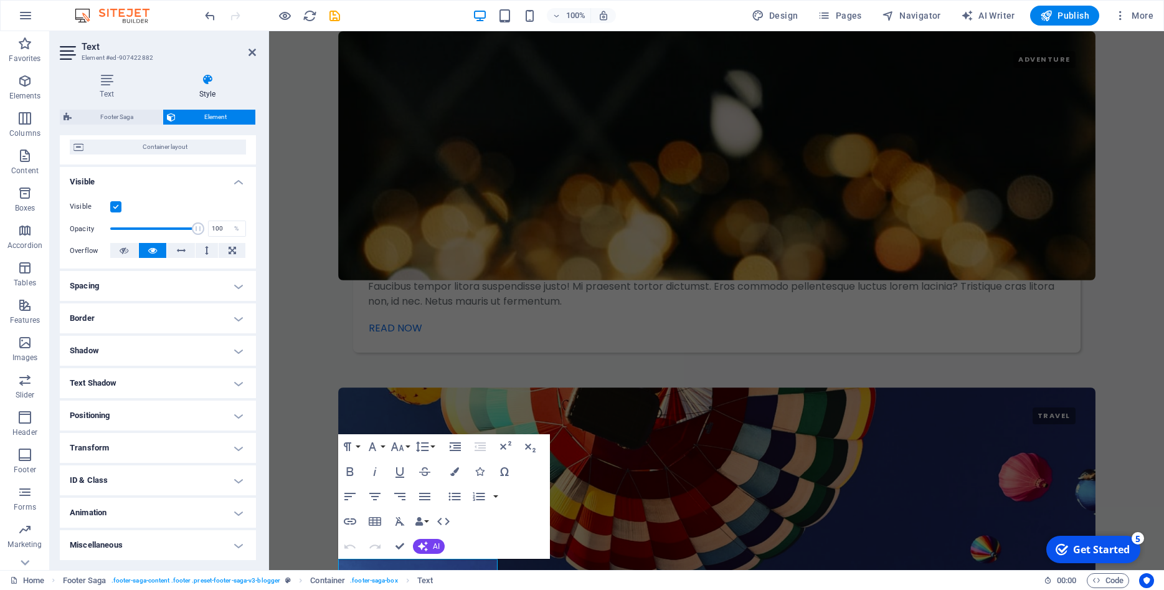
click at [167, 543] on h4 "Miscellaneous" at bounding box center [158, 545] width 196 height 30
click at [171, 511] on h4 "Animation" at bounding box center [158, 513] width 196 height 30
click at [164, 414] on h4 "Positioning" at bounding box center [158, 415] width 196 height 30
click at [155, 385] on h4 "Text Shadow" at bounding box center [158, 383] width 196 height 30
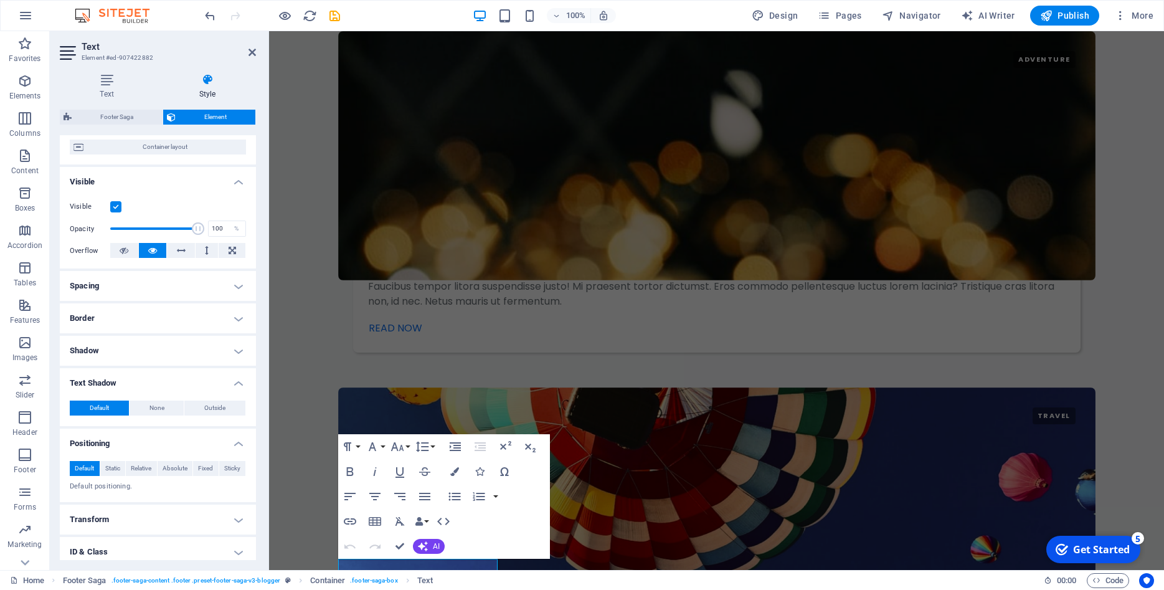
click at [154, 356] on h4 "Shadow" at bounding box center [158, 351] width 196 height 30
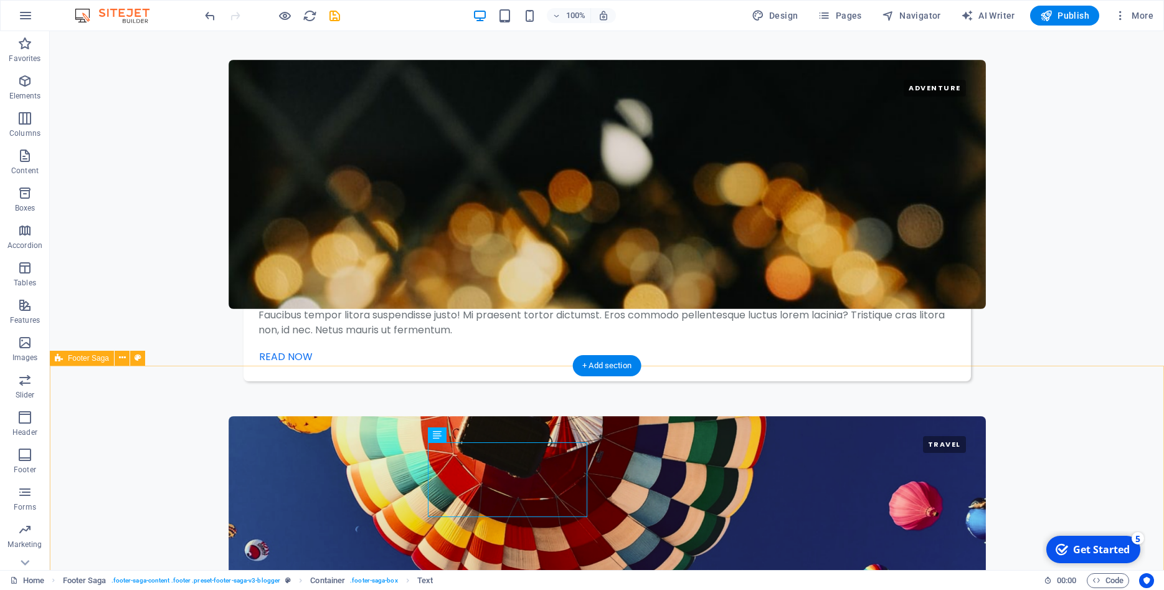
select select "rem"
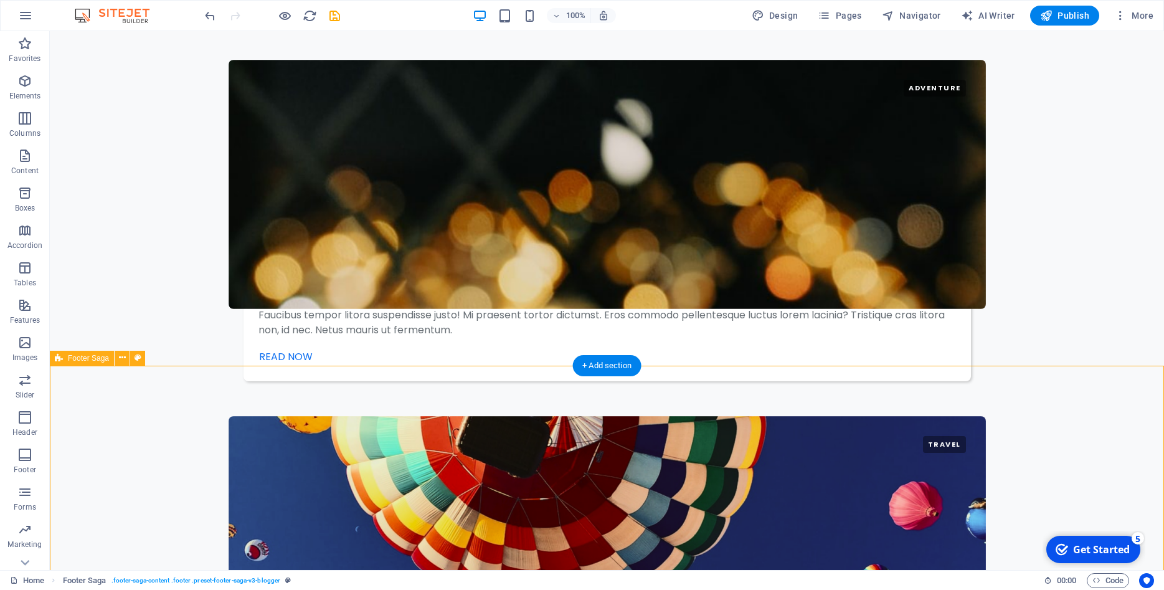
select select "px"
select select "rem"
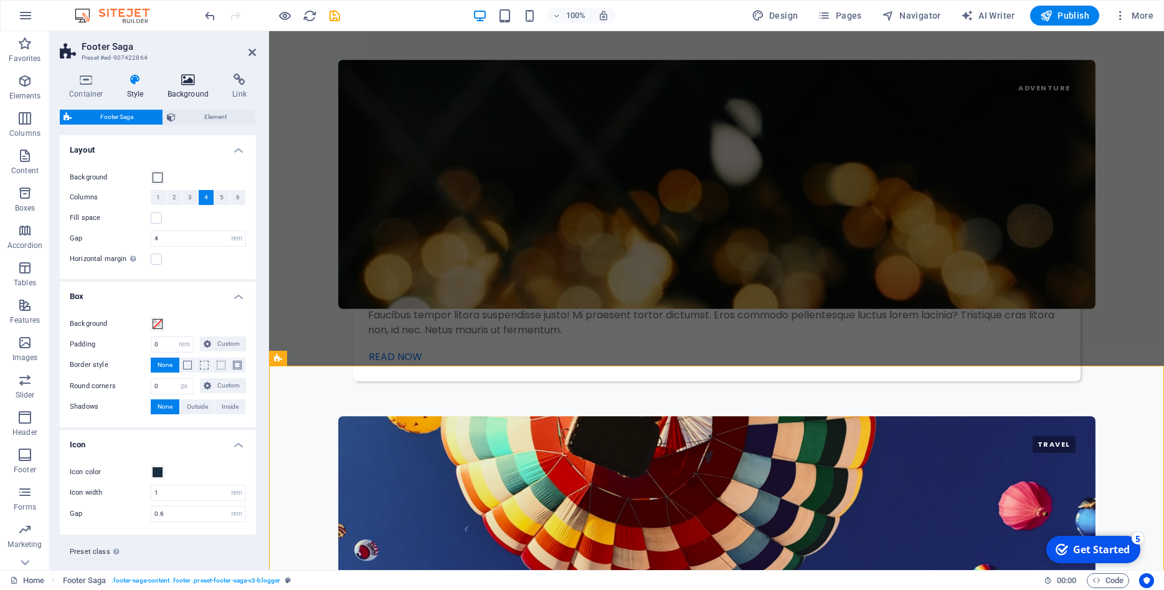
click at [184, 87] on h4 "Background" at bounding box center [190, 86] width 65 height 26
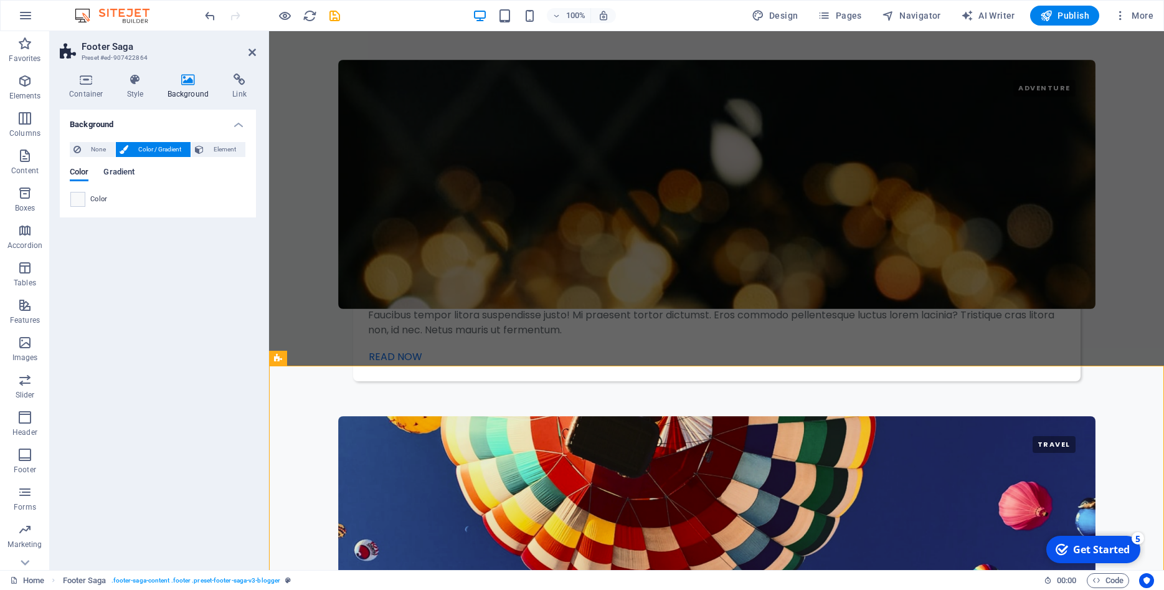
click at [111, 170] on span "Gradient" at bounding box center [118, 172] width 31 height 17
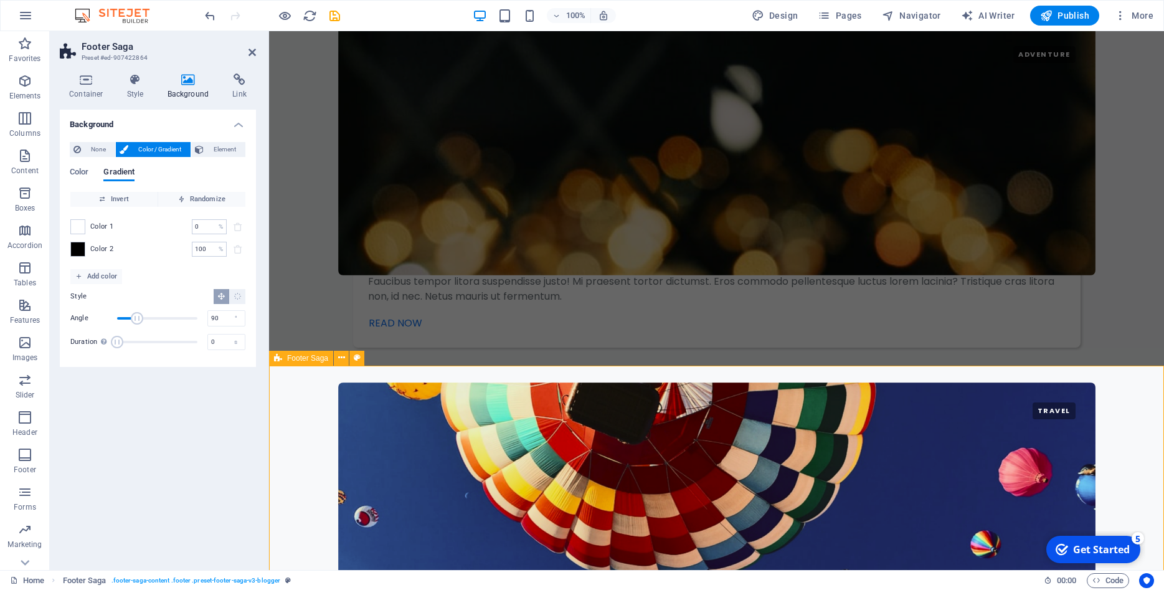
scroll to position [2471, 0]
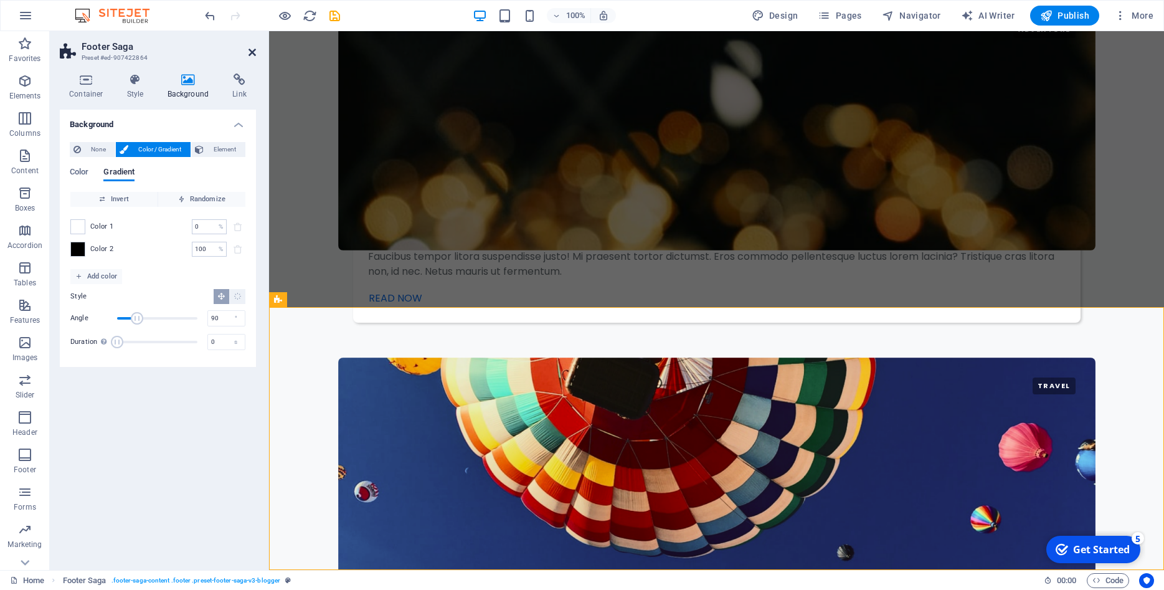
click at [253, 54] on icon at bounding box center [251, 52] width 7 height 10
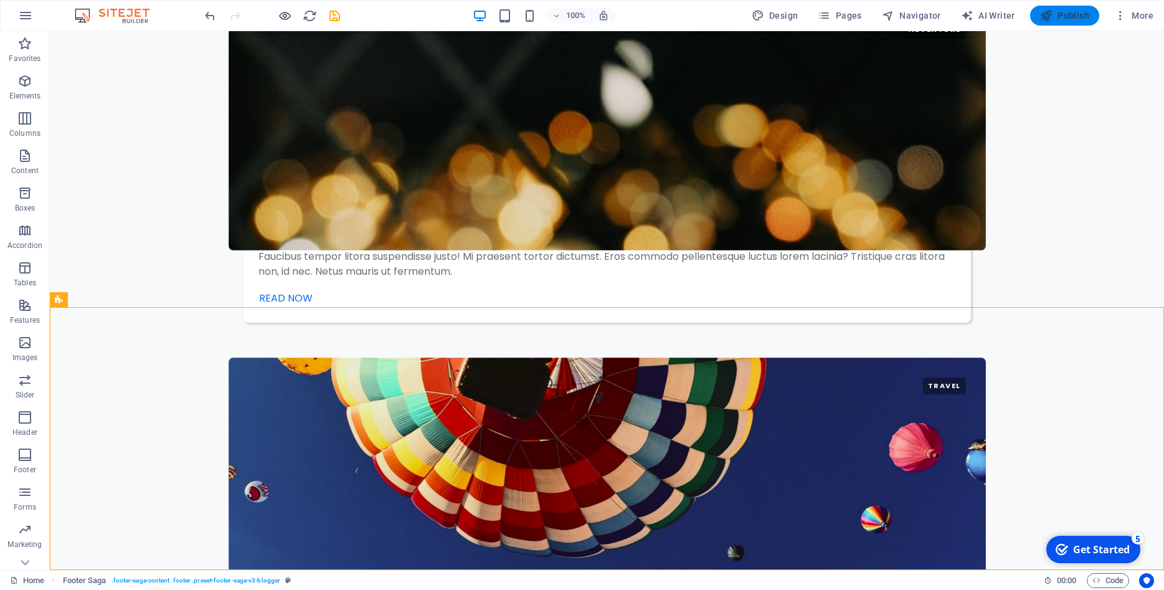
click at [904, 149] on span "Publish" at bounding box center [556, 156] width 695 height 15
